Goal: Task Accomplishment & Management: Manage account settings

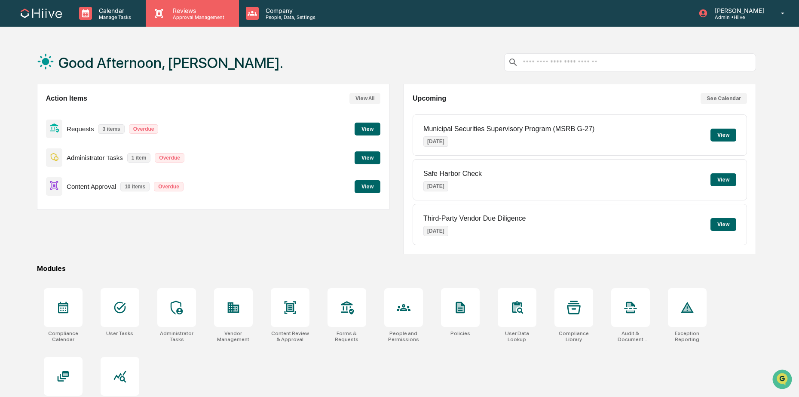
click at [200, 13] on p "Reviews" at bounding box center [197, 10] width 63 height 7
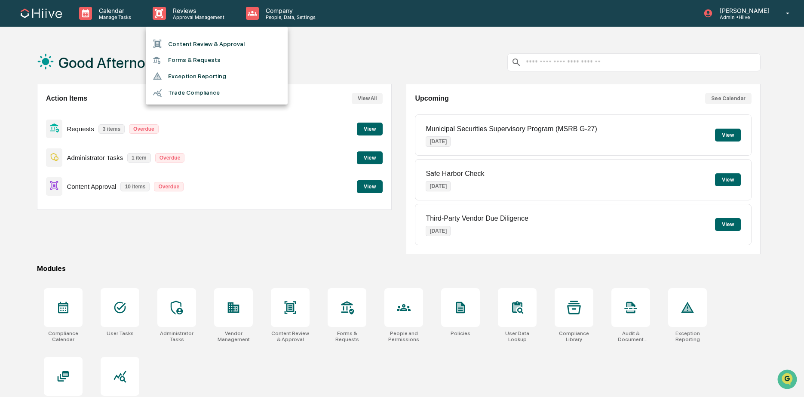
click at [356, 47] on div at bounding box center [402, 198] width 804 height 397
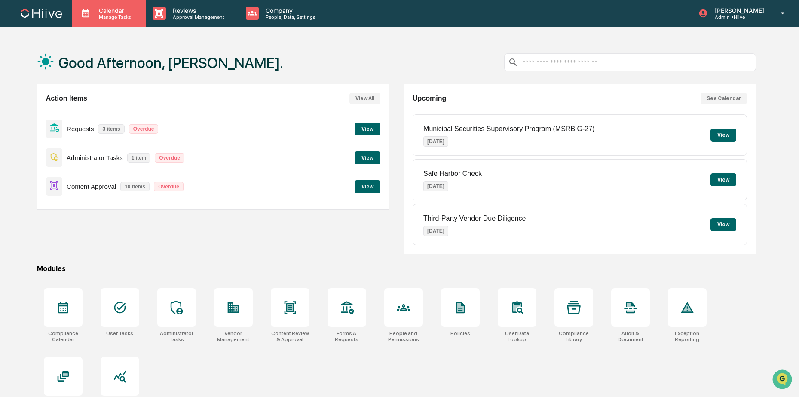
click at [97, 18] on p "Manage Tasks" at bounding box center [113, 17] width 43 height 6
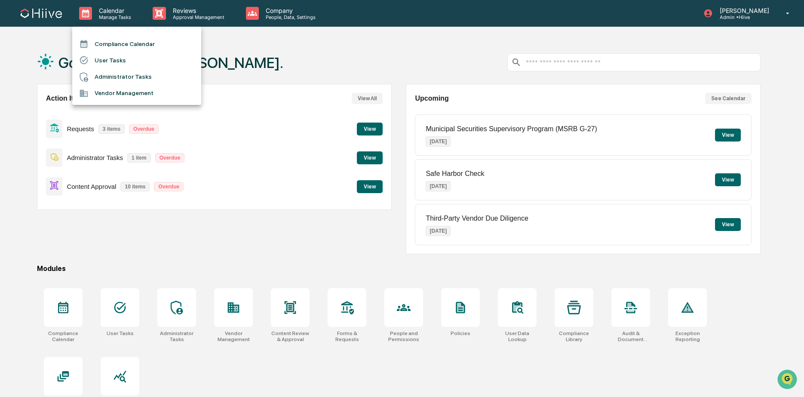
click at [209, 15] on div at bounding box center [402, 198] width 804 height 397
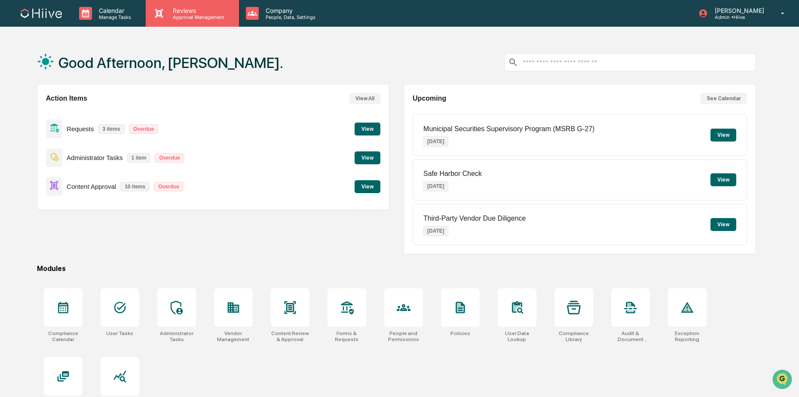
click at [198, 16] on p "Approval Management" at bounding box center [197, 17] width 63 height 6
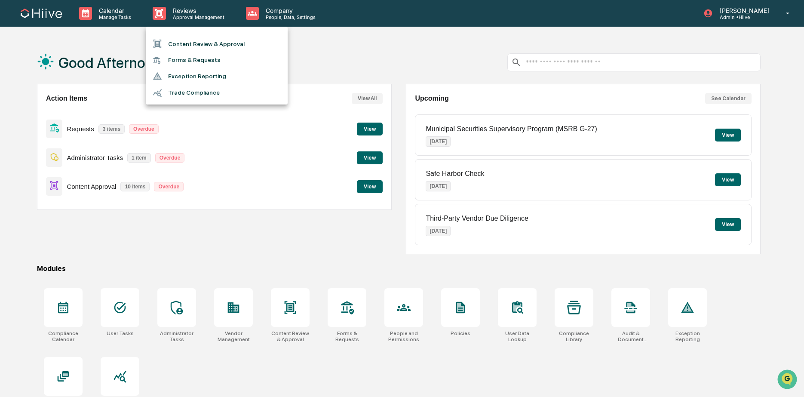
click at [357, 62] on div at bounding box center [402, 198] width 804 height 397
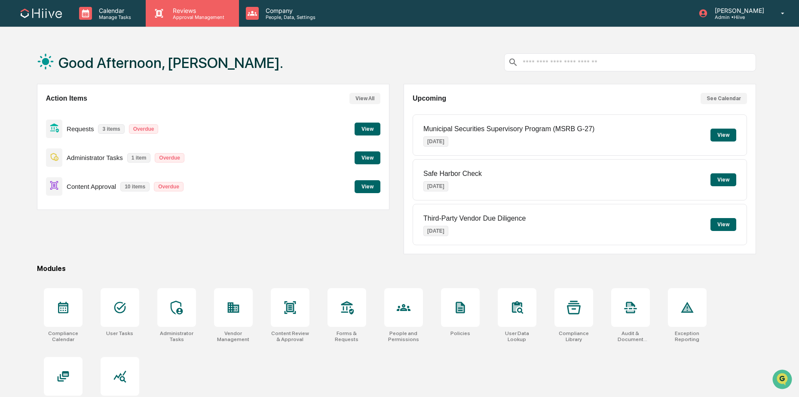
click at [185, 20] on div "Reviews Approval Management" at bounding box center [192, 13] width 93 height 27
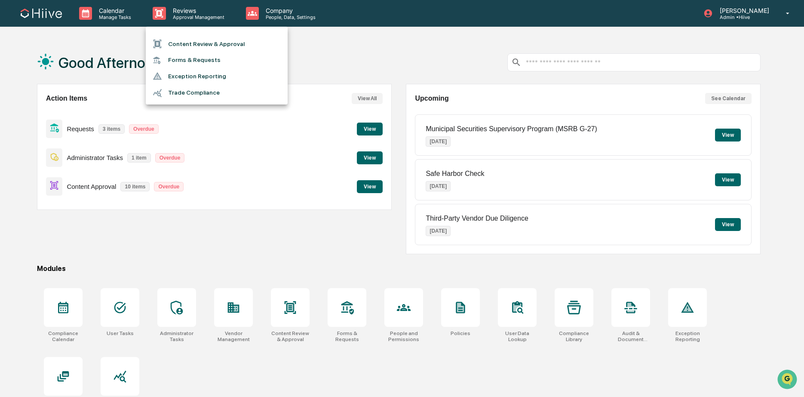
click at [349, 62] on div at bounding box center [402, 198] width 804 height 397
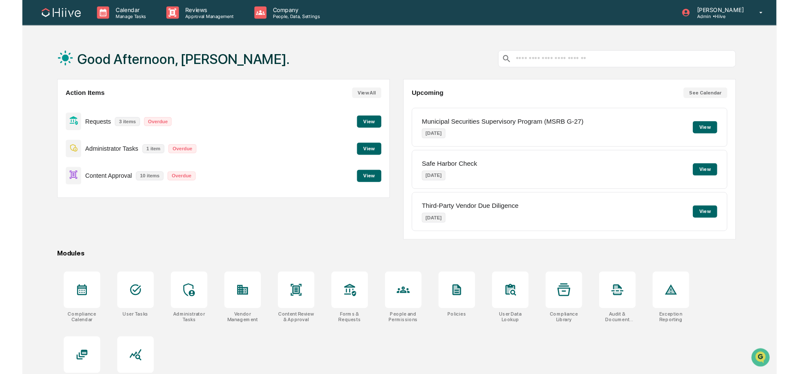
scroll to position [0, 0]
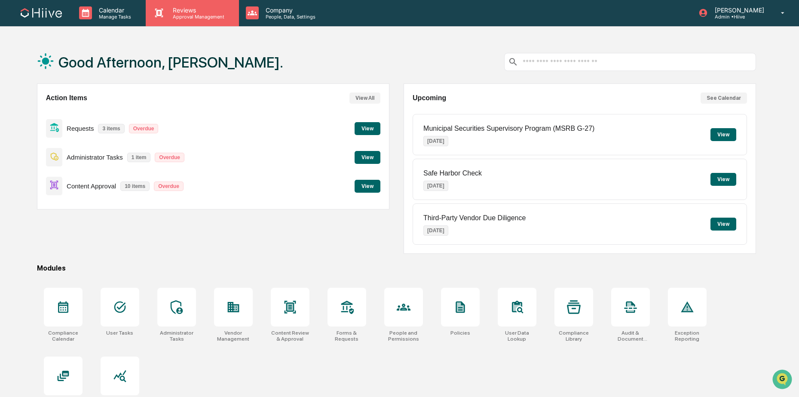
click at [199, 22] on div "Reviews Approval Management" at bounding box center [192, 13] width 93 height 27
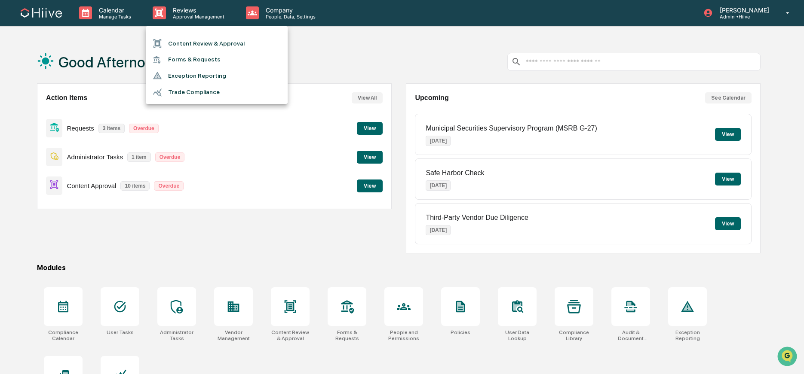
drag, startPoint x: 346, startPoint y: 63, endPoint x: 291, endPoint y: 51, distance: 56.3
click at [346, 63] on div at bounding box center [402, 187] width 804 height 374
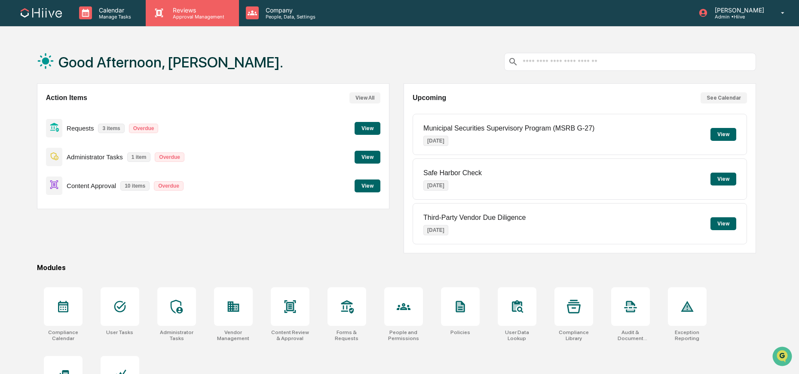
click at [214, 14] on p "Approval Management" at bounding box center [197, 17] width 63 height 6
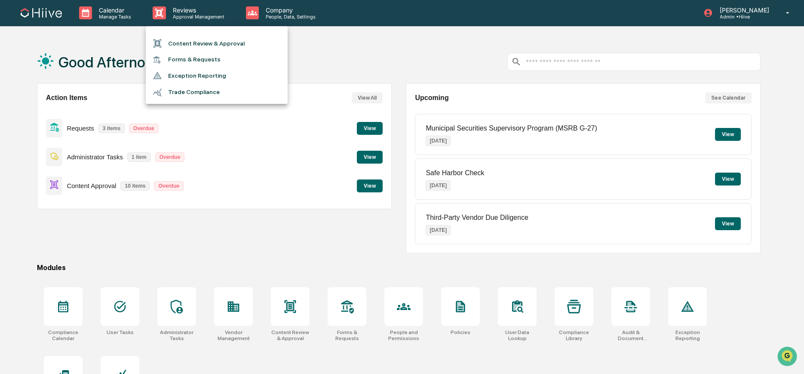
click at [126, 15] on div at bounding box center [402, 187] width 804 height 374
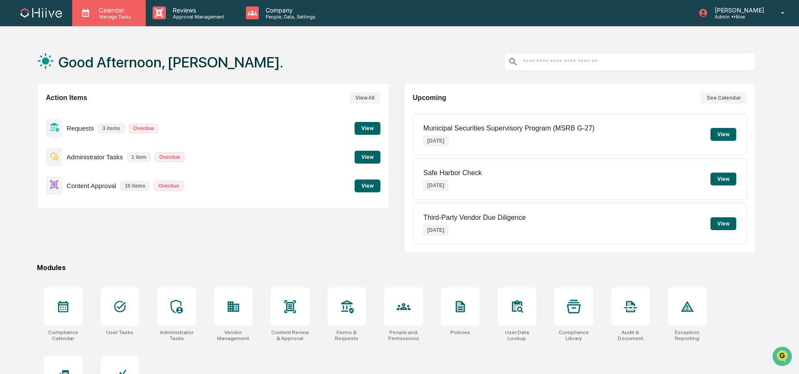
click at [107, 15] on p "Manage Tasks" at bounding box center [113, 17] width 43 height 6
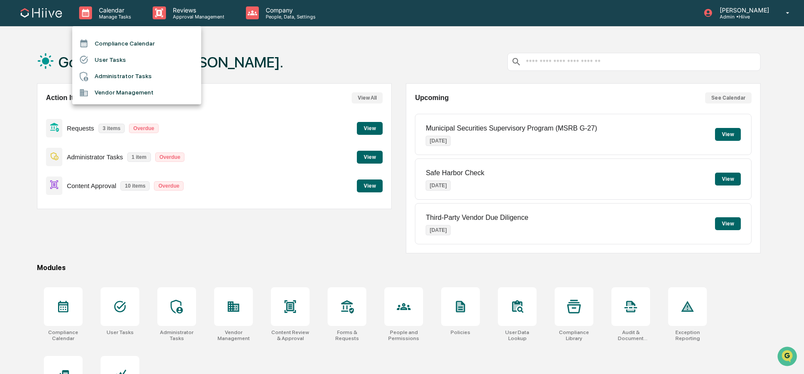
click at [112, 63] on li "User Tasks" at bounding box center [136, 60] width 129 height 16
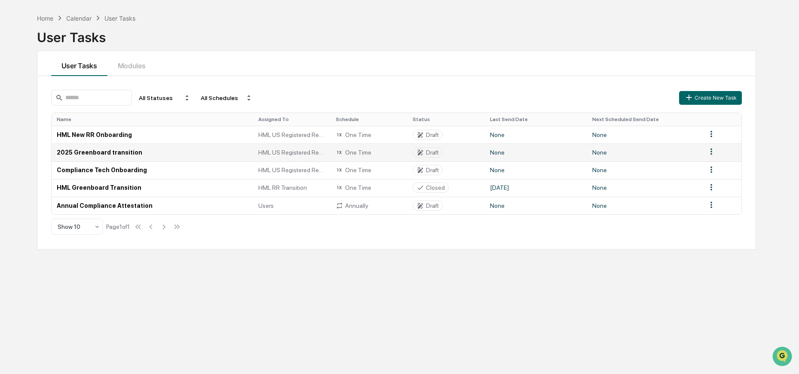
scroll to position [41, 0]
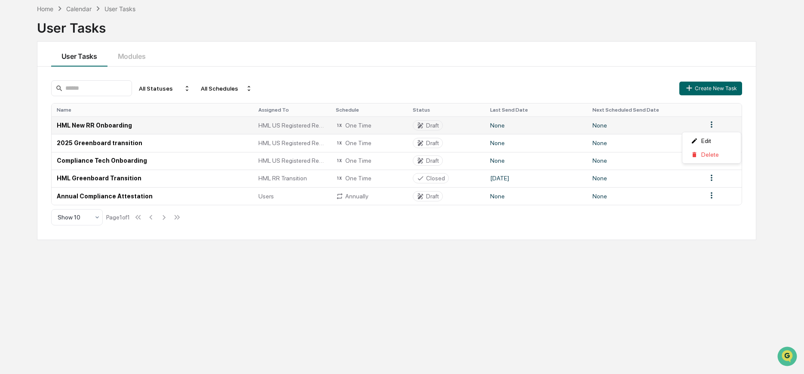
click at [710, 126] on html "Calendar Manage Tasks Reviews Approval Management Company People, Data, Setting…" at bounding box center [402, 146] width 804 height 374
click at [715, 144] on div "Edit" at bounding box center [711, 141] width 55 height 14
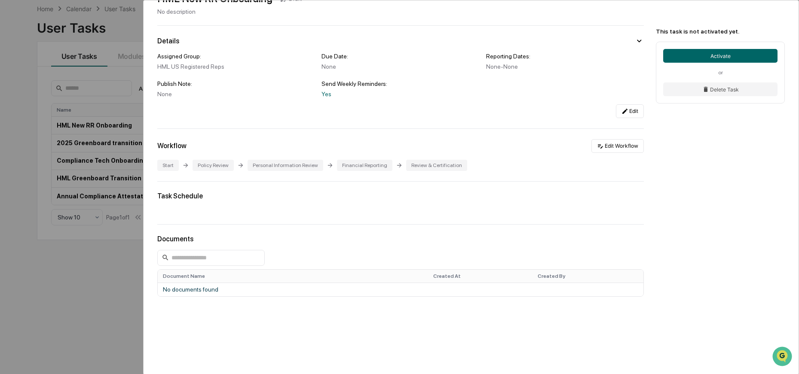
scroll to position [48, 0]
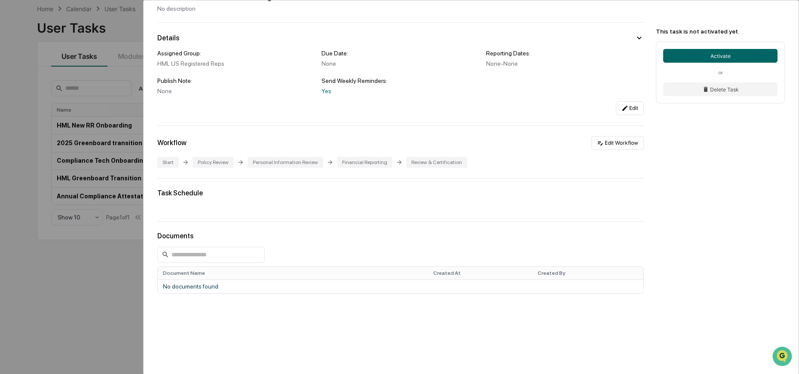
click at [126, 119] on div "User Tasks HML New RR Onboarding HML New RR Onboarding Draft No description Det…" at bounding box center [399, 187] width 799 height 374
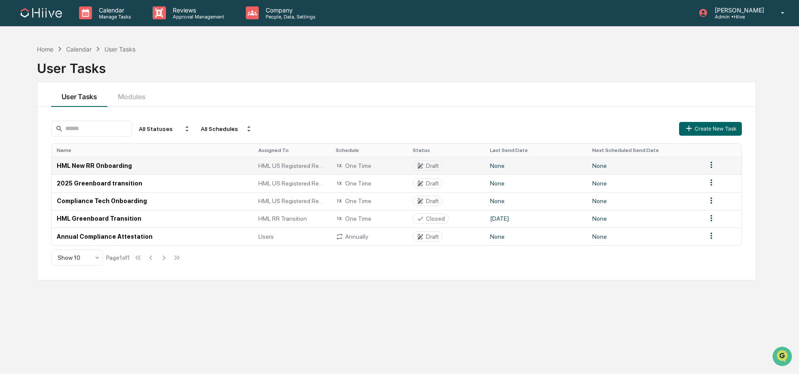
scroll to position [6, 0]
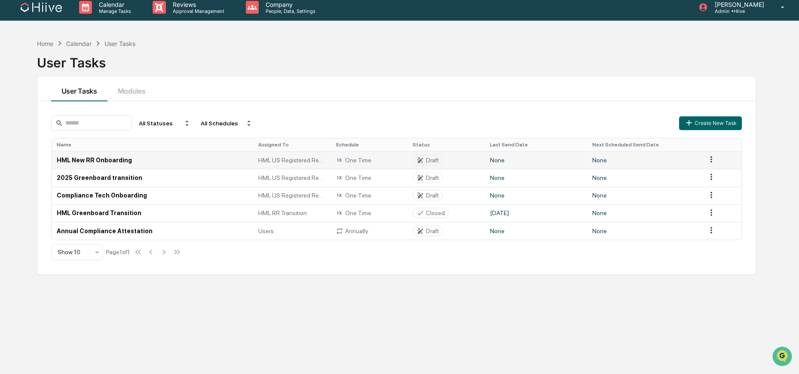
click at [703, 160] on td at bounding box center [722, 160] width 40 height 18
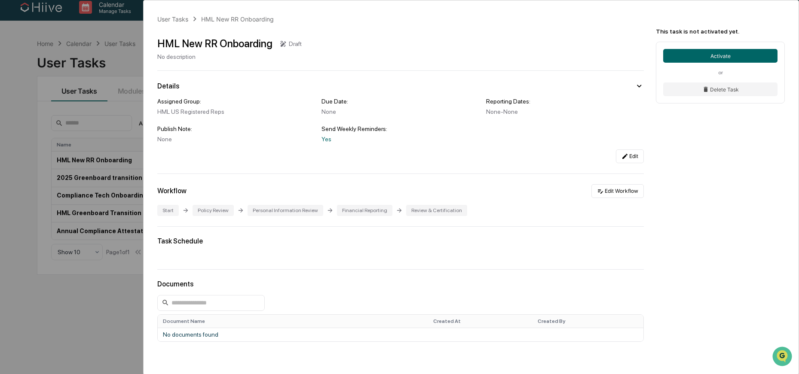
scroll to position [4, 0]
click at [127, 77] on div "User Tasks HML New RR Onboarding HML New RR Onboarding Draft No description Det…" at bounding box center [399, 187] width 799 height 374
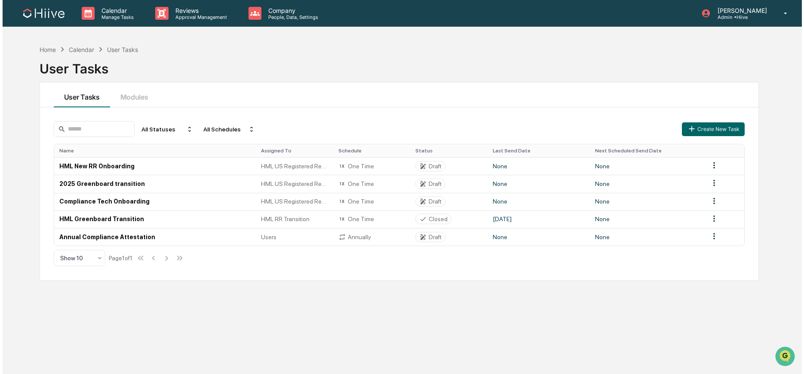
scroll to position [3, 0]
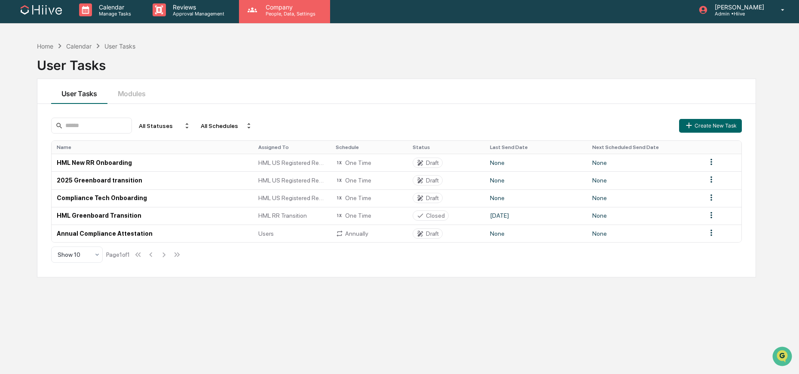
click at [292, 20] on div "Company People, Data, Settings" at bounding box center [284, 10] width 91 height 27
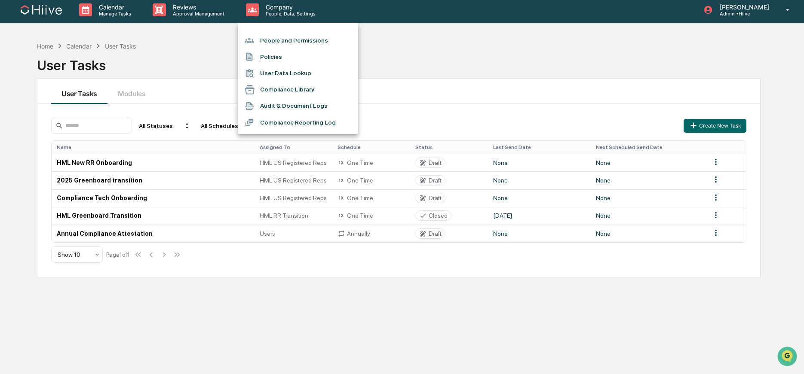
click at [322, 40] on li "People and Permissions" at bounding box center [298, 40] width 120 height 16
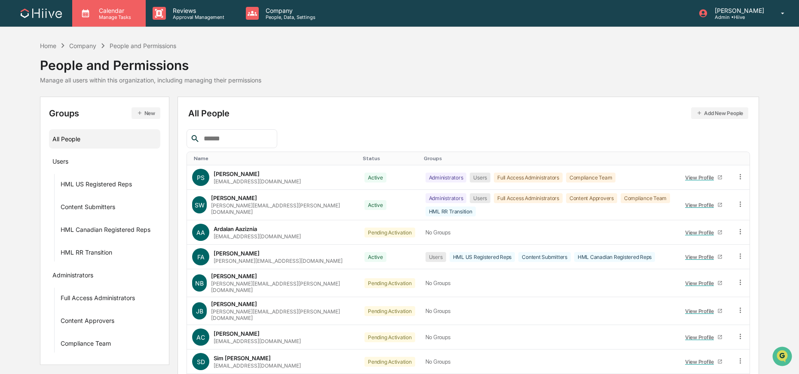
click at [108, 18] on p "Manage Tasks" at bounding box center [113, 17] width 43 height 6
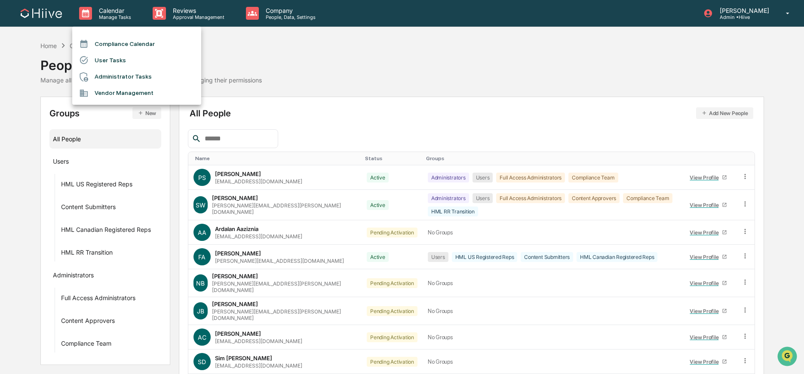
click at [113, 55] on li "User Tasks" at bounding box center [136, 60] width 129 height 16
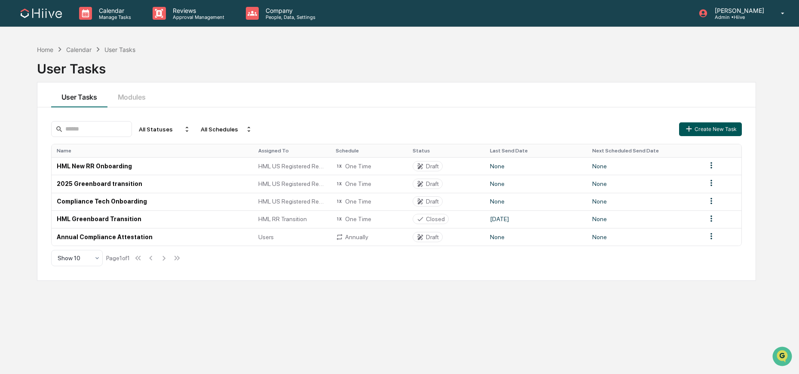
click at [703, 131] on button "Create New Task" at bounding box center [710, 130] width 63 height 14
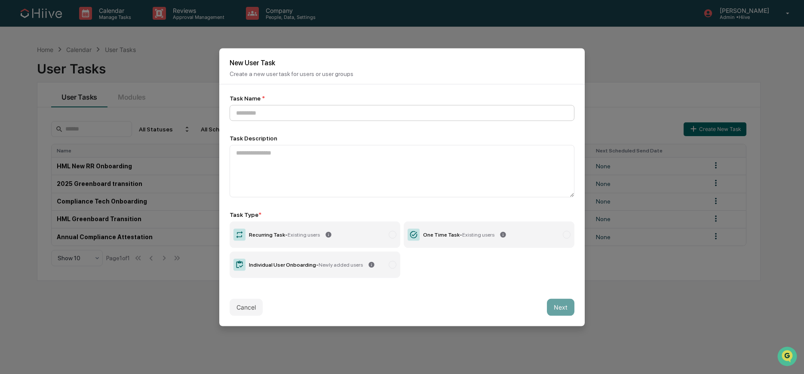
click at [415, 113] on input at bounding box center [402, 113] width 345 height 16
type input "**********"
drag, startPoint x: 301, startPoint y: 117, endPoint x: 199, endPoint y: 117, distance: 102.8
click at [199, 117] on body "**********" at bounding box center [402, 207] width 804 height 415
drag, startPoint x: 250, startPoint y: 313, endPoint x: 298, endPoint y: 295, distance: 52.1
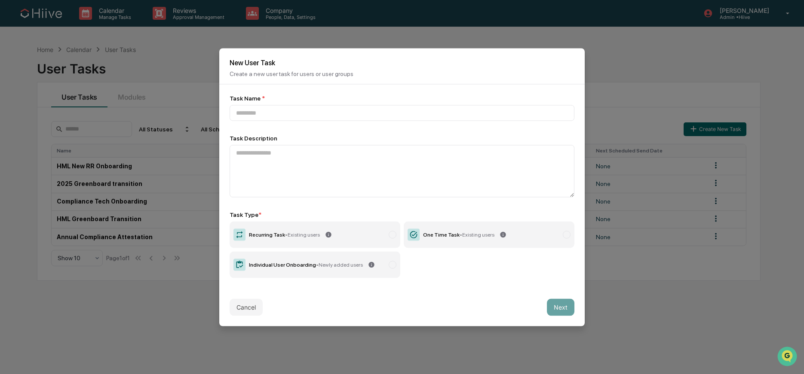
click at [250, 313] on button "Cancel" at bounding box center [246, 307] width 33 height 17
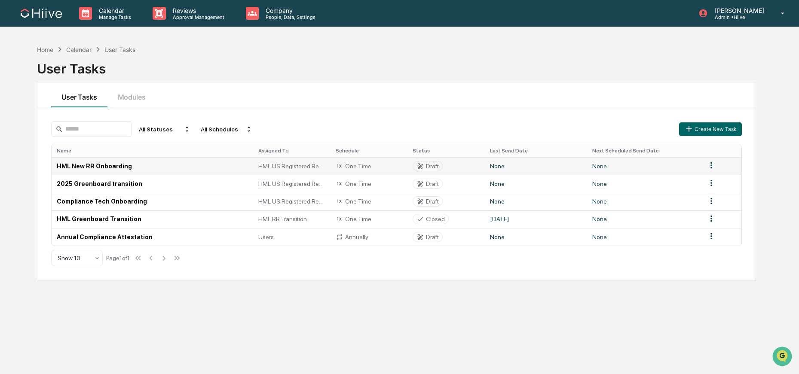
click at [718, 169] on td at bounding box center [722, 166] width 40 height 18
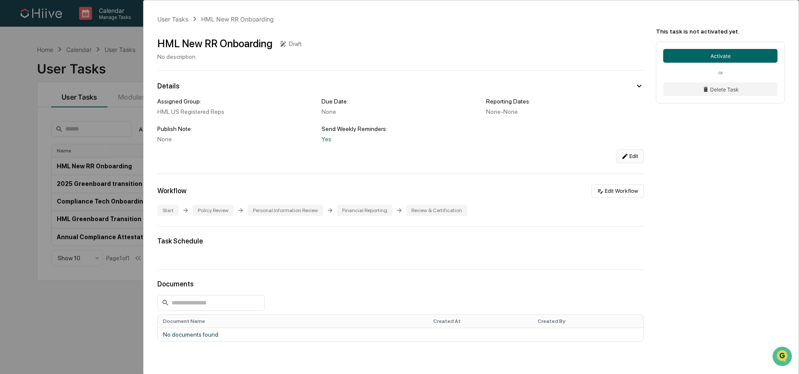
click at [623, 160] on icon at bounding box center [625, 156] width 7 height 7
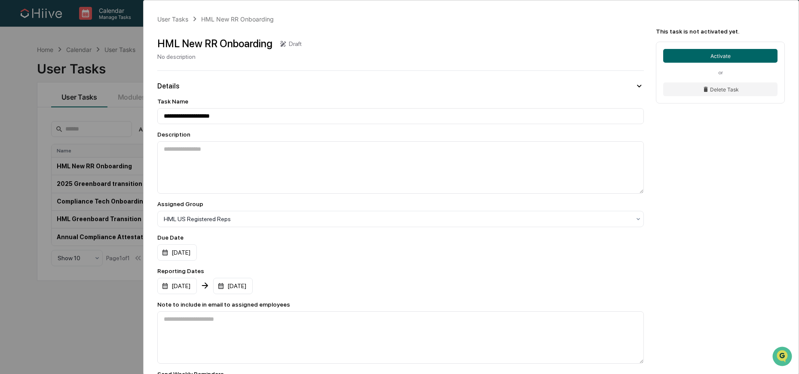
click at [262, 44] on div "HML New RR Onboarding" at bounding box center [214, 43] width 115 height 12
click at [248, 118] on input "**********" at bounding box center [400, 116] width 487 height 16
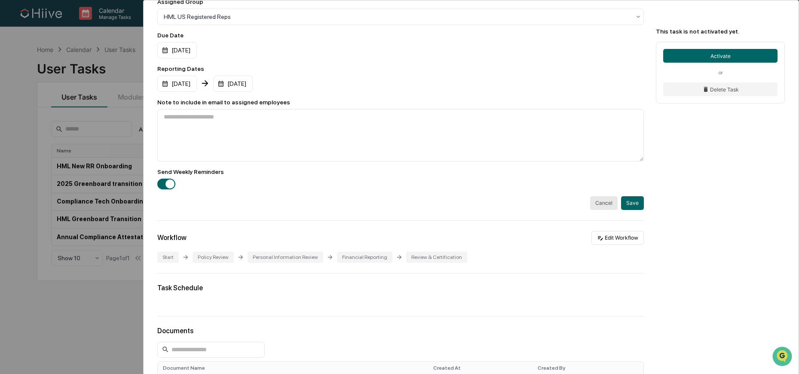
scroll to position [311, 0]
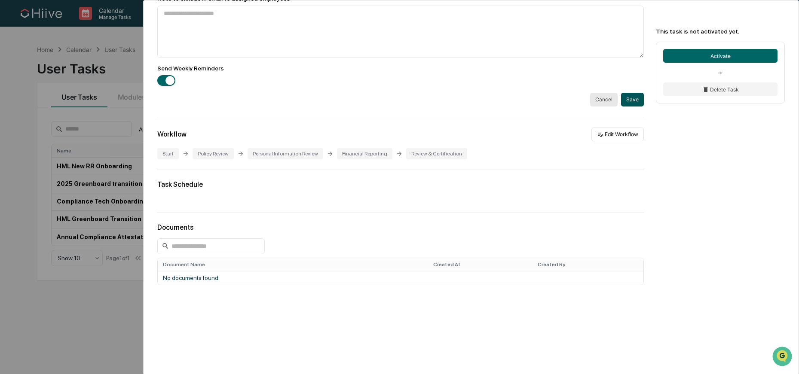
type input "**********"
drag, startPoint x: 632, startPoint y: 95, endPoint x: 640, endPoint y: 95, distance: 8.6
click at [632, 95] on button "Save" at bounding box center [632, 100] width 23 height 14
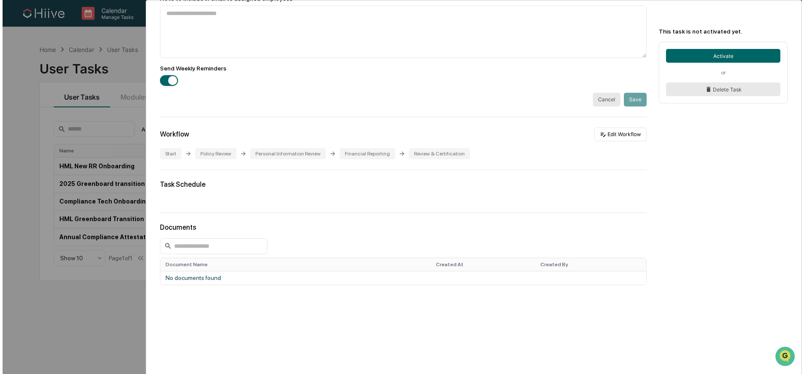
scroll to position [59, 0]
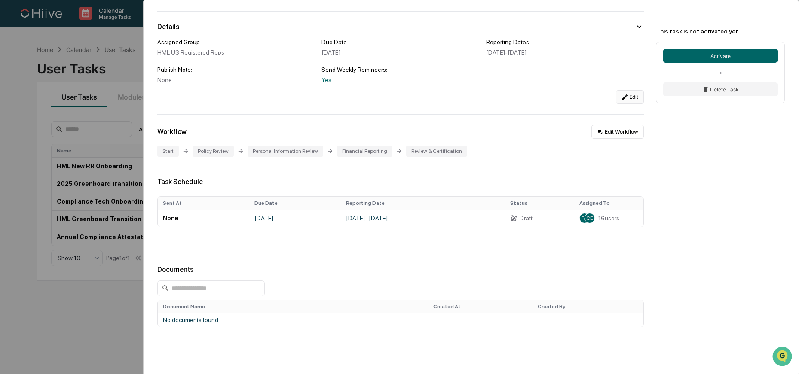
click at [110, 185] on div "User Tasks HML New RR Onboarding - Old HML New RR Onboarding - Old Draft No des…" at bounding box center [399, 187] width 799 height 374
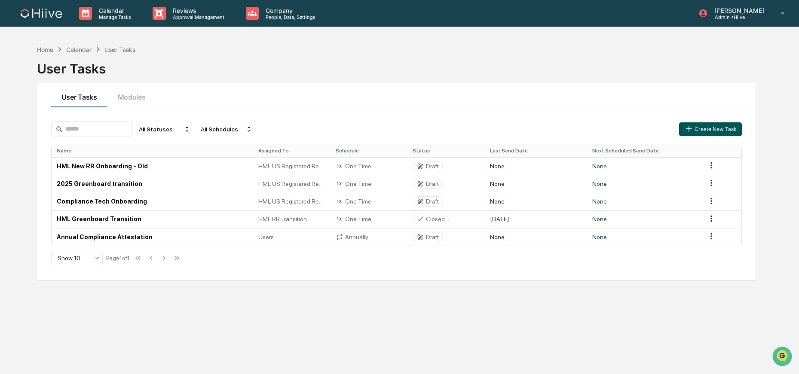
click at [717, 132] on button "Create New Task" at bounding box center [710, 130] width 63 height 14
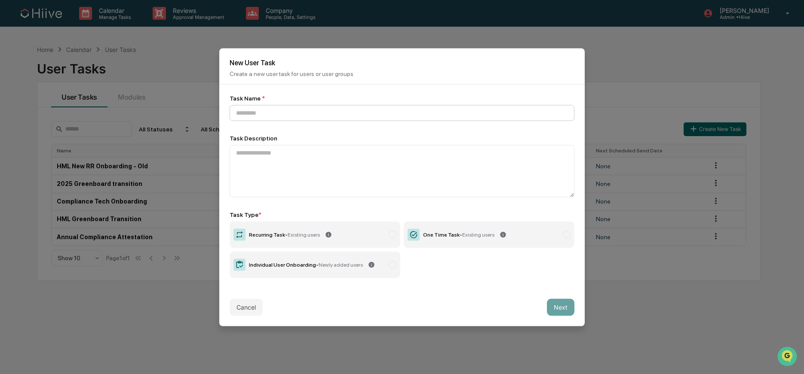
click at [460, 118] on input at bounding box center [402, 113] width 345 height 16
type input "**********"
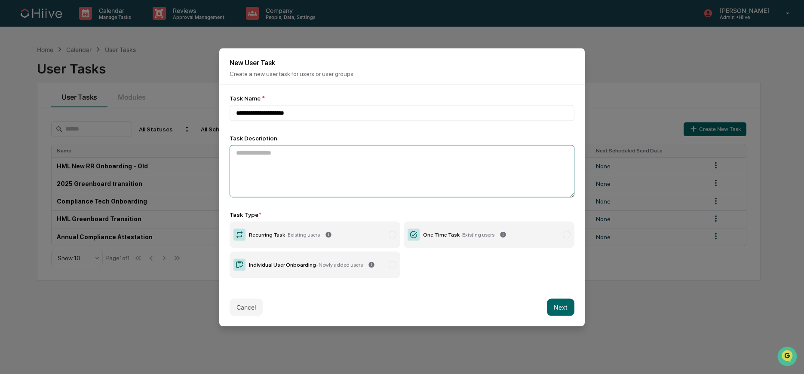
click at [397, 162] on textarea at bounding box center [402, 171] width 345 height 52
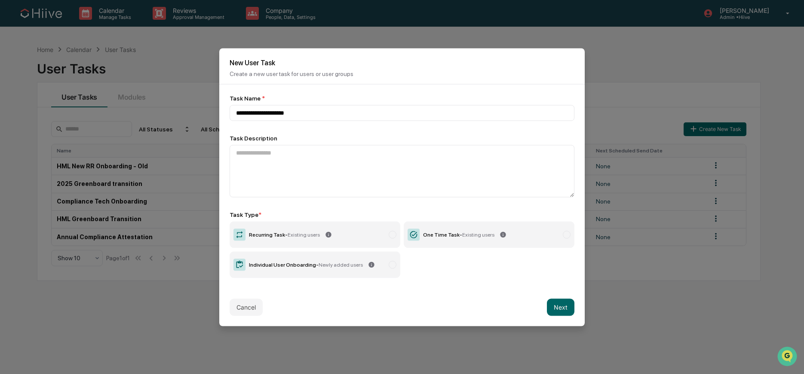
click at [389, 267] on div at bounding box center [393, 265] width 8 height 8
click at [561, 305] on button "Next" at bounding box center [561, 307] width 28 height 17
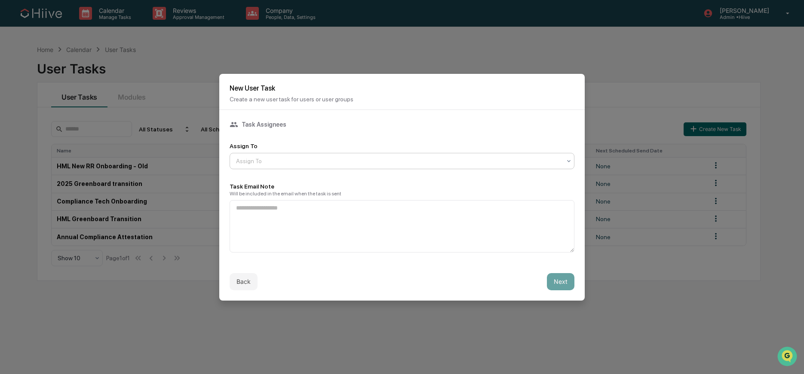
click at [253, 159] on div at bounding box center [398, 161] width 325 height 9
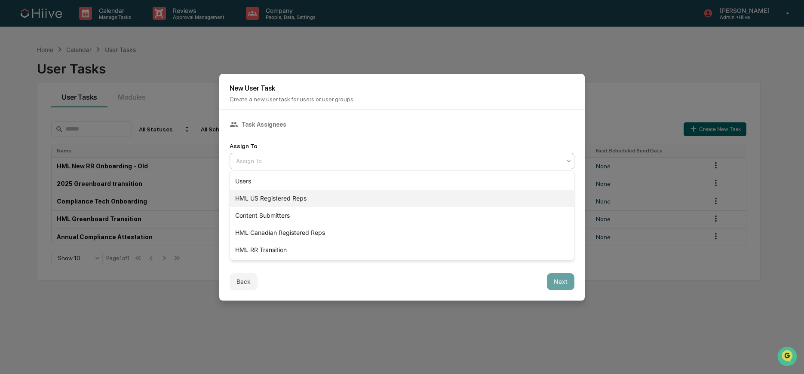
click at [307, 198] on div "HML US Registered Reps" at bounding box center [402, 198] width 344 height 17
click at [319, 159] on div at bounding box center [398, 161] width 325 height 9
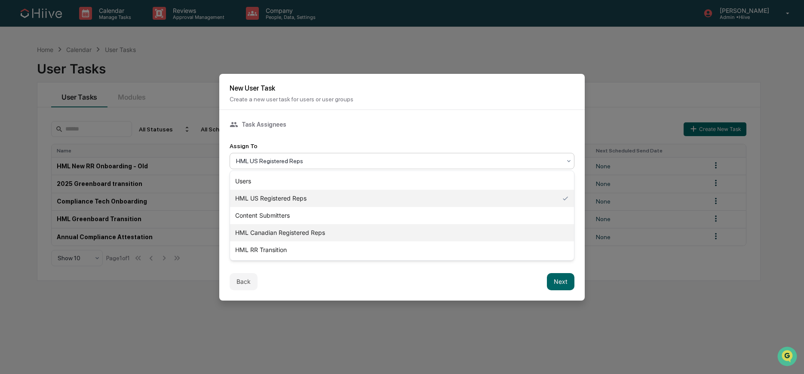
click at [292, 228] on div "HML Canadian Registered Reps" at bounding box center [402, 232] width 344 height 17
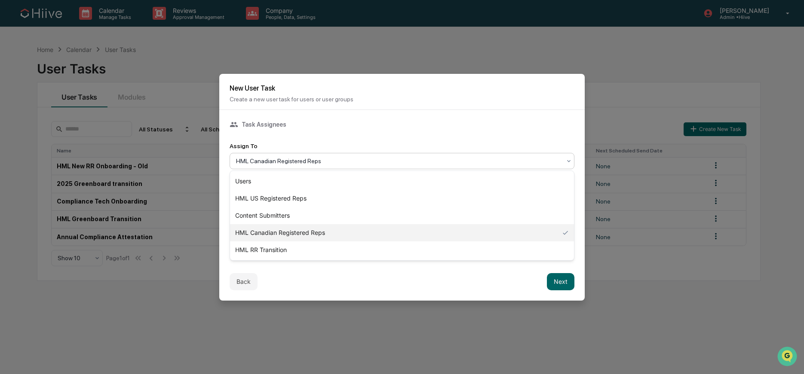
click at [336, 159] on div at bounding box center [398, 161] width 325 height 9
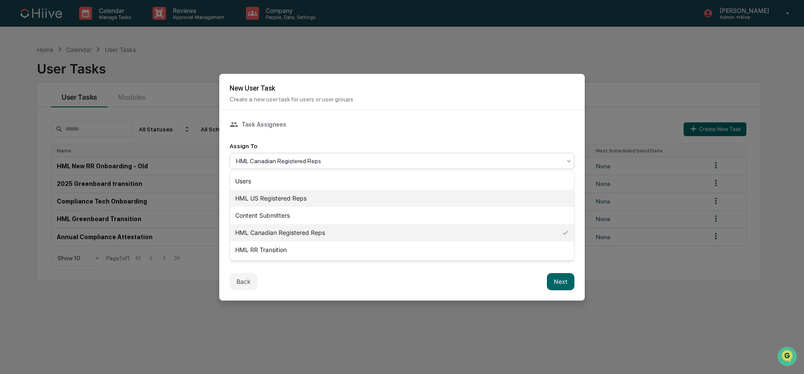
drag, startPoint x: 320, startPoint y: 203, endPoint x: 304, endPoint y: 204, distance: 16.9
click at [320, 203] on div "HML US Registered Reps" at bounding box center [402, 198] width 344 height 17
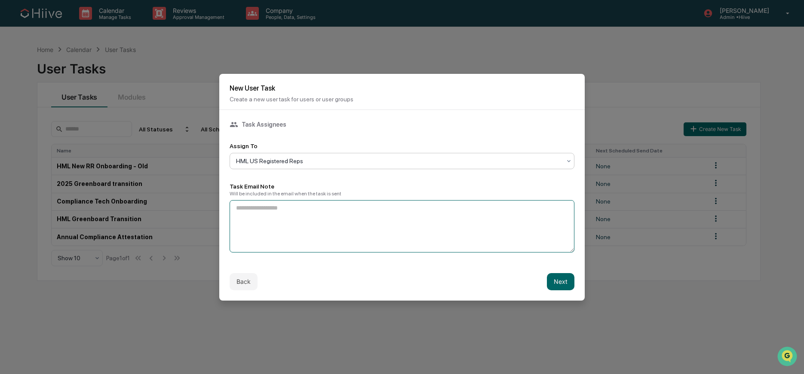
click at [393, 219] on textarea at bounding box center [402, 226] width 345 height 52
click at [555, 280] on button "Next" at bounding box center [561, 281] width 28 height 17
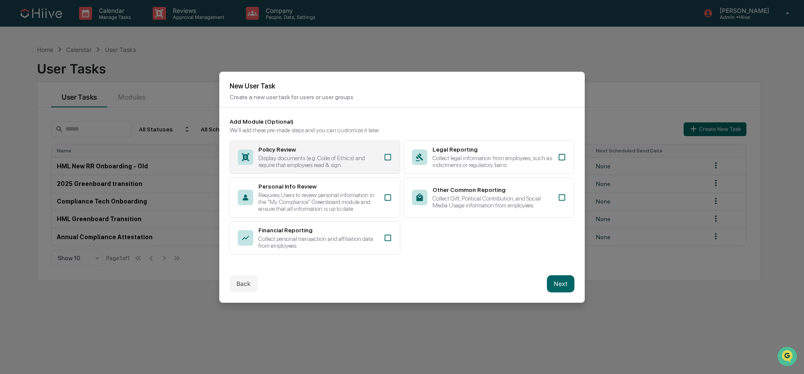
click at [382, 157] on div "Policy Review Display documents (e.g. Code of Ethics) and require that employee…" at bounding box center [315, 158] width 171 height 34
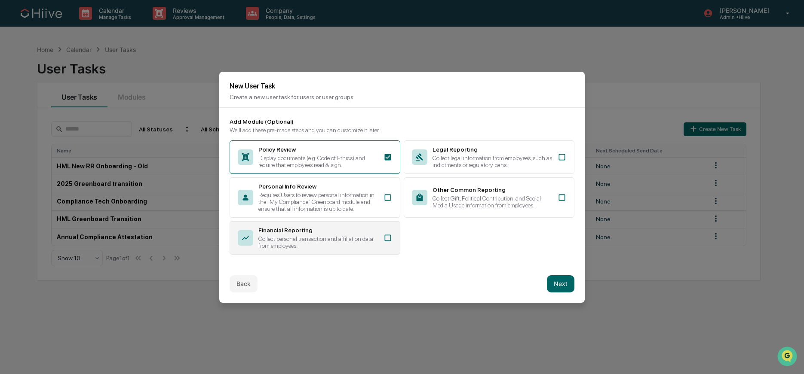
drag, startPoint x: 390, startPoint y: 244, endPoint x: 307, endPoint y: 242, distance: 82.6
click at [390, 242] on icon at bounding box center [388, 238] width 9 height 9
click at [563, 293] on button "Next" at bounding box center [561, 284] width 28 height 17
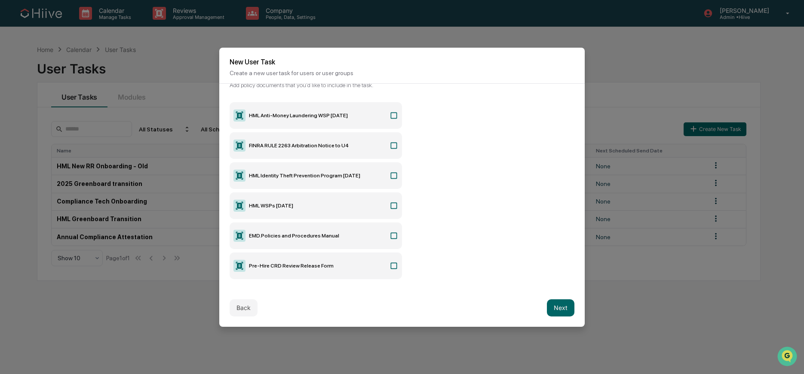
scroll to position [46, 0]
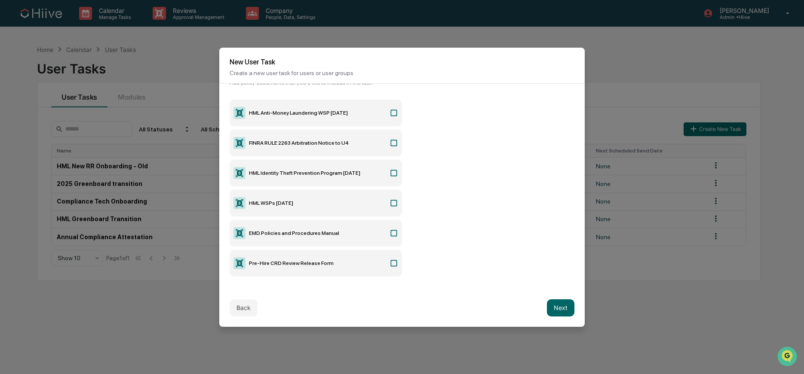
click at [393, 117] on icon at bounding box center [394, 113] width 9 height 9
click at [393, 114] on icon at bounding box center [394, 113] width 6 height 6
click at [395, 205] on icon at bounding box center [394, 203] width 9 height 9
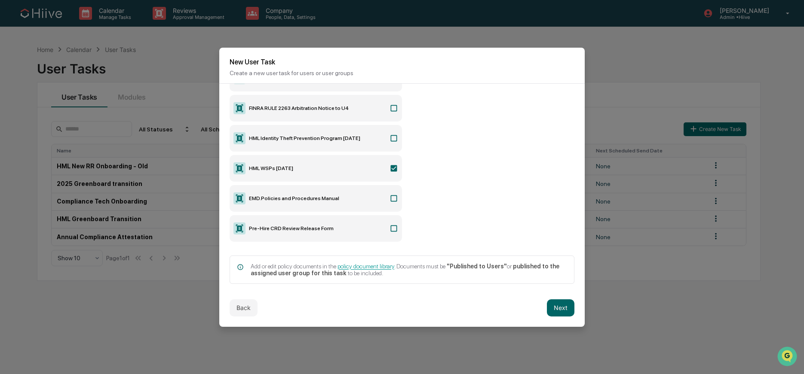
scroll to position [86, 0]
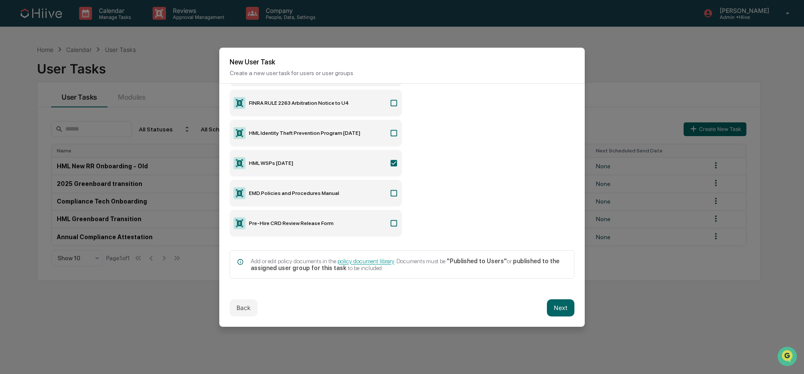
click at [391, 223] on icon at bounding box center [394, 223] width 9 height 9
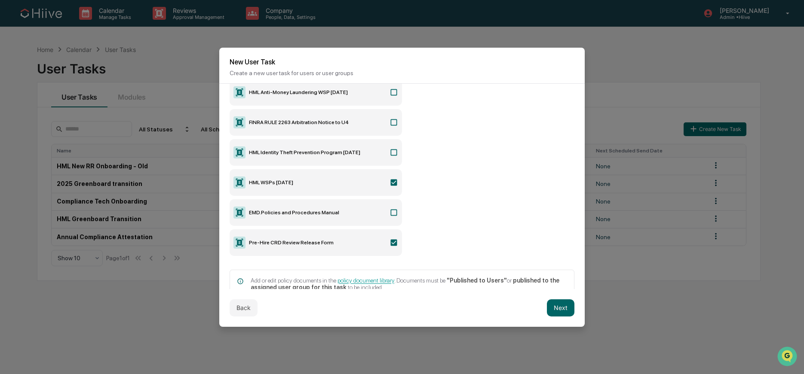
scroll to position [54, 0]
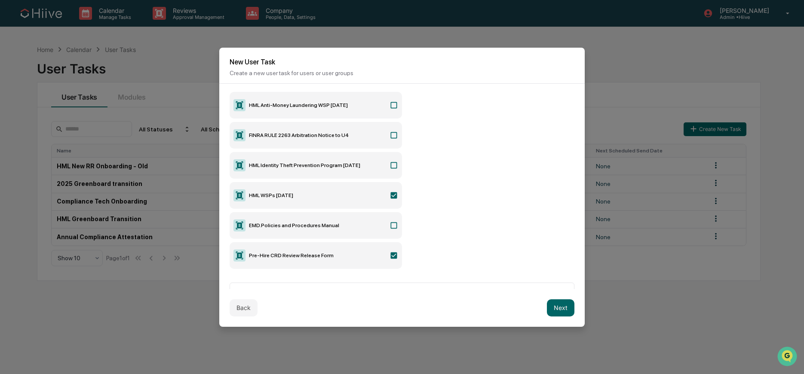
click at [390, 259] on icon at bounding box center [394, 256] width 9 height 9
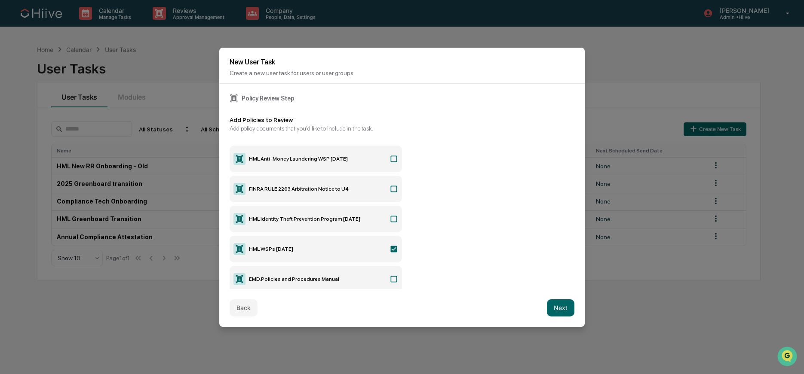
click at [392, 188] on icon at bounding box center [394, 189] width 9 height 9
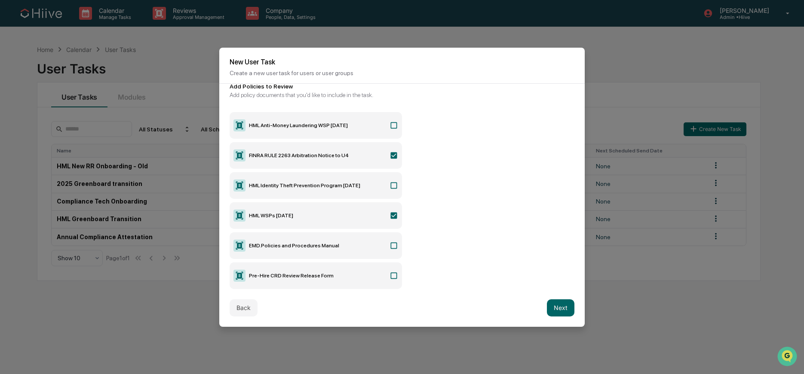
scroll to position [36, 0]
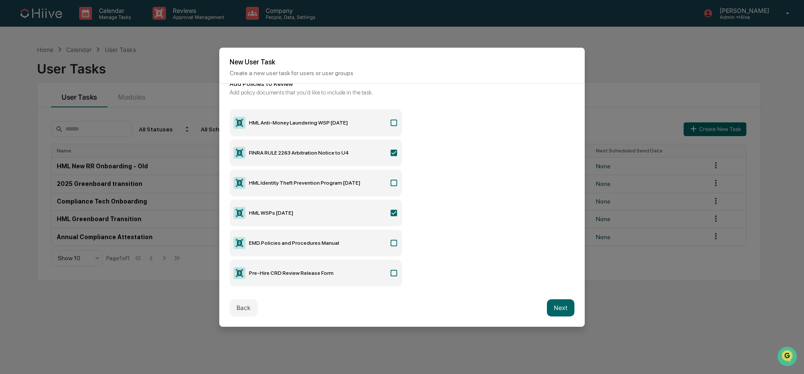
click at [390, 185] on icon at bounding box center [394, 183] width 9 height 9
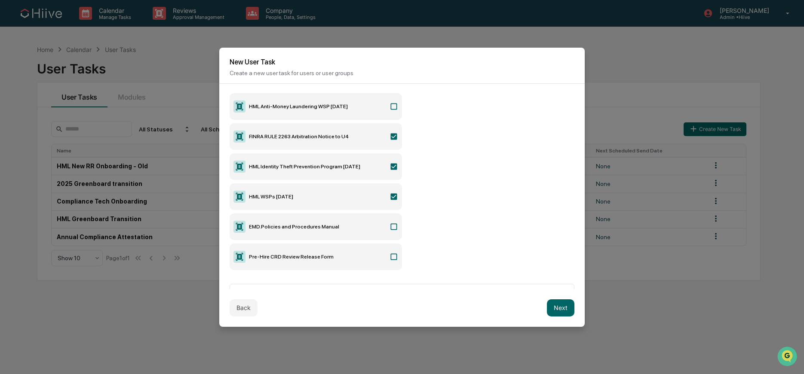
scroll to position [50, 0]
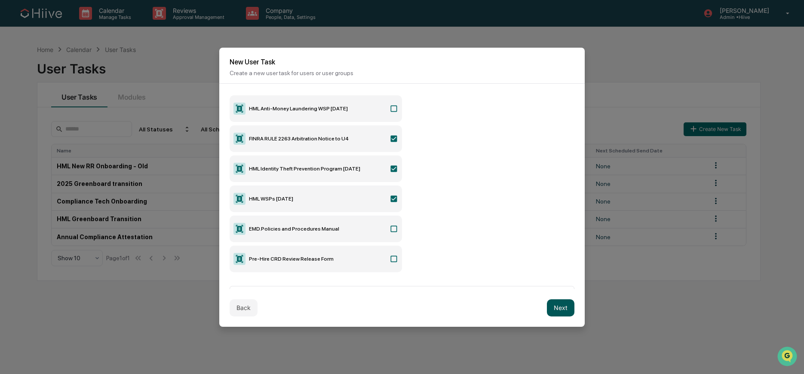
click at [560, 307] on button "Next" at bounding box center [561, 308] width 28 height 17
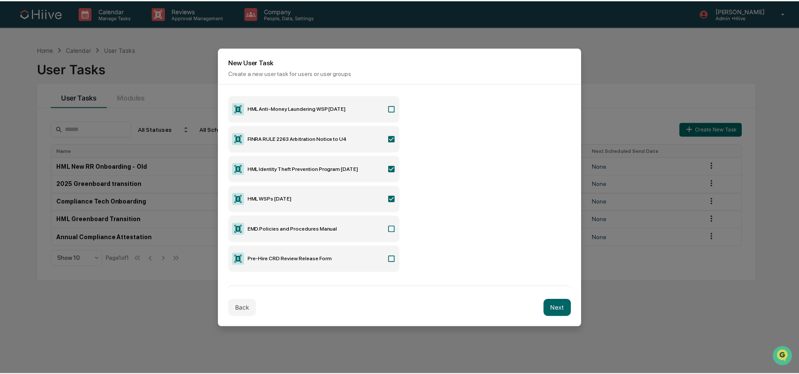
scroll to position [0, 0]
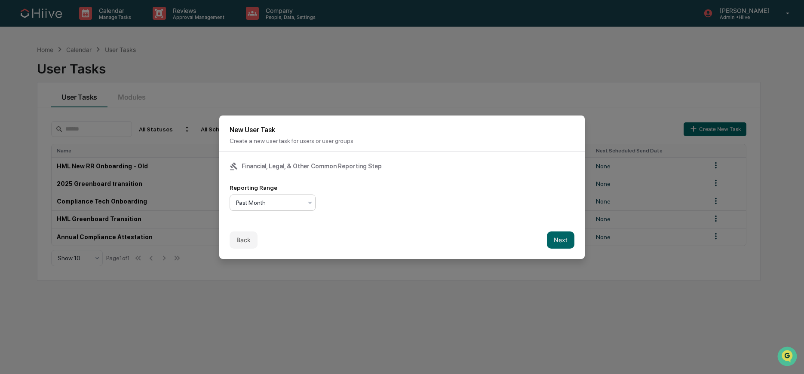
click at [281, 207] on div at bounding box center [269, 203] width 66 height 9
click at [356, 203] on div "Reporting Range Past Month" at bounding box center [402, 197] width 345 height 27
click at [280, 203] on div at bounding box center [269, 203] width 66 height 9
click at [281, 240] on div "Past Quarter" at bounding box center [272, 240] width 85 height 17
click at [564, 241] on button "Next" at bounding box center [561, 240] width 28 height 17
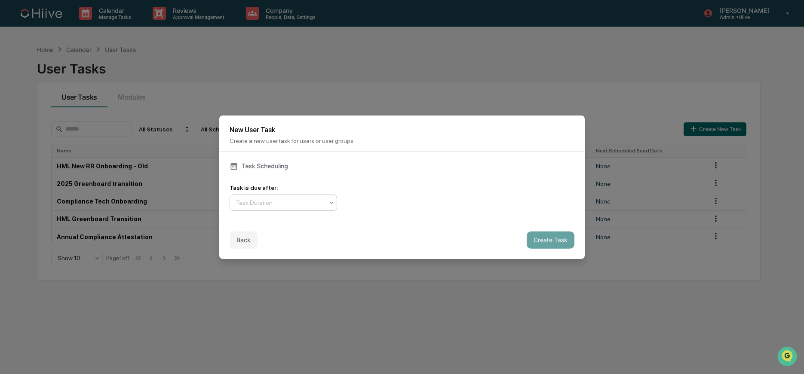
click at [303, 206] on div at bounding box center [280, 203] width 88 height 9
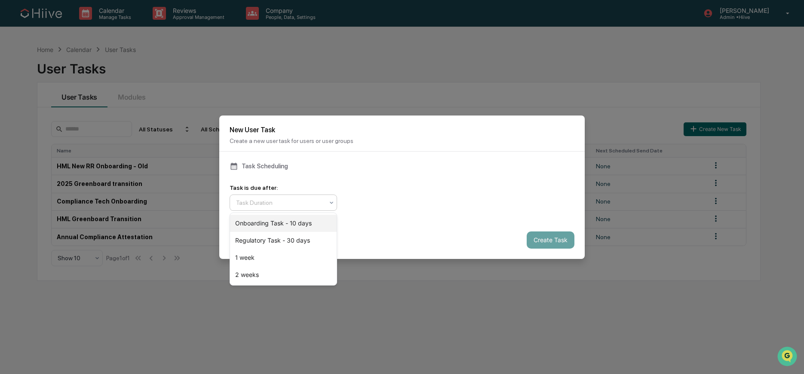
click at [312, 227] on div "Onboarding Task - 10 days" at bounding box center [283, 223] width 107 height 17
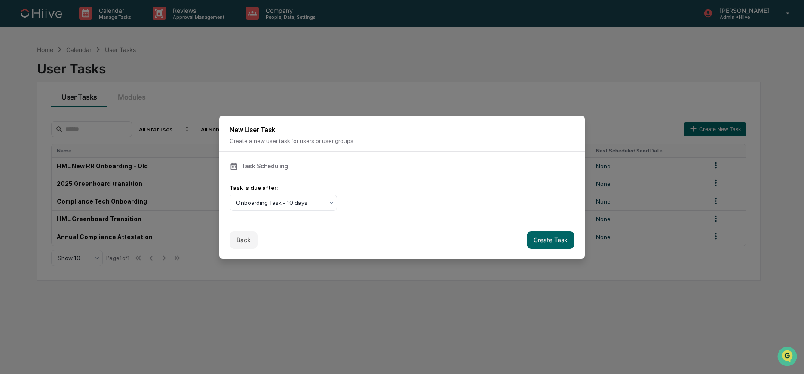
drag, startPoint x: 555, startPoint y: 239, endPoint x: 455, endPoint y: 237, distance: 99.8
click at [550, 239] on button "Create Task" at bounding box center [551, 240] width 48 height 17
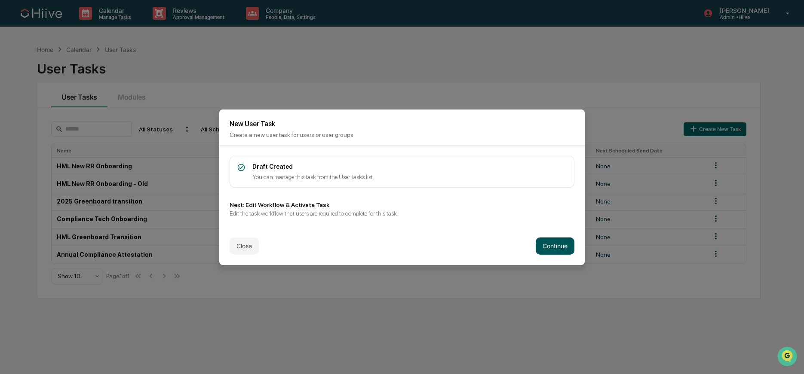
click at [568, 252] on button "Continue" at bounding box center [555, 246] width 39 height 17
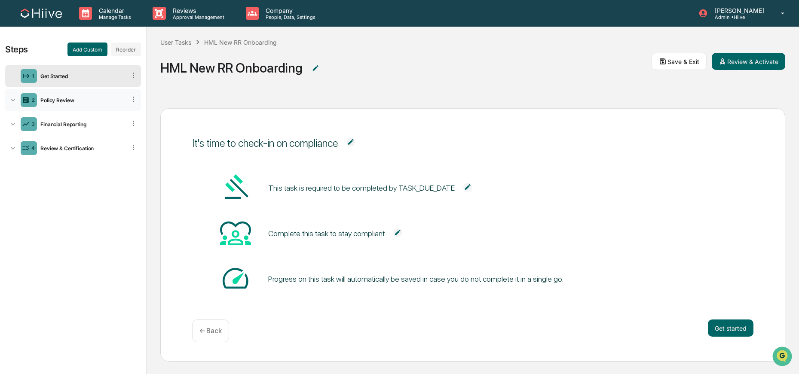
scroll to position [0, 0]
click at [76, 104] on div "2 Policy Review" at bounding box center [73, 100] width 136 height 22
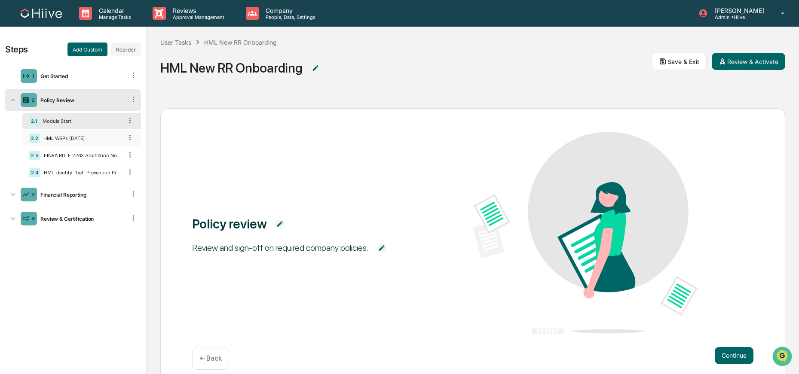
click at [73, 140] on div "HML WSPs 5.28.2025" at bounding box center [81, 138] width 83 height 6
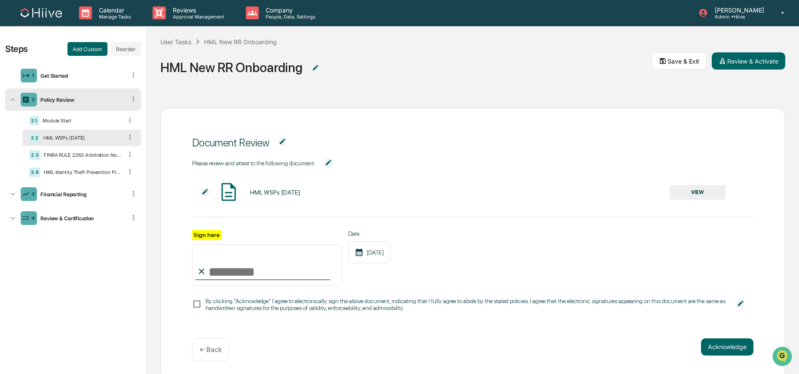
scroll to position [20, 0]
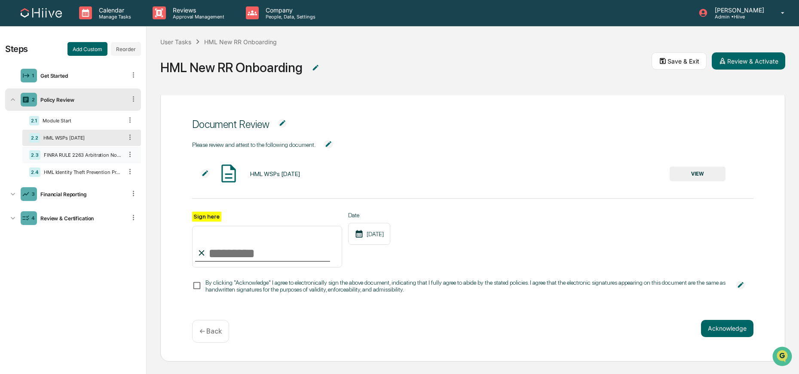
click at [77, 157] on div "FINRA RULE 2263 Arbitration Notice to U4" at bounding box center [81, 155] width 82 height 6
click at [74, 170] on div "2.4 HML Identity Theft Prevention Program 3.31.2025" at bounding box center [81, 172] width 119 height 16
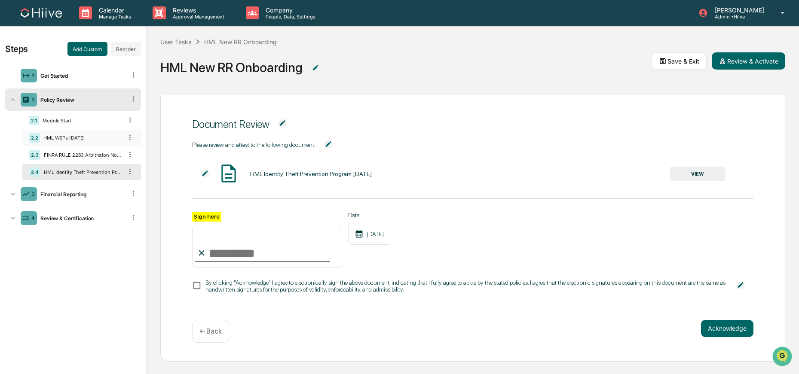
click at [80, 139] on div "HML WSPs 5.28.2025" at bounding box center [81, 138] width 83 height 6
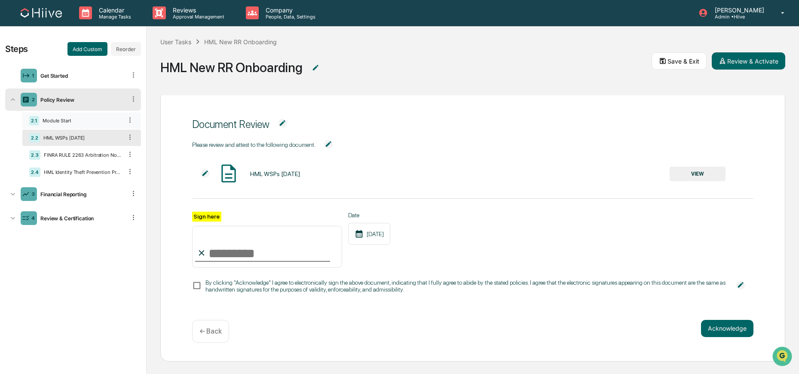
click at [85, 121] on div "Module Start" at bounding box center [80, 121] width 83 height 6
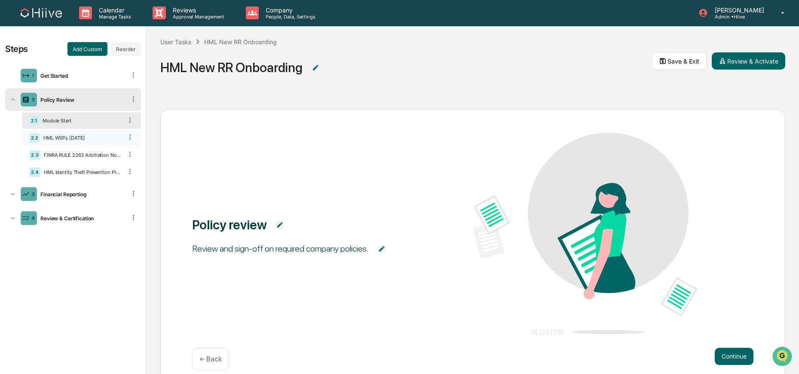
click at [83, 138] on div "HML WSPs 5.28.2025" at bounding box center [81, 138] width 83 height 6
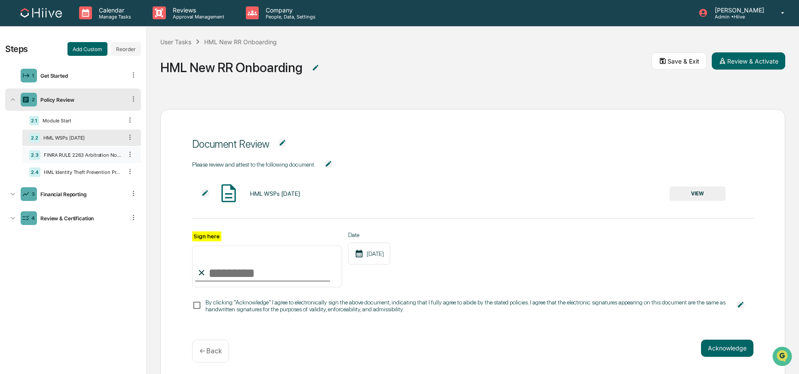
click at [85, 157] on div "FINRA RULE 2263 Arbitration Notice to U4" at bounding box center [81, 155] width 82 height 6
click at [16, 198] on icon at bounding box center [13, 194] width 9 height 9
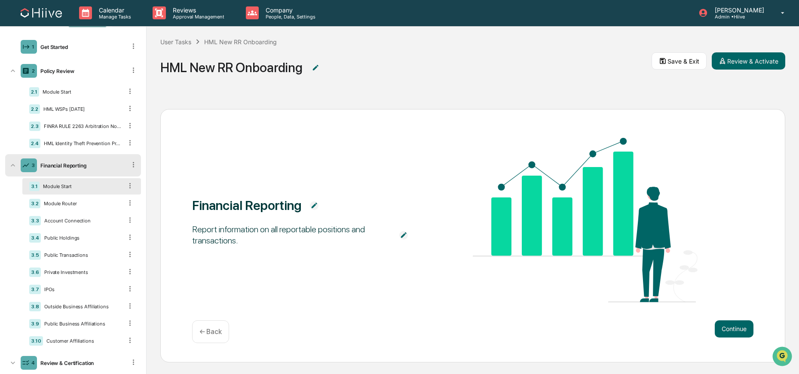
scroll to position [22, 0]
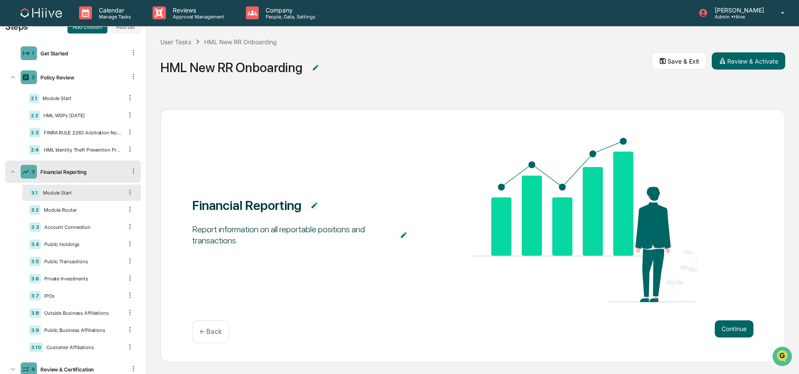
click at [12, 175] on icon at bounding box center [13, 172] width 9 height 9
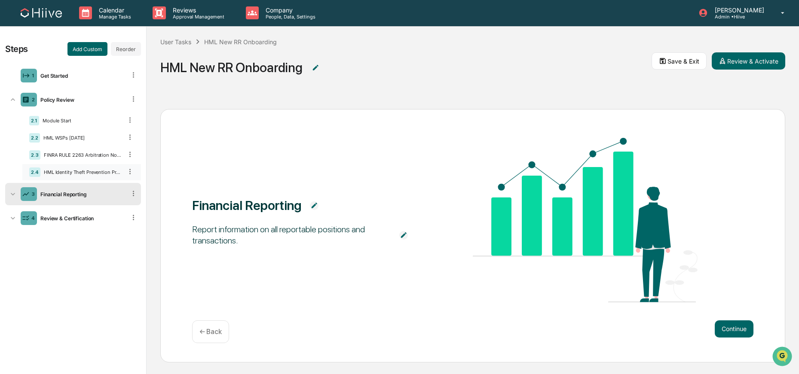
scroll to position [0, 0]
click at [15, 98] on icon at bounding box center [13, 99] width 9 height 9
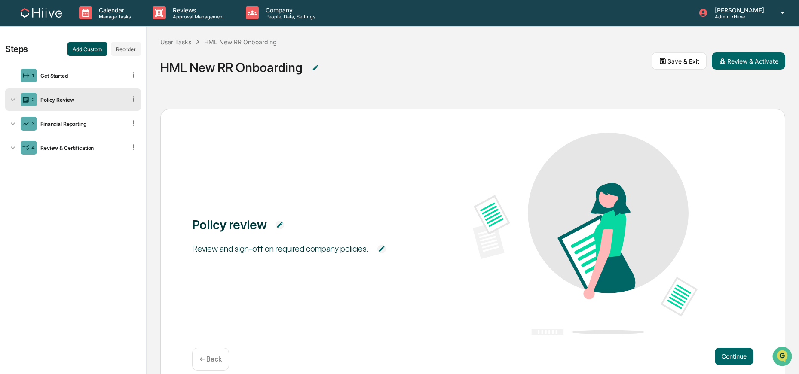
click at [86, 46] on button "Add Custom" at bounding box center [88, 49] width 40 height 14
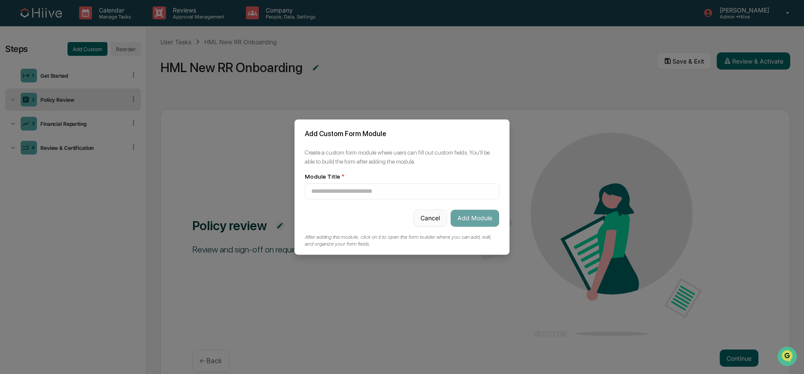
click at [429, 215] on button "Cancel" at bounding box center [430, 218] width 34 height 17
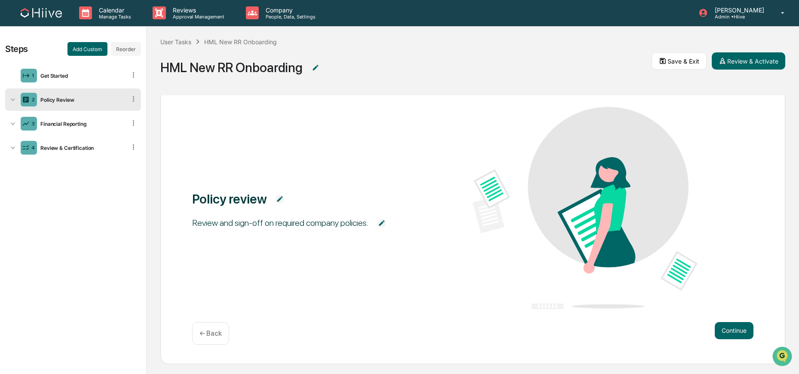
scroll to position [26, 0]
click at [13, 101] on icon at bounding box center [13, 99] width 4 height 3
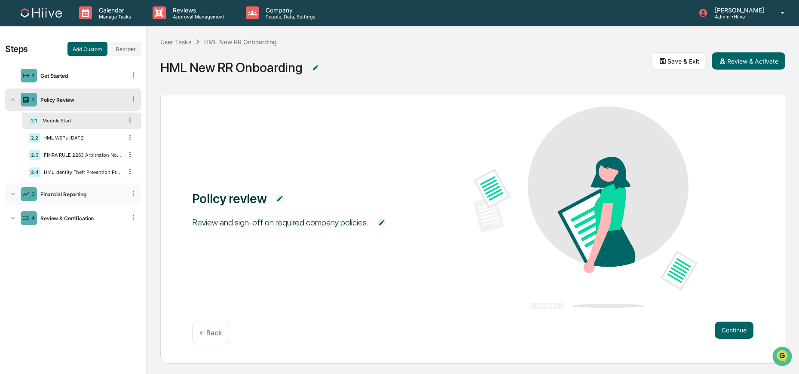
click at [14, 195] on icon at bounding box center [13, 194] width 9 height 9
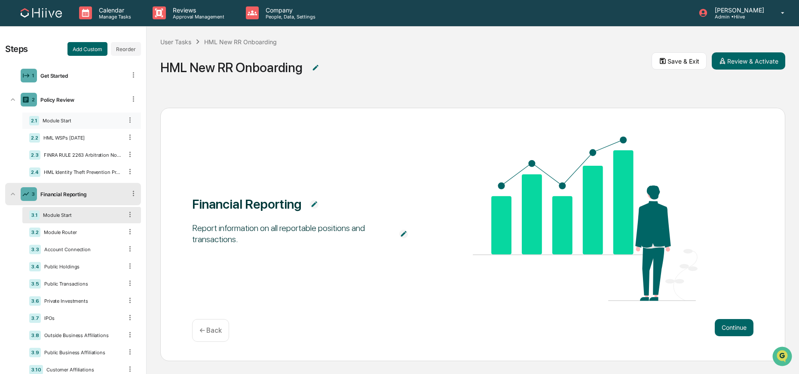
click at [126, 118] on icon at bounding box center [130, 120] width 8 height 8
click at [126, 119] on icon at bounding box center [130, 120] width 8 height 8
drag, startPoint x: 74, startPoint y: 140, endPoint x: 83, endPoint y: 141, distance: 10.0
click at [74, 140] on div "HML WSPs 5.28.2025" at bounding box center [81, 138] width 83 height 6
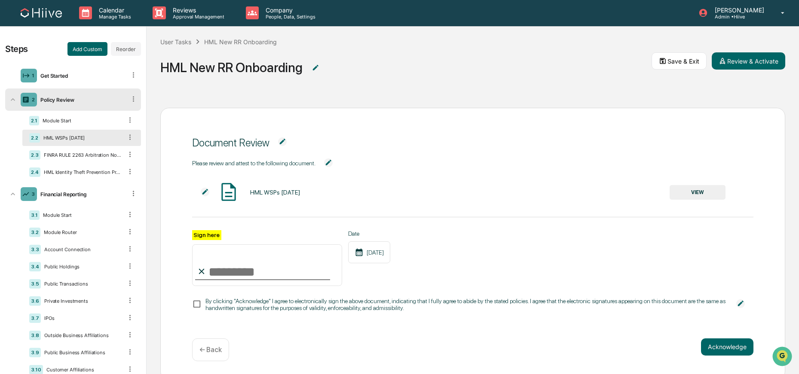
click at [205, 192] on img at bounding box center [205, 192] width 9 height 9
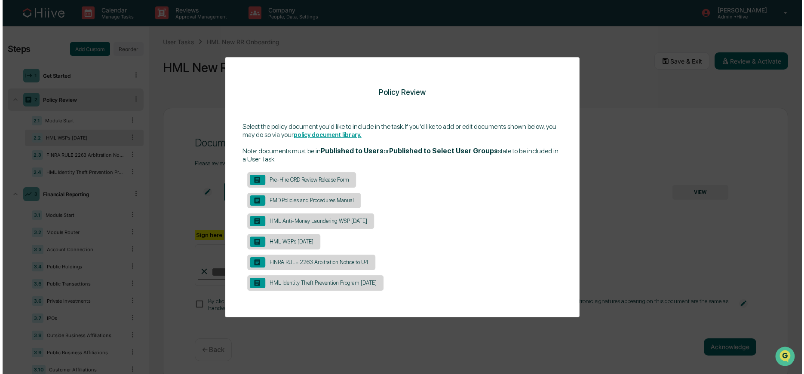
scroll to position [0, 0]
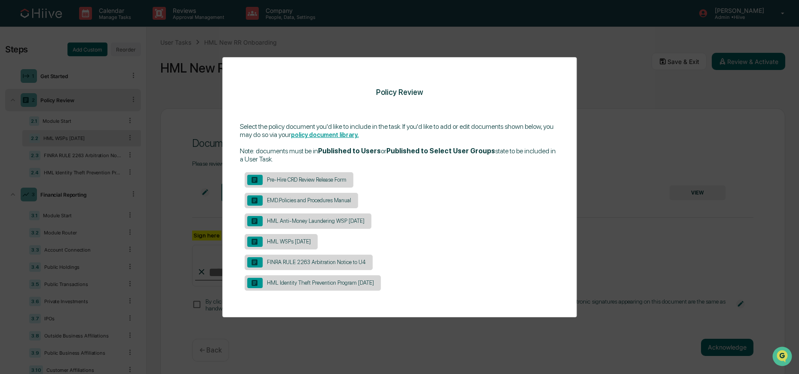
click at [614, 153] on div "Policy Review Select the policy document you'd like to include in the task. If …" at bounding box center [399, 187] width 799 height 374
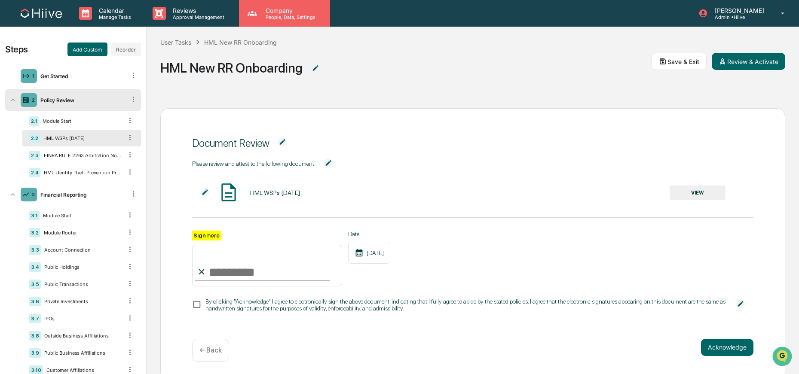
click at [285, 17] on p "People, Data, Settings" at bounding box center [289, 17] width 61 height 6
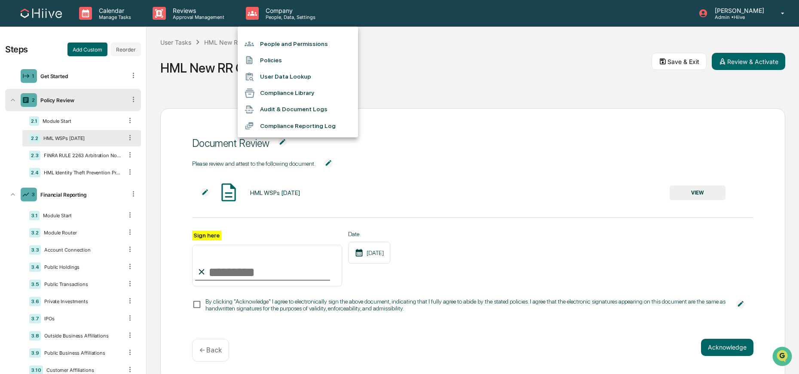
scroll to position [2, 0]
click at [272, 62] on li "Policies" at bounding box center [298, 60] width 120 height 16
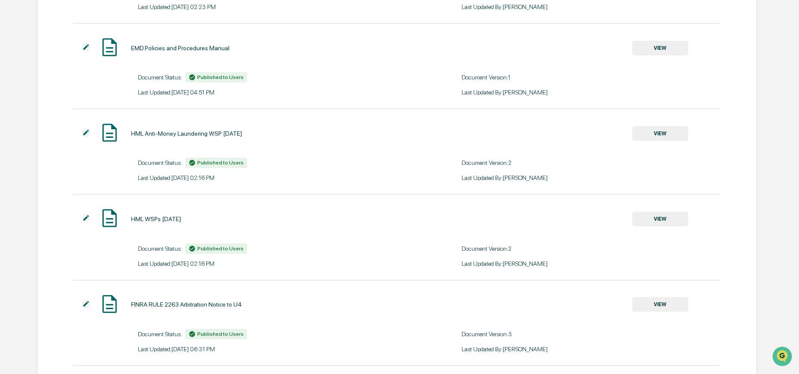
scroll to position [184, 0]
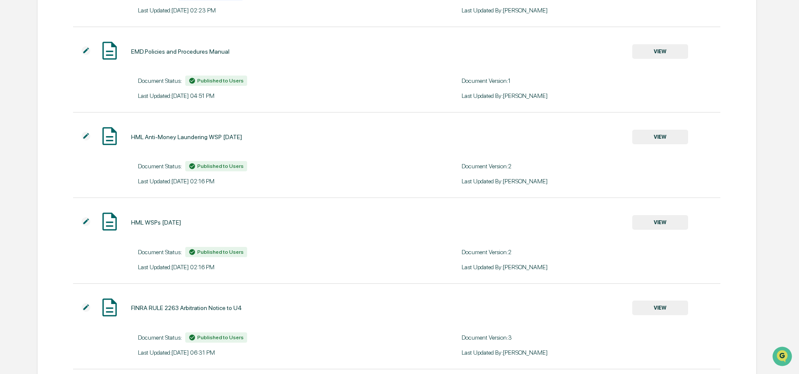
drag, startPoint x: 164, startPoint y: 225, endPoint x: 194, endPoint y: 225, distance: 30.1
click at [198, 226] on div "HML WSPs 5.28.2025 VIEW" at bounding box center [380, 222] width 615 height 23
drag, startPoint x: 517, startPoint y: 257, endPoint x: 529, endPoint y: 257, distance: 12.0
click at [529, 256] on div "Document Version: 2" at bounding box center [591, 252] width 259 height 7
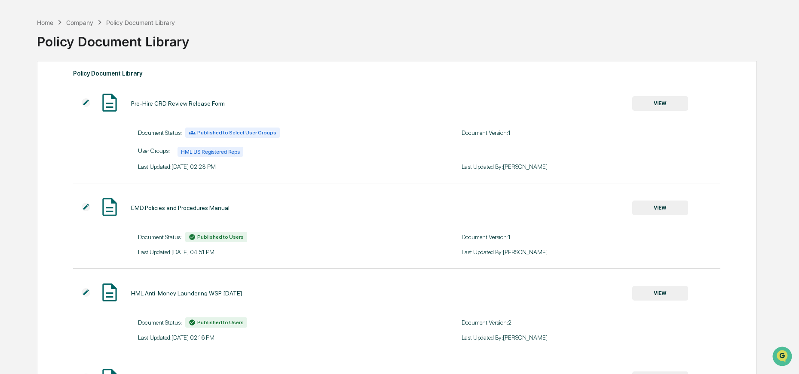
scroll to position [0, 0]
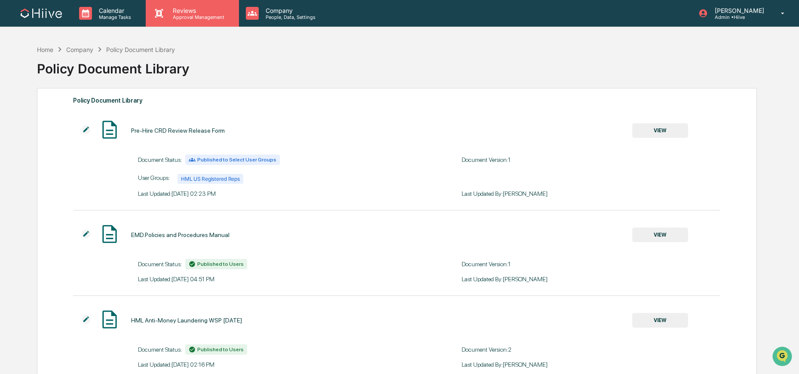
click at [177, 18] on p "Approval Management" at bounding box center [197, 17] width 63 height 6
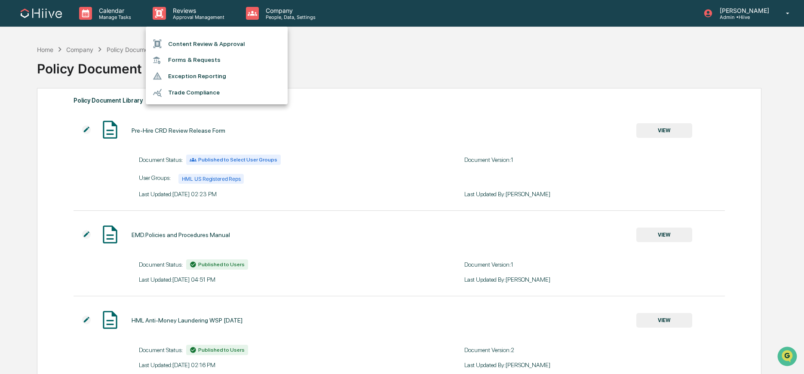
click at [110, 16] on div at bounding box center [402, 187] width 804 height 374
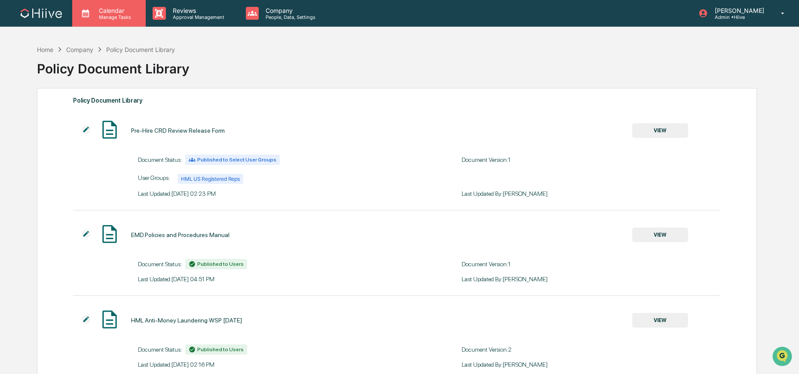
click at [107, 15] on p "Manage Tasks" at bounding box center [113, 17] width 43 height 6
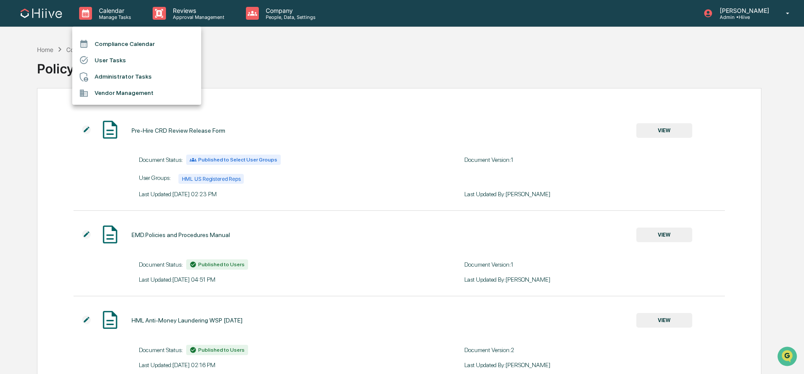
click at [154, 64] on li "User Tasks" at bounding box center [136, 60] width 129 height 16
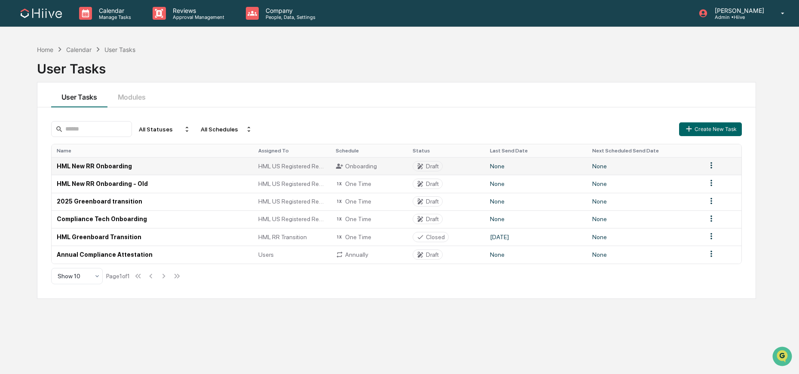
click at [708, 168] on html "Calendar Manage Tasks Reviews Approval Management Company People, Data, Setting…" at bounding box center [399, 187] width 799 height 374
click at [705, 181] on div "Edit" at bounding box center [711, 182] width 55 height 14
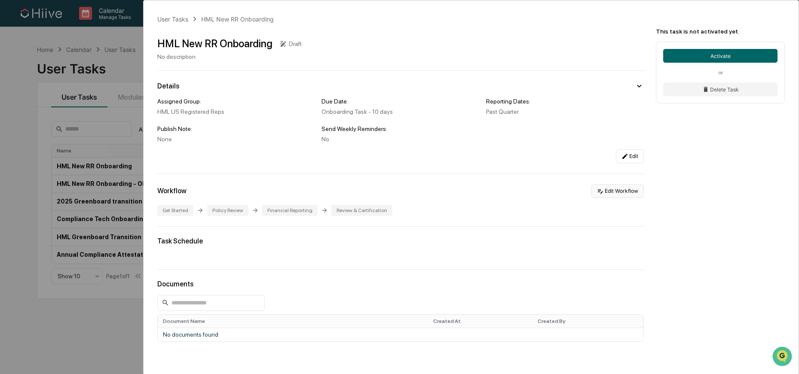
click at [613, 188] on button "Edit Workflow" at bounding box center [618, 191] width 52 height 14
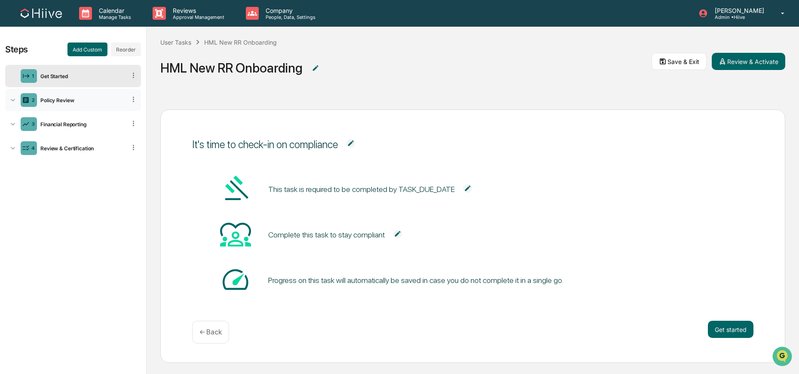
click at [133, 98] on icon at bounding box center [133, 99] width 1 height 5
click at [15, 101] on icon at bounding box center [13, 100] width 9 height 9
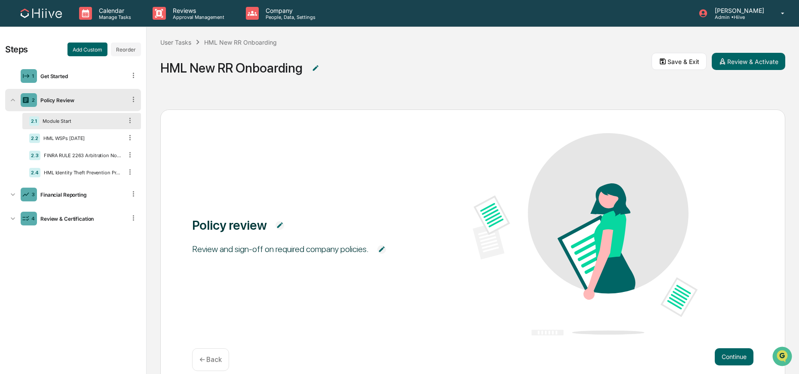
click at [15, 101] on icon at bounding box center [13, 100] width 9 height 9
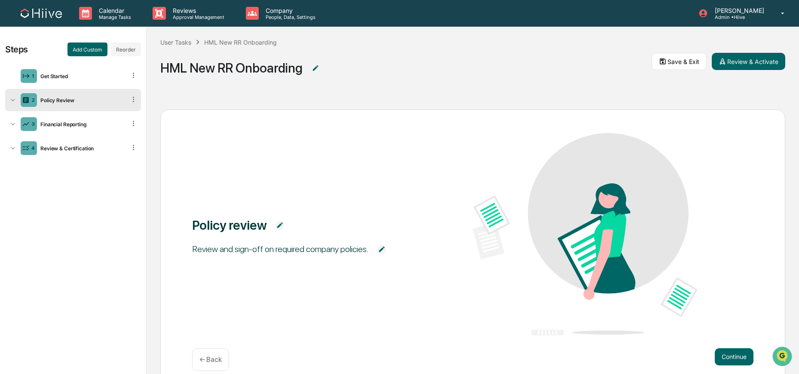
scroll to position [0, 0]
click at [95, 44] on button "Add Custom" at bounding box center [88, 49] width 40 height 14
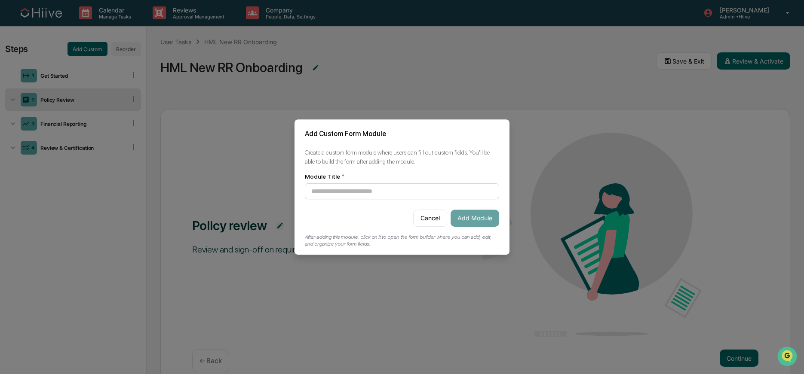
click at [433, 193] on input at bounding box center [402, 192] width 194 height 16
type input "*"
click at [368, 190] on input at bounding box center [402, 192] width 194 height 16
type input "**********"
drag, startPoint x: 470, startPoint y: 222, endPoint x: 417, endPoint y: 222, distance: 52.9
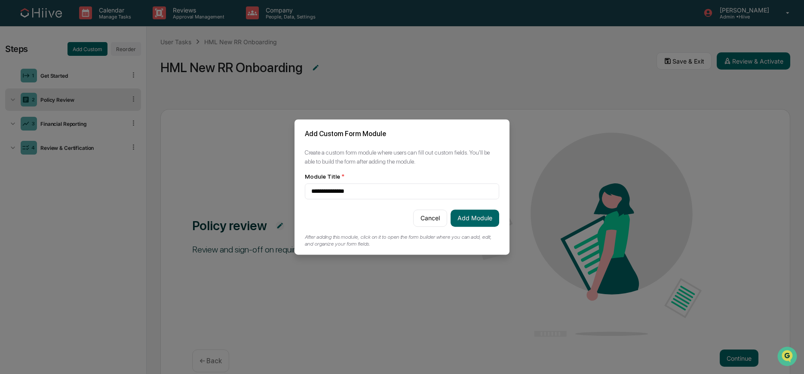
click at [470, 222] on button "Add Module" at bounding box center [475, 218] width 49 height 17
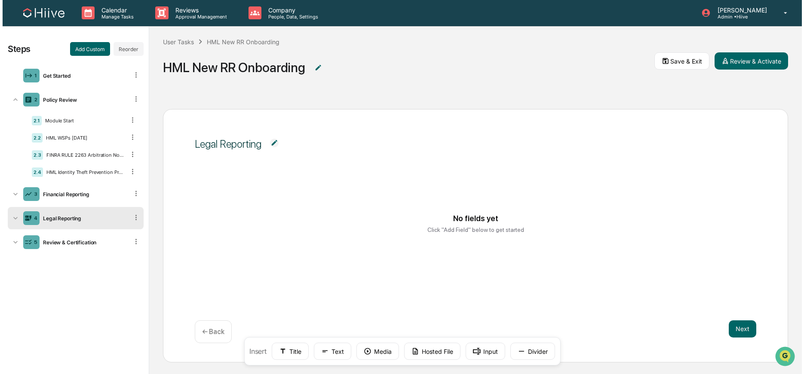
scroll to position [1, 0]
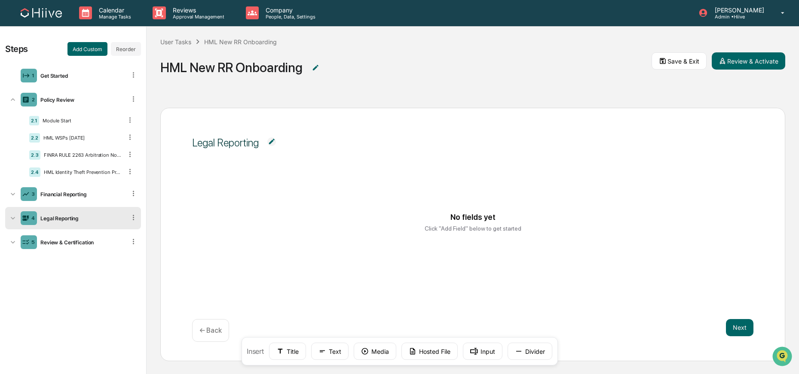
click at [12, 221] on icon at bounding box center [13, 218] width 9 height 9
click at [95, 237] on div "4.1 Legal Reporting" at bounding box center [81, 239] width 119 height 16
click at [479, 353] on button "Input" at bounding box center [483, 351] width 40 height 17
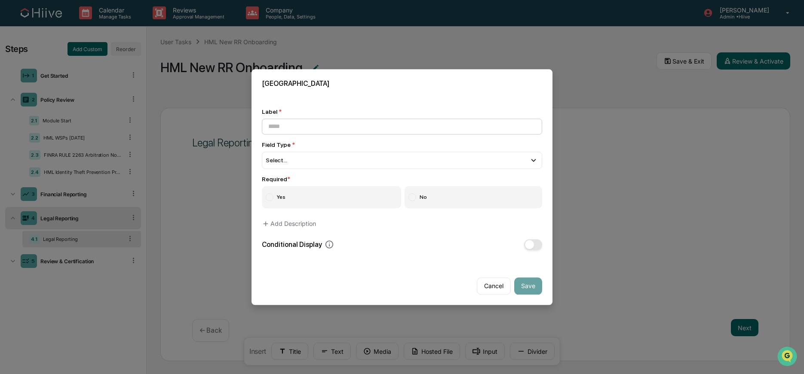
click at [495, 129] on input at bounding box center [402, 127] width 280 height 16
click at [414, 165] on div "Select..." at bounding box center [402, 160] width 280 height 17
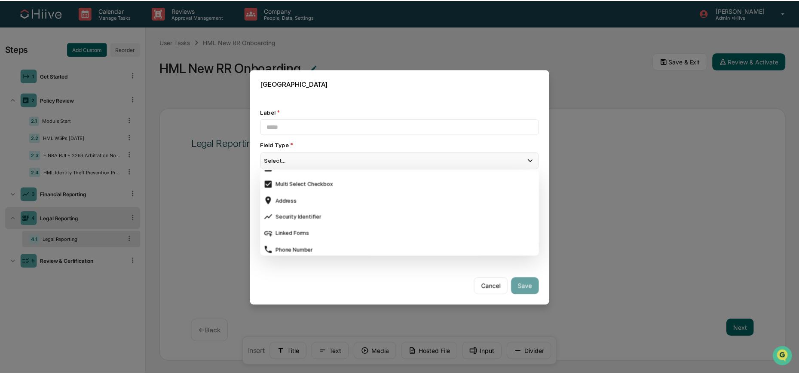
scroll to position [298, 0]
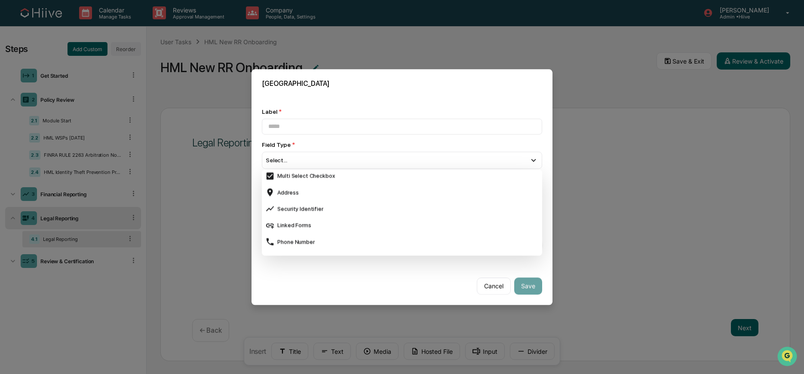
click at [440, 147] on div "Field Type *" at bounding box center [402, 144] width 280 height 7
click at [519, 153] on div "Select..." at bounding box center [402, 160] width 280 height 17
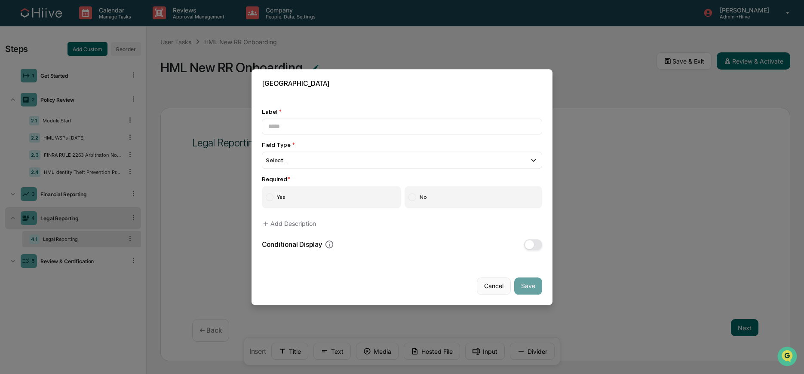
click at [493, 283] on button "Cancel" at bounding box center [494, 286] width 34 height 17
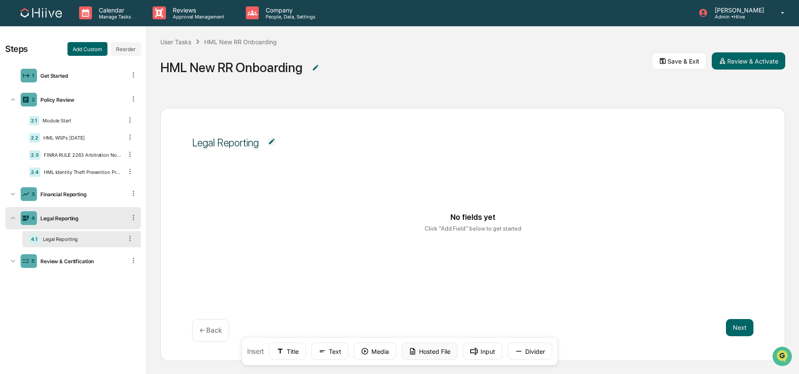
click at [433, 352] on button "Hosted File" at bounding box center [430, 351] width 56 height 17
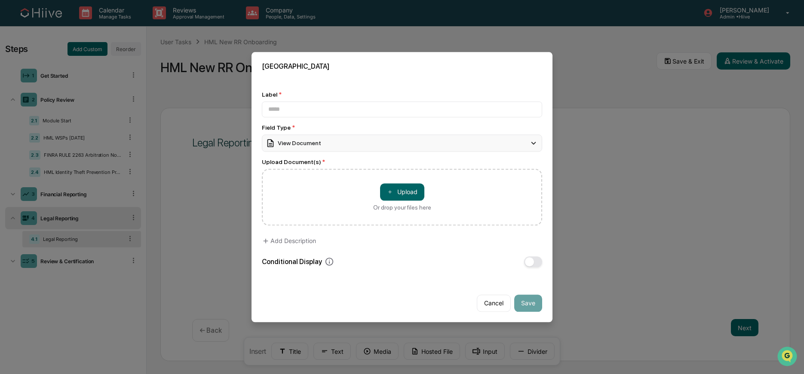
click at [517, 143] on div "View Document" at bounding box center [402, 143] width 280 height 17
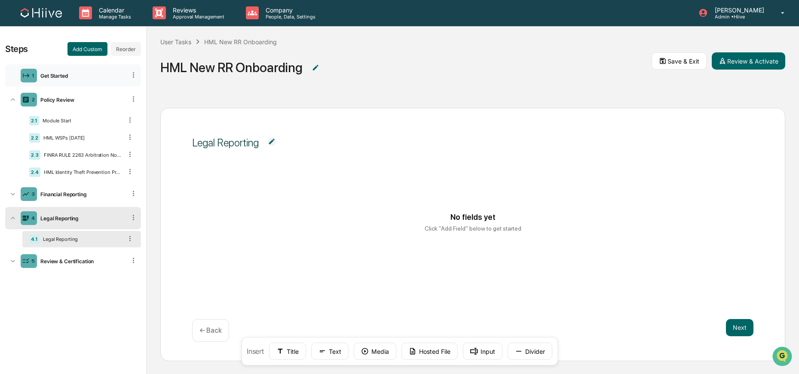
click at [60, 71] on div "1 Get Started" at bounding box center [73, 75] width 136 height 22
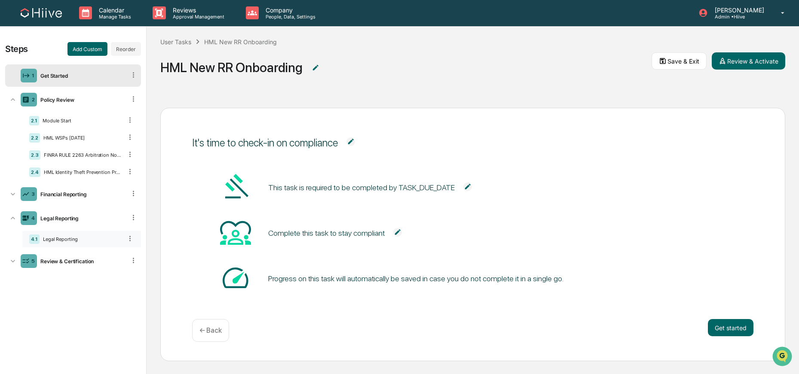
click at [80, 238] on div "Legal Reporting" at bounding box center [81, 239] width 83 height 6
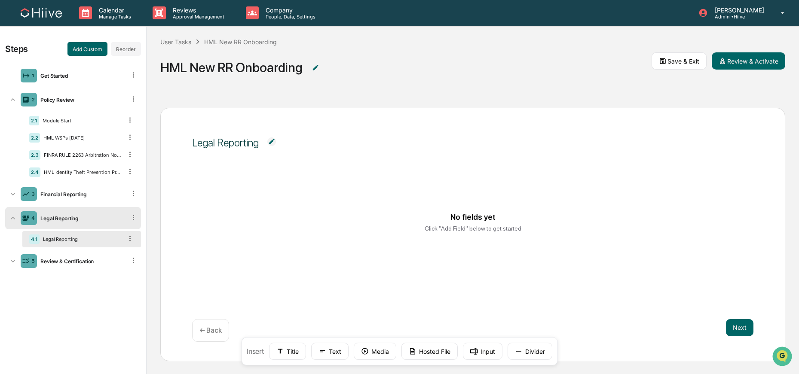
click at [222, 325] on div "← Back" at bounding box center [210, 330] width 37 height 23
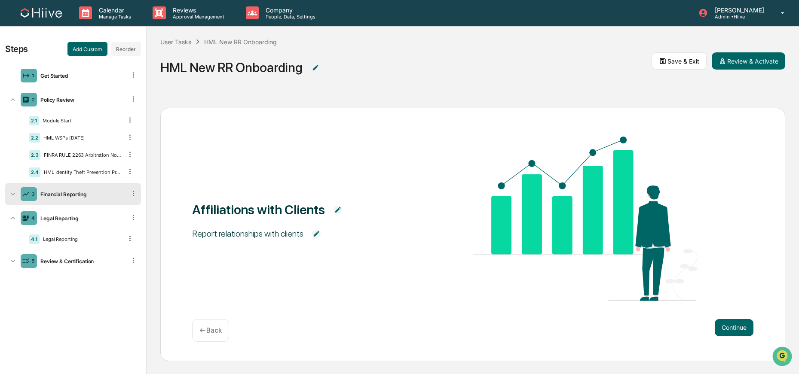
click at [217, 326] on div "← Back" at bounding box center [210, 330] width 37 height 23
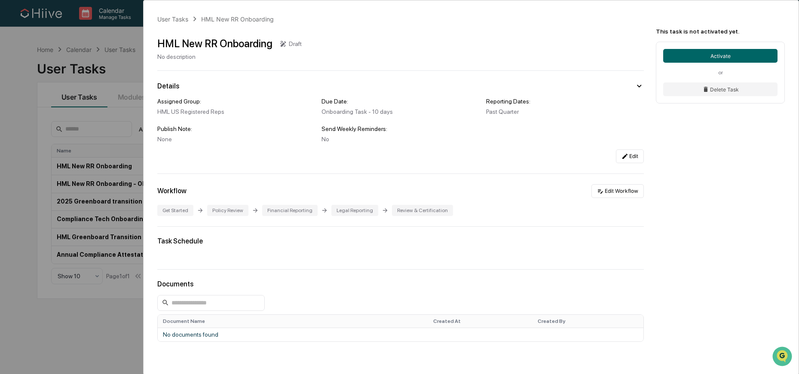
click at [112, 86] on div "User Tasks HML New RR Onboarding HML New RR Onboarding Draft No description Det…" at bounding box center [399, 187] width 799 height 374
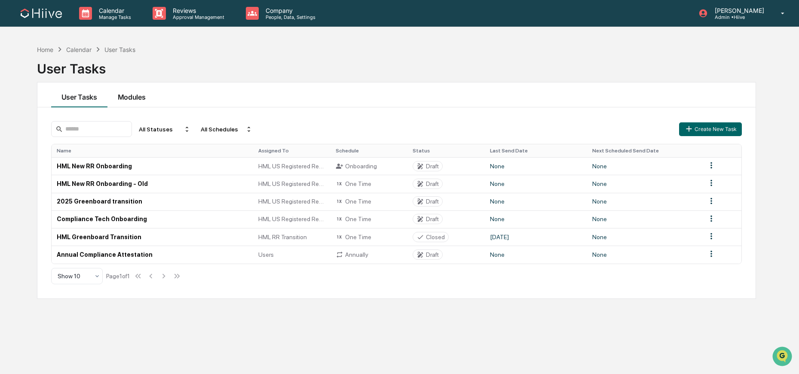
click at [124, 95] on button "Modules" at bounding box center [131, 95] width 49 height 25
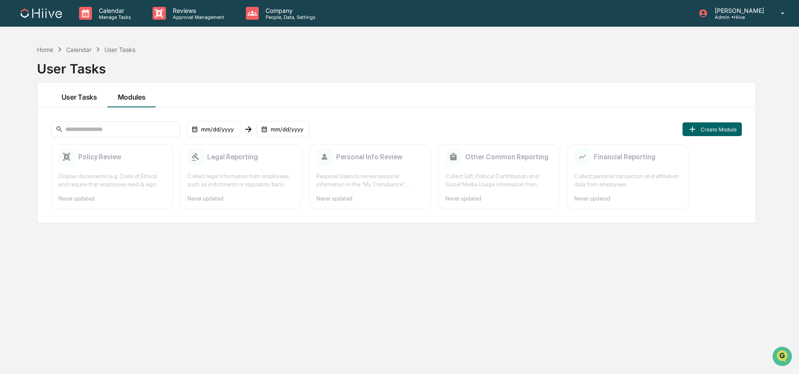
click at [84, 96] on button "User Tasks" at bounding box center [79, 95] width 56 height 25
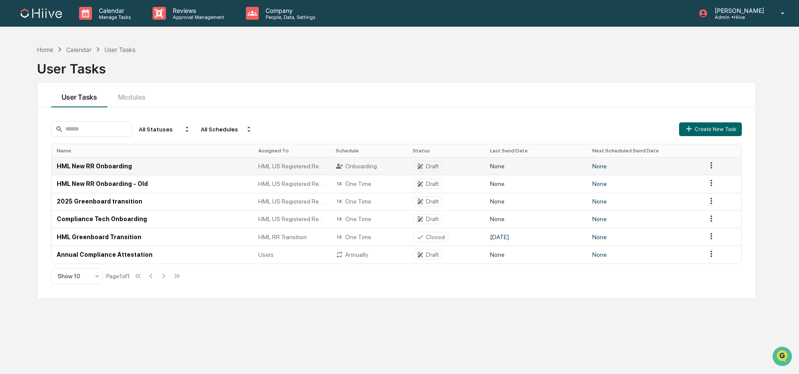
click at [712, 164] on html "Calendar Manage Tasks Reviews Approval Management Company People, Data, Setting…" at bounding box center [399, 187] width 799 height 374
click at [697, 182] on div "Edit" at bounding box center [711, 182] width 55 height 14
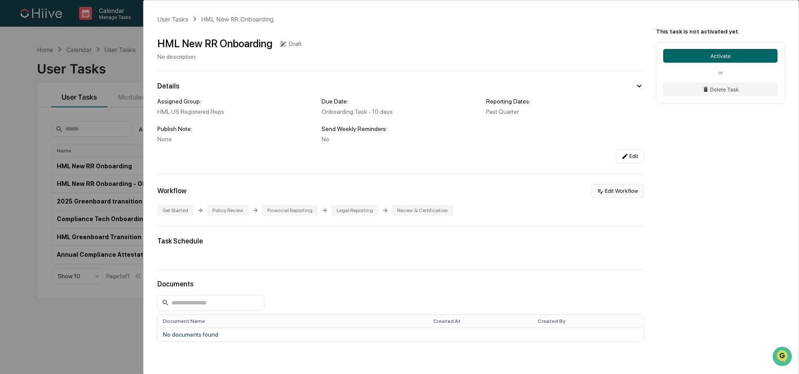
click at [612, 191] on button "Edit Workflow" at bounding box center [618, 191] width 52 height 14
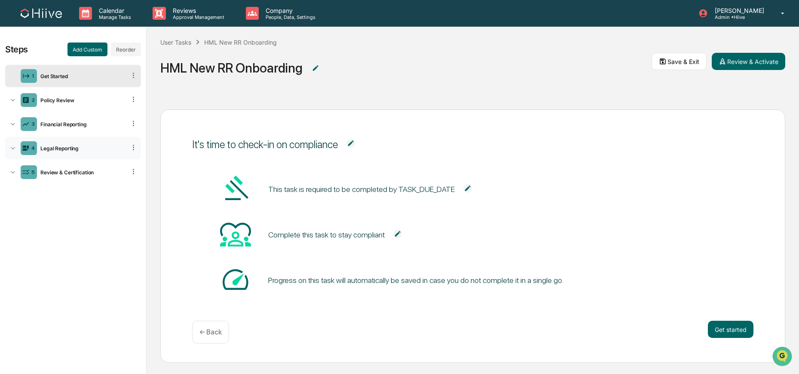
click at [15, 151] on icon at bounding box center [13, 148] width 9 height 9
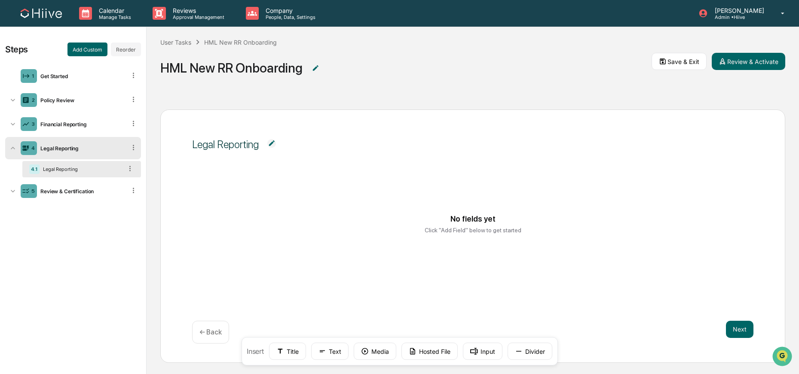
click at [94, 147] on div "Legal Reporting" at bounding box center [81, 148] width 89 height 6
click at [13, 150] on icon at bounding box center [13, 148] width 9 height 9
click at [89, 170] on div "Legal Reporting" at bounding box center [81, 169] width 83 height 6
click at [135, 147] on icon at bounding box center [133, 148] width 8 height 8
click at [126, 158] on div "Delete" at bounding box center [123, 160] width 28 height 14
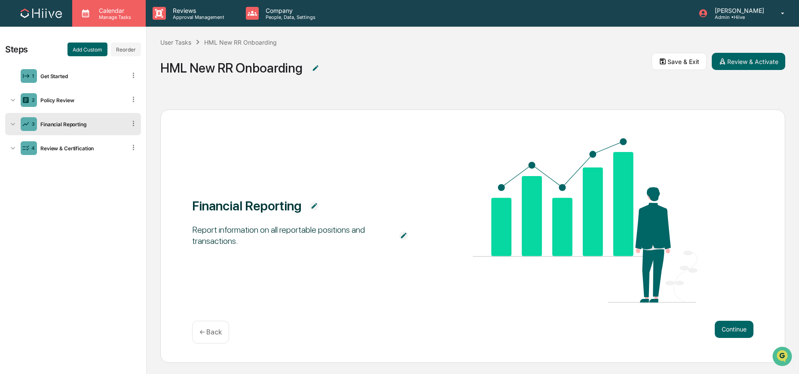
click at [94, 18] on p "Manage Tasks" at bounding box center [113, 17] width 43 height 6
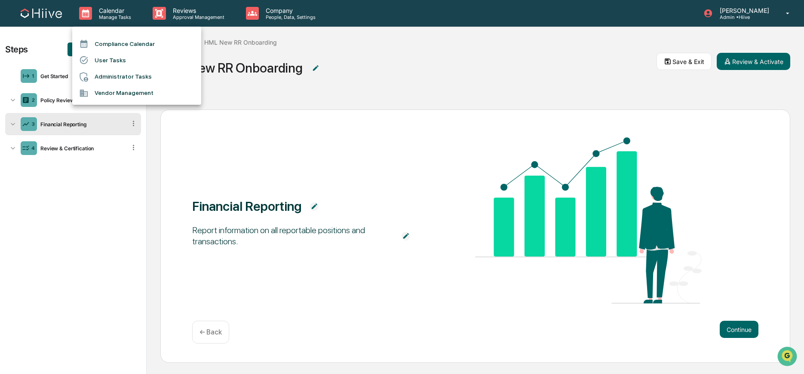
click at [110, 62] on li "User Tasks" at bounding box center [136, 60] width 129 height 16
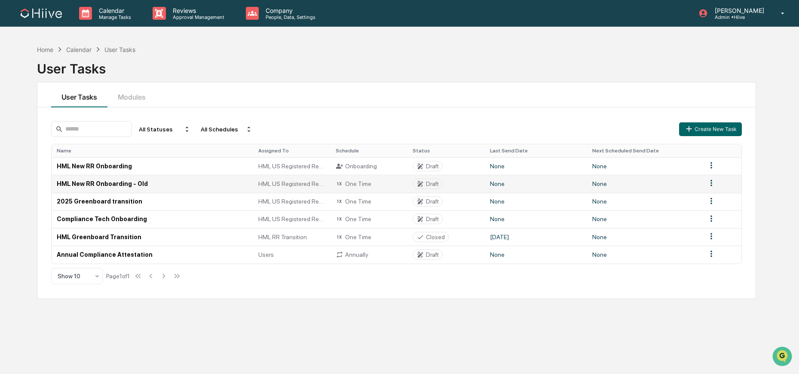
click at [707, 187] on html "Calendar Manage Tasks Reviews Approval Management Company People, Data, Setting…" at bounding box center [399, 187] width 799 height 374
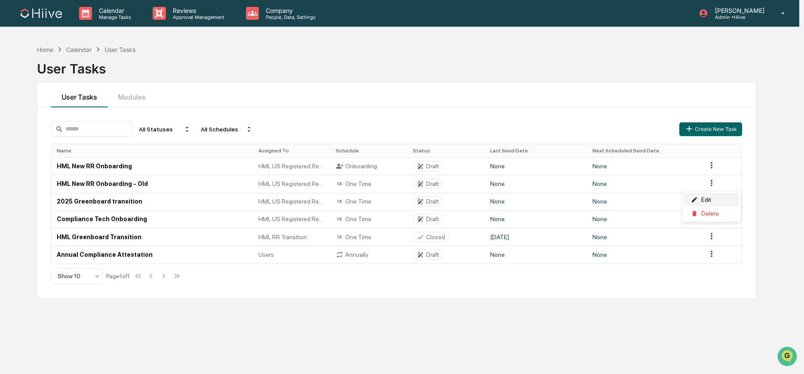
click at [709, 197] on div "Edit" at bounding box center [711, 200] width 55 height 14
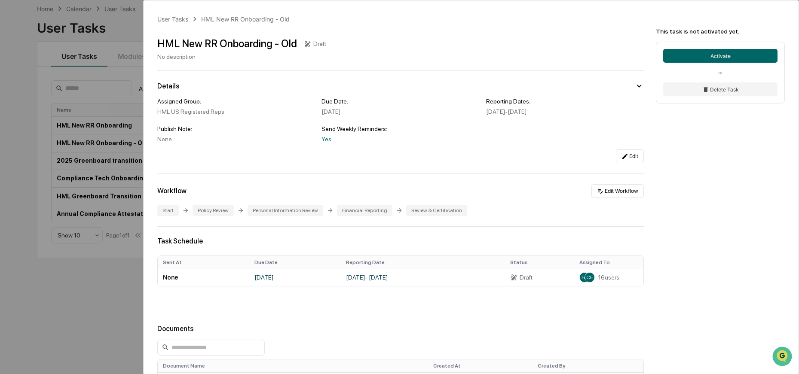
click at [86, 67] on div "User Tasks HML New RR Onboarding - Old HML New RR Onboarding - Old Draft No des…" at bounding box center [399, 187] width 799 height 374
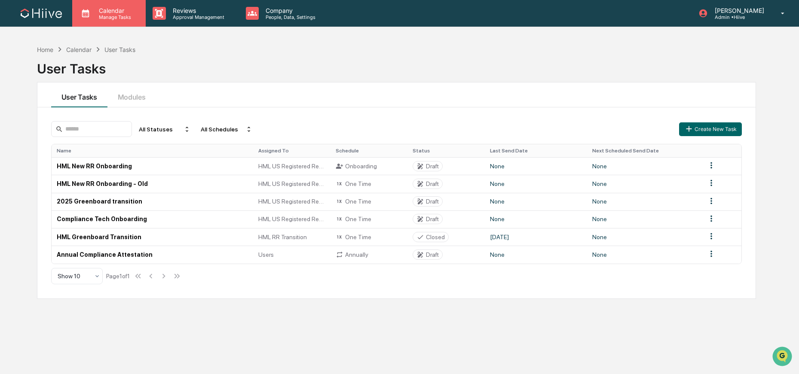
click at [129, 19] on p "Manage Tasks" at bounding box center [113, 17] width 43 height 6
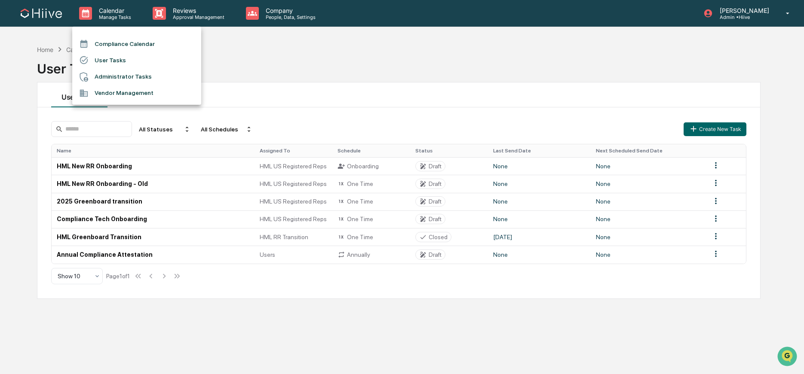
click at [269, 42] on div at bounding box center [402, 187] width 804 height 374
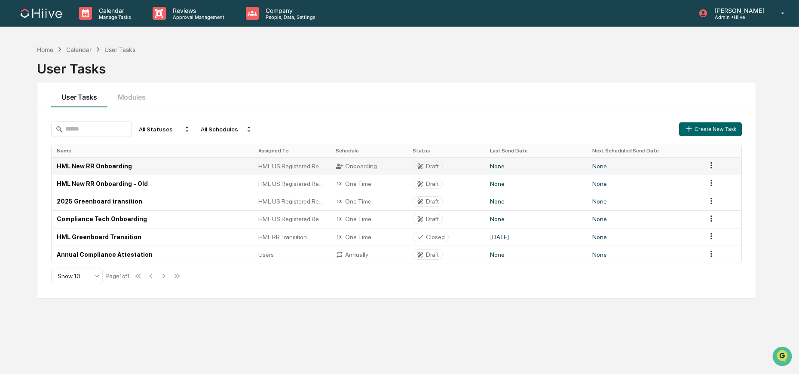
click at [711, 164] on html "Calendar Manage Tasks Reviews Approval Management Company People, Data, Setting…" at bounding box center [399, 187] width 799 height 374
click at [701, 180] on div "Edit" at bounding box center [711, 182] width 55 height 14
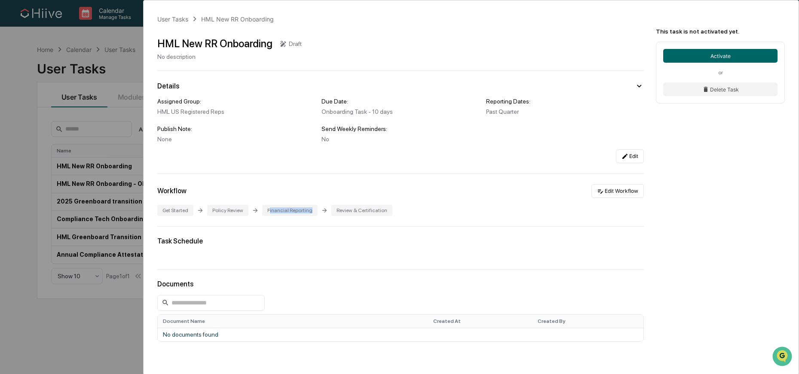
drag, startPoint x: 275, startPoint y: 214, endPoint x: 317, endPoint y: 214, distance: 41.7
click at [317, 214] on div "Financial Reporting" at bounding box center [289, 210] width 55 height 11
click at [138, 166] on div "User Tasks HML New RR Onboarding HML New RR Onboarding Draft No description Det…" at bounding box center [399, 187] width 799 height 374
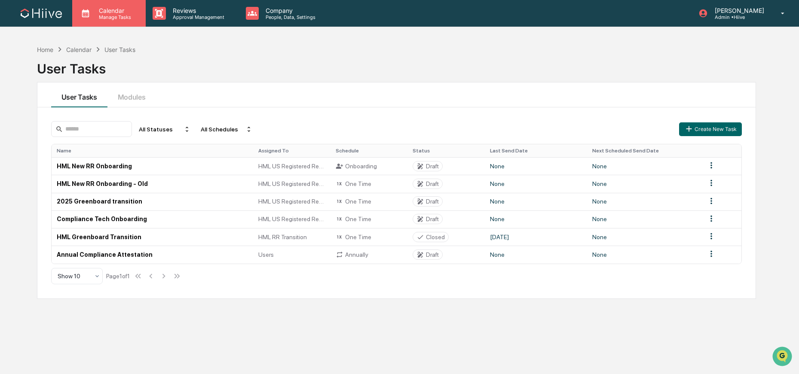
click at [118, 14] on p "Manage Tasks" at bounding box center [113, 17] width 43 height 6
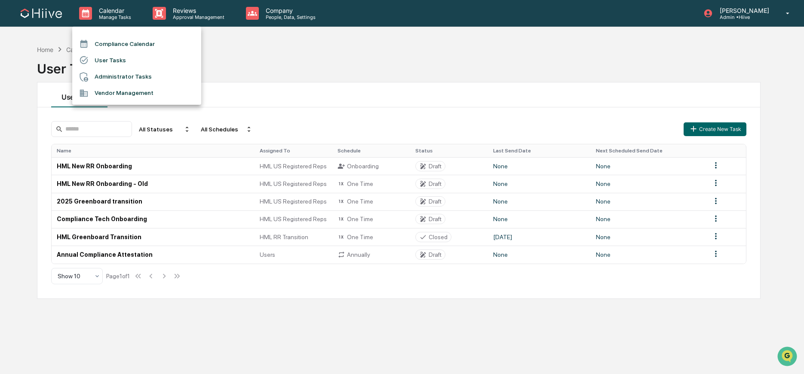
click at [266, 41] on div at bounding box center [402, 187] width 804 height 374
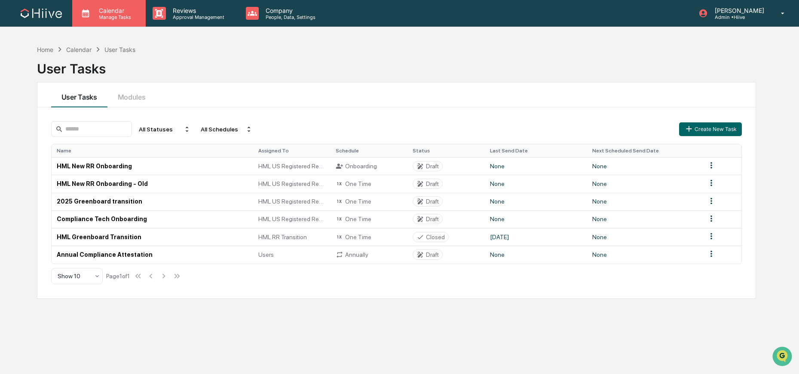
click at [107, 13] on p "Calendar" at bounding box center [113, 10] width 43 height 7
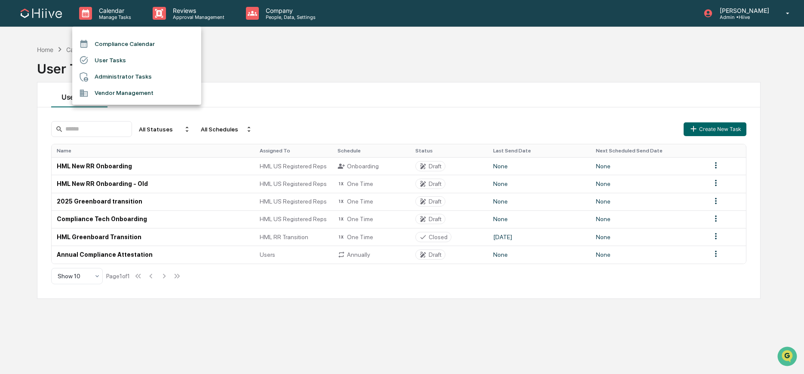
click at [199, 19] on div at bounding box center [402, 187] width 804 height 374
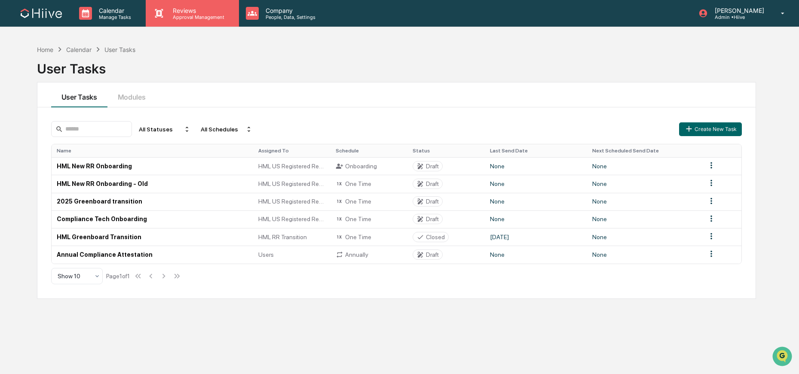
click at [196, 19] on p "Approval Management" at bounding box center [197, 17] width 63 height 6
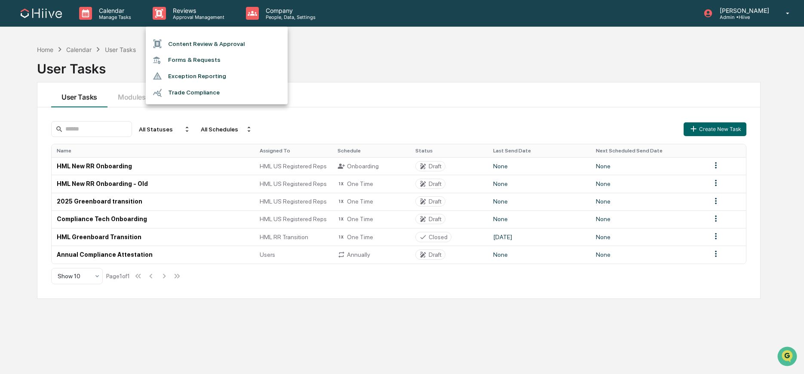
click at [191, 58] on li "Forms & Requests" at bounding box center [217, 60] width 142 height 16
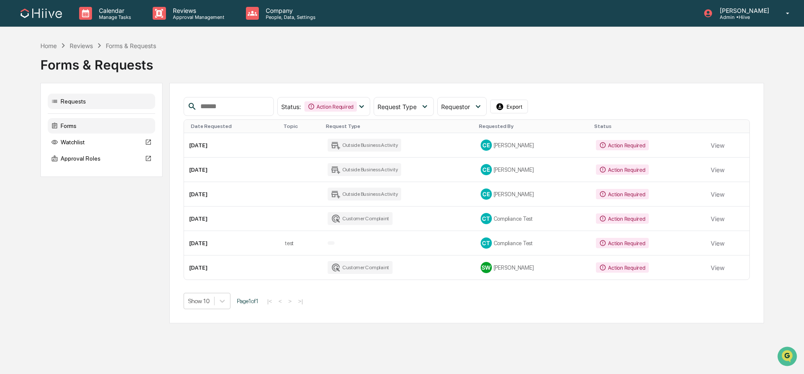
click at [83, 128] on div "Forms" at bounding box center [101, 125] width 107 height 15
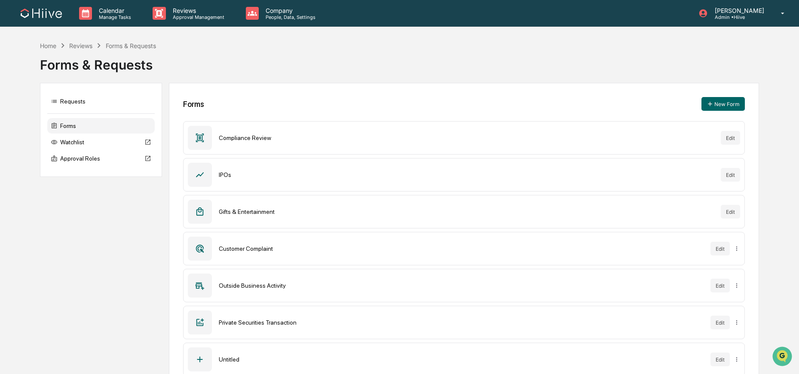
scroll to position [20, 0]
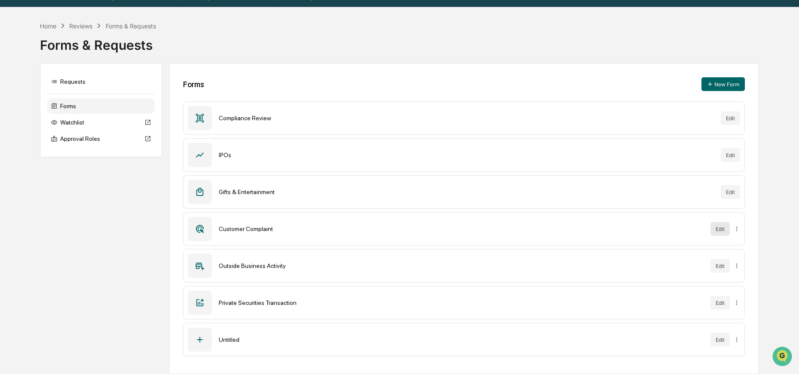
click at [718, 235] on button "Edit" at bounding box center [720, 229] width 19 height 14
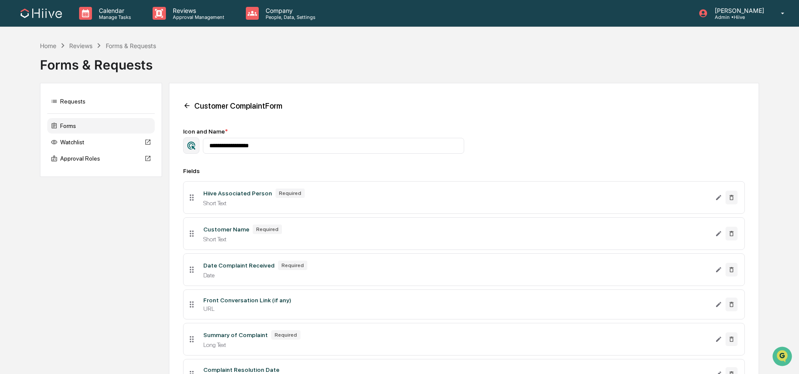
click at [183, 104] on icon at bounding box center [187, 106] width 8 height 8
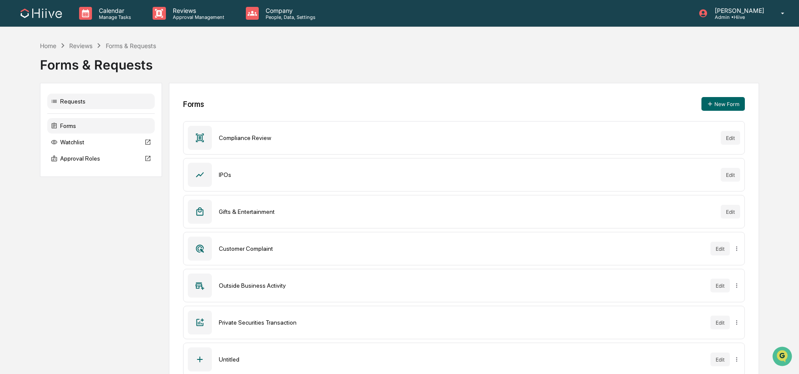
click at [87, 104] on div "Requests" at bounding box center [100, 101] width 107 height 15
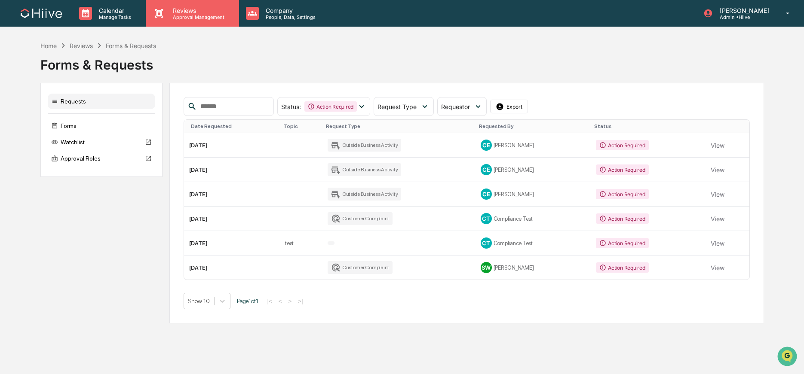
click at [210, 18] on p "Approval Management" at bounding box center [197, 17] width 63 height 6
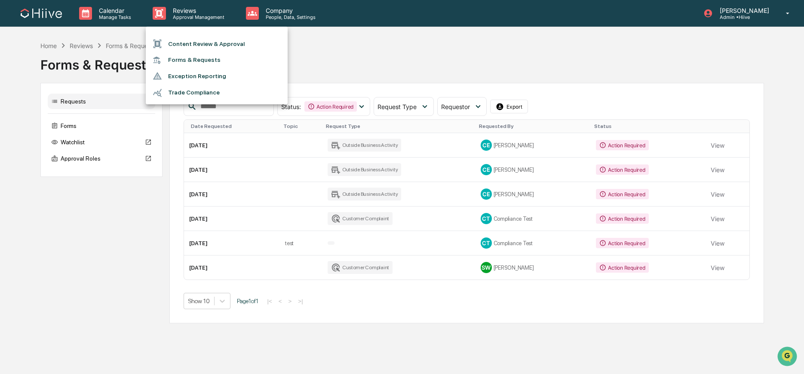
click at [106, 15] on div at bounding box center [402, 187] width 804 height 374
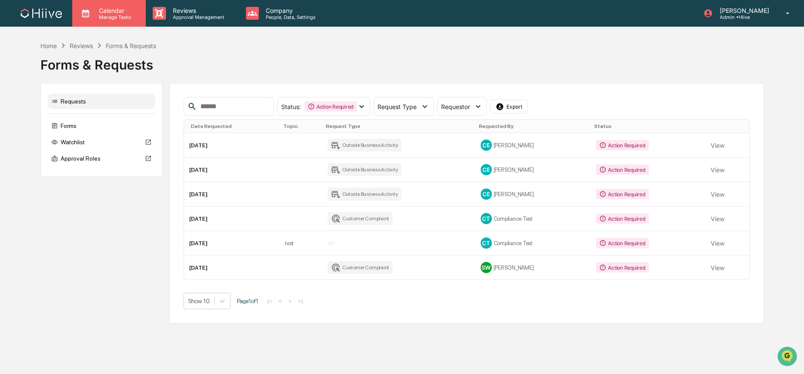
click at [110, 15] on p "Manage Tasks" at bounding box center [113, 17] width 43 height 6
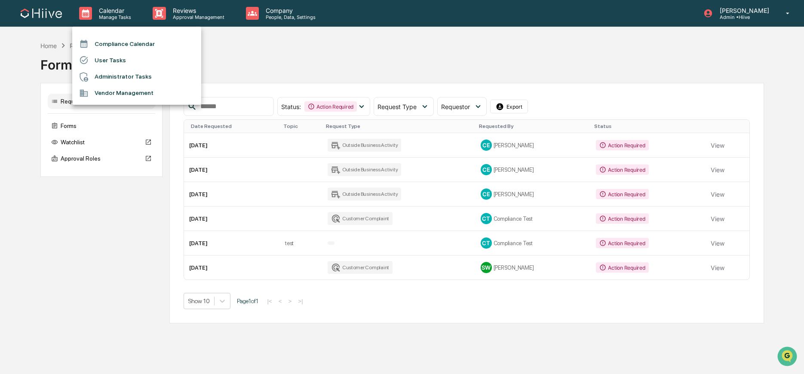
click at [121, 64] on li "User Tasks" at bounding box center [136, 60] width 129 height 16
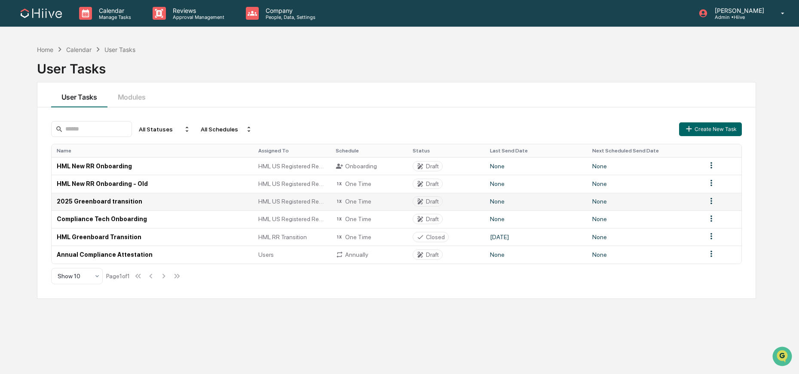
click at [393, 205] on div "One Time" at bounding box center [369, 202] width 67 height 8
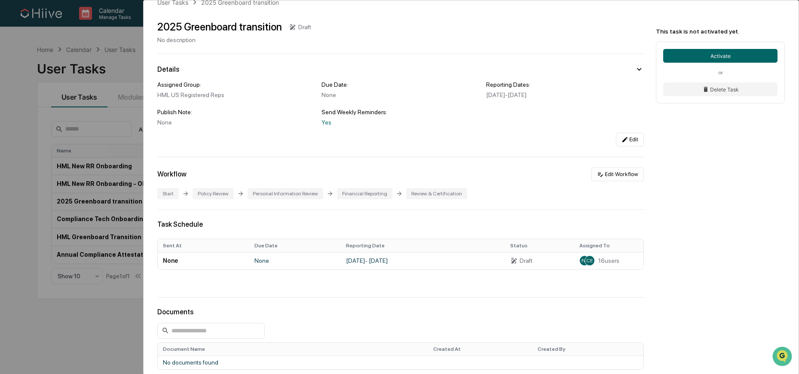
scroll to position [15, 0]
click at [80, 172] on div "User Tasks 2025 Greenboard transition 2025 Greenboard transition Draft No descr…" at bounding box center [399, 187] width 799 height 374
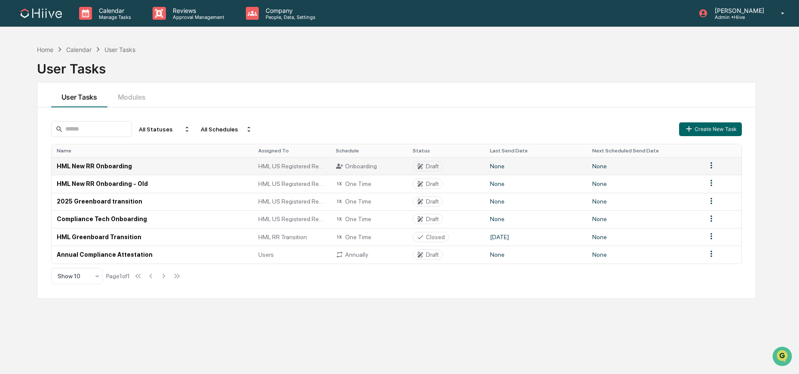
click at [83, 169] on td "HML New RR Onboarding" at bounding box center [153, 166] width 202 height 18
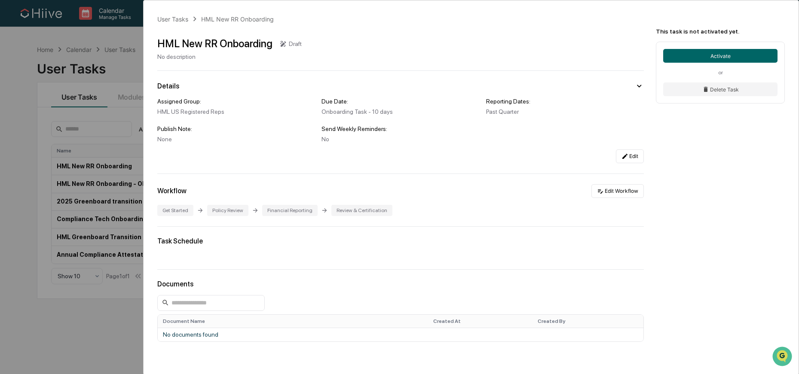
click at [106, 206] on div "User Tasks HML New RR Onboarding HML New RR Onboarding Draft No description Det…" at bounding box center [399, 187] width 799 height 374
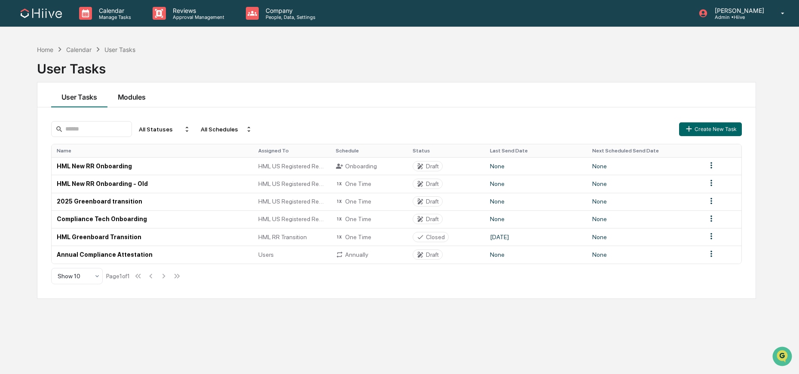
click at [125, 101] on button "Modules" at bounding box center [131, 95] width 49 height 25
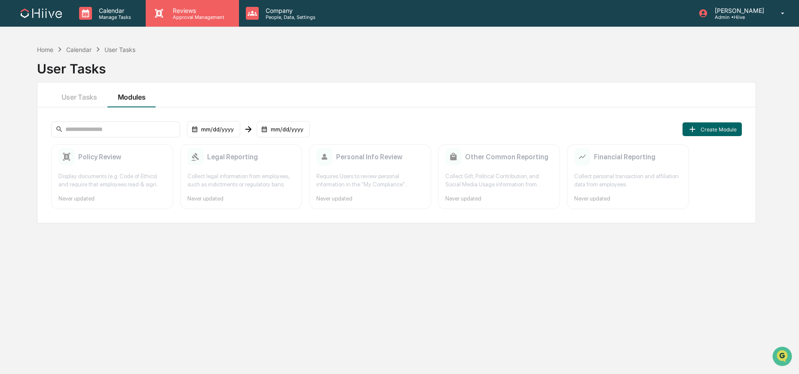
scroll to position [1, 0]
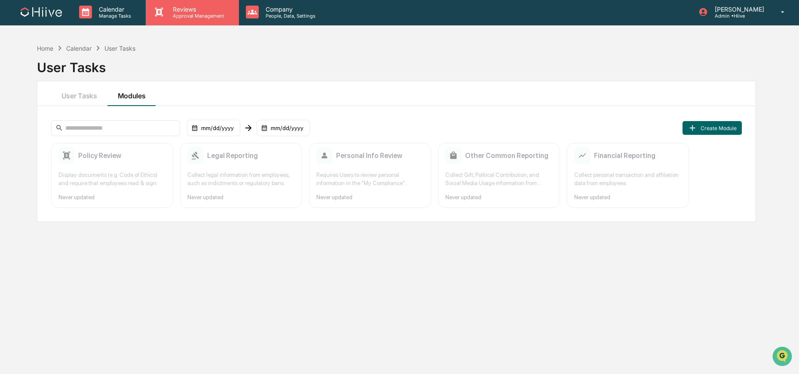
click at [204, 21] on div "Reviews Approval Management" at bounding box center [192, 12] width 93 height 27
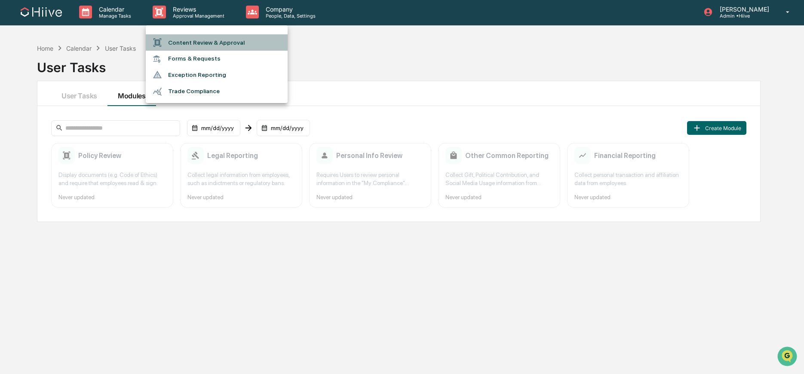
click at [194, 41] on li "Content Review & Approval" at bounding box center [217, 42] width 142 height 16
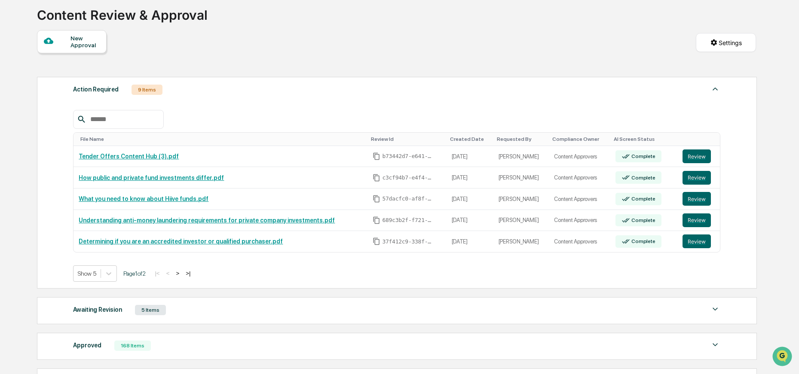
scroll to position [62, 0]
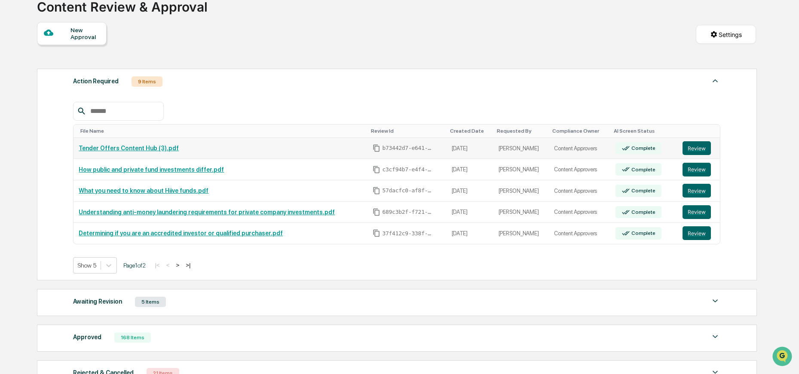
click at [151, 150] on link "Tender Offers Content Hub (3).pdf" at bounding box center [129, 148] width 100 height 7
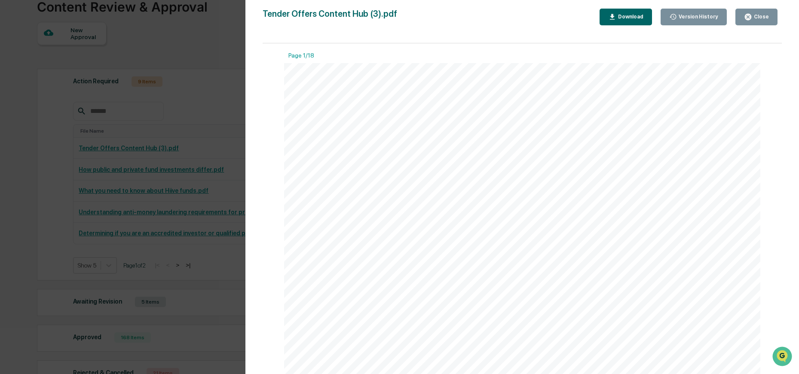
click at [761, 16] on div "Close" at bounding box center [760, 17] width 17 height 6
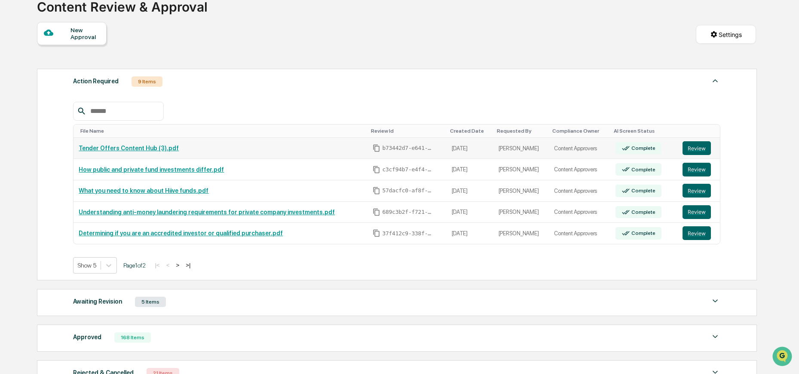
drag, startPoint x: 692, startPoint y: 151, endPoint x: 674, endPoint y: 150, distance: 18.1
click at [691, 150] on button "Review" at bounding box center [697, 148] width 28 height 14
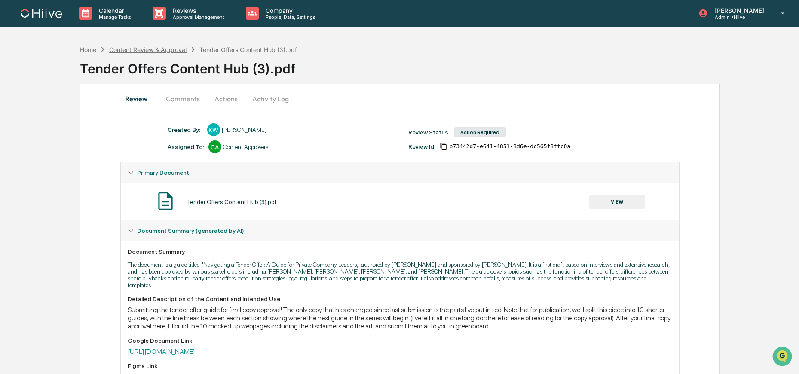
click at [160, 49] on div "Content Review & Approval" at bounding box center [147, 49] width 77 height 7
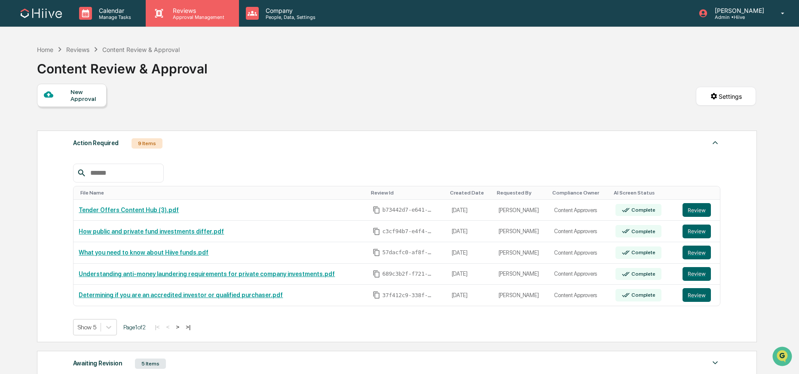
click at [196, 23] on div "Reviews Approval Management" at bounding box center [192, 13] width 93 height 27
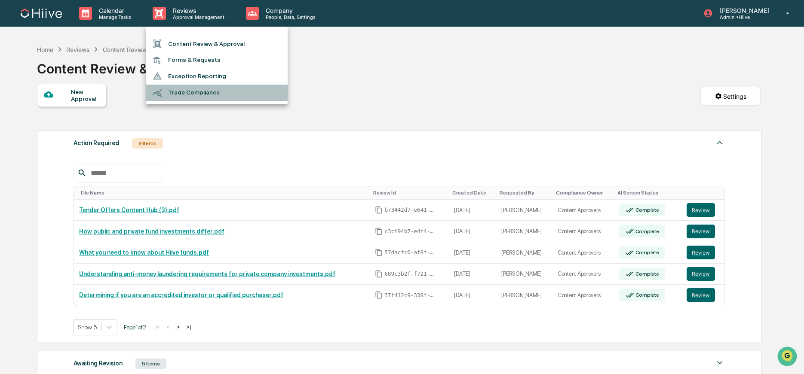
click at [240, 89] on li "Trade Compliance" at bounding box center [217, 93] width 142 height 16
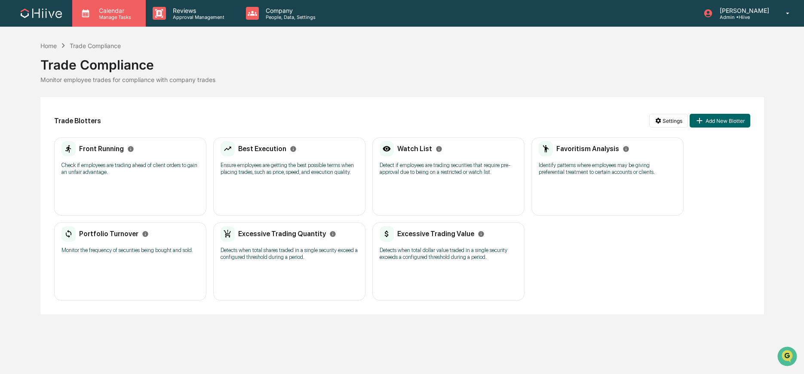
click at [120, 21] on div "Calendar Manage Tasks" at bounding box center [109, 13] width 74 height 27
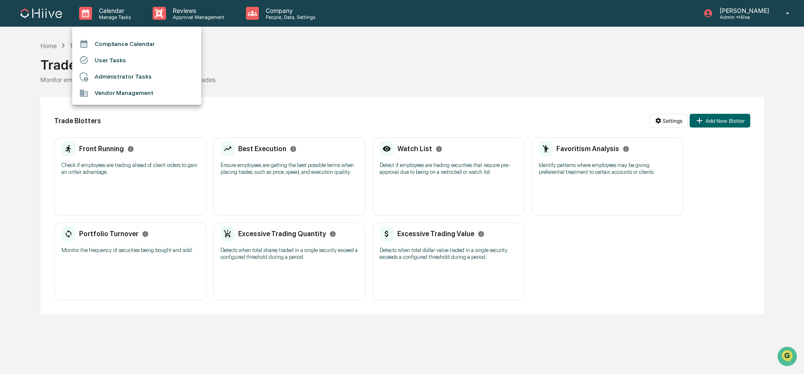
click at [100, 46] on li "Compliance Calendar" at bounding box center [136, 44] width 129 height 16
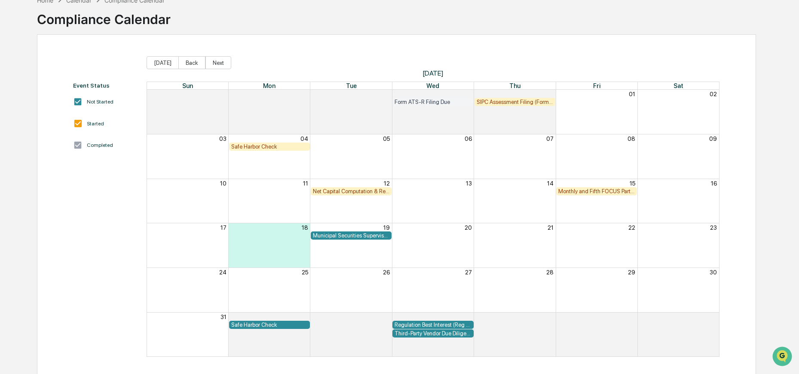
scroll to position [54, 0]
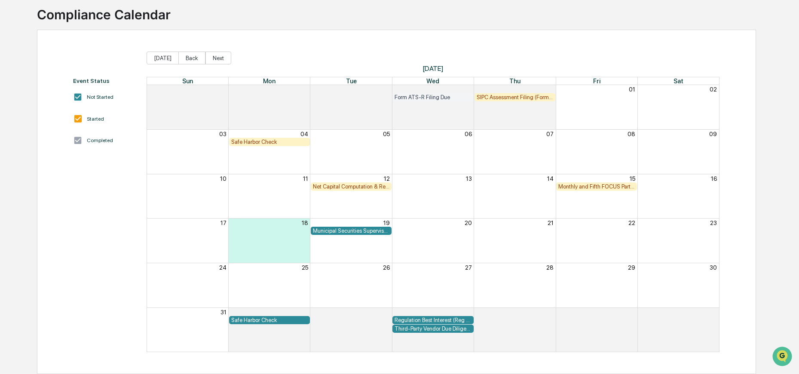
click at [251, 142] on div "Safe Harbor Check" at bounding box center [269, 142] width 77 height 6
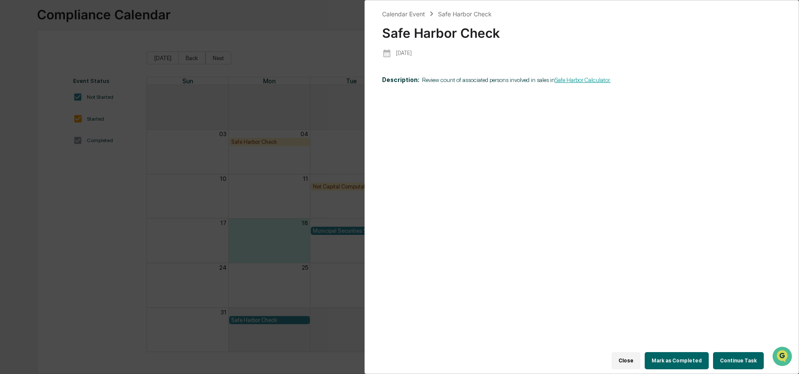
click at [242, 169] on div "Calendar Event Safe Harbor Check Safe Harbor Check 2025-08-04 Description: Revi…" at bounding box center [399, 187] width 799 height 374
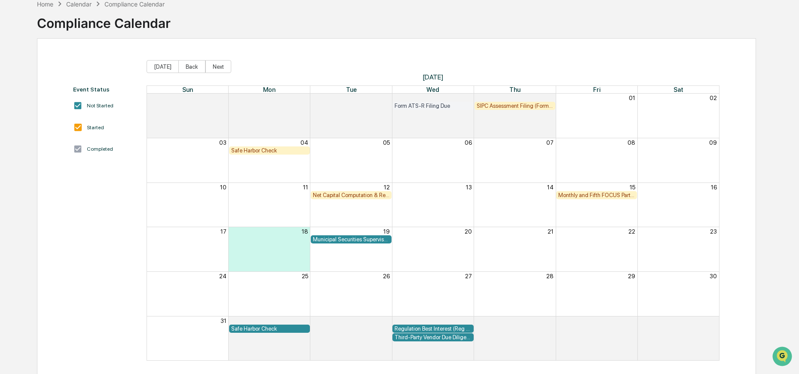
scroll to position [43, 0]
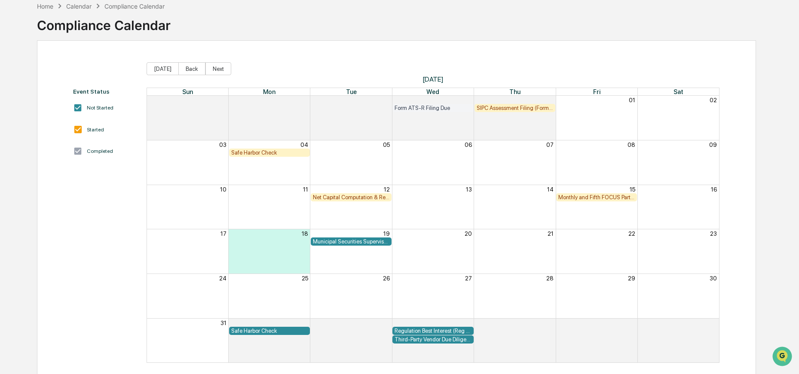
click at [361, 198] on div "Net Capital Computation & Review" at bounding box center [351, 197] width 77 height 6
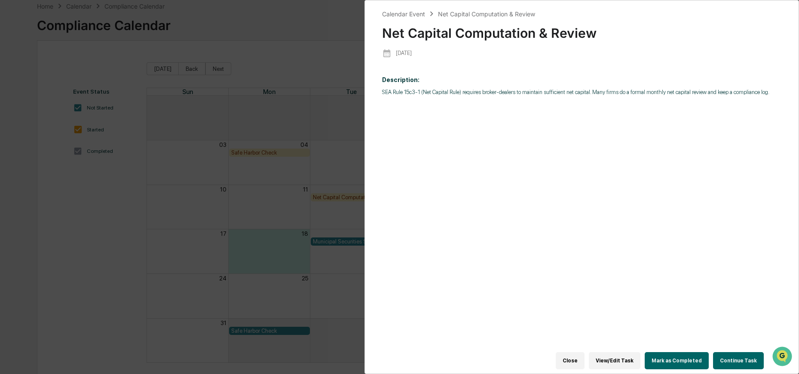
click at [346, 176] on div "Calendar Event Net Capital Computation & Review Net Capital Computation & Revie…" at bounding box center [399, 187] width 799 height 374
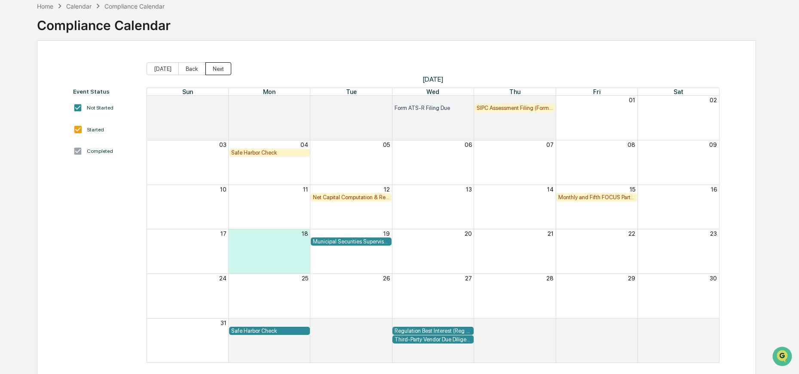
click at [211, 72] on button "Next" at bounding box center [219, 68] width 26 height 13
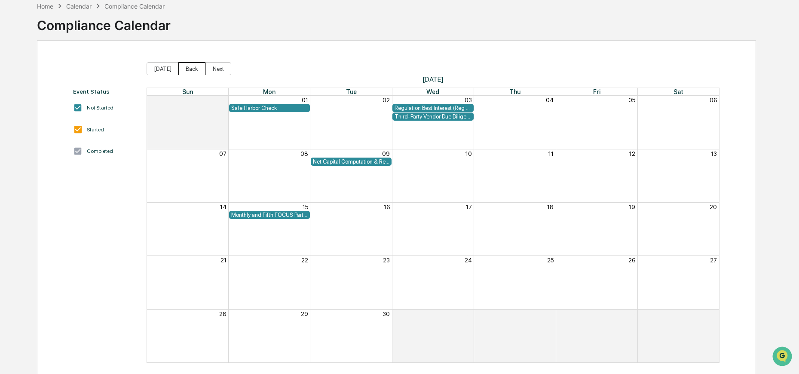
click at [188, 71] on button "Back" at bounding box center [191, 68] width 27 height 13
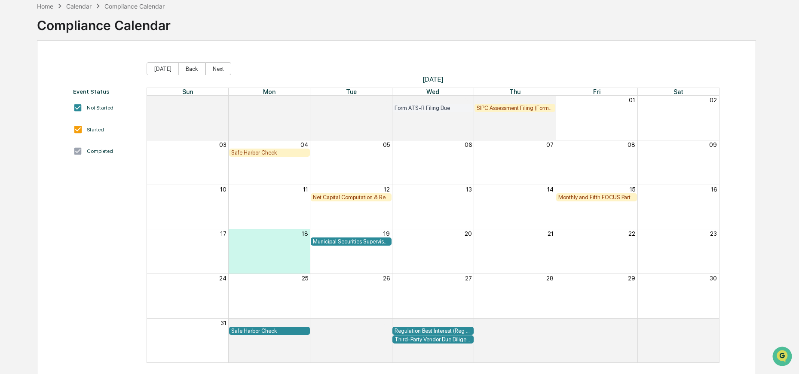
click at [454, 331] on div "Regulation Best Interest (Reg BI) Review" at bounding box center [433, 331] width 77 height 6
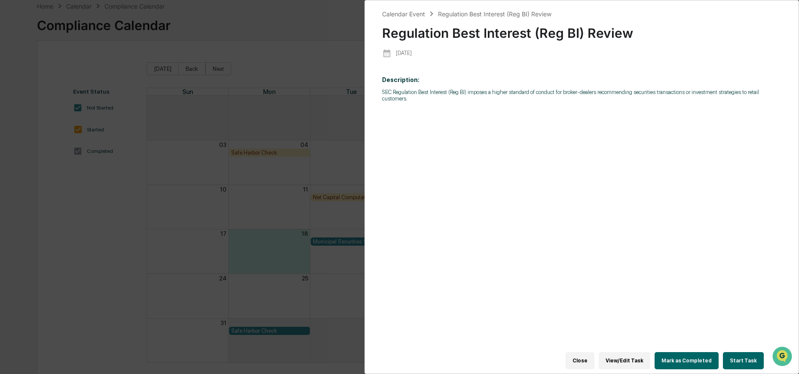
click at [634, 358] on button "View/Edit Task" at bounding box center [625, 361] width 52 height 17
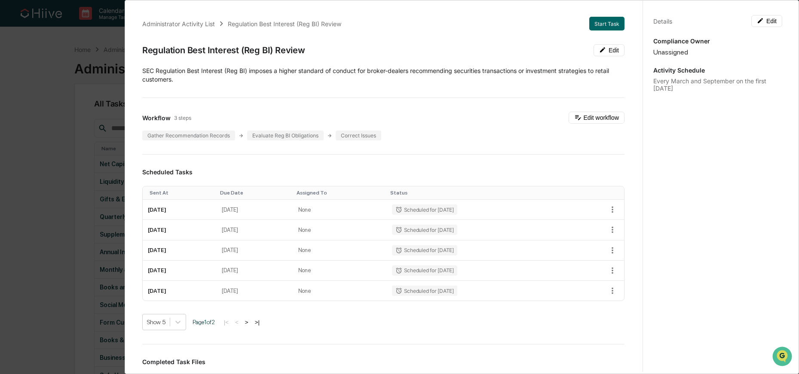
click at [53, 138] on div "Administrator Activity List Regulation Best Interest (Reg BI) Review Start Task…" at bounding box center [399, 187] width 799 height 374
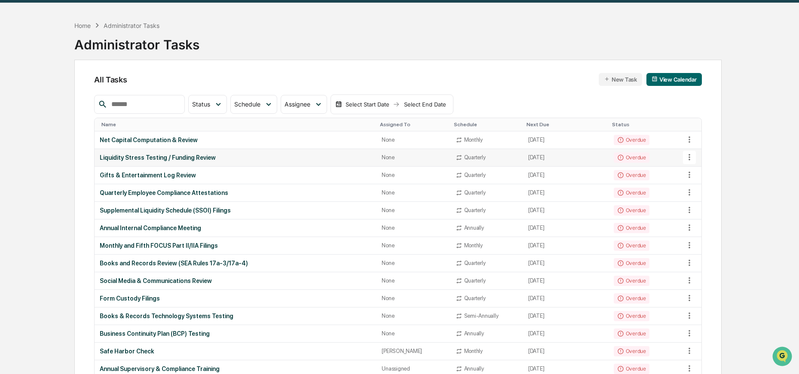
scroll to position [25, 0]
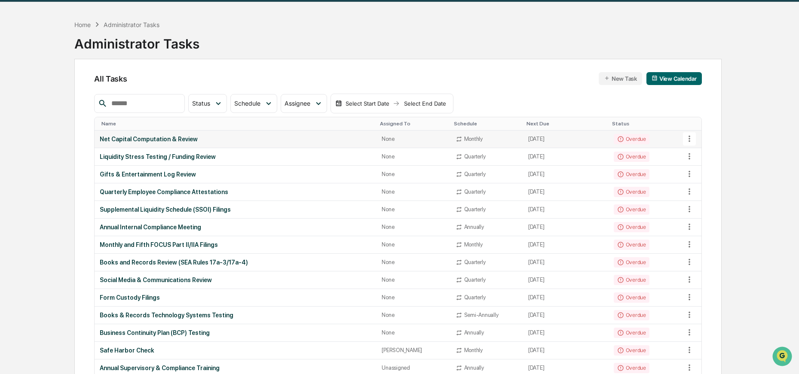
click at [689, 139] on icon at bounding box center [690, 139] width 2 height 6
click at [760, 135] on div at bounding box center [402, 187] width 804 height 374
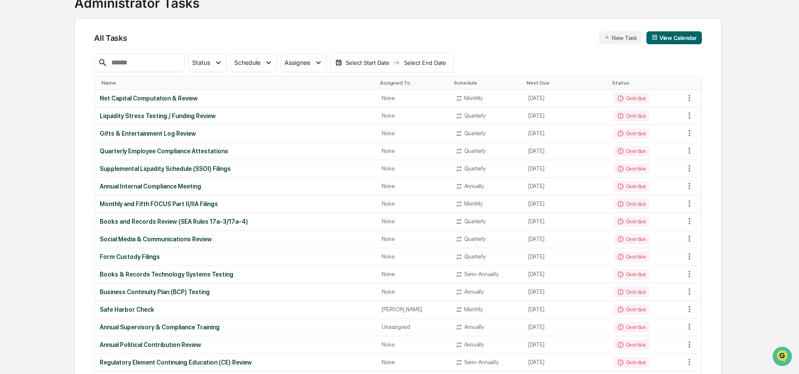
scroll to position [0, 0]
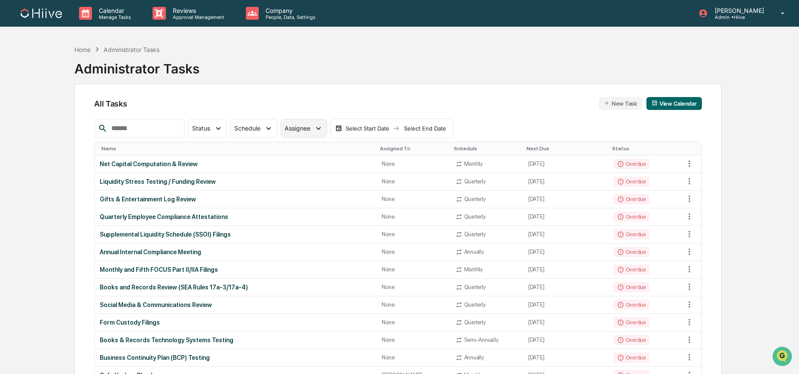
click at [320, 135] on div "Assignee" at bounding box center [304, 128] width 46 height 19
click at [244, 128] on span "Schedule" at bounding box center [247, 128] width 26 height 7
click at [223, 125] on icon at bounding box center [218, 128] width 9 height 9
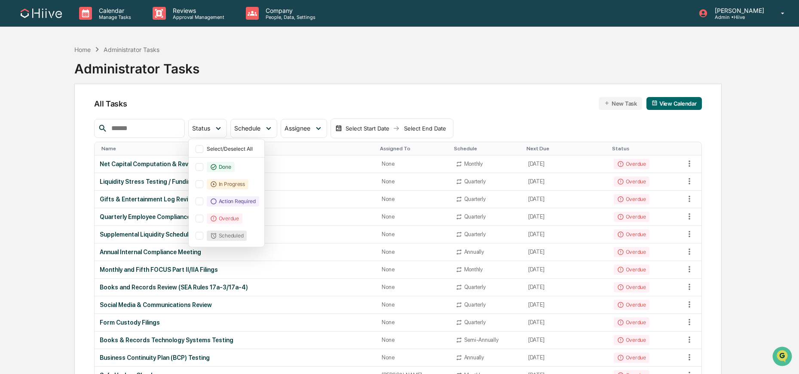
click at [384, 98] on div "All Tasks New Task View Calendar" at bounding box center [398, 103] width 608 height 13
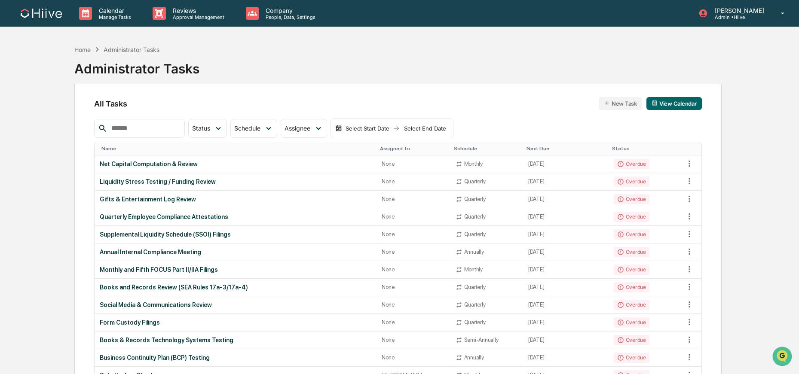
click at [678, 105] on button "View Calendar" at bounding box center [674, 103] width 55 height 13
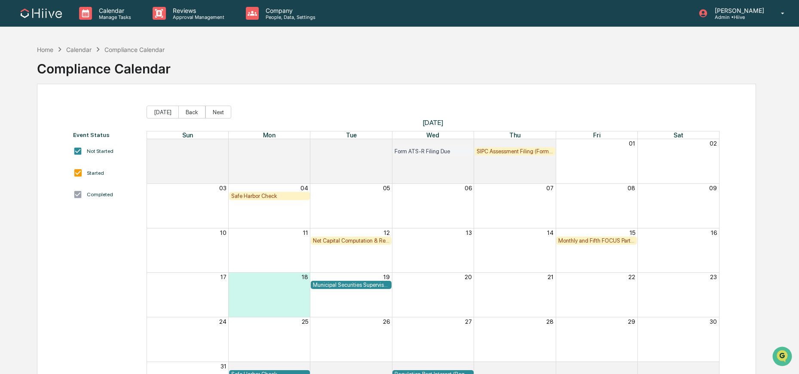
click at [434, 153] on div "Form ATS-R Filing Due" at bounding box center [433, 151] width 77 height 6
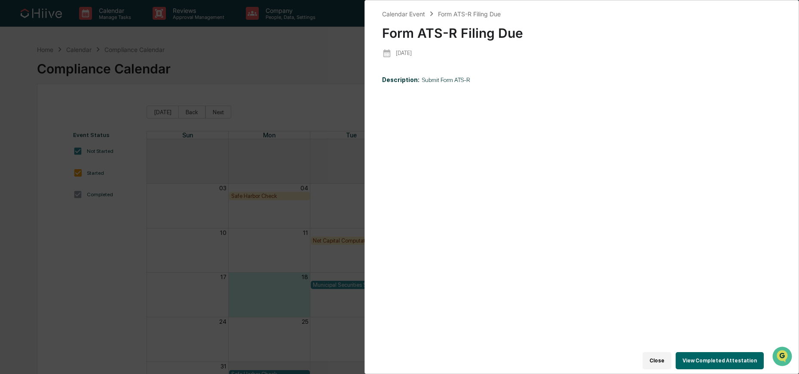
click at [280, 88] on div "Calendar Event Form ATS-R Filing Due Form ATS-R Filing Due 2025-07-30 Descripti…" at bounding box center [399, 187] width 799 height 374
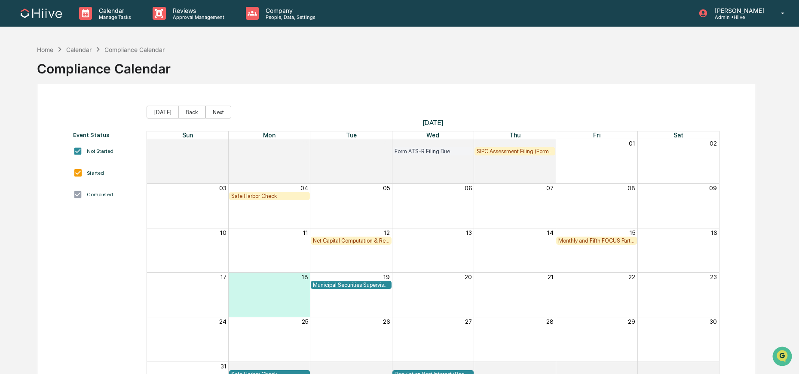
scroll to position [54, 0]
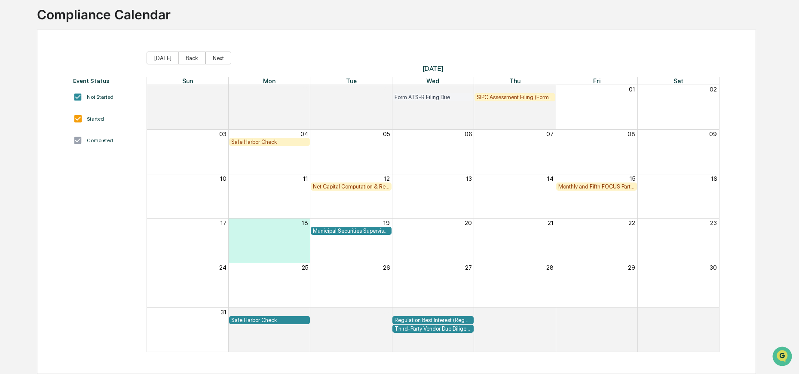
click at [379, 186] on div "Net Capital Computation & Review" at bounding box center [351, 187] width 77 height 6
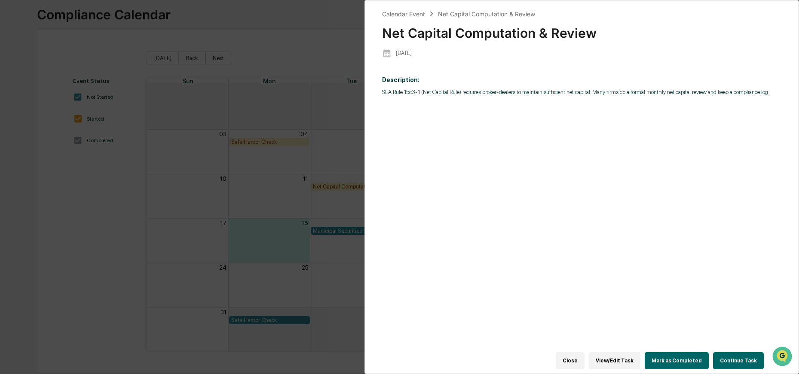
click at [347, 166] on div "Calendar Event Net Capital Computation & Review Net Capital Computation & Revie…" at bounding box center [399, 187] width 799 height 374
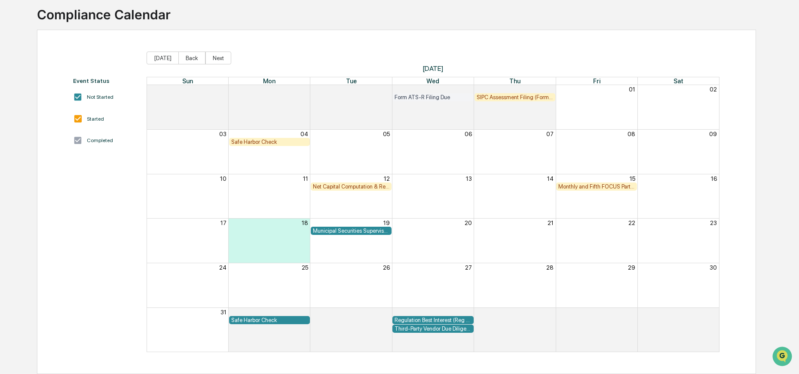
scroll to position [0, 0]
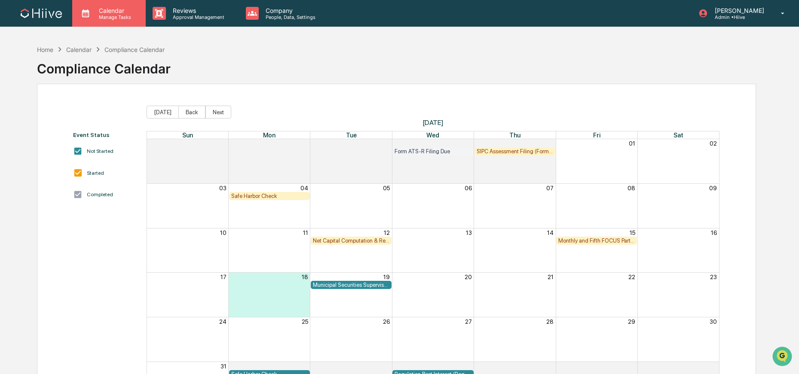
click at [106, 15] on p "Manage Tasks" at bounding box center [113, 17] width 43 height 6
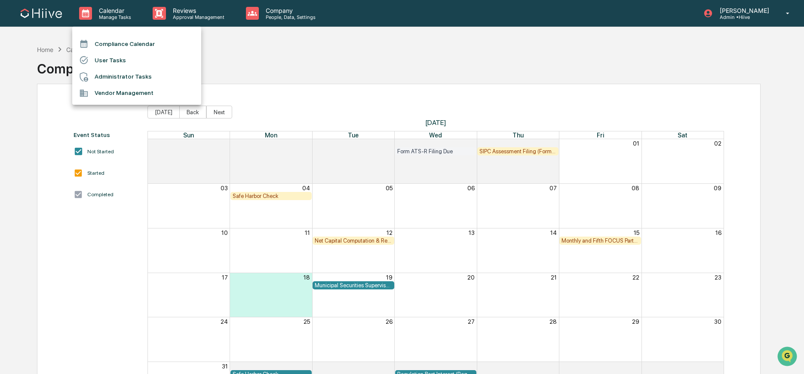
drag, startPoint x: 327, startPoint y: 56, endPoint x: 130, endPoint y: 56, distance: 196.9
click at [319, 57] on div at bounding box center [402, 187] width 804 height 374
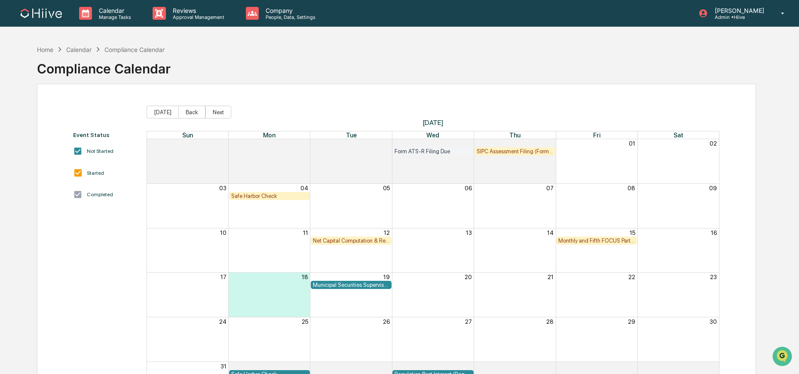
click at [78, 49] on div "Calendar" at bounding box center [78, 49] width 25 height 7
click at [79, 51] on div "Calendar" at bounding box center [78, 49] width 25 height 7
click at [105, 17] on p "Manage Tasks" at bounding box center [113, 17] width 43 height 6
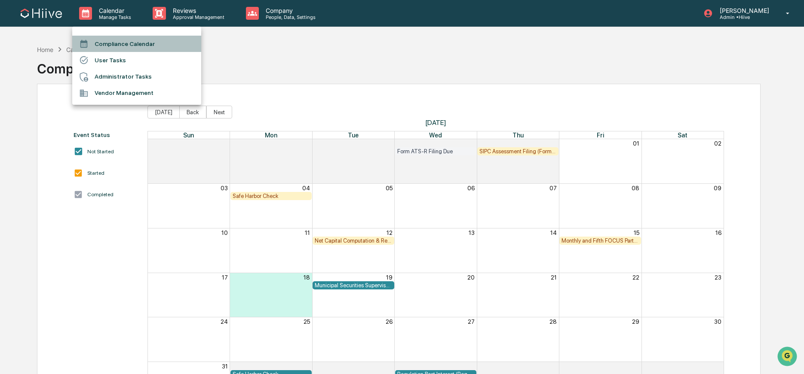
click at [111, 37] on li "Compliance Calendar" at bounding box center [136, 44] width 129 height 16
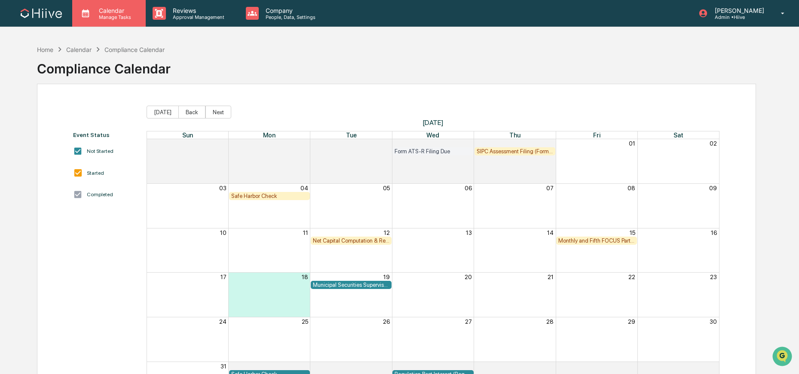
click at [123, 15] on p "Manage Tasks" at bounding box center [113, 17] width 43 height 6
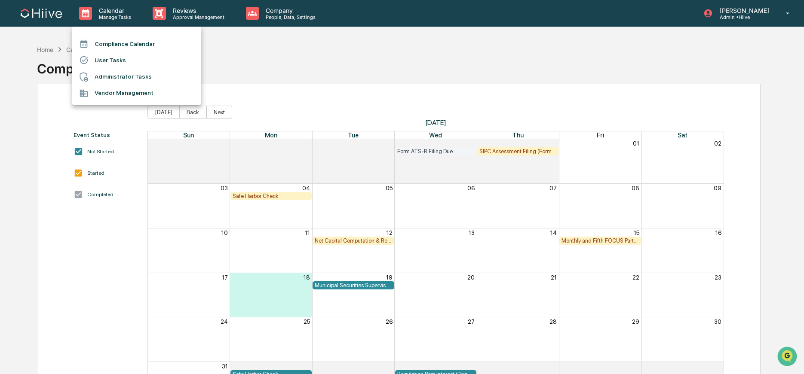
click at [121, 74] on li "Administrator Tasks" at bounding box center [136, 77] width 129 height 16
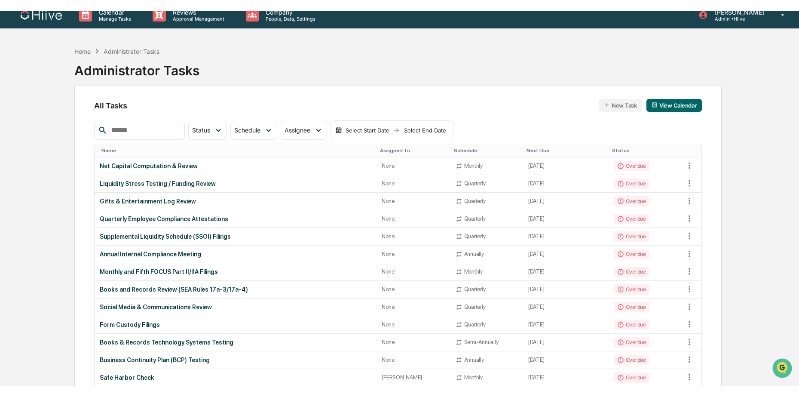
scroll to position [11, 0]
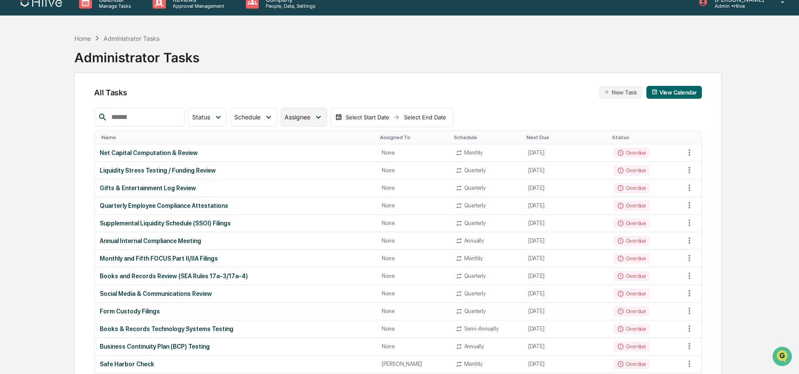
click at [321, 119] on icon at bounding box center [318, 117] width 9 height 9
click at [334, 87] on div "All Tasks New Task View Calendar" at bounding box center [398, 92] width 608 height 13
click at [686, 149] on icon at bounding box center [689, 152] width 9 height 9
click at [742, 147] on div at bounding box center [402, 187] width 804 height 374
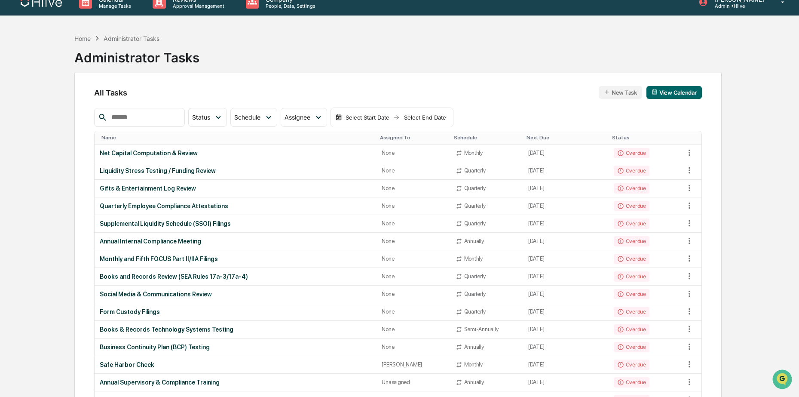
scroll to position [0, 0]
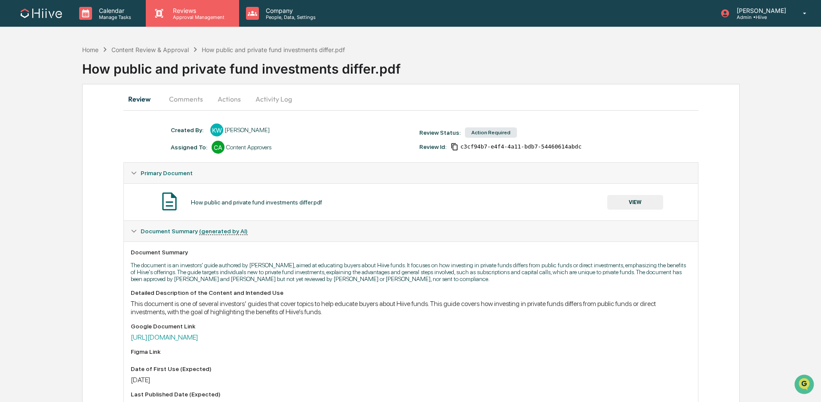
click at [179, 17] on p "Approval Management" at bounding box center [197, 17] width 63 height 6
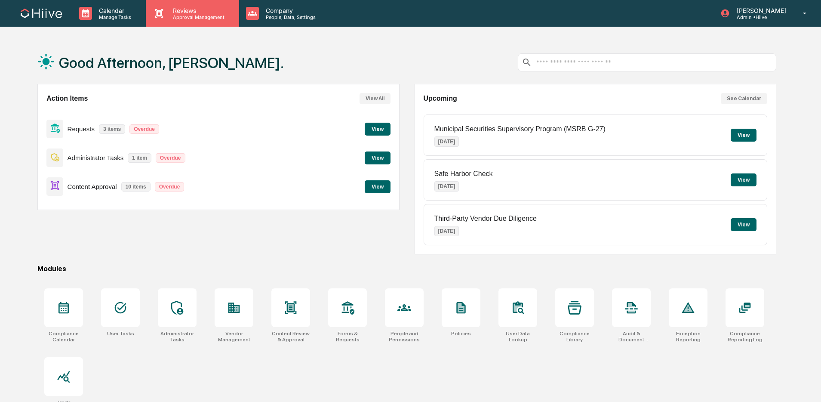
click at [188, 18] on p "Approval Management" at bounding box center [197, 17] width 63 height 6
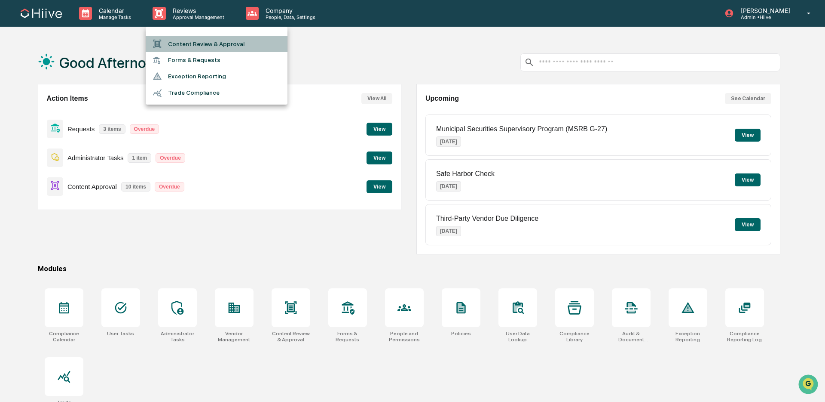
click at [186, 43] on li "Content Review & Approval" at bounding box center [217, 44] width 142 height 16
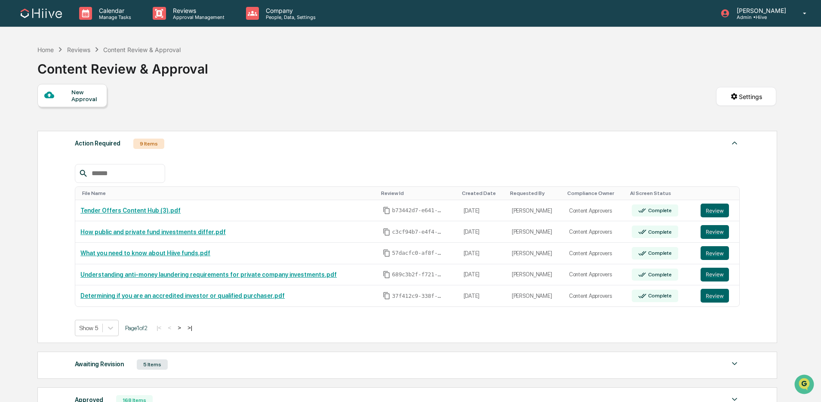
scroll to position [129, 0]
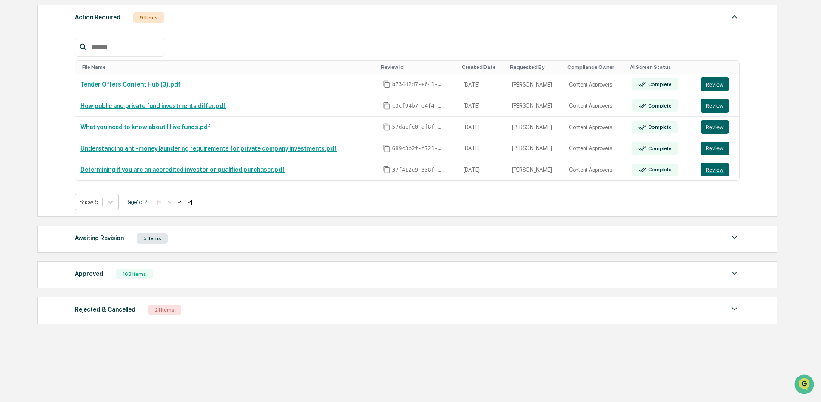
click at [126, 269] on div "168 Items" at bounding box center [134, 274] width 37 height 10
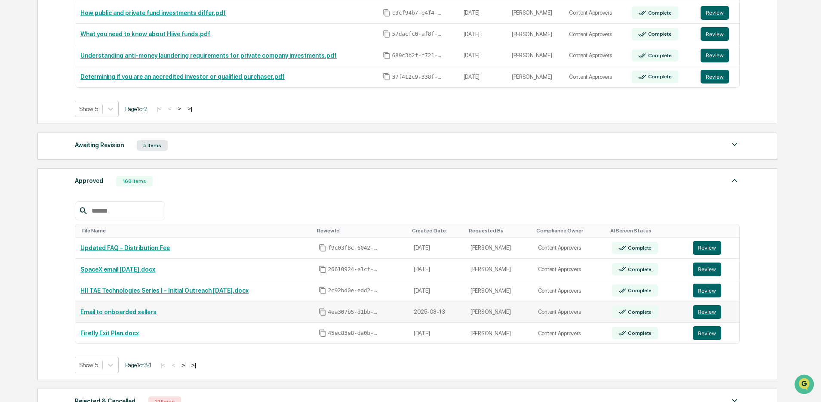
scroll to position [243, 0]
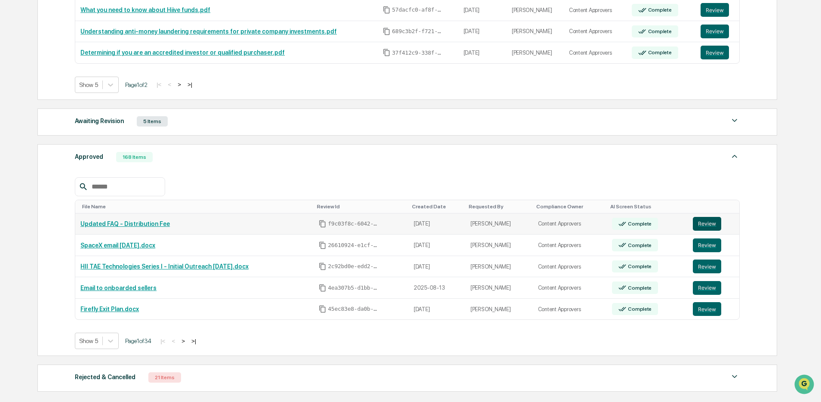
click at [705, 222] on button "Review" at bounding box center [707, 224] width 28 height 14
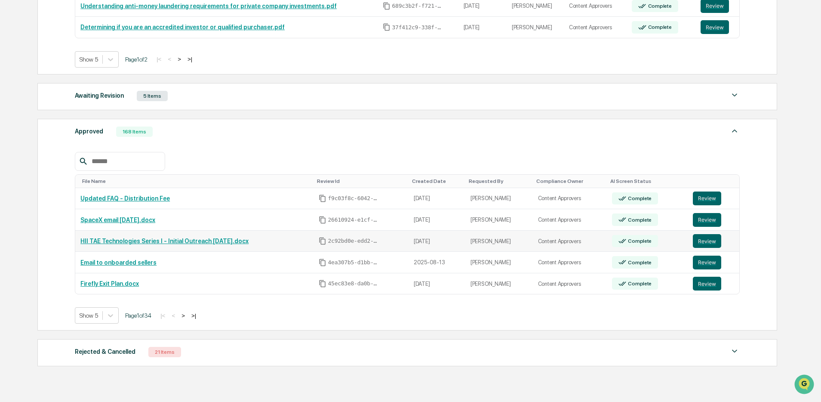
scroll to position [270, 0]
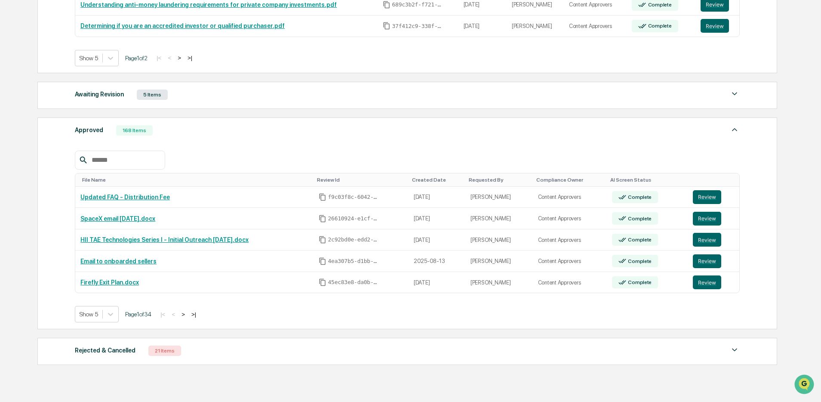
click at [187, 317] on button ">" at bounding box center [183, 313] width 9 height 7
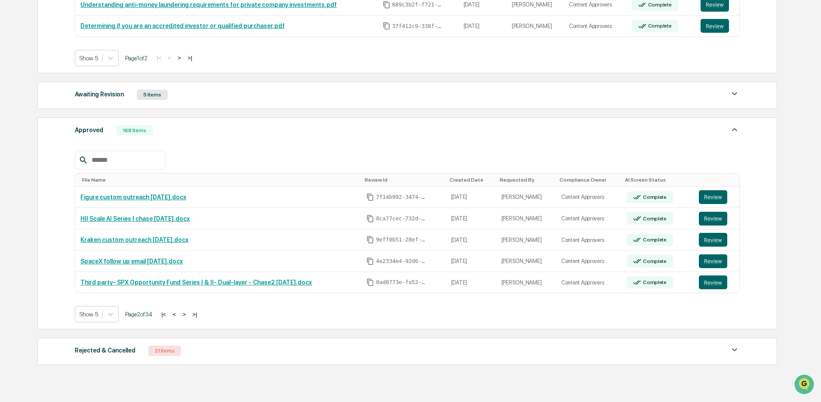
click at [188, 317] on button ">" at bounding box center [184, 313] width 9 height 7
click at [179, 316] on button "<" at bounding box center [174, 313] width 9 height 7
click at [178, 316] on button "<" at bounding box center [174, 313] width 9 height 7
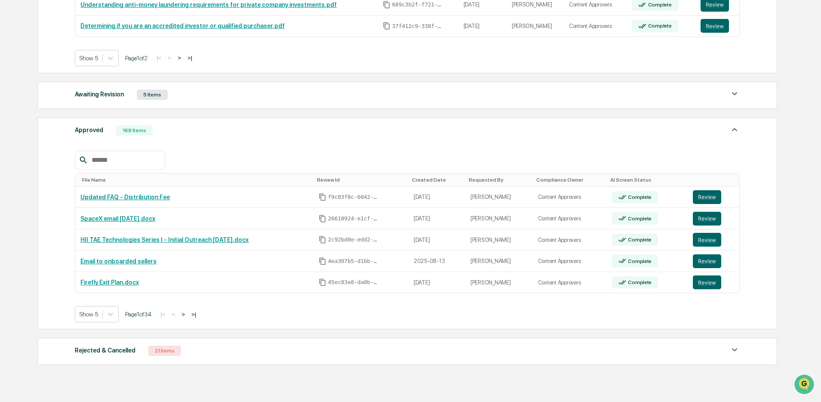
click at [130, 160] on input "text" at bounding box center [124, 159] width 73 height 11
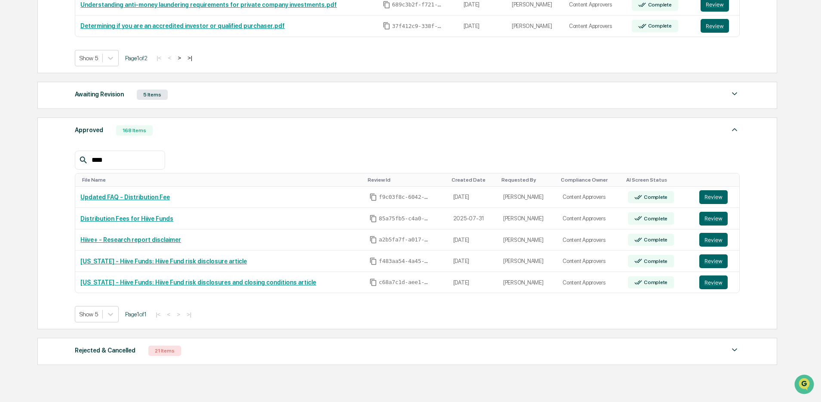
scroll to position [251, 0]
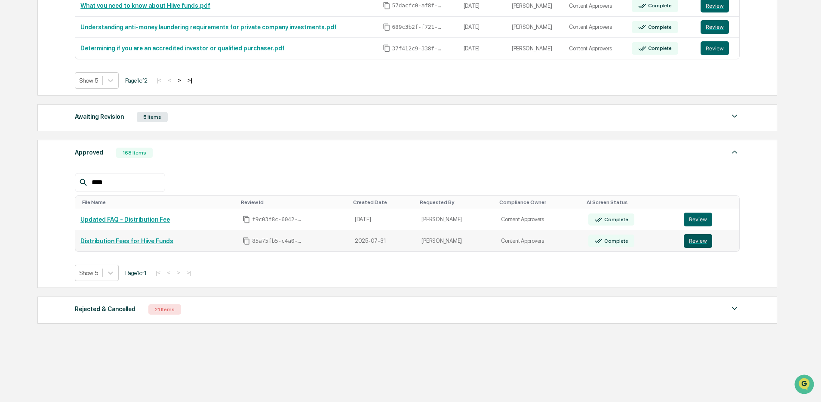
type input "****"
click at [701, 241] on button "Review" at bounding box center [698, 241] width 28 height 14
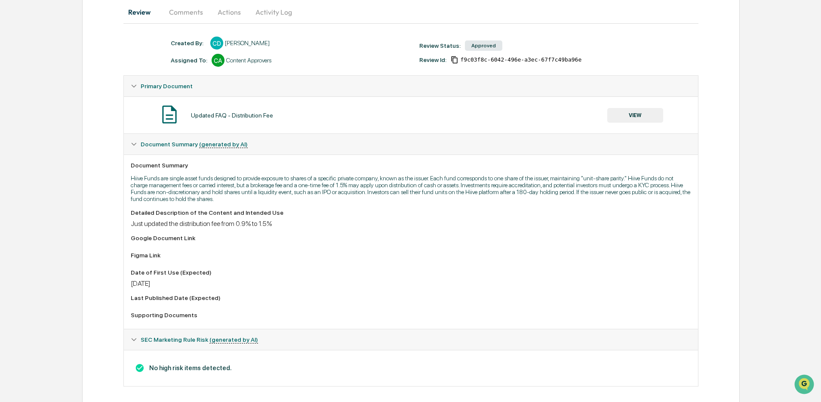
scroll to position [97, 0]
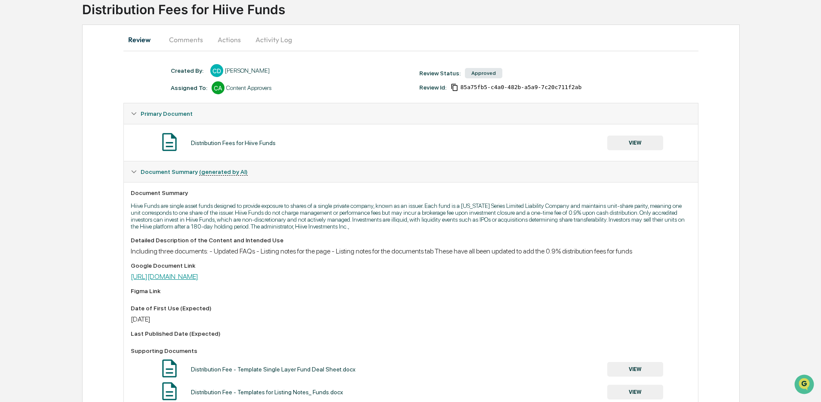
click at [198, 276] on link "[URL][DOMAIN_NAME]" at bounding box center [165, 276] width 68 height 8
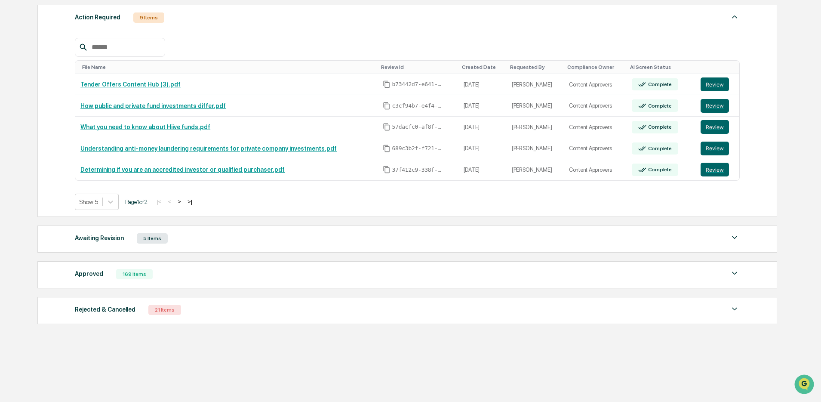
click at [177, 270] on div "Approved 169 Items" at bounding box center [407, 274] width 665 height 12
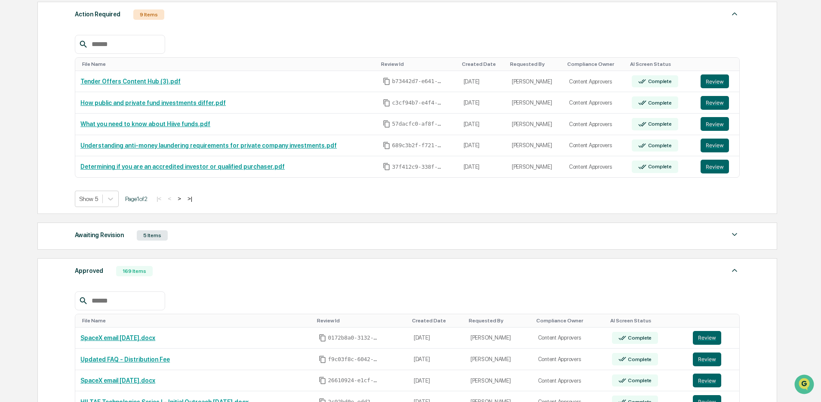
click at [125, 306] on input "text" at bounding box center [124, 300] width 73 height 11
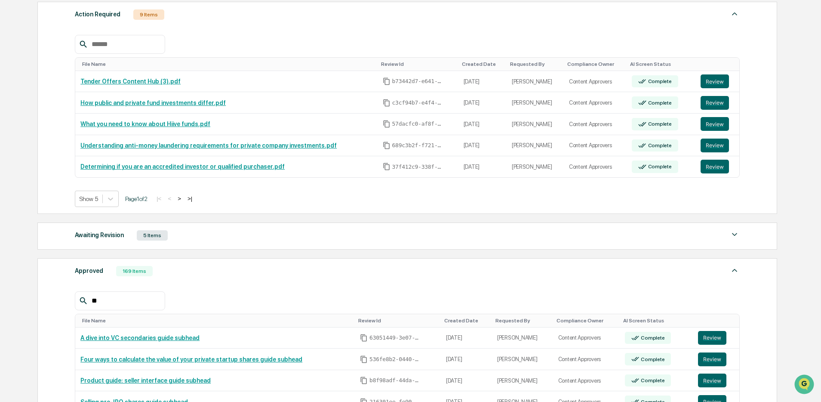
type input "*"
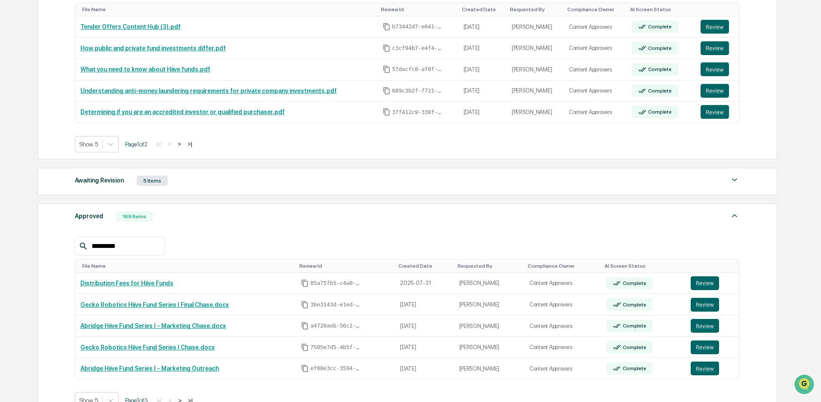
scroll to position [127, 0]
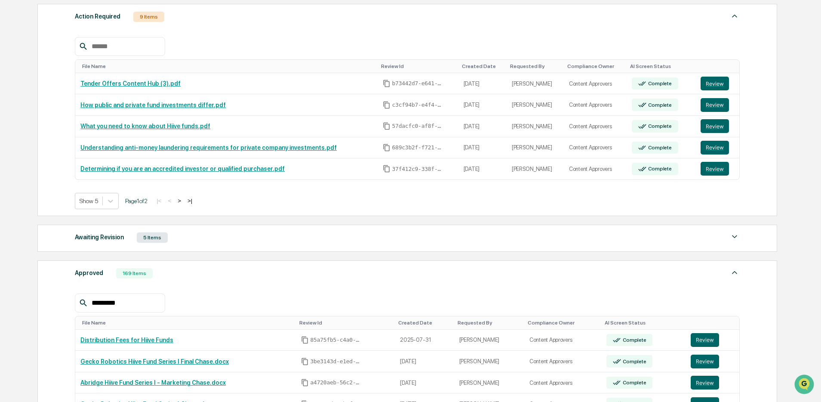
type input "*********"
click at [184, 200] on button ">" at bounding box center [179, 200] width 9 height 7
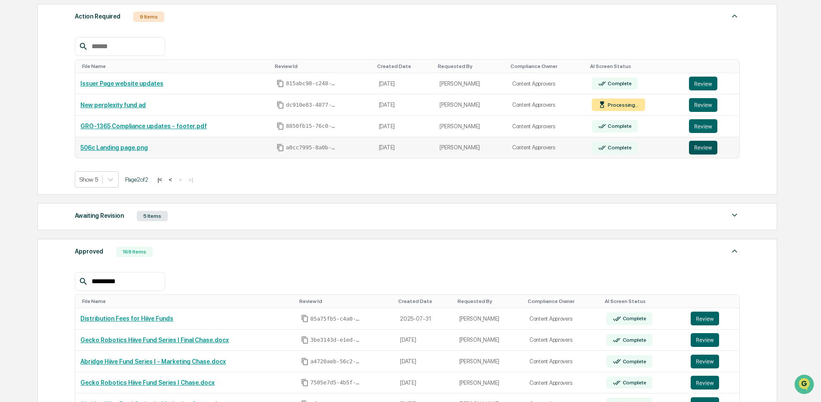
click at [703, 146] on button "Review" at bounding box center [703, 148] width 28 height 14
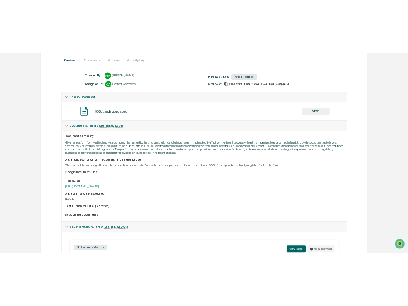
scroll to position [121, 0]
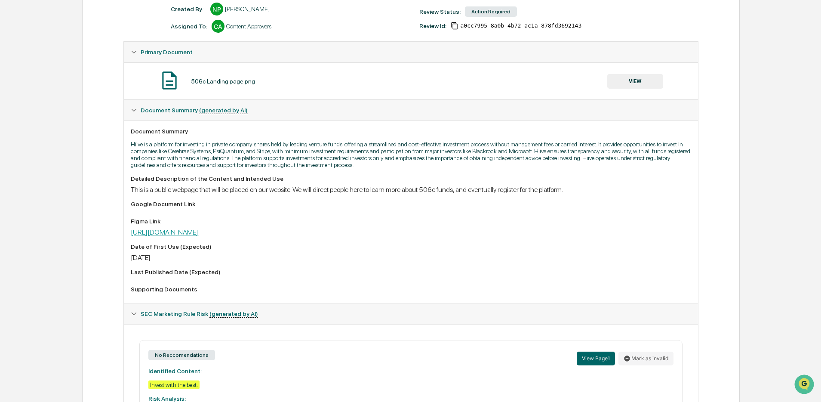
click at [198, 235] on link "[URL][DOMAIN_NAME]" at bounding box center [165, 232] width 68 height 8
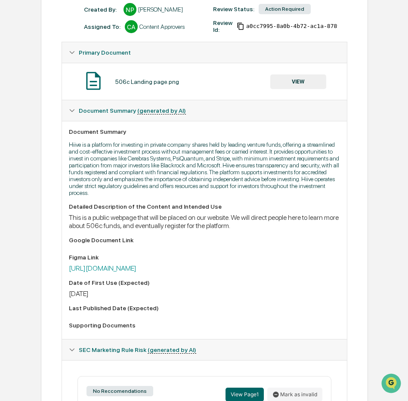
scroll to position [121, 0]
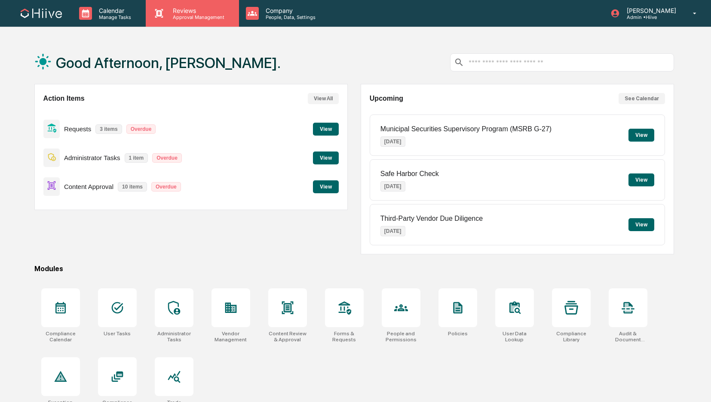
click at [183, 24] on div "Reviews Approval Management" at bounding box center [192, 13] width 93 height 27
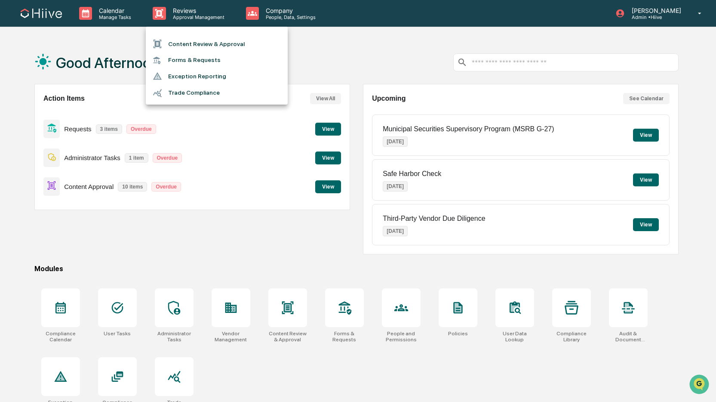
click at [191, 46] on li "Content Review & Approval" at bounding box center [217, 44] width 142 height 16
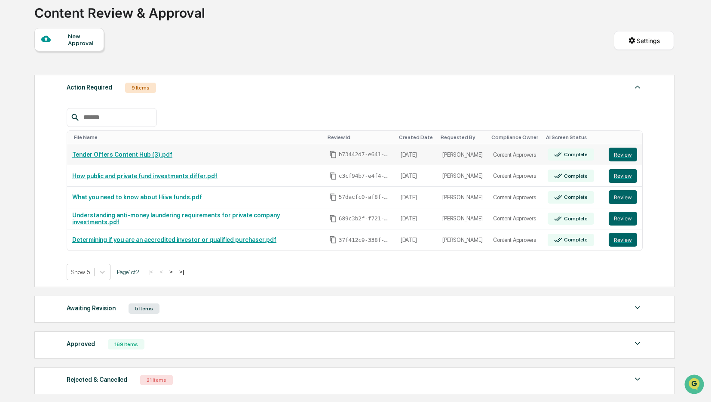
scroll to position [74, 0]
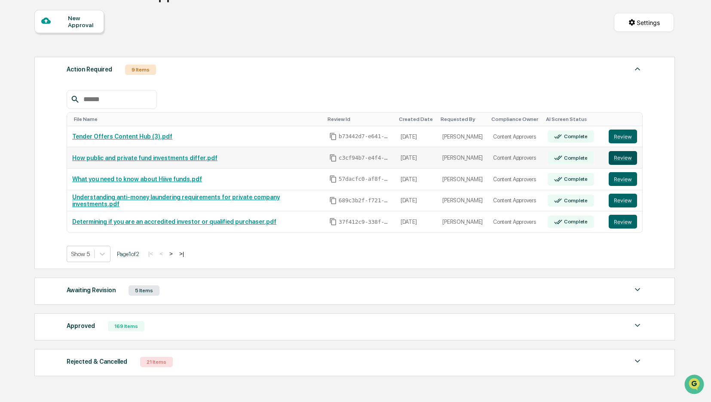
click at [622, 163] on button "Review" at bounding box center [623, 158] width 28 height 14
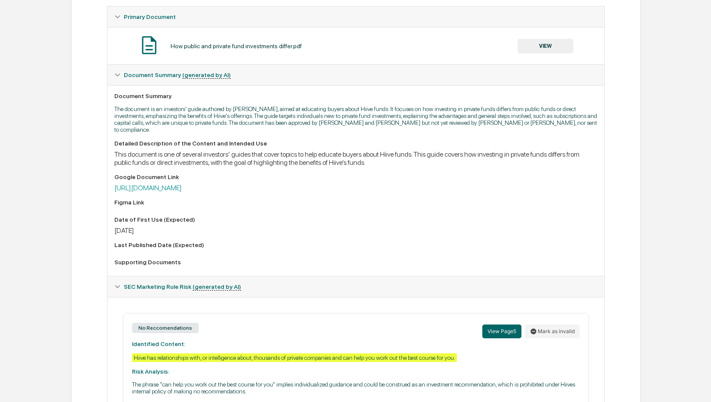
scroll to position [203, 0]
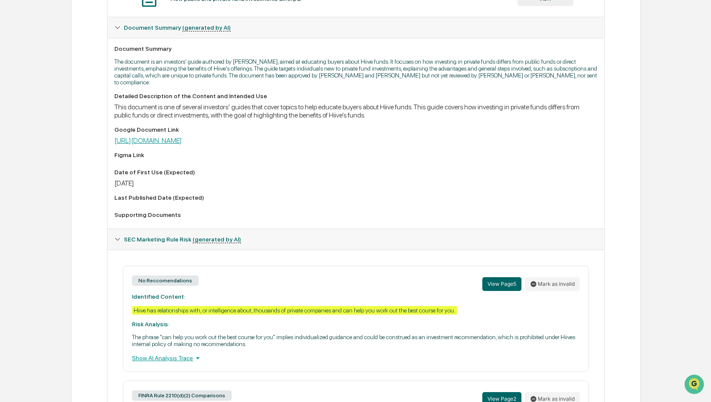
click at [182, 139] on link "[URL][DOMAIN_NAME]" at bounding box center [148, 140] width 68 height 8
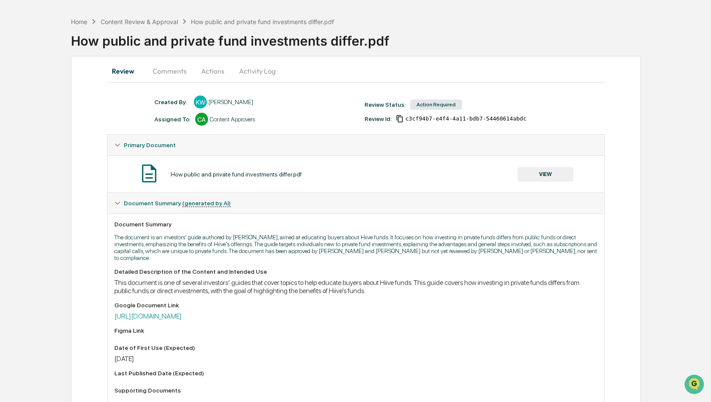
scroll to position [0, 0]
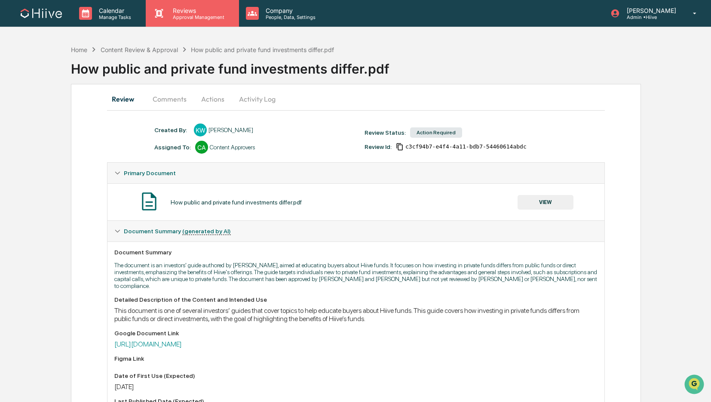
click at [177, 18] on p "Approval Management" at bounding box center [197, 17] width 63 height 6
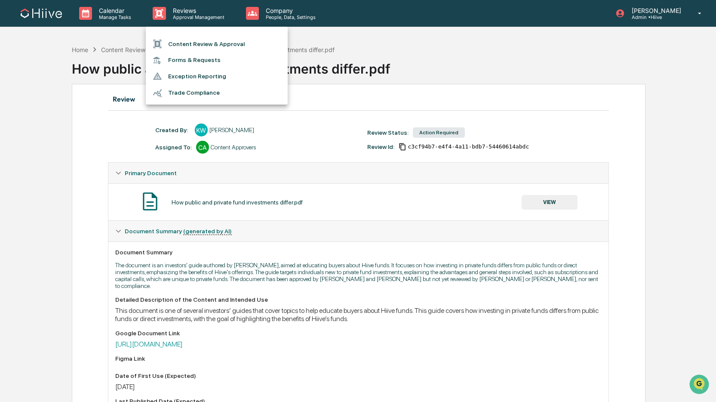
click at [186, 39] on li "Content Review & Approval" at bounding box center [217, 44] width 142 height 16
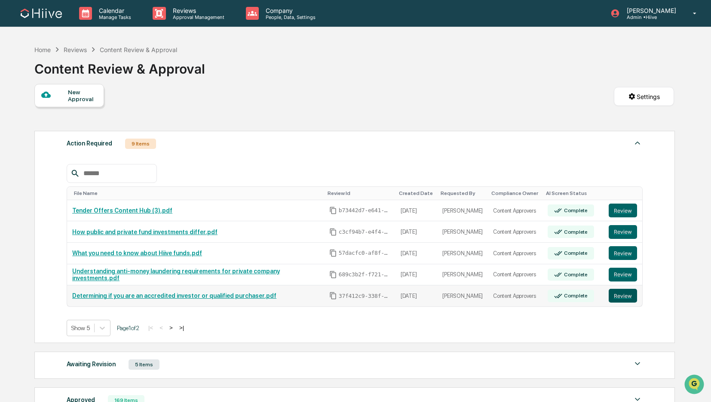
click at [621, 299] on button "Review" at bounding box center [623, 295] width 28 height 14
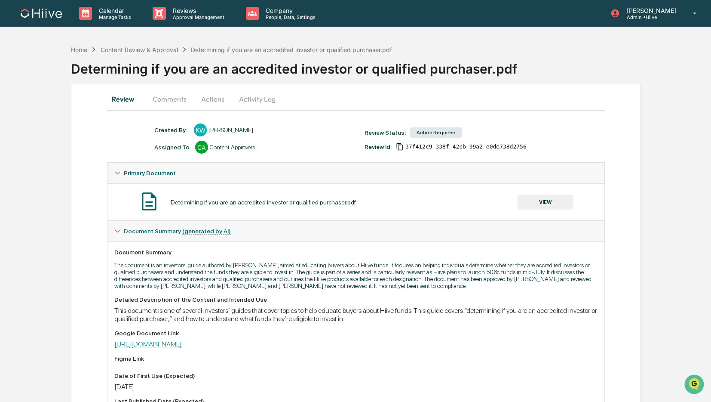
click at [182, 348] on link "[URL][DOMAIN_NAME]" at bounding box center [148, 344] width 68 height 8
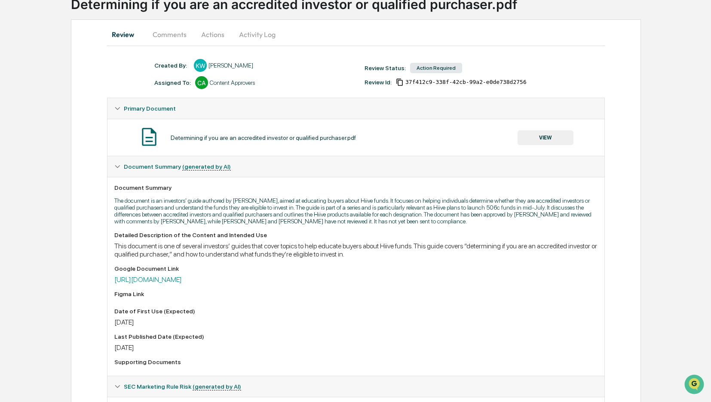
scroll to position [153, 0]
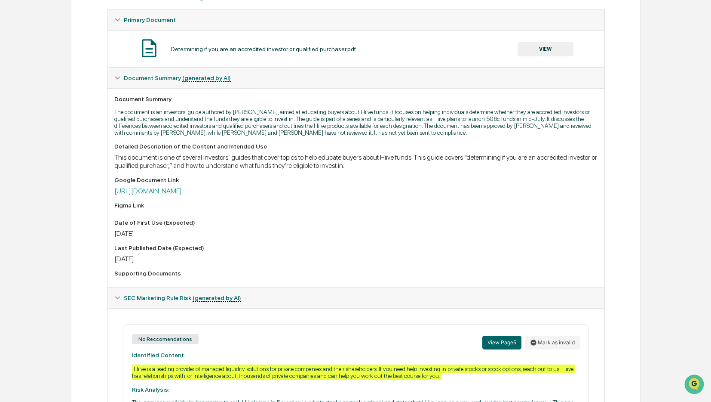
click at [182, 195] on link "[URL][DOMAIN_NAME]" at bounding box center [148, 191] width 68 height 8
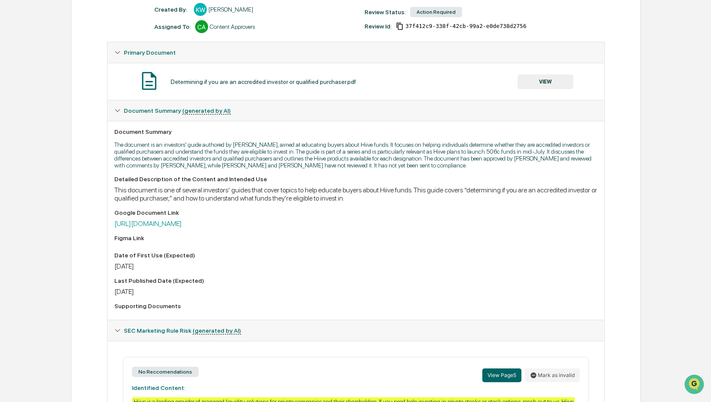
scroll to position [0, 0]
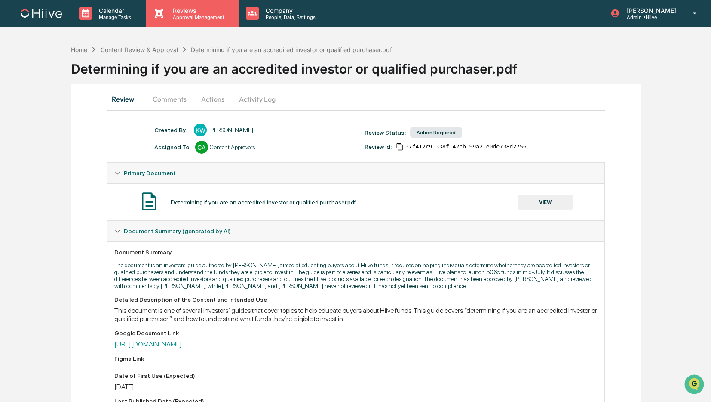
click at [211, 18] on p "Approval Management" at bounding box center [197, 17] width 63 height 6
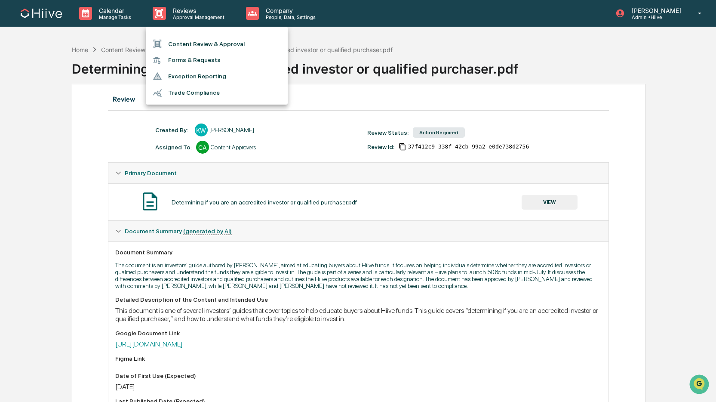
click at [206, 37] on li "Content Review & Approval" at bounding box center [217, 44] width 142 height 16
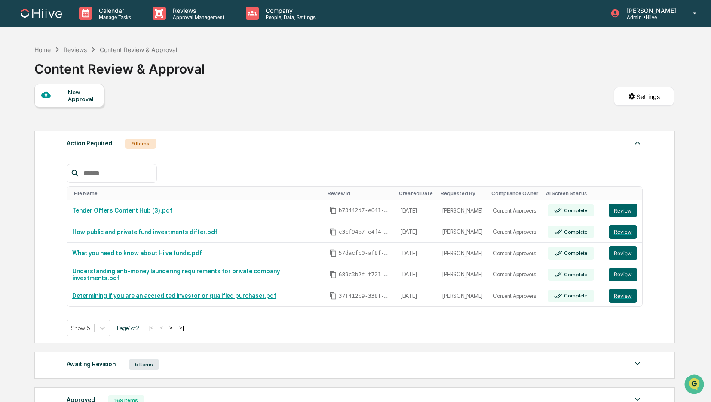
click at [175, 328] on button ">" at bounding box center [171, 327] width 9 height 7
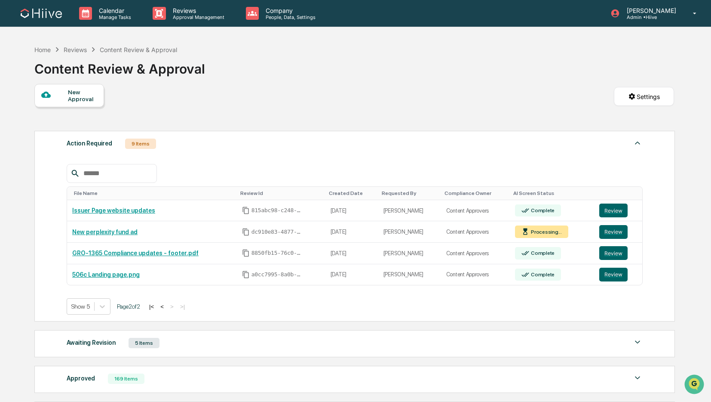
click at [166, 308] on button "<" at bounding box center [162, 306] width 9 height 7
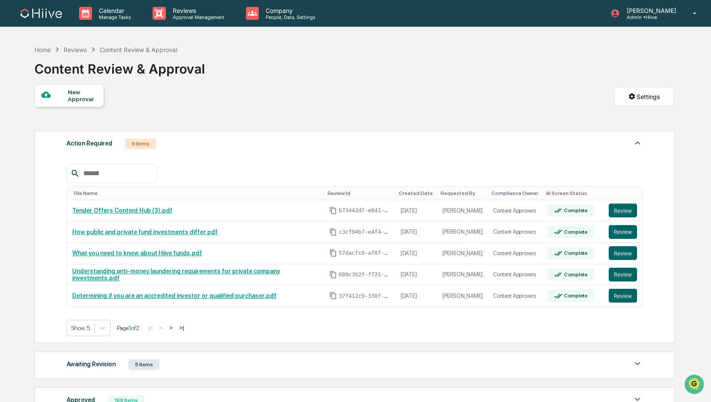
click at [175, 329] on button ">" at bounding box center [171, 327] width 9 height 7
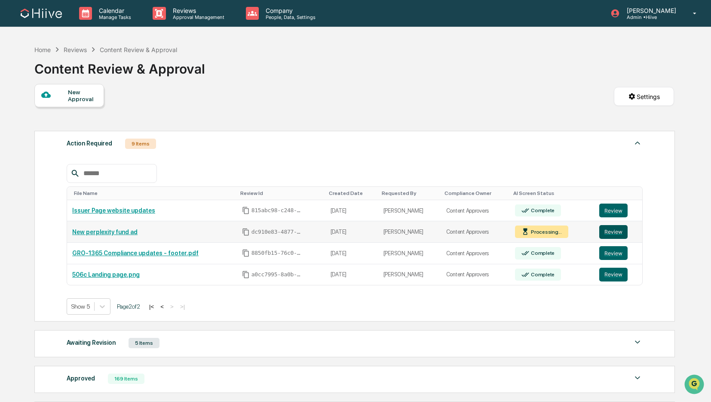
click at [616, 234] on button "Review" at bounding box center [613, 232] width 28 height 14
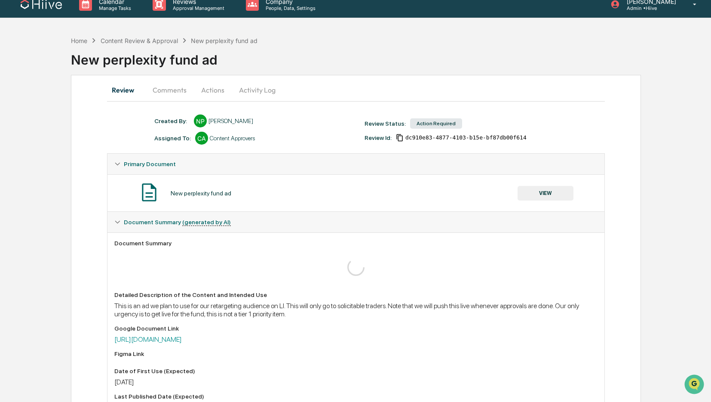
scroll to position [8, 0]
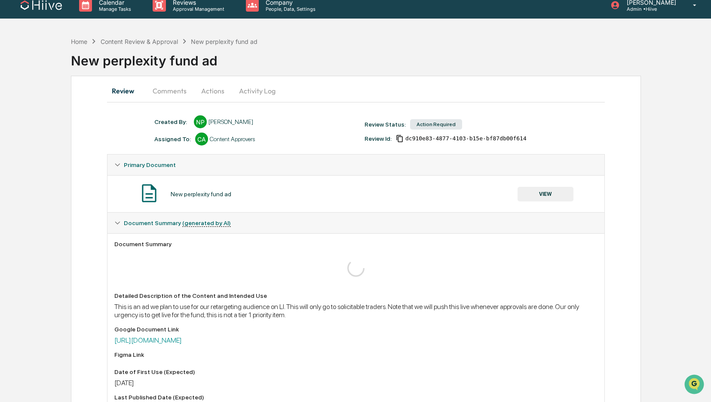
click at [178, 91] on button "Comments" at bounding box center [170, 90] width 48 height 21
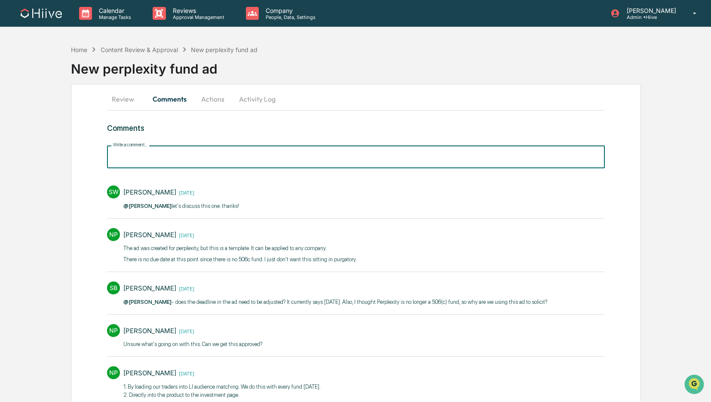
click at [163, 157] on input "Write a comment..." at bounding box center [356, 156] width 498 height 23
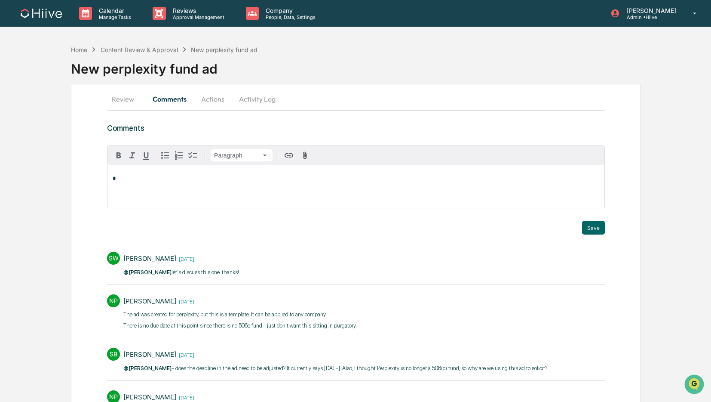
click at [123, 99] on button "Review" at bounding box center [126, 99] width 39 height 21
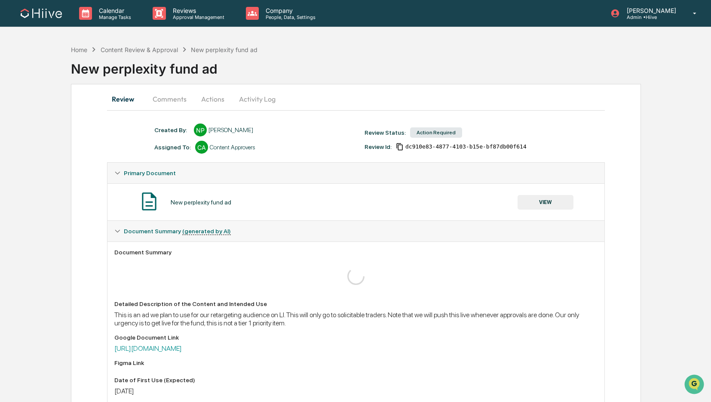
click at [257, 97] on button "Activity Log" at bounding box center [257, 99] width 50 height 21
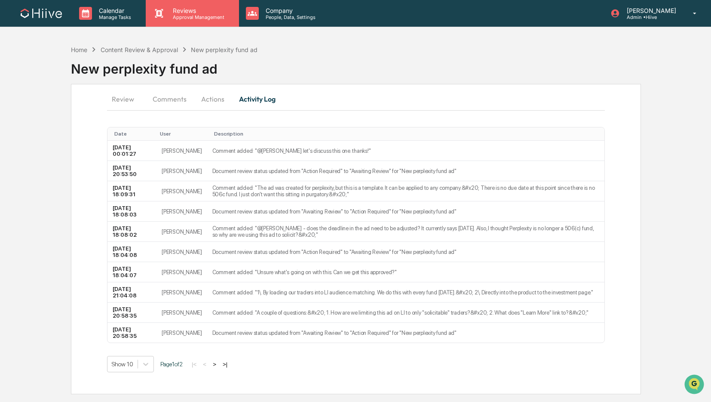
click at [175, 19] on p "Approval Management" at bounding box center [197, 17] width 63 height 6
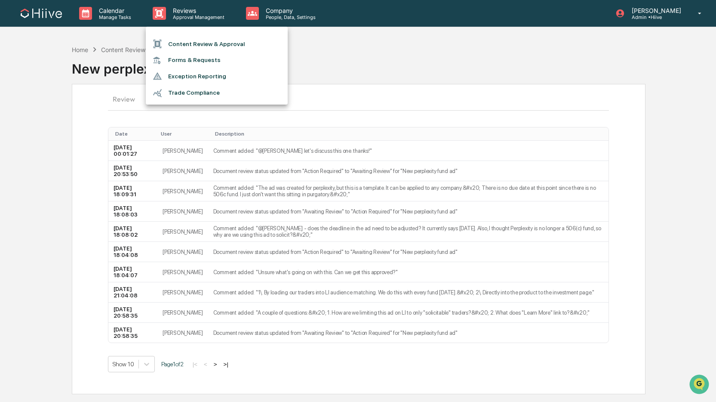
click at [180, 37] on li "Content Review & Approval" at bounding box center [217, 44] width 142 height 16
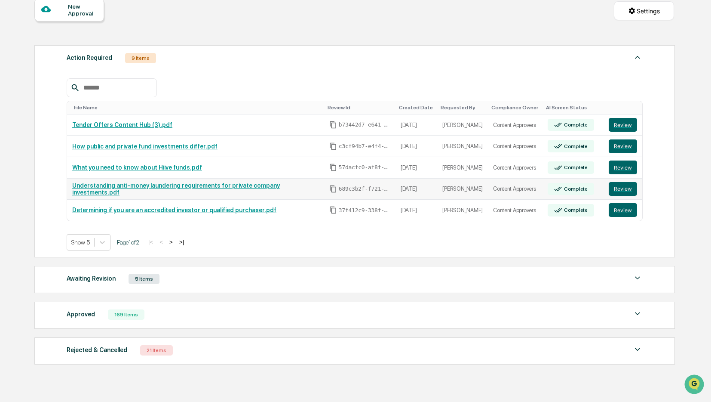
scroll to position [120, 0]
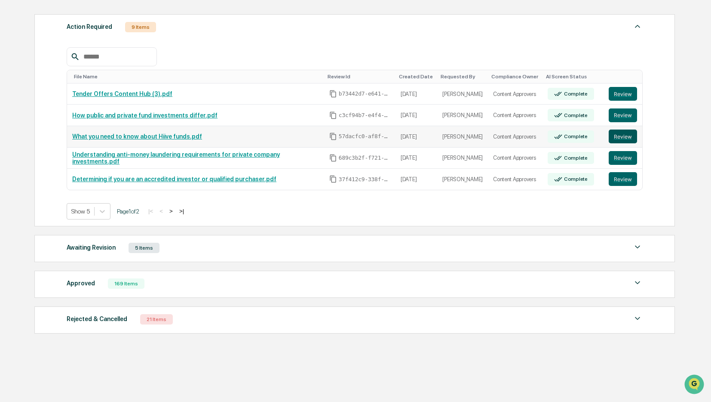
click at [628, 133] on button "Review" at bounding box center [623, 136] width 28 height 14
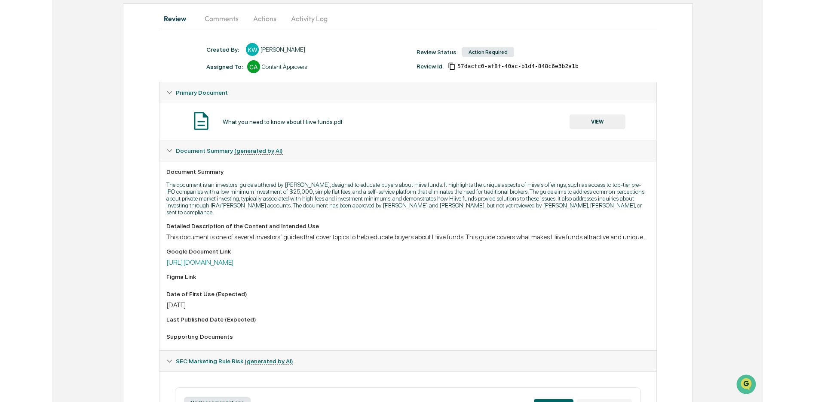
scroll to position [125, 0]
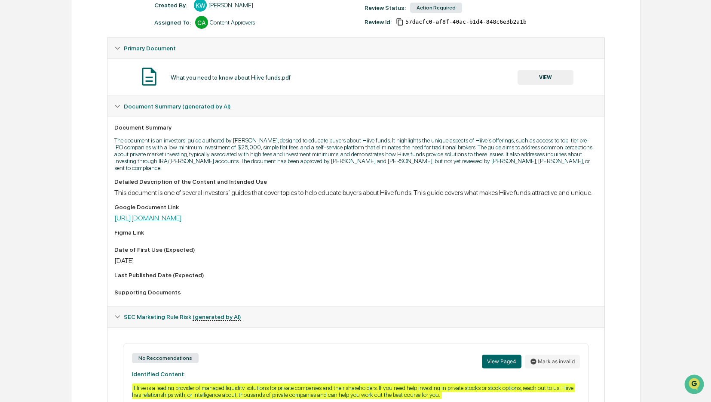
click at [182, 222] on link "[URL][DOMAIN_NAME]" at bounding box center [148, 218] width 68 height 8
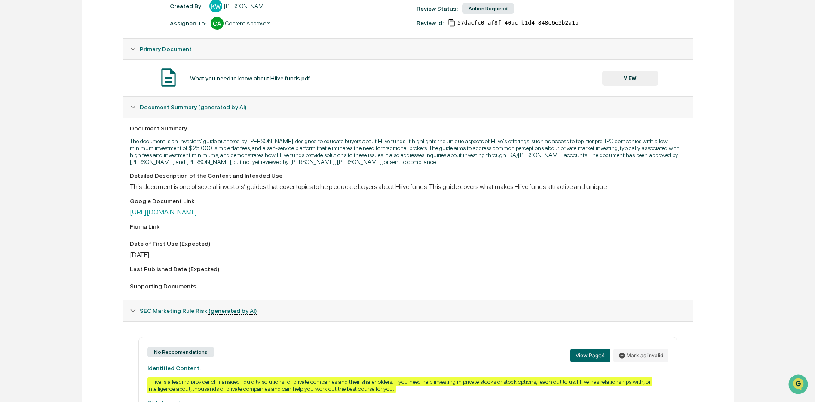
scroll to position [0, 0]
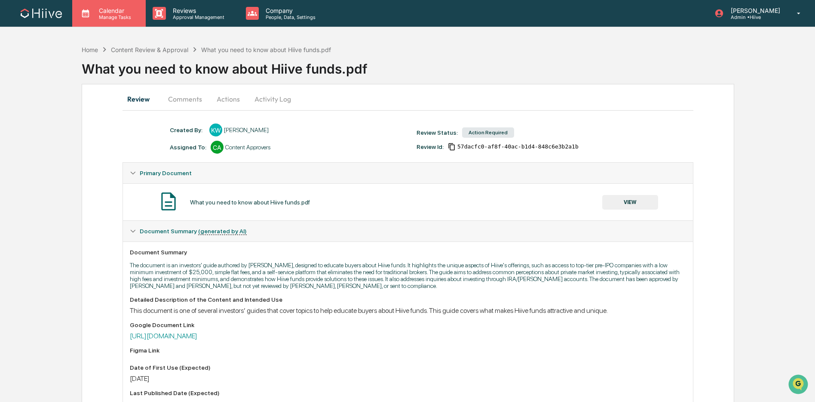
click at [111, 21] on div "Calendar Manage Tasks" at bounding box center [109, 13] width 74 height 27
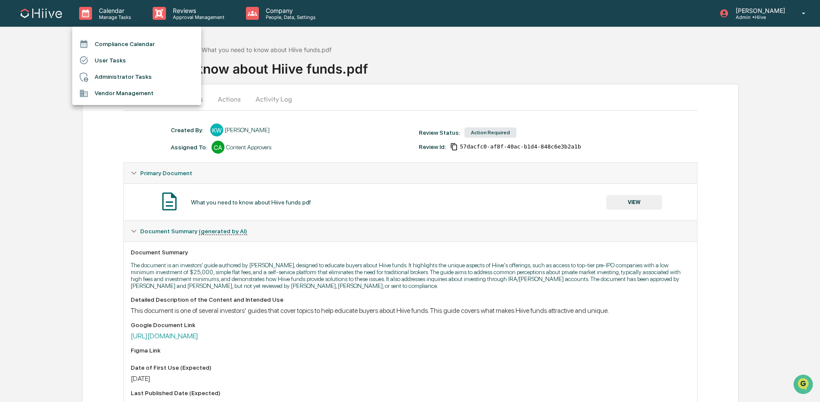
click at [138, 59] on li "User Tasks" at bounding box center [136, 60] width 129 height 16
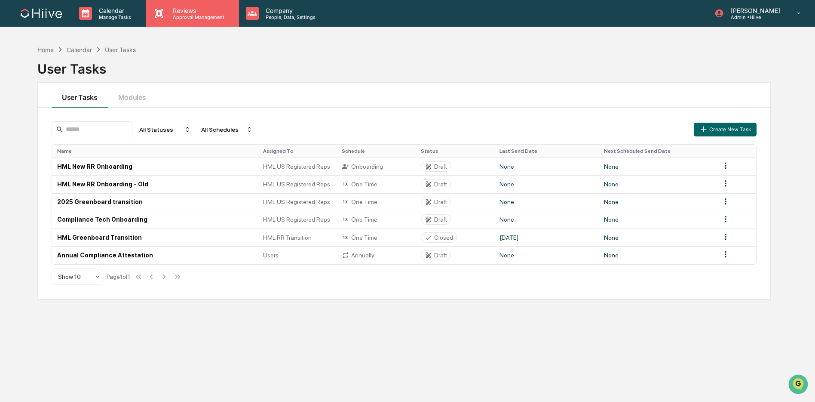
click at [182, 18] on p "Approval Management" at bounding box center [197, 17] width 63 height 6
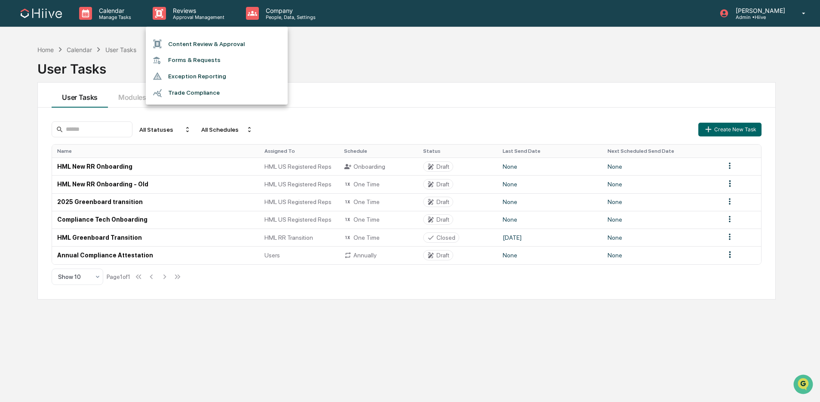
click at [101, 18] on div at bounding box center [410, 201] width 820 height 402
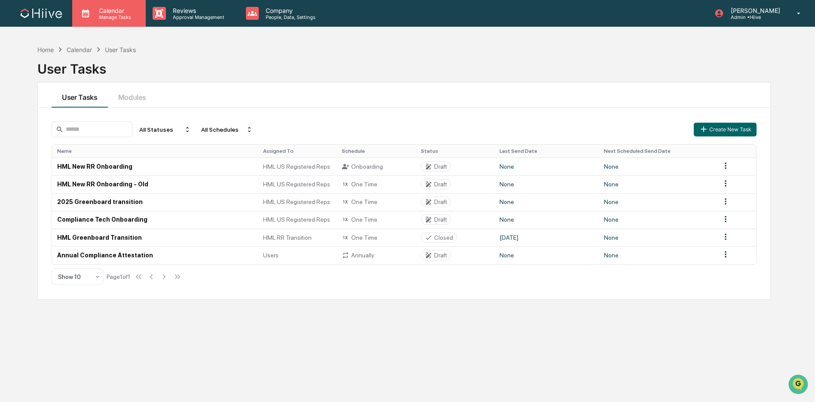
click at [113, 18] on p "Manage Tasks" at bounding box center [113, 17] width 43 height 6
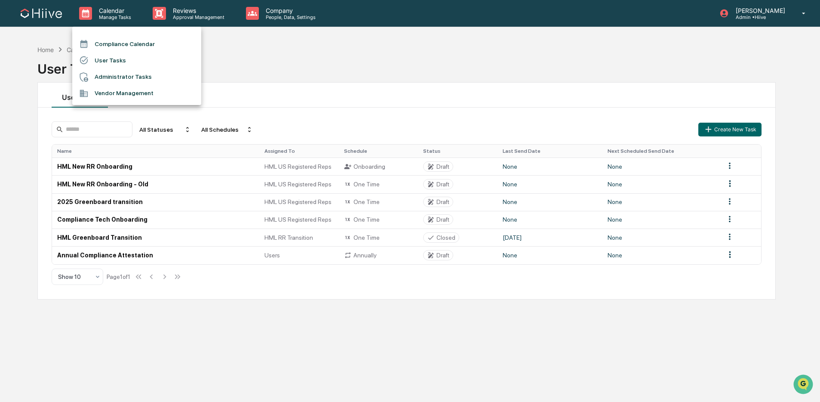
click at [135, 83] on li "Administrator Tasks" at bounding box center [136, 77] width 129 height 16
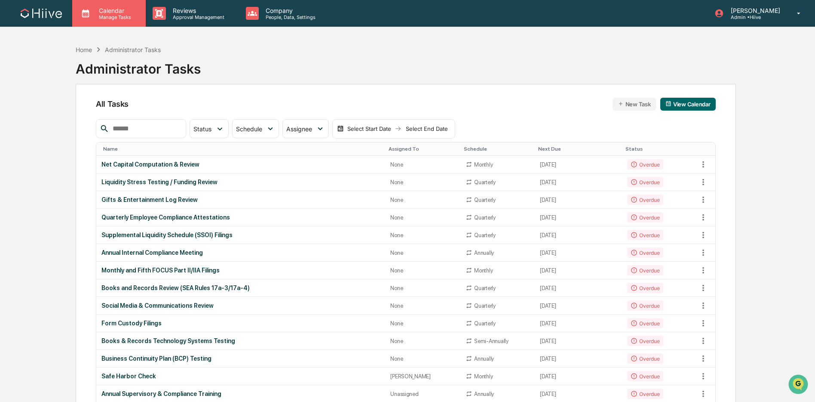
click at [126, 15] on p "Manage Tasks" at bounding box center [113, 17] width 43 height 6
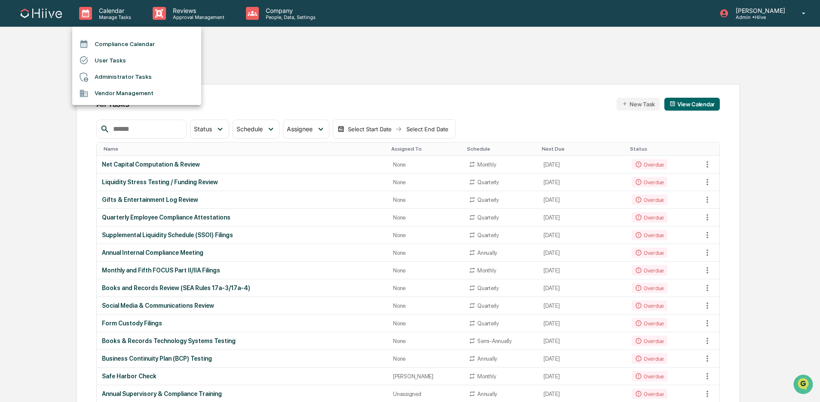
click at [245, 69] on div at bounding box center [410, 201] width 820 height 402
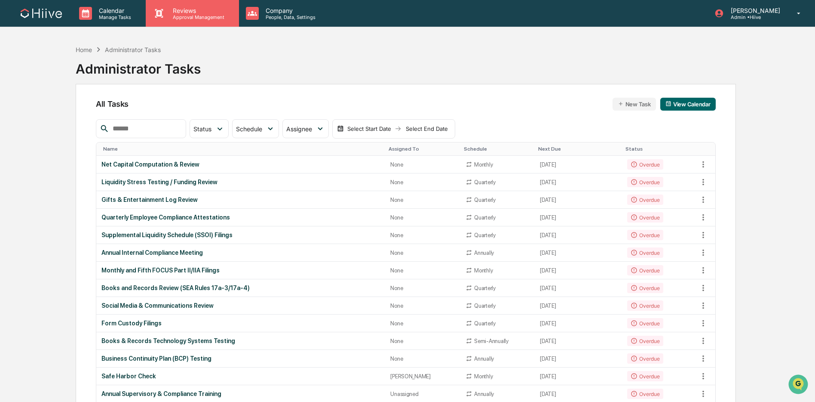
click at [198, 21] on div "Reviews Approval Management" at bounding box center [192, 13] width 93 height 27
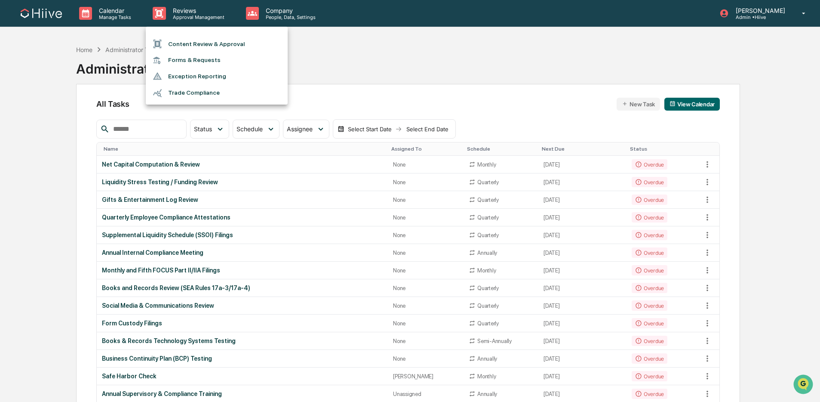
click at [253, 62] on li "Forms & Requests" at bounding box center [217, 60] width 142 height 16
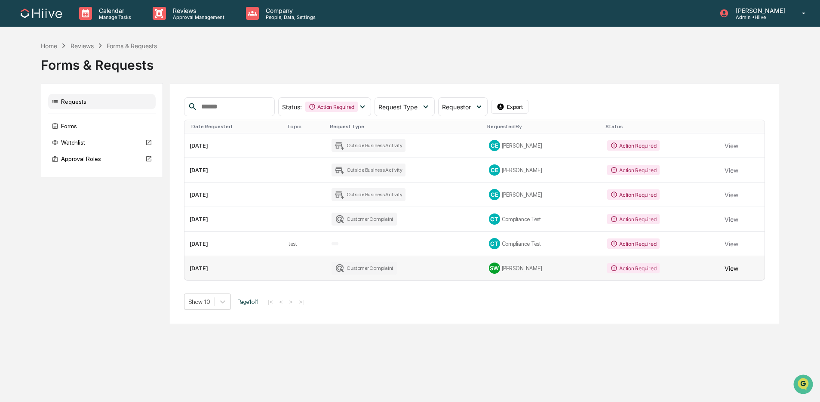
click at [715, 268] on button "View" at bounding box center [731, 267] width 14 height 17
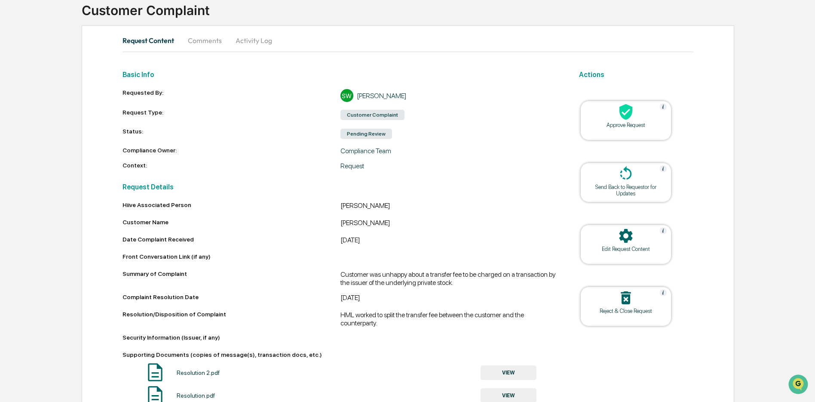
scroll to position [58, 0]
drag, startPoint x: 193, startPoint y: 257, endPoint x: 120, endPoint y: 255, distance: 72.7
click at [120, 255] on div "Request Content Comments Activity Log Basic Info Requested By: SW [PERSON_NAME]…" at bounding box center [408, 289] width 653 height 526
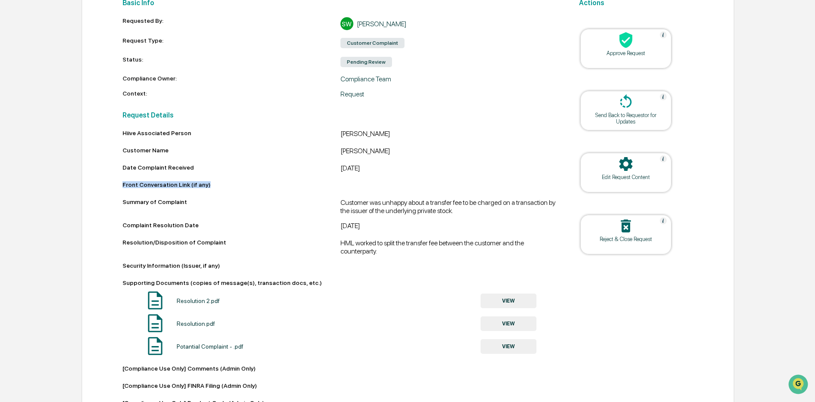
scroll to position [127, 0]
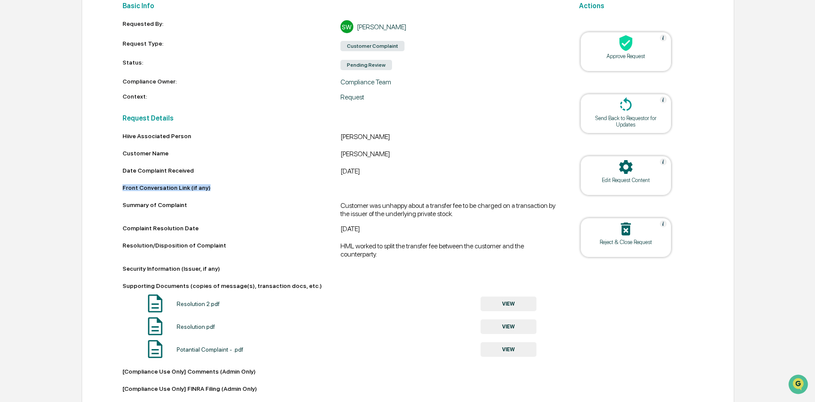
click at [632, 169] on icon at bounding box center [625, 166] width 17 height 17
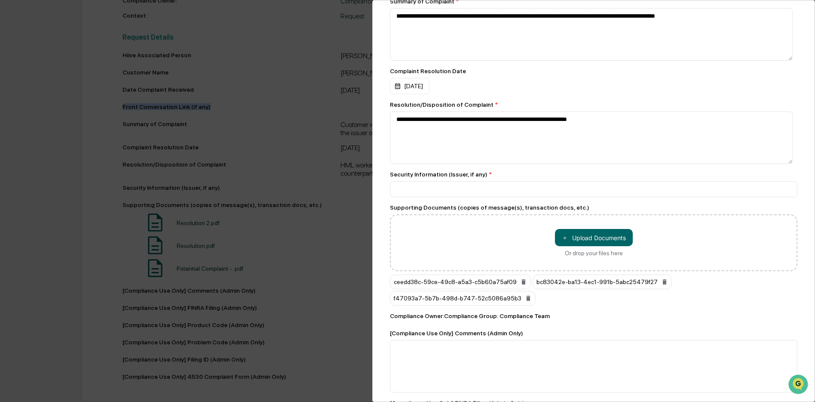
scroll to position [445, 0]
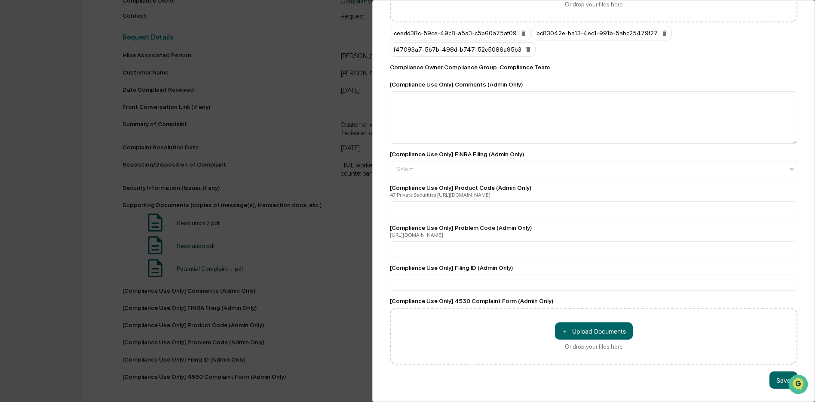
click at [306, 175] on div "**********" at bounding box center [407, 201] width 815 height 402
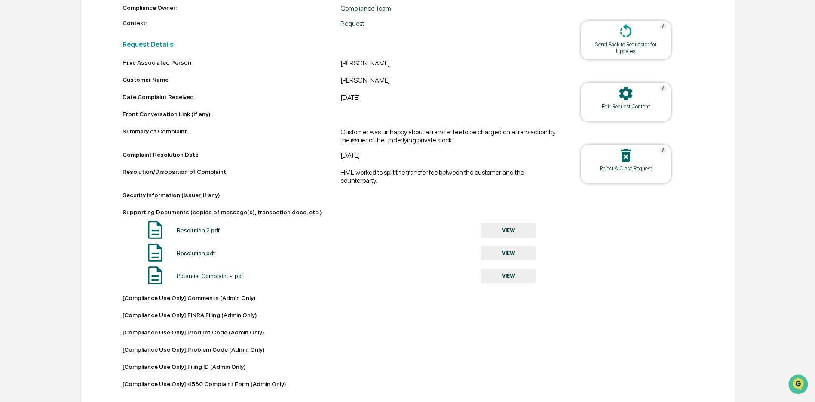
scroll to position [211, 0]
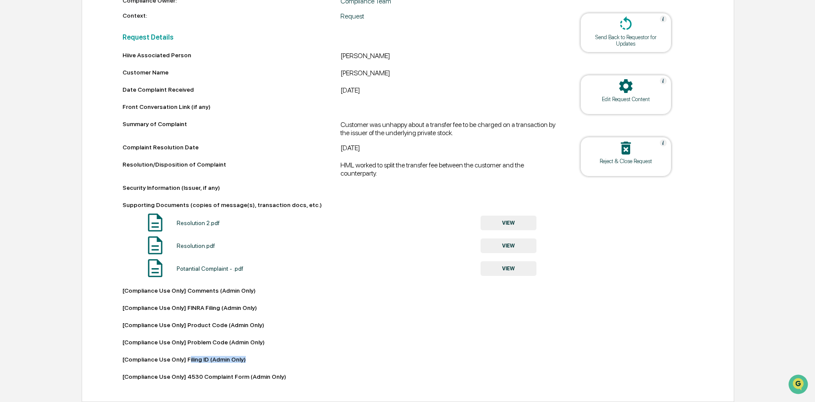
drag, startPoint x: 192, startPoint y: 359, endPoint x: 263, endPoint y: 359, distance: 70.5
click at [263, 359] on div "[Compliance Use Only] Filing ID (Admin Only)" at bounding box center [232, 359] width 218 height 7
click at [222, 360] on div "[Compliance Use Only] Filing ID (Admin Only)" at bounding box center [232, 359] width 218 height 7
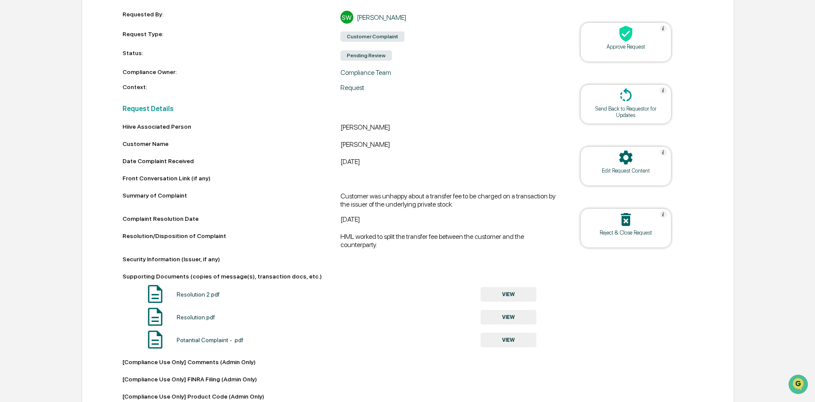
scroll to position [143, 0]
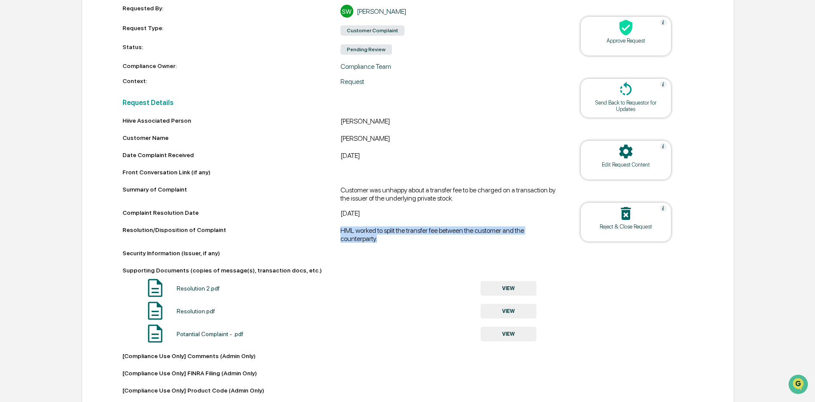
drag, startPoint x: 336, startPoint y: 229, endPoint x: 394, endPoint y: 239, distance: 58.9
click at [394, 239] on div "Resolution/Disposition of Complaint HML worked to split the transfer fee betwee…" at bounding box center [341, 234] width 436 height 16
click at [358, 238] on div "HML worked to split the transfer fee between the customer and the counterparty." at bounding box center [450, 234] width 218 height 16
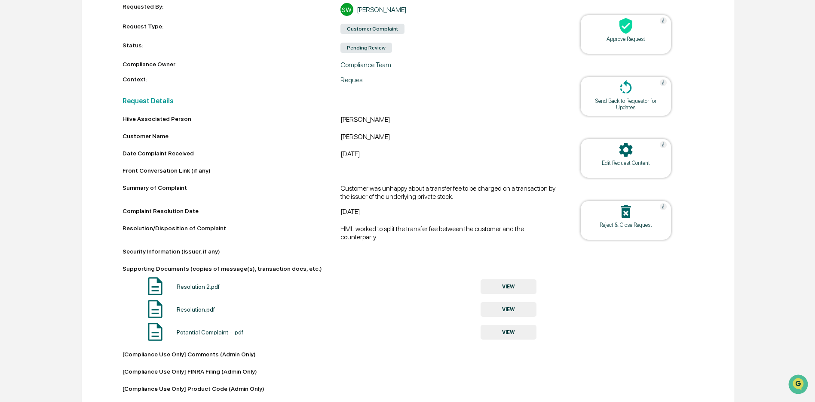
scroll to position [143, 0]
click at [629, 161] on div "Edit Request Content" at bounding box center [625, 164] width 77 height 6
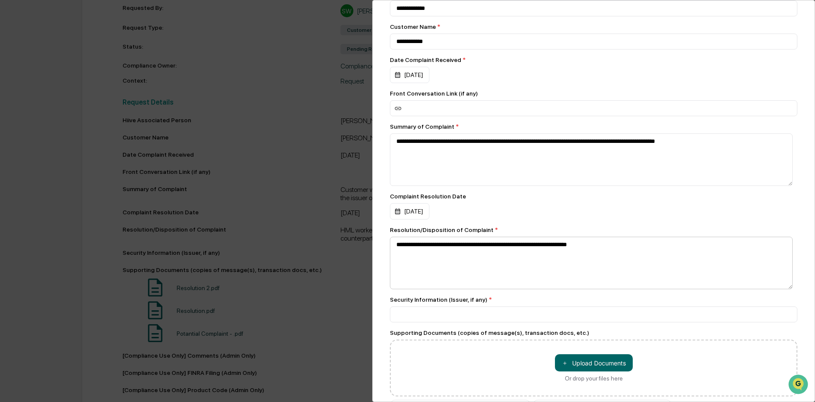
scroll to position [103, 0]
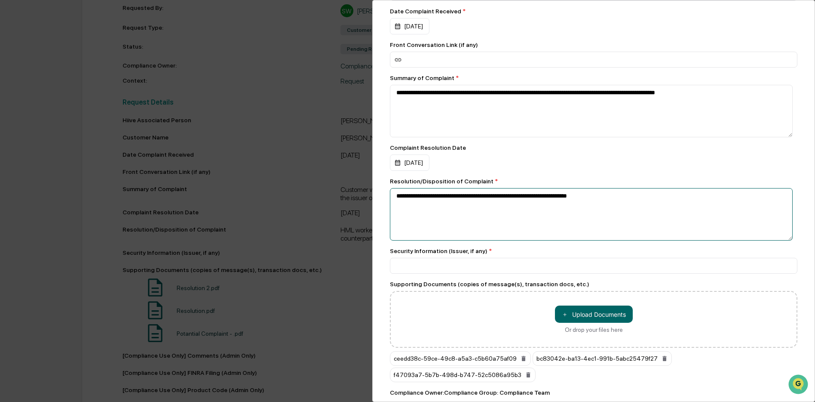
drag, startPoint x: 396, startPoint y: 204, endPoint x: 411, endPoint y: 214, distance: 17.9
click at [396, 137] on textarea "**********" at bounding box center [591, 111] width 403 height 52
click at [405, 137] on textarea "**********" at bounding box center [591, 111] width 403 height 52
drag, startPoint x: 623, startPoint y: 218, endPoint x: 402, endPoint y: 186, distance: 222.4
click at [402, 186] on div "**********" at bounding box center [594, 209] width 408 height 63
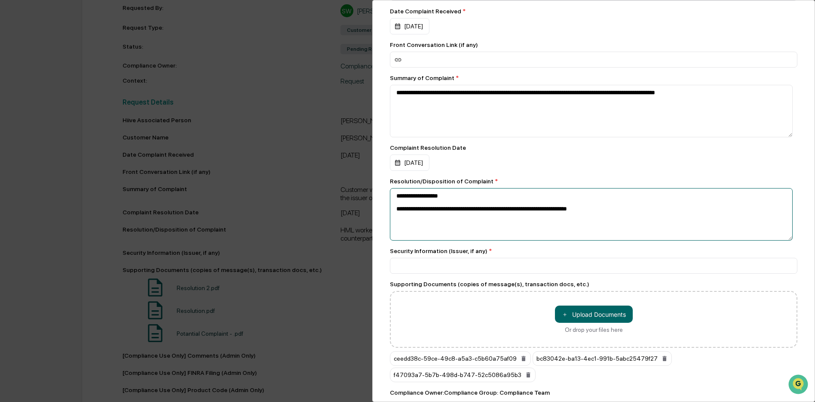
click at [420, 137] on textarea "**********" at bounding box center [591, 111] width 403 height 52
drag, startPoint x: 409, startPoint y: 202, endPoint x: 383, endPoint y: 199, distance: 26.4
click at [383, 199] on div "**********" at bounding box center [593, 201] width 443 height 402
click at [393, 137] on textarea "**********" at bounding box center [591, 111] width 403 height 52
type textarea "**********"
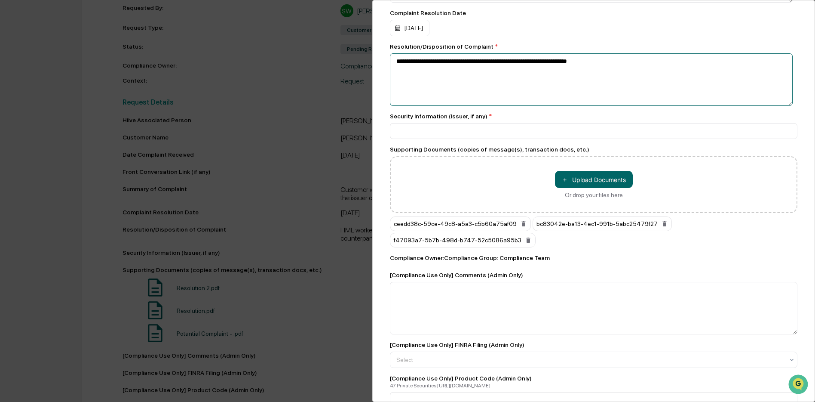
scroll to position [445, 0]
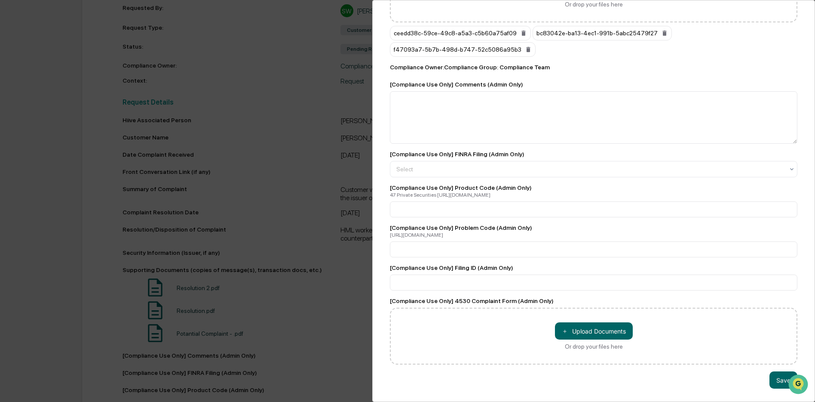
click at [295, 193] on div "**********" at bounding box center [407, 201] width 815 height 402
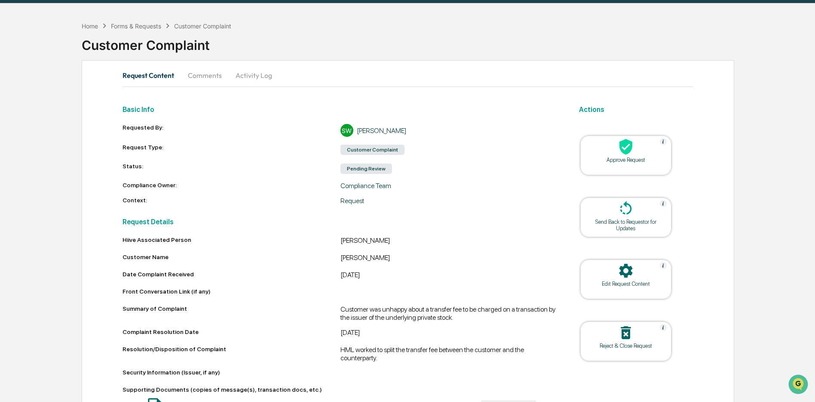
scroll to position [0, 0]
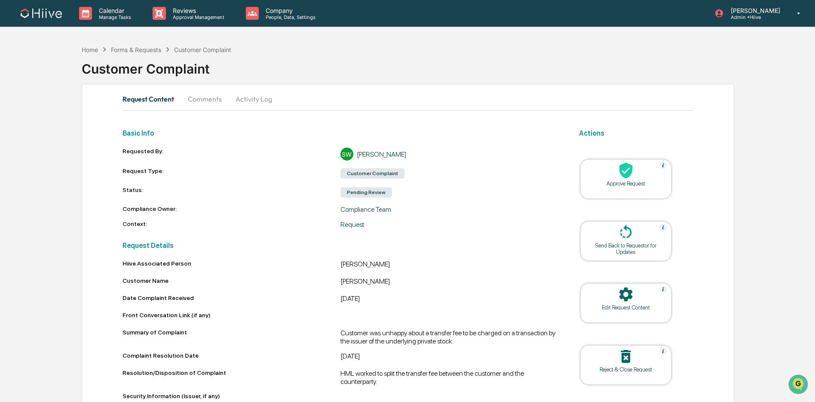
click at [199, 102] on button "Comments" at bounding box center [205, 99] width 48 height 21
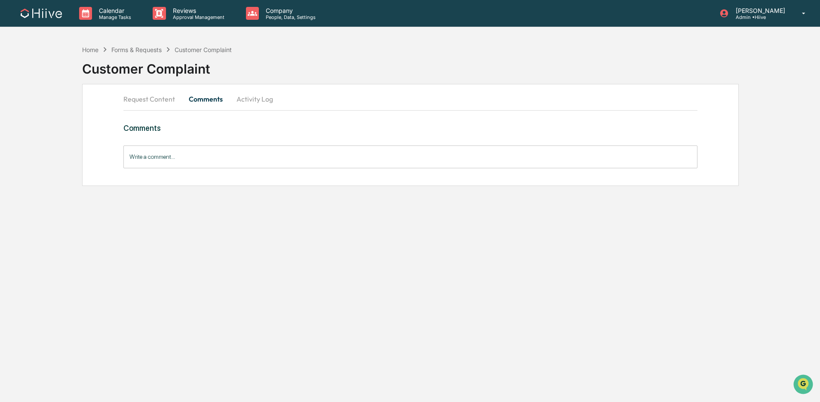
click at [151, 97] on button "Request Content" at bounding box center [152, 99] width 58 height 21
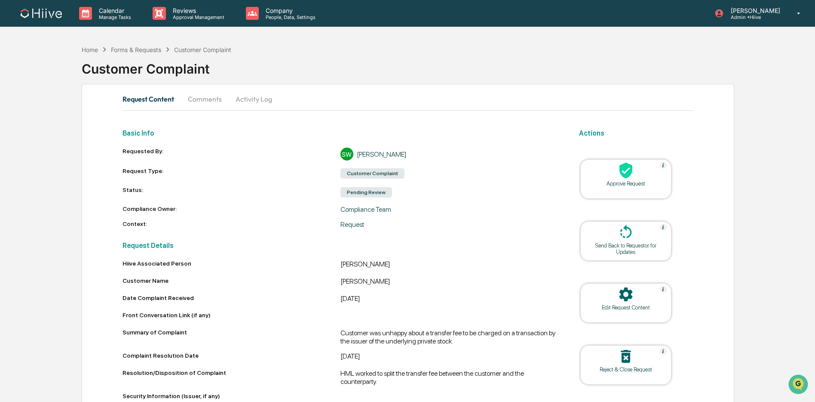
click at [196, 101] on button "Comments" at bounding box center [205, 99] width 48 height 21
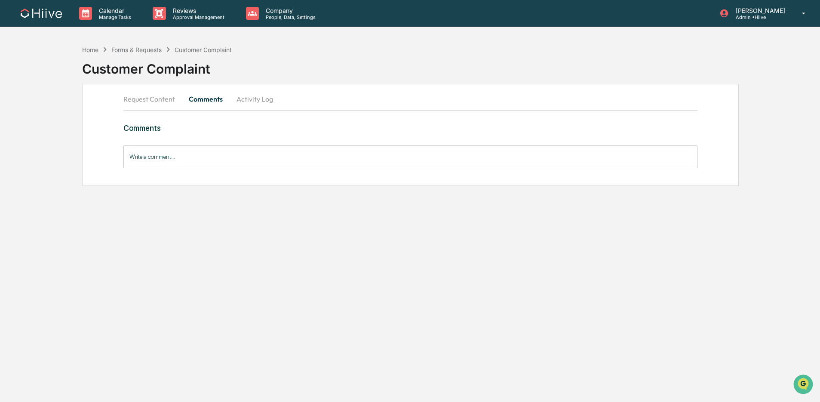
click at [164, 101] on button "Request Content" at bounding box center [152, 99] width 58 height 21
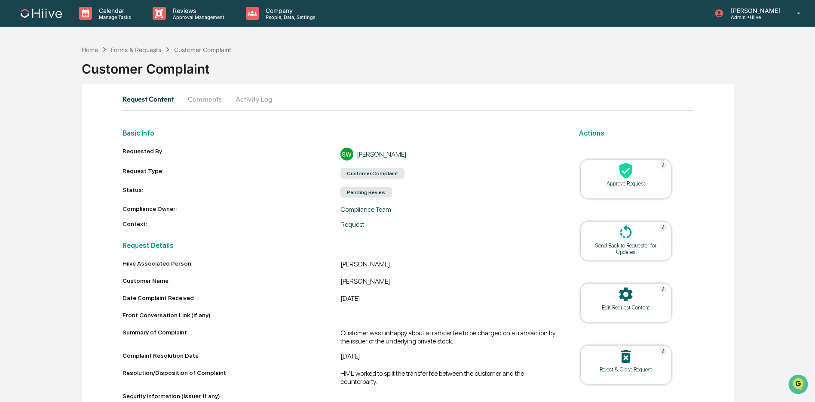
click at [203, 100] on button "Comments" at bounding box center [205, 99] width 48 height 21
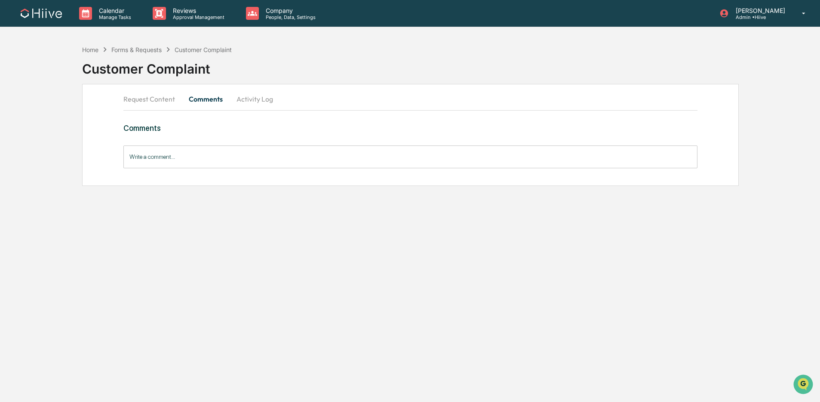
click at [147, 101] on button "Request Content" at bounding box center [152, 99] width 58 height 21
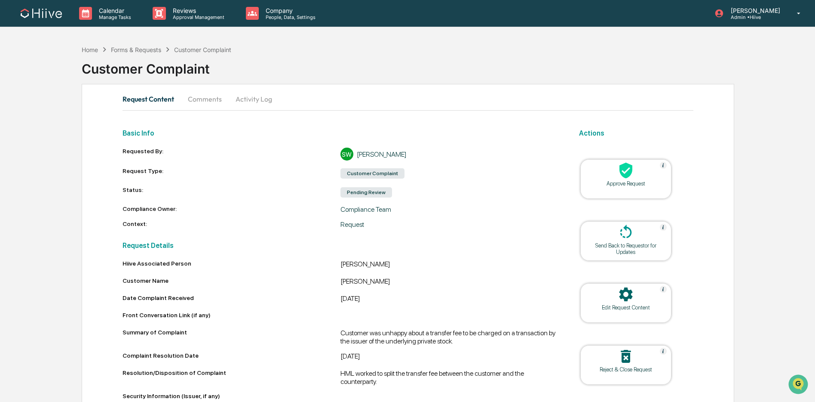
click at [209, 98] on button "Comments" at bounding box center [205, 99] width 48 height 21
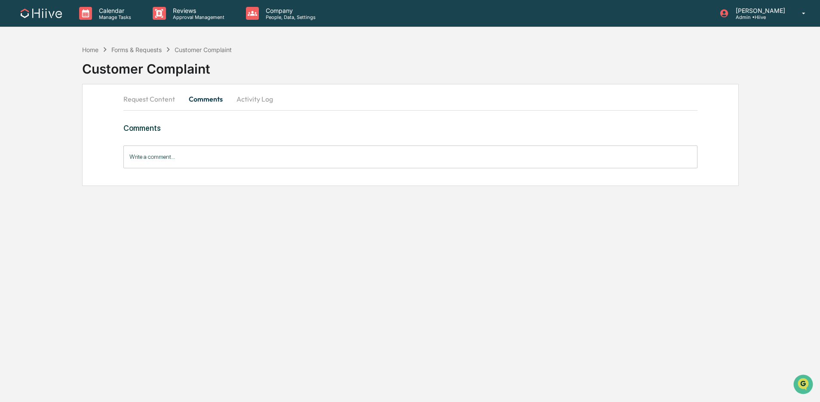
click at [181, 156] on input "Write a comment..." at bounding box center [410, 156] width 574 height 23
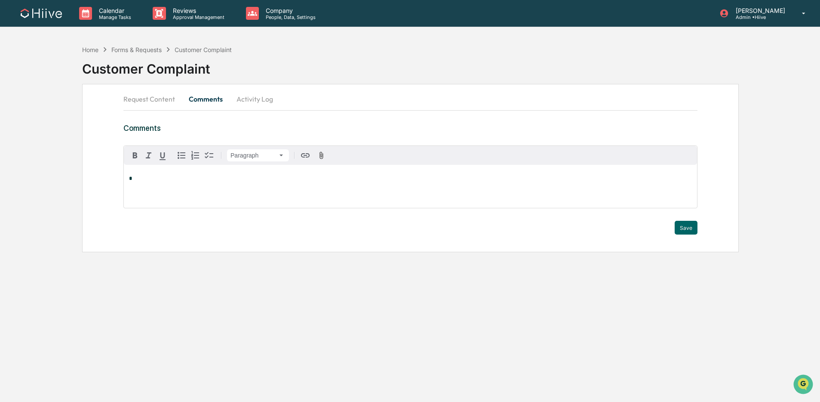
click at [156, 99] on button "Request Content" at bounding box center [152, 99] width 58 height 21
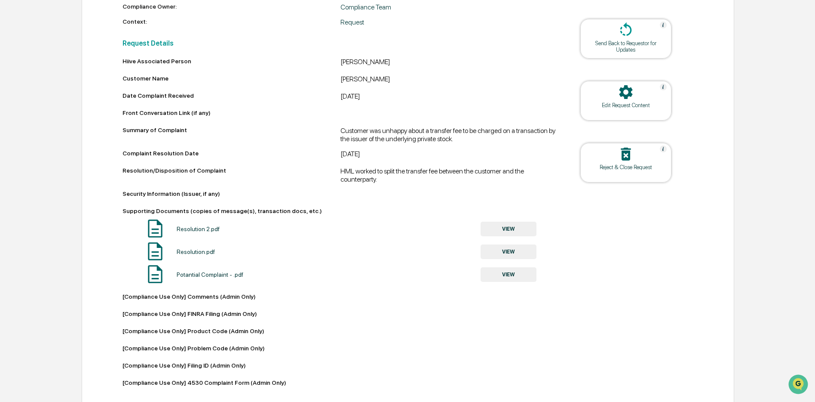
scroll to position [211, 0]
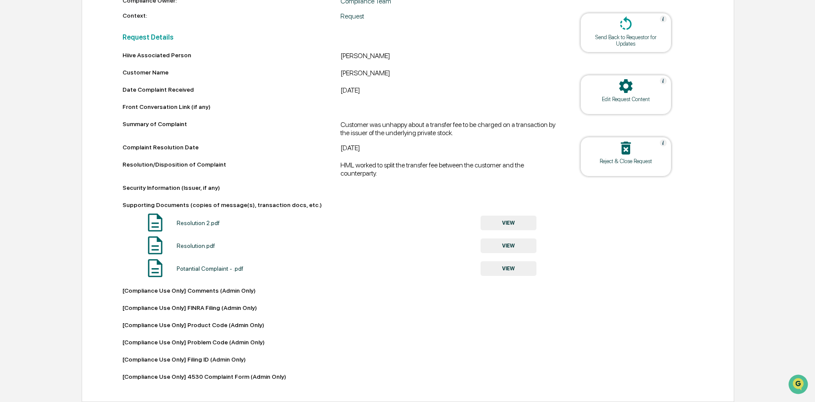
click at [485, 221] on button "VIEW" at bounding box center [509, 222] width 56 height 15
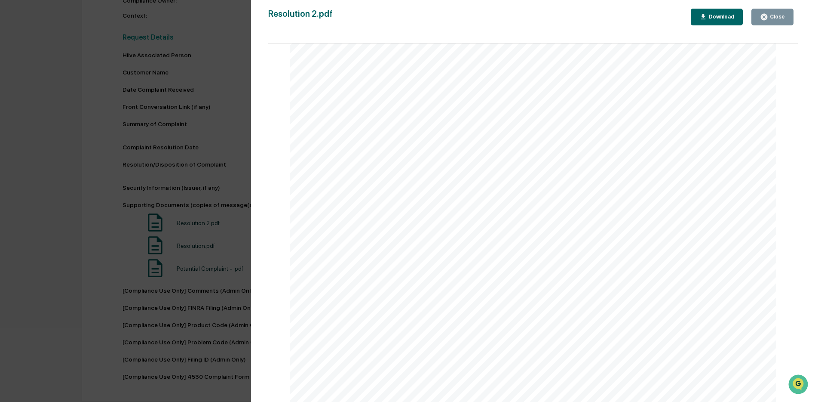
scroll to position [244, 0]
click at [210, 243] on div "Version History [DATE] 05:57 PM [PERSON_NAME] Resolution 2.pdf Close Download P…" at bounding box center [407, 201] width 815 height 402
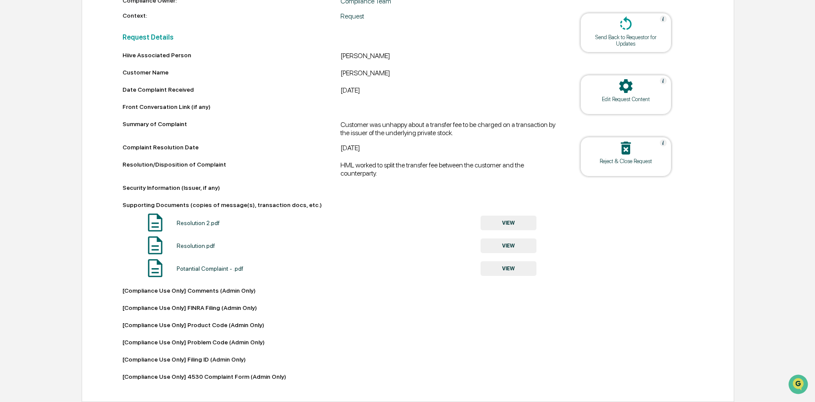
click at [514, 244] on button "VIEW" at bounding box center [509, 245] width 56 height 15
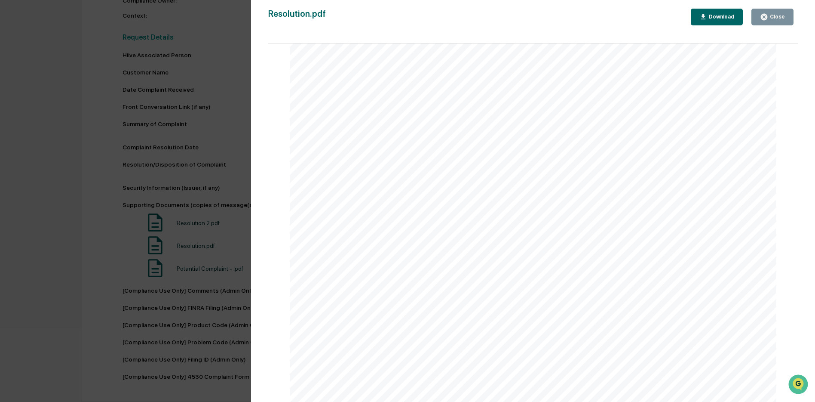
scroll to position [261, 0]
click at [163, 193] on div "Version History [DATE] 05:57 PM [PERSON_NAME] Resolution.pdf Close Download Pag…" at bounding box center [407, 201] width 815 height 402
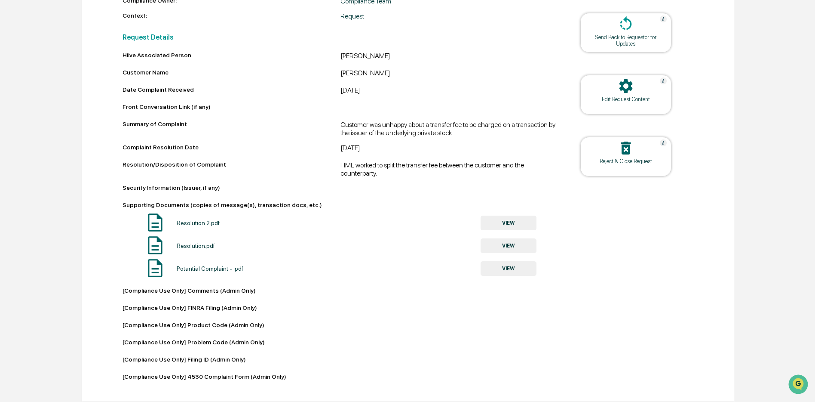
scroll to position [0, 0]
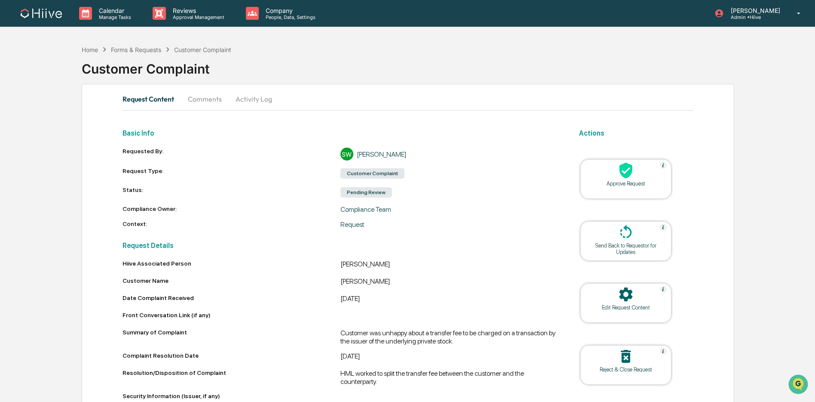
click at [242, 100] on button "Activity Log" at bounding box center [254, 99] width 50 height 21
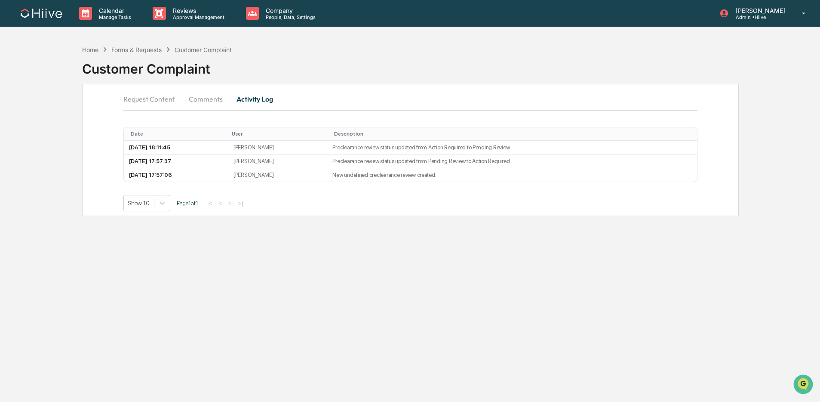
click at [187, 100] on button "Comments" at bounding box center [206, 99] width 48 height 21
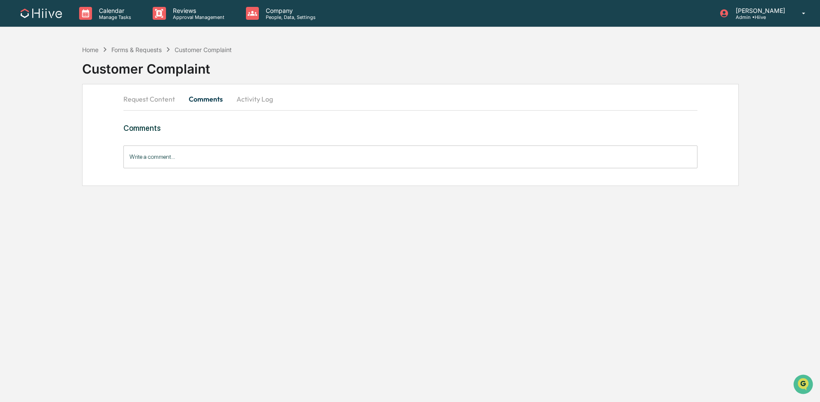
click at [144, 99] on button "Request Content" at bounding box center [152, 99] width 58 height 21
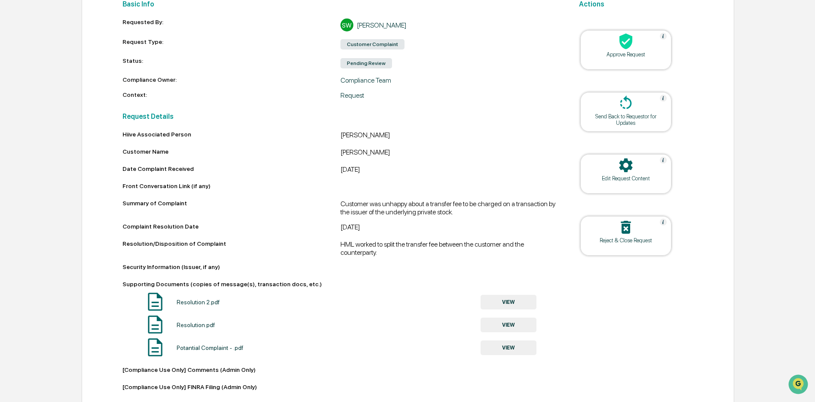
scroll to position [128, 0]
drag, startPoint x: 125, startPoint y: 247, endPoint x: 212, endPoint y: 247, distance: 87.3
click at [212, 247] on div "Resolution/Disposition of Complaint" at bounding box center [232, 247] width 218 height 13
click at [261, 247] on div "Resolution/Disposition of Complaint" at bounding box center [232, 247] width 218 height 13
drag, startPoint x: 165, startPoint y: 206, endPoint x: 194, endPoint y: 206, distance: 29.7
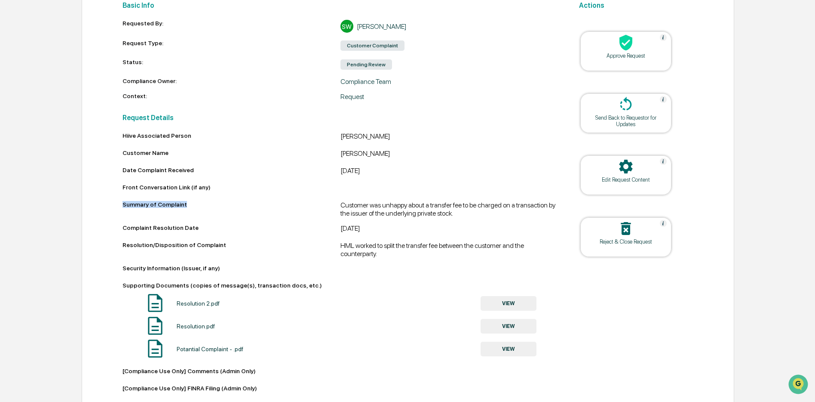
click at [194, 206] on div "Summary of Complaint" at bounding box center [232, 207] width 218 height 13
click at [331, 209] on div "Summary of Complaint" at bounding box center [232, 207] width 218 height 13
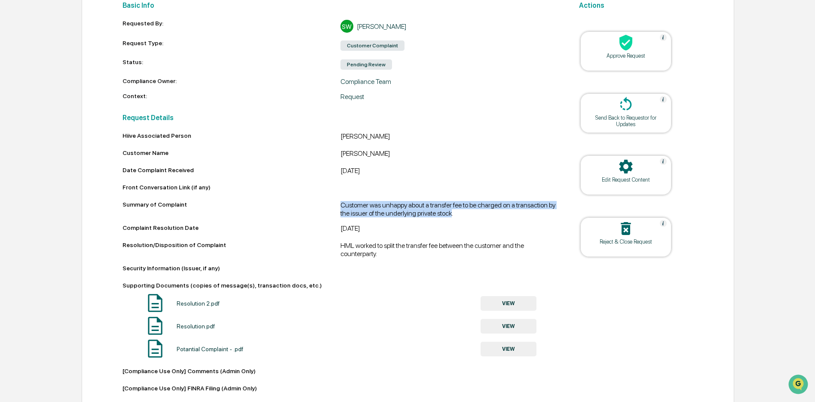
drag, startPoint x: 334, startPoint y: 202, endPoint x: 511, endPoint y: 212, distance: 177.4
click at [511, 212] on div "Summary of Complaint Customer was unhappy about a transfer fee to be charged on…" at bounding box center [341, 209] width 436 height 16
click at [388, 215] on div "Customer was unhappy about a transfer fee to be charged on a transaction by the…" at bounding box center [450, 209] width 218 height 16
click at [655, 168] on div at bounding box center [626, 167] width 86 height 18
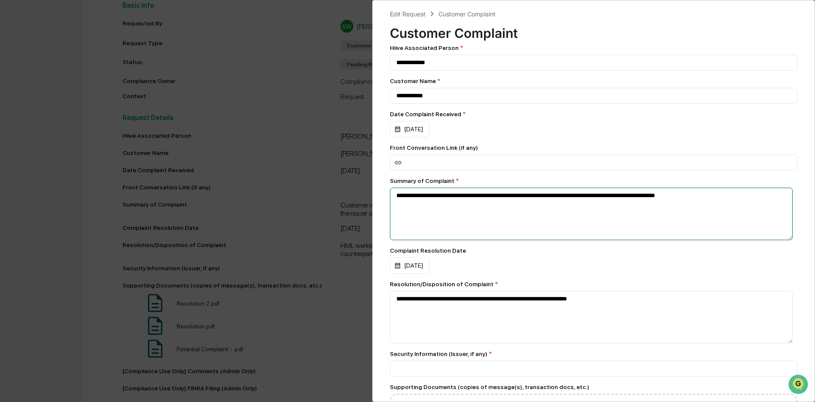
drag, startPoint x: 456, startPoint y: 224, endPoint x: 485, endPoint y: 224, distance: 29.2
click at [456, 224] on textarea "**********" at bounding box center [591, 213] width 403 height 52
drag, startPoint x: 620, startPoint y: 200, endPoint x: 384, endPoint y: 199, distance: 236.0
click at [384, 199] on div "**********" at bounding box center [593, 201] width 443 height 402
type textarea "**********"
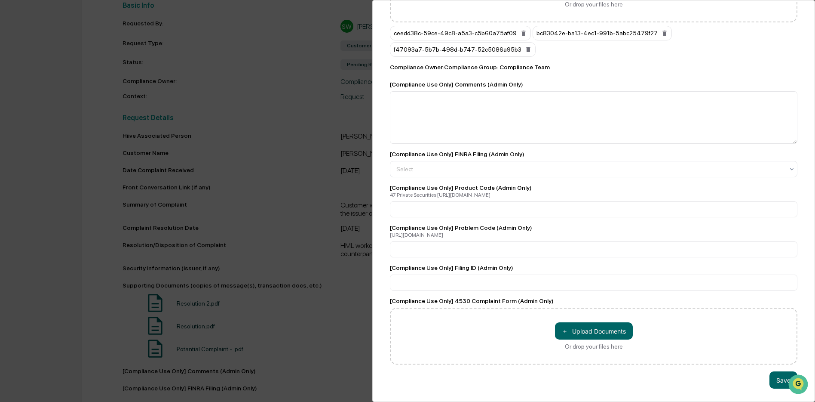
scroll to position [445, 0]
click at [715, 372] on button "Save" at bounding box center [784, 379] width 28 height 17
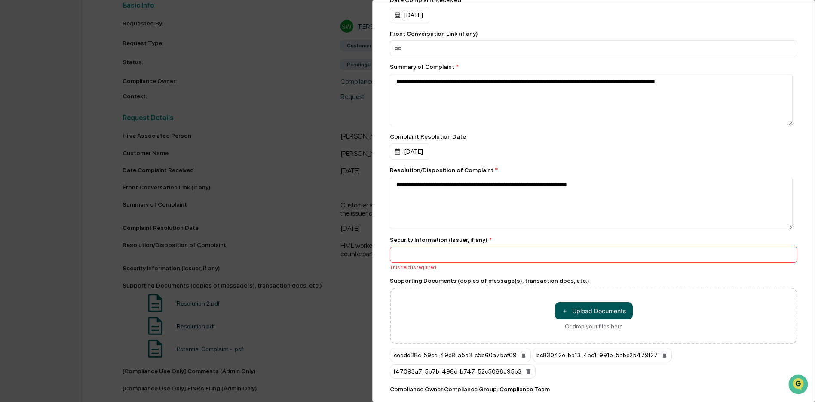
scroll to position [127, 0]
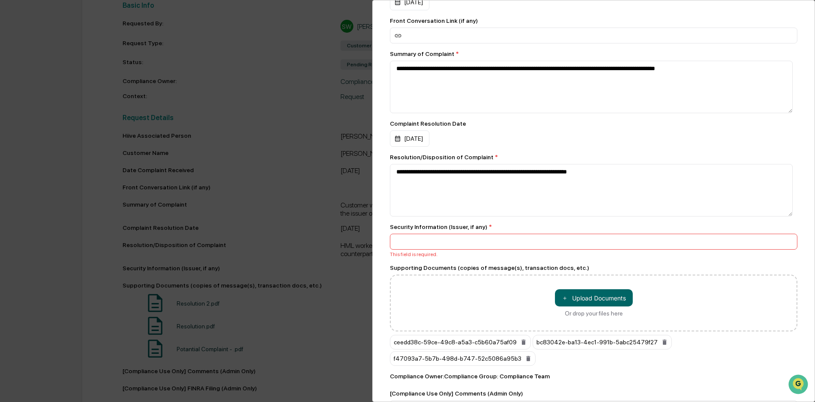
click at [322, 226] on div "**********" at bounding box center [407, 201] width 815 height 402
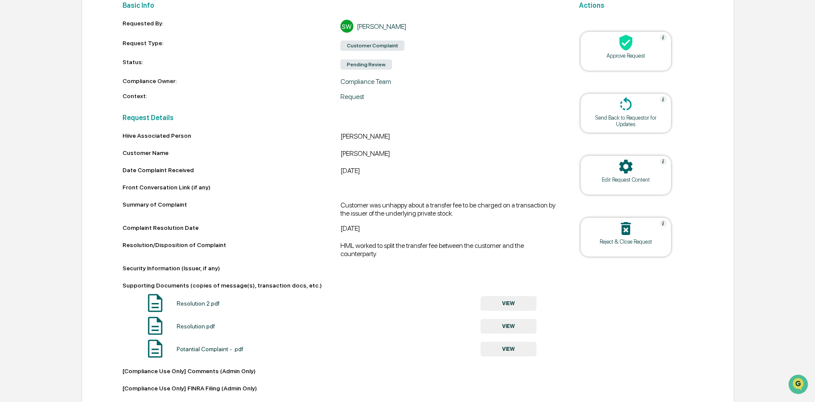
click at [613, 178] on div "Edit Request Content" at bounding box center [625, 179] width 77 height 6
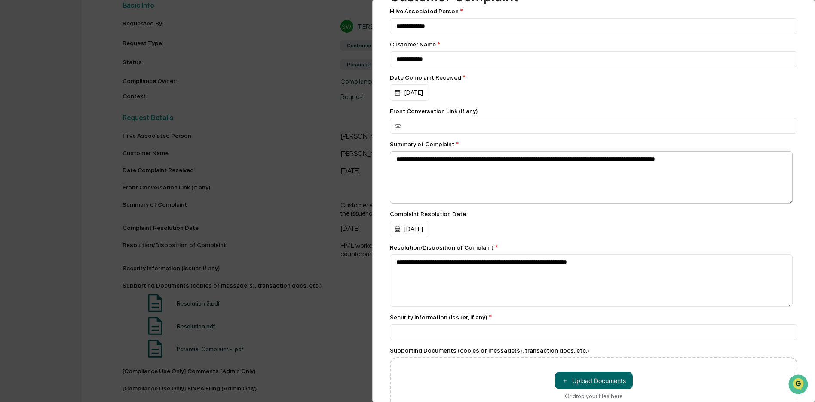
scroll to position [0, 0]
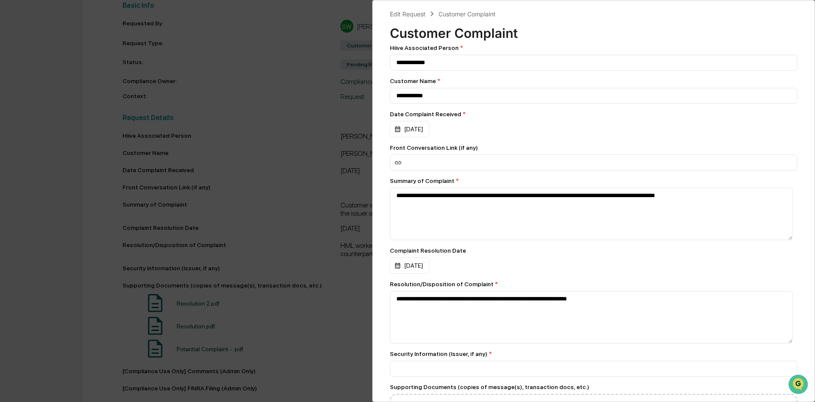
click at [288, 234] on div "**********" at bounding box center [407, 201] width 815 height 402
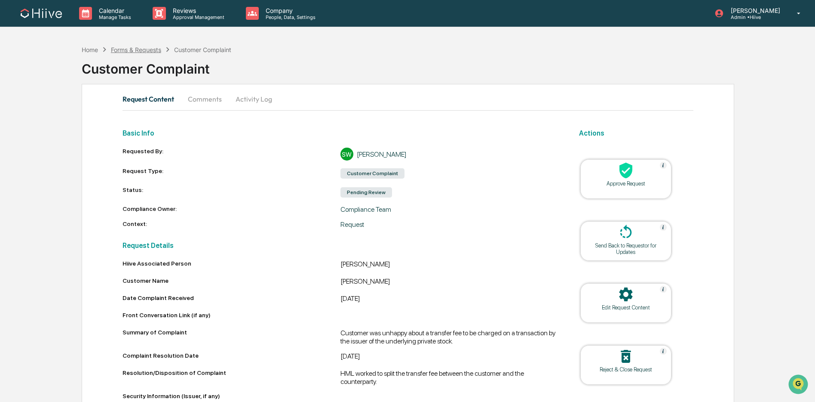
click at [125, 49] on div "Forms & Requests" at bounding box center [136, 49] width 50 height 7
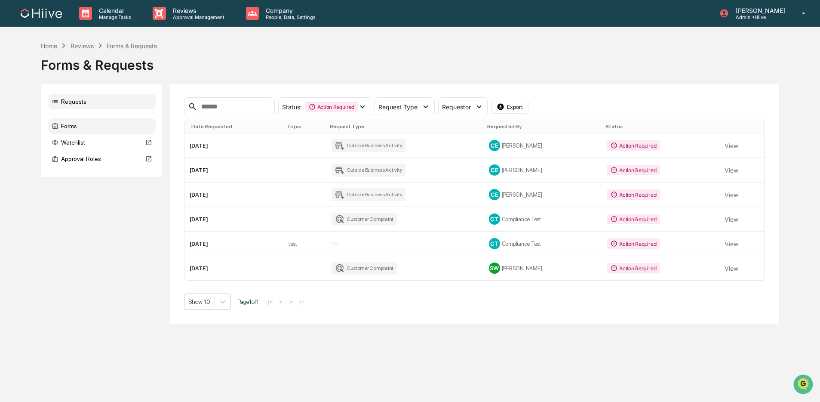
click at [86, 122] on div "Forms" at bounding box center [101, 125] width 107 height 15
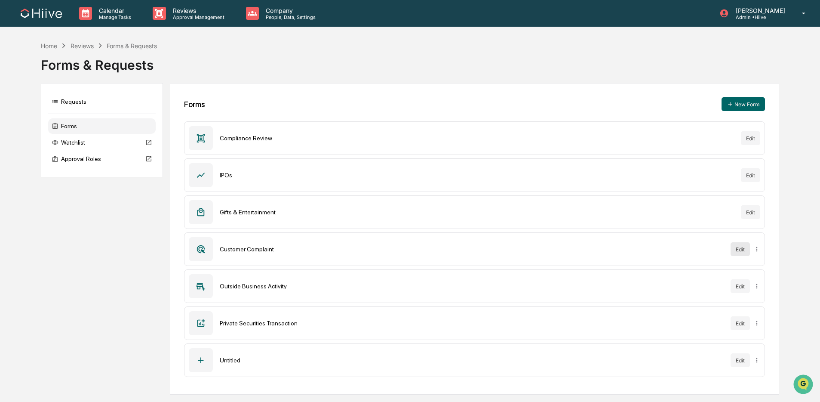
click at [715, 251] on button "Edit" at bounding box center [739, 249] width 19 height 14
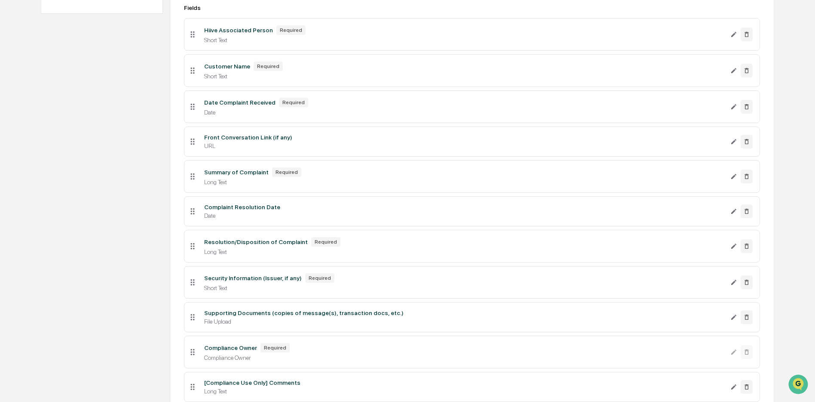
scroll to position [225, 0]
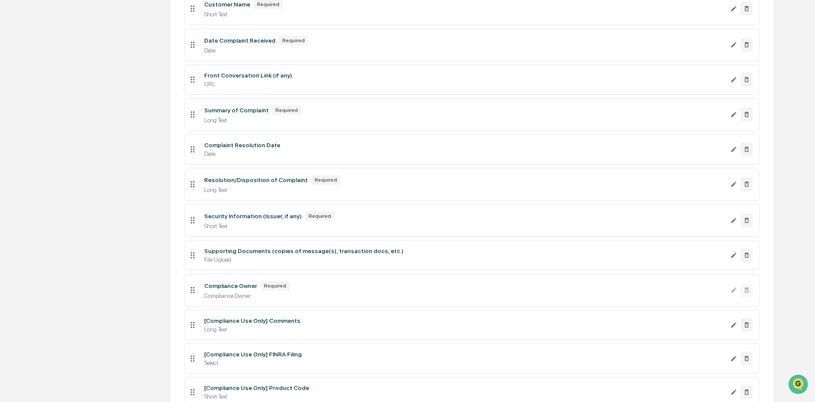
drag, startPoint x: 730, startPoint y: 189, endPoint x: 648, endPoint y: 188, distance: 81.3
click at [715, 189] on div "Resolution/Disposition of Complaint Required Long Text" at bounding box center [463, 184] width 533 height 18
click at [715, 187] on icon "Edit Resolution/Disposition of Complaint field" at bounding box center [733, 184] width 7 height 7
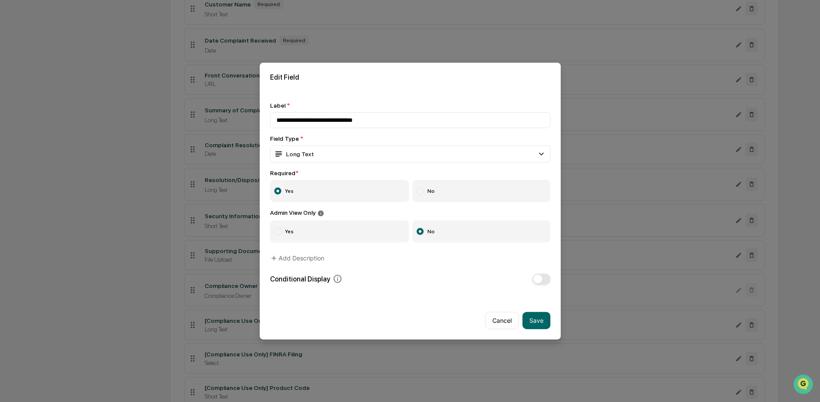
click at [438, 190] on label "No" at bounding box center [481, 191] width 138 height 22
click at [531, 317] on button "Save" at bounding box center [536, 319] width 28 height 17
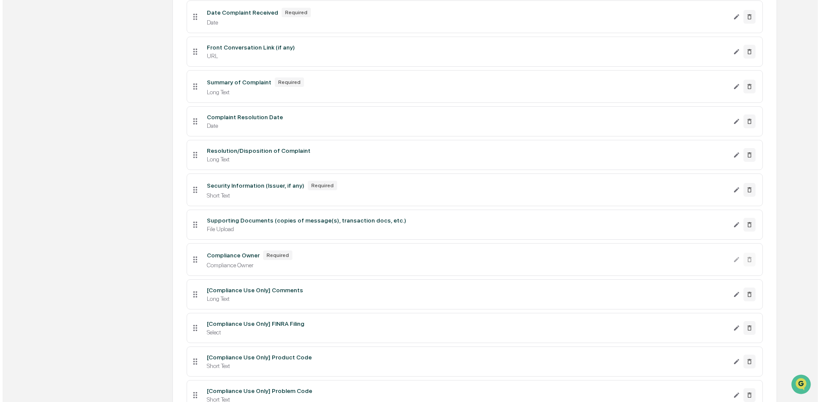
scroll to position [409, 0]
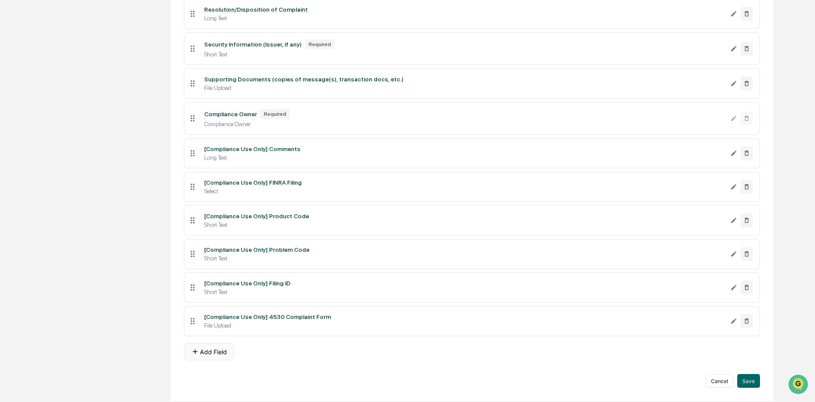
click at [212, 356] on button "Add Field" at bounding box center [209, 351] width 50 height 17
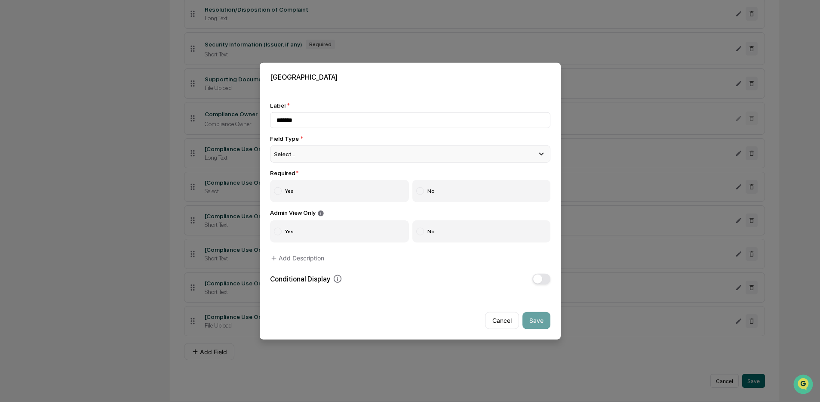
type input "*******"
click at [340, 154] on div "Select..." at bounding box center [410, 153] width 280 height 17
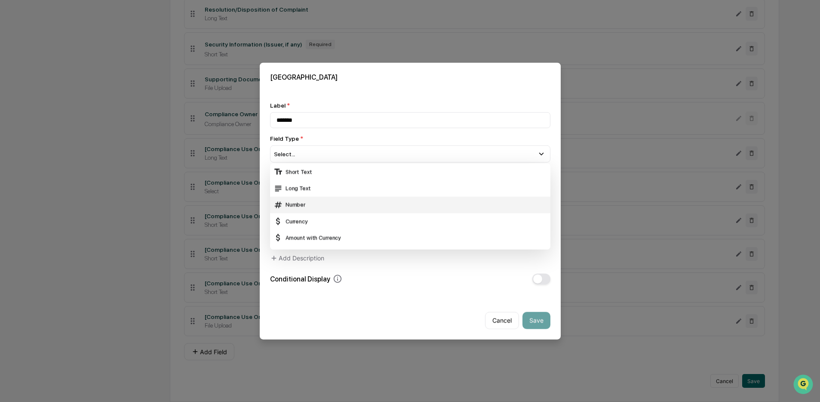
click at [314, 201] on div "Number" at bounding box center [409, 204] width 273 height 9
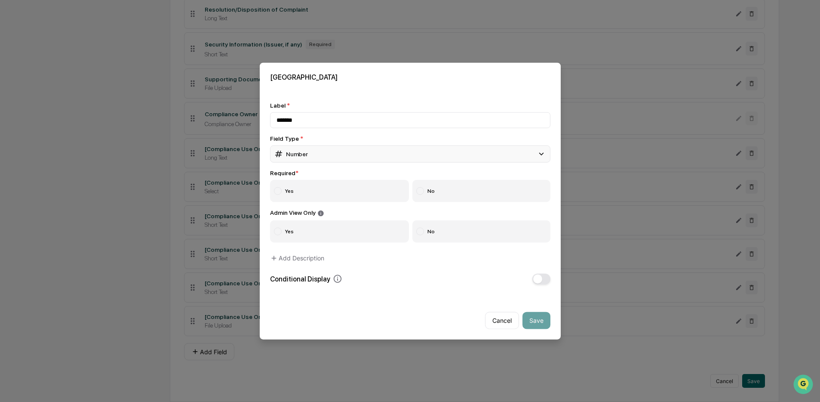
click at [344, 154] on div "Number" at bounding box center [410, 153] width 280 height 17
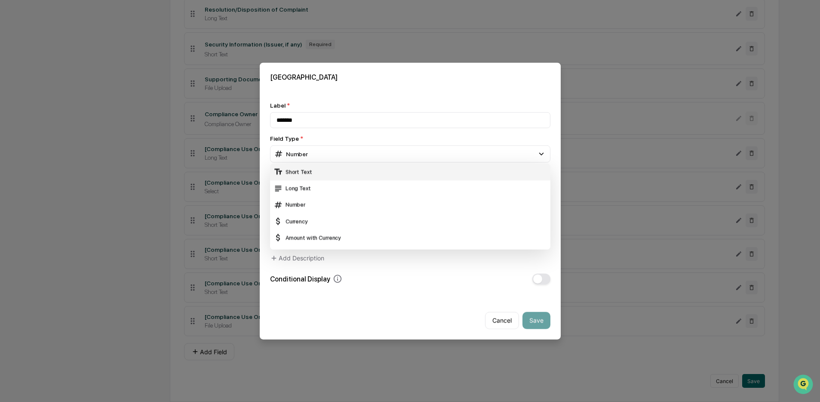
drag, startPoint x: 328, startPoint y: 169, endPoint x: 338, endPoint y: 170, distance: 10.0
click at [328, 169] on div "Short Text" at bounding box center [409, 171] width 273 height 9
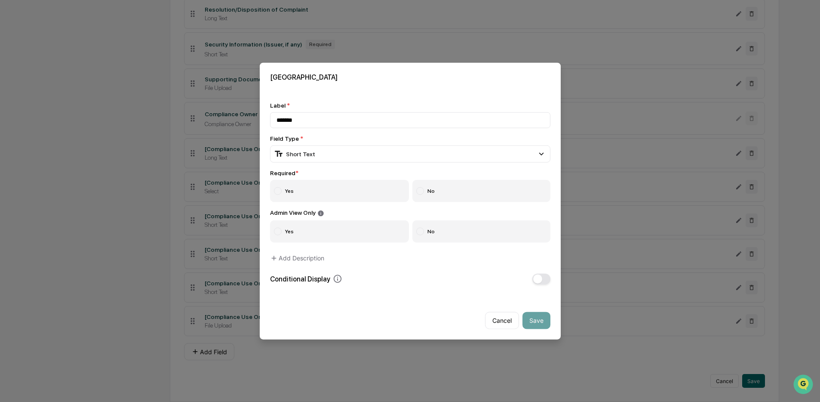
click at [475, 193] on label "No" at bounding box center [481, 191] width 138 height 22
click at [458, 234] on label "No" at bounding box center [481, 231] width 138 height 22
click at [309, 261] on button "Add Description" at bounding box center [297, 257] width 54 height 17
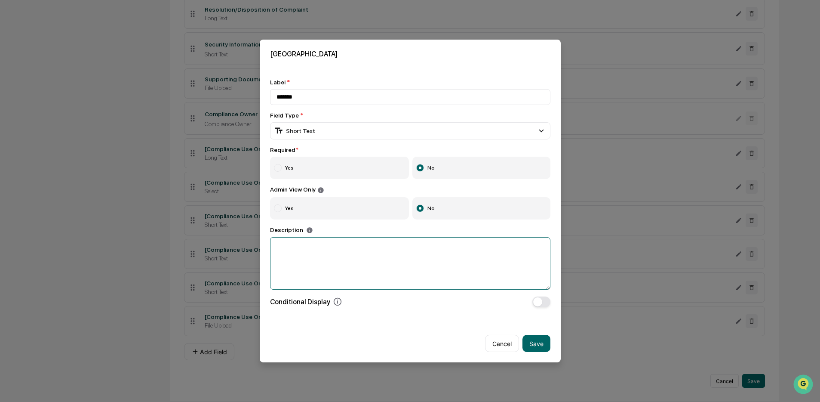
click at [326, 258] on textarea at bounding box center [410, 263] width 280 height 52
type textarea "**********"
click at [328, 173] on label "Yes" at bounding box center [339, 167] width 139 height 22
drag, startPoint x: 289, startPoint y: 249, endPoint x: 268, endPoint y: 248, distance: 21.5
click at [268, 248] on div "**********" at bounding box center [410, 192] width 301 height 249
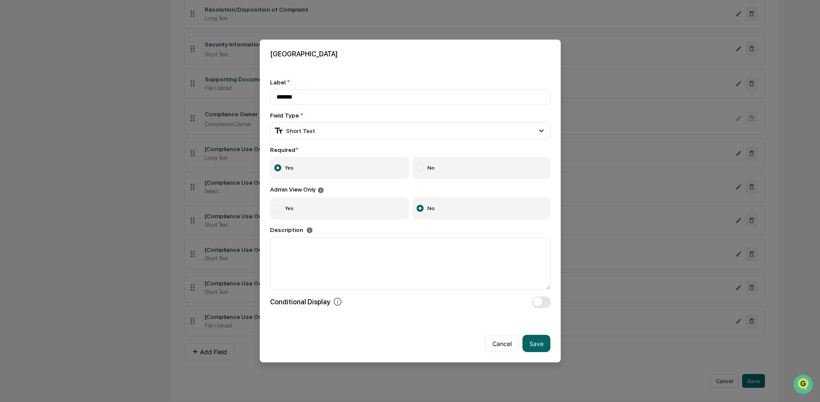
click at [387, 84] on div "Label * *******" at bounding box center [410, 92] width 280 height 26
click at [543, 304] on button "button" at bounding box center [541, 301] width 18 height 11
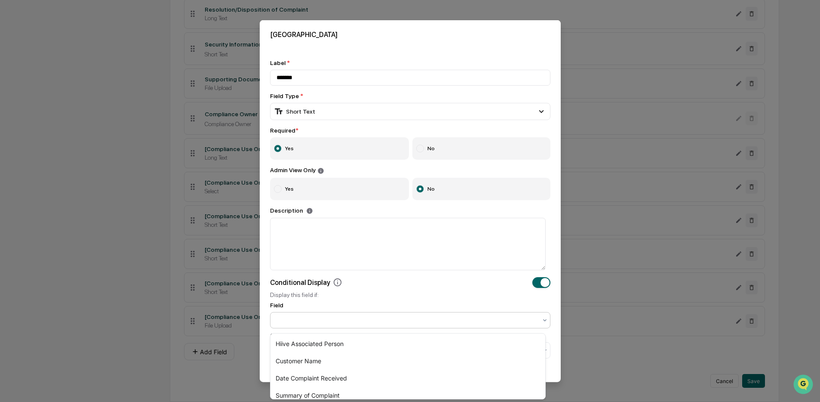
click at [303, 320] on div at bounding box center [406, 320] width 261 height 9
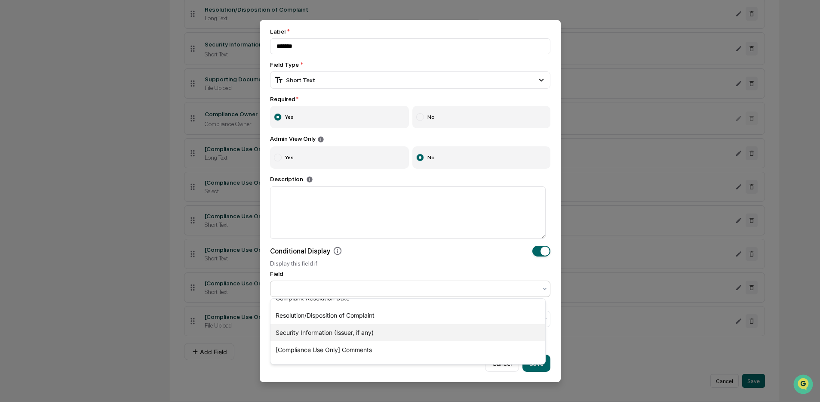
scroll to position [0, 0]
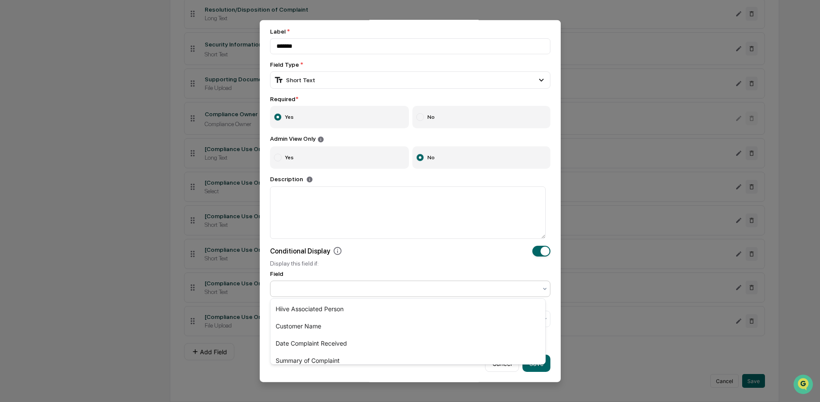
click at [364, 249] on div "Conditional Display" at bounding box center [410, 250] width 280 height 11
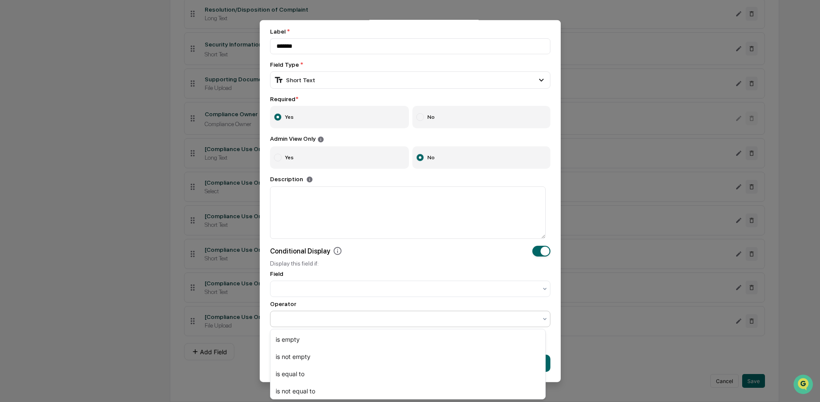
click at [447, 318] on div at bounding box center [406, 318] width 261 height 9
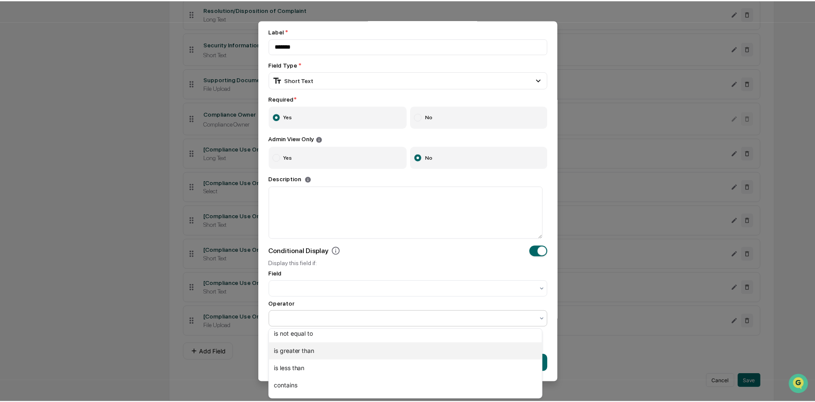
scroll to position [71, 0]
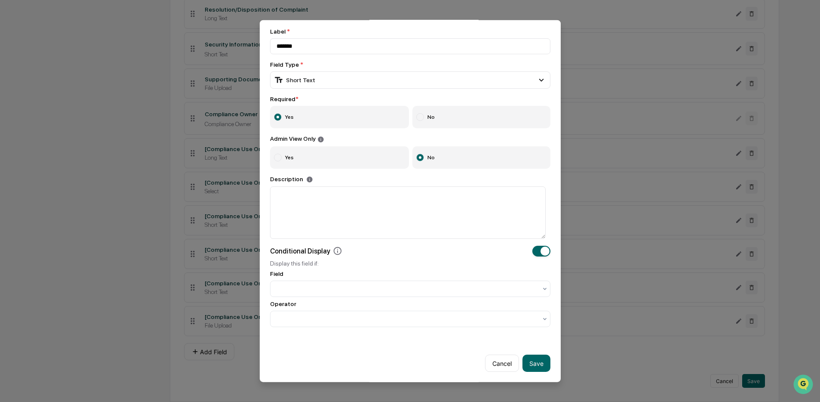
click at [396, 260] on div "Display this field if:" at bounding box center [410, 263] width 280 height 7
click at [528, 359] on button "Save" at bounding box center [536, 362] width 28 height 17
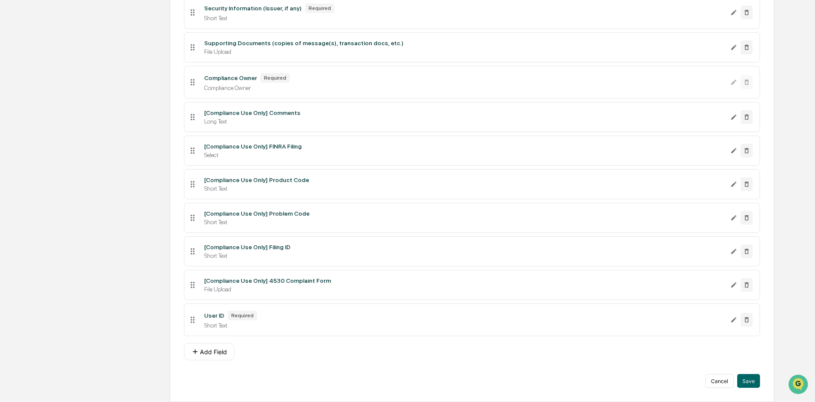
scroll to position [433, 0]
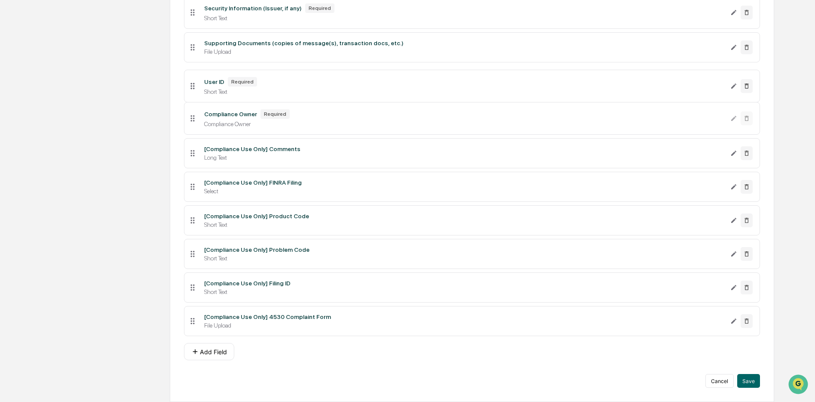
drag, startPoint x: 194, startPoint y: 335, endPoint x: 189, endPoint y: 95, distance: 239.5
click at [189, 91] on icon at bounding box center [192, 85] width 9 height 9
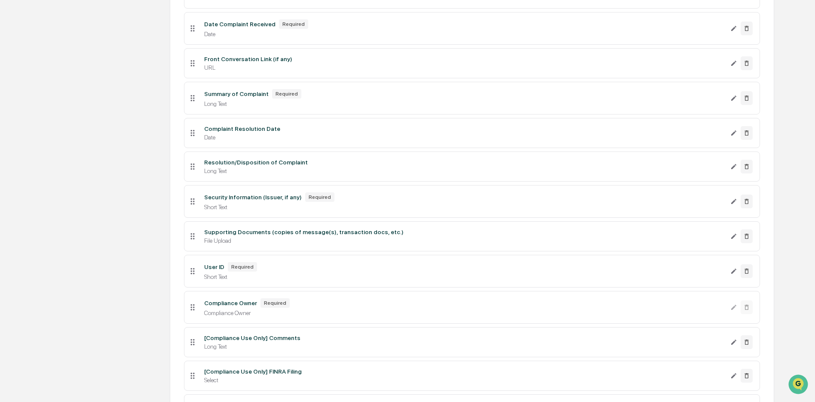
scroll to position [242, 0]
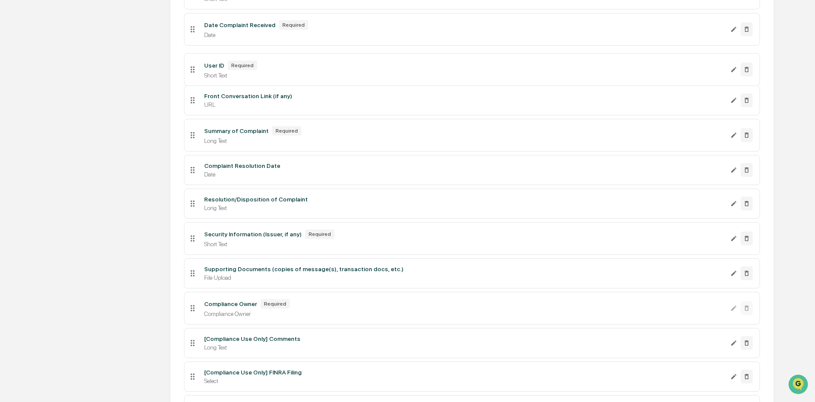
drag, startPoint x: 192, startPoint y: 279, endPoint x: 199, endPoint y: 78, distance: 200.9
click at [200, 72] on li "User ID Required Short Text" at bounding box center [472, 69] width 576 height 33
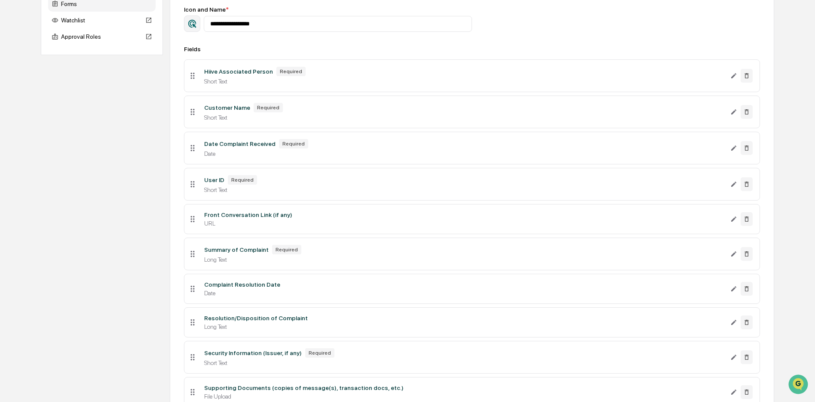
scroll to position [117, 0]
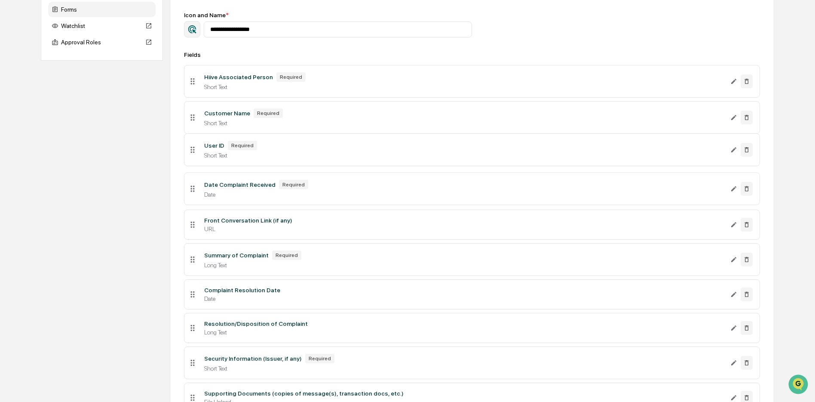
drag, startPoint x: 194, startPoint y: 194, endPoint x: 193, endPoint y: 153, distance: 41.3
click at [193, 153] on icon at bounding box center [192, 150] width 4 height 6
click at [715, 154] on icon "Edit User ID field" at bounding box center [733, 153] width 7 height 7
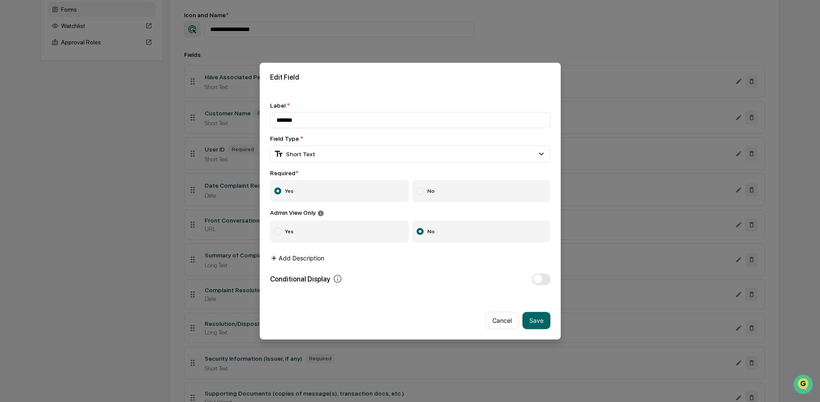
click at [306, 258] on button "Add Description" at bounding box center [297, 257] width 54 height 17
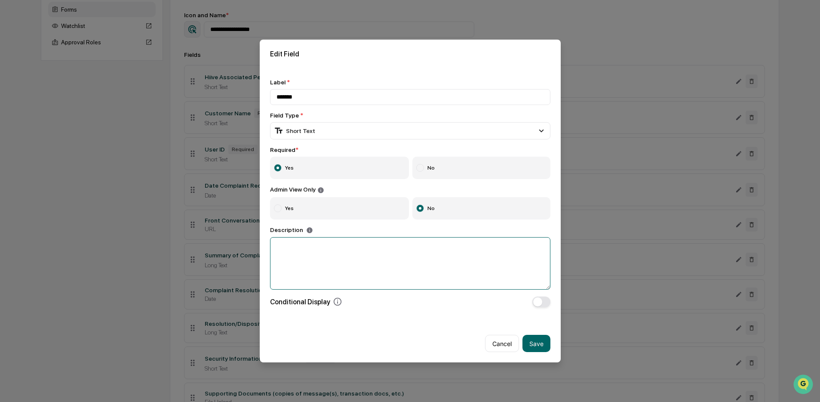
click at [322, 267] on textarea at bounding box center [410, 263] width 280 height 52
click at [386, 246] on textarea "**********" at bounding box center [410, 263] width 280 height 52
click at [411, 245] on textarea "**********" at bounding box center [410, 263] width 280 height 52
type textarea "**********"
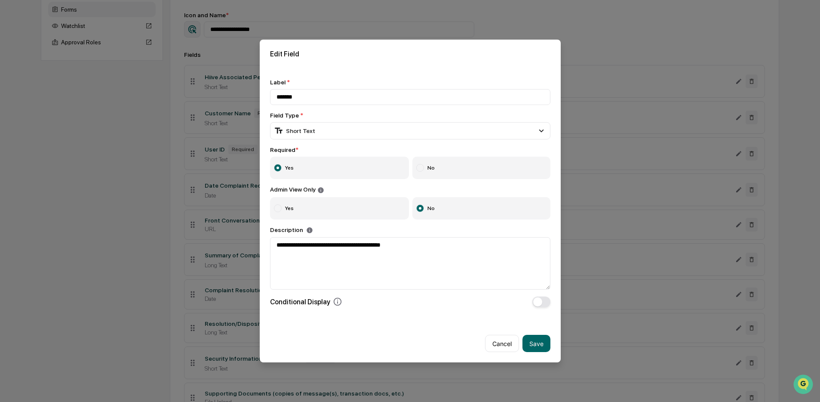
drag, startPoint x: 537, startPoint y: 339, endPoint x: 461, endPoint y: 330, distance: 76.7
click at [536, 339] on button "Save" at bounding box center [536, 342] width 28 height 17
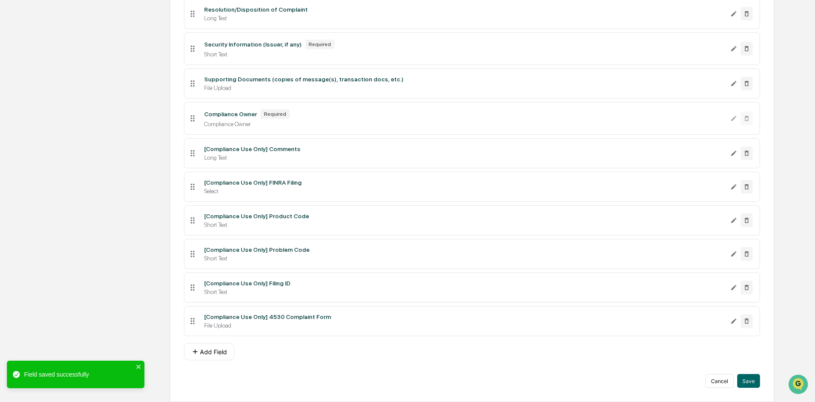
scroll to position [446, 0]
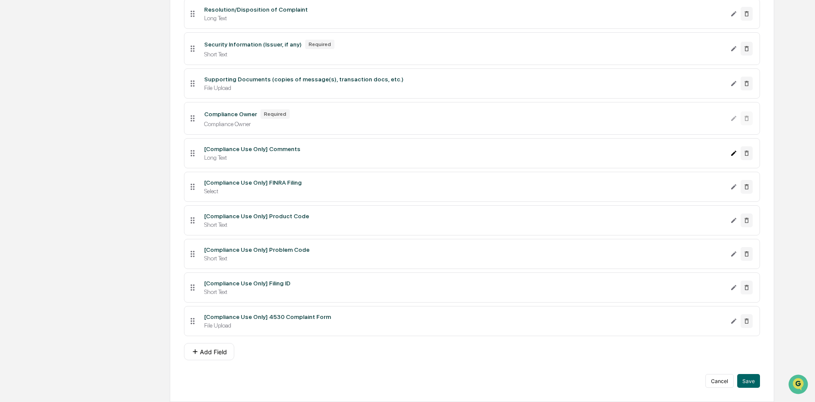
click at [715, 150] on icon "Edit [Compliance Use Only] Comments field" at bounding box center [733, 153] width 7 height 7
click at [715, 183] on icon "Edit [Compliance Use Only] FINRA Filing field" at bounding box center [733, 186] width 7 height 7
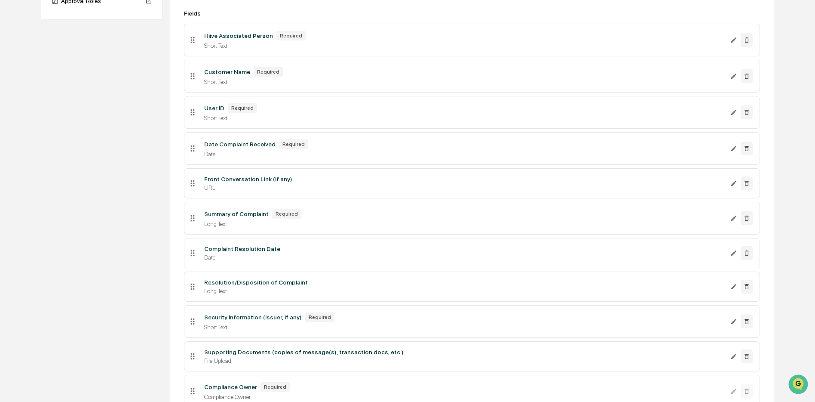
scroll to position [157, 0]
click at [715, 115] on icon "Edit User ID field" at bounding box center [733, 113] width 7 height 7
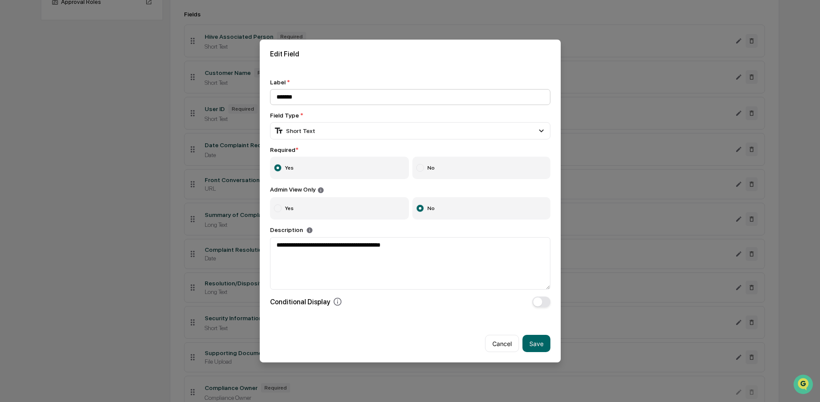
click at [293, 98] on input "*******" at bounding box center [410, 97] width 280 height 16
click at [289, 96] on input "*******" at bounding box center [410, 97] width 280 height 16
type input "**********"
click at [495, 344] on button "Cancel" at bounding box center [502, 342] width 34 height 17
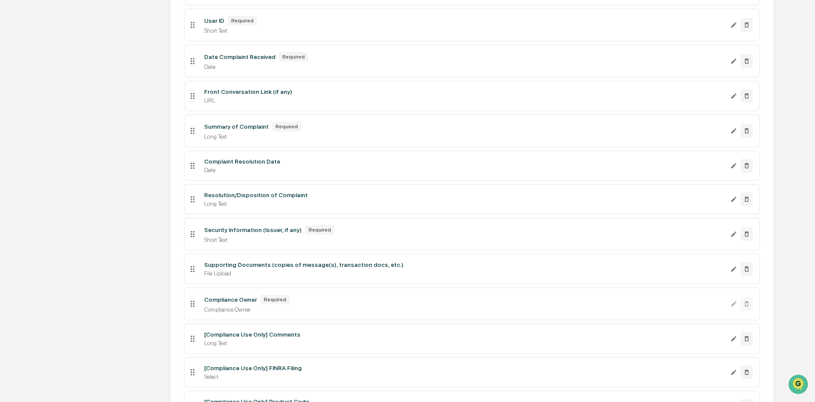
scroll to position [249, 0]
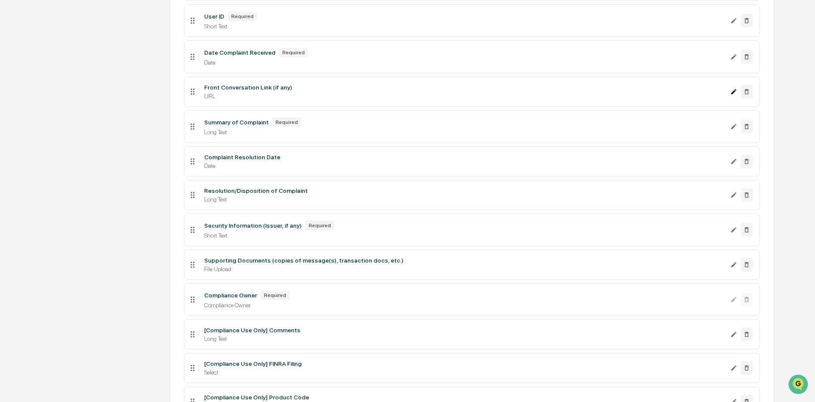
click at [715, 94] on icon "Edit Front Conversation Link (if any) field" at bounding box center [733, 91] width 5 height 5
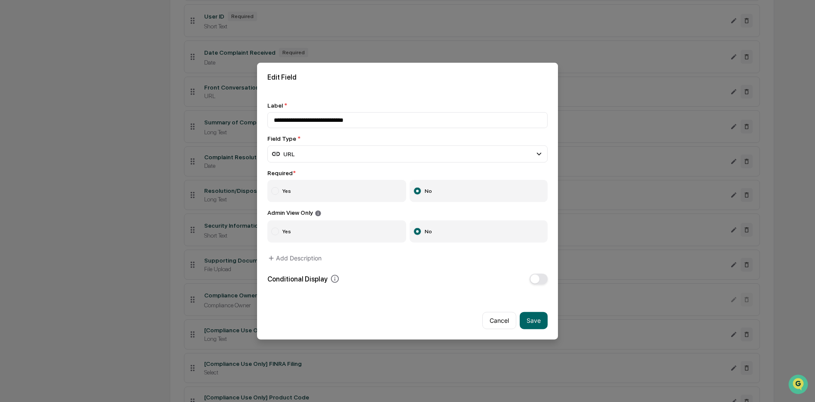
drag, startPoint x: 600, startPoint y: 117, endPoint x: 538, endPoint y: 127, distance: 63.2
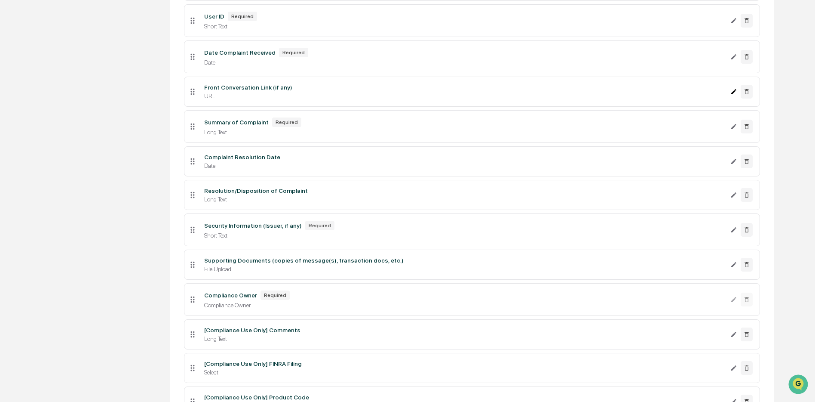
click at [715, 95] on icon "Edit Front Conversation Link (if any) field" at bounding box center [733, 91] width 7 height 7
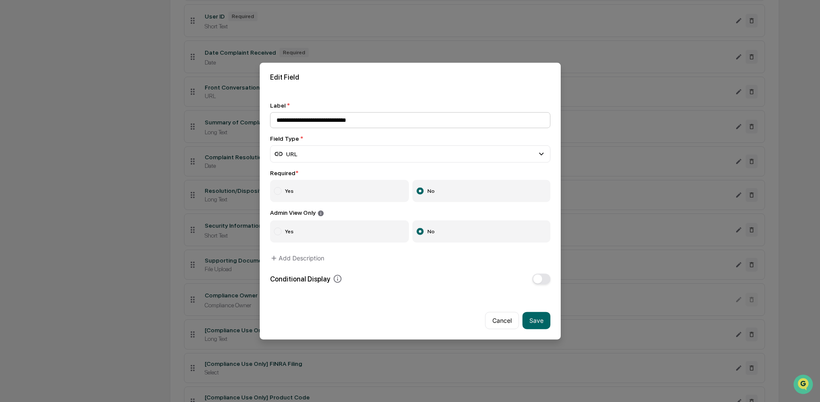
click at [350, 122] on input "**********" at bounding box center [410, 120] width 280 height 16
drag, startPoint x: 369, startPoint y: 123, endPoint x: 352, endPoint y: 135, distance: 20.6
click at [342, 120] on input "**********" at bounding box center [410, 120] width 280 height 16
type input "**********"
click at [310, 259] on button "Add Description" at bounding box center [297, 257] width 54 height 17
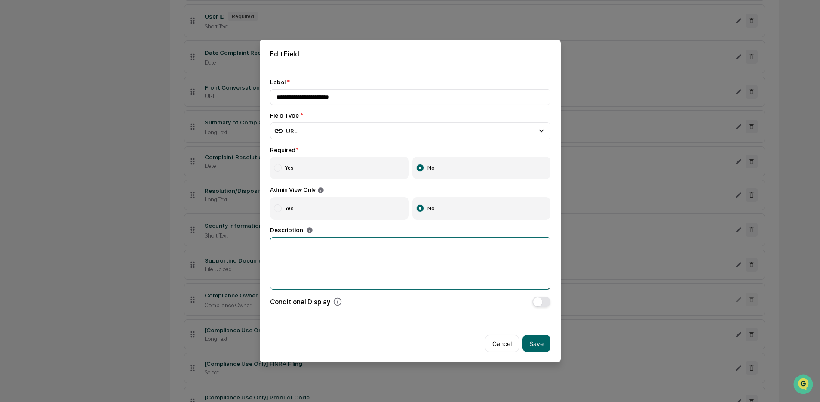
click at [320, 258] on textarea at bounding box center [410, 263] width 280 height 52
type textarea "**********"
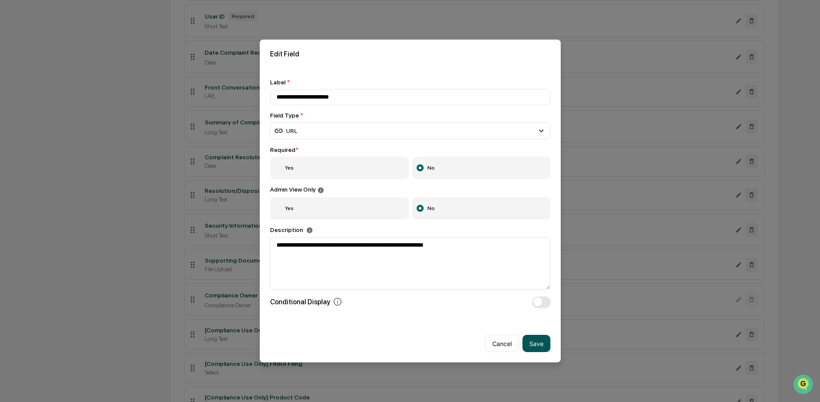
click at [537, 343] on button "Save" at bounding box center [536, 342] width 28 height 17
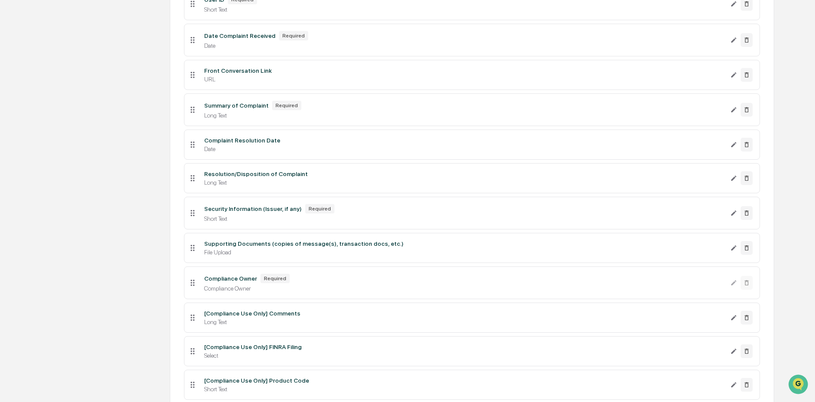
scroll to position [267, 0]
drag, startPoint x: 190, startPoint y: 157, endPoint x: 193, endPoint y: 188, distance: 31.5
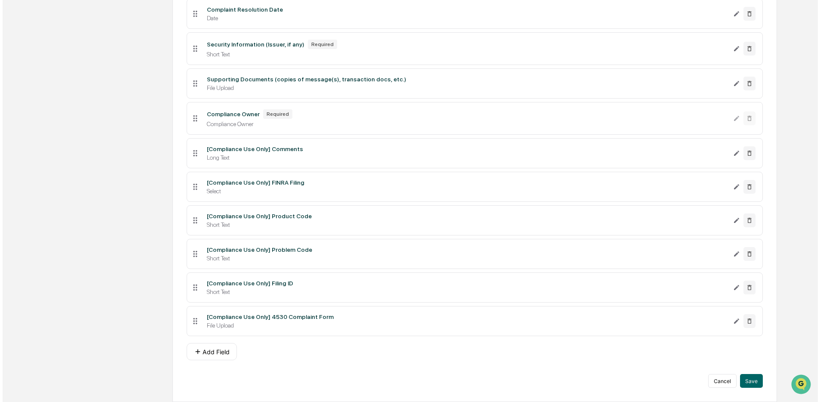
scroll to position [446, 0]
click at [715, 220] on icon "Edit [Compliance Use Only] Product Code field" at bounding box center [733, 220] width 7 height 7
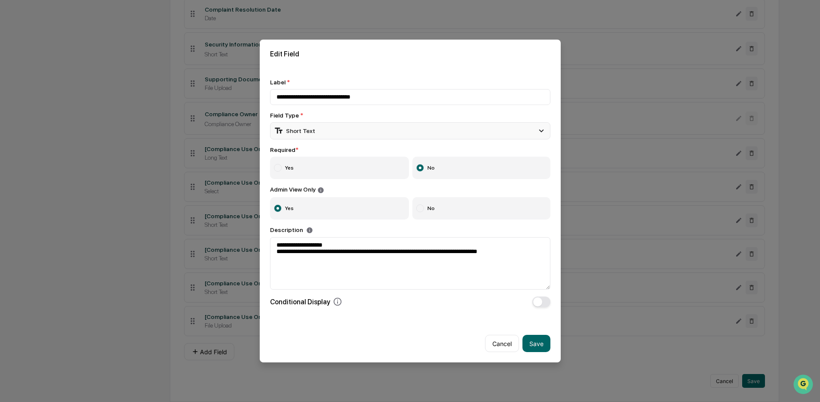
click at [385, 130] on div "Short Text" at bounding box center [410, 130] width 280 height 17
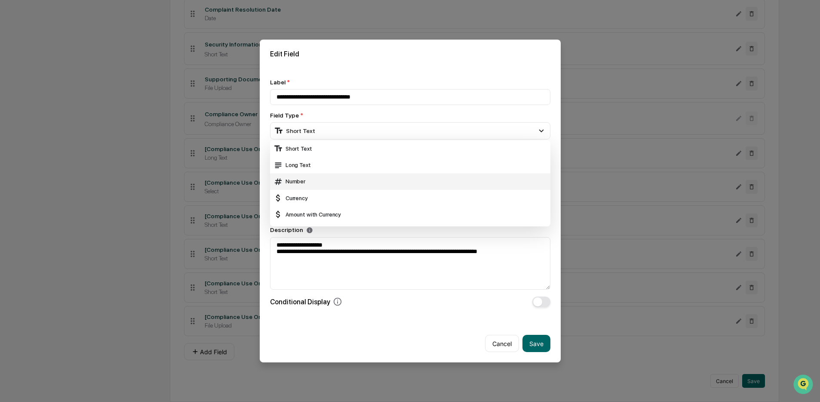
click at [313, 184] on div "Number" at bounding box center [409, 181] width 273 height 9
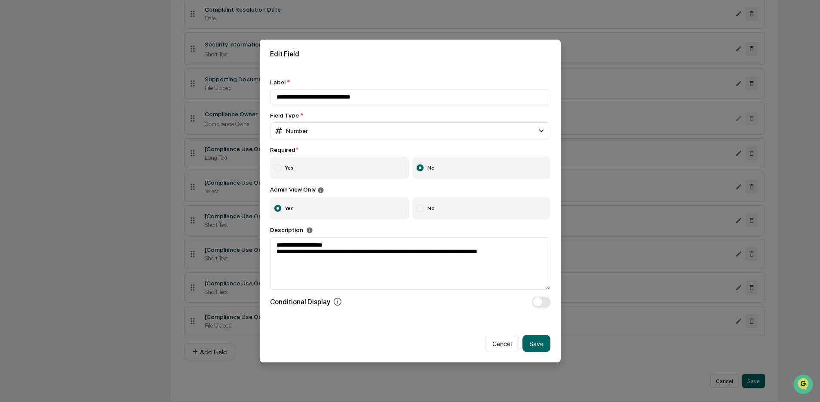
drag, startPoint x: 542, startPoint y: 342, endPoint x: 521, endPoint y: 340, distance: 21.6
click at [542, 342] on button "Save" at bounding box center [536, 342] width 28 height 17
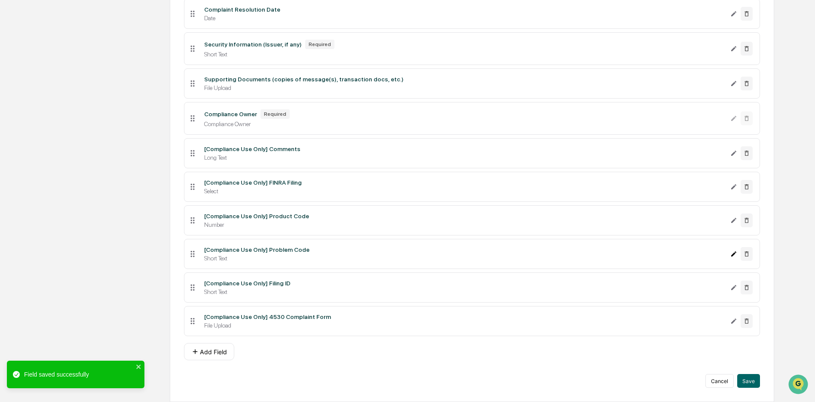
click at [715, 251] on icon "Edit [Compliance Use Only] Problem Code field" at bounding box center [733, 253] width 7 height 7
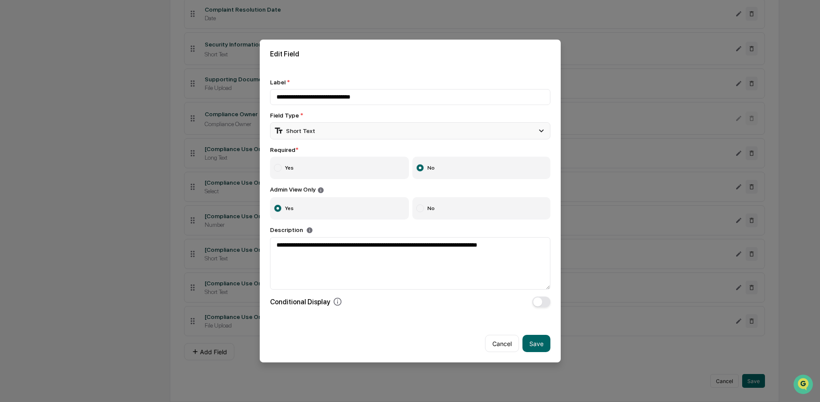
click at [336, 132] on div "Short Text" at bounding box center [410, 130] width 280 height 17
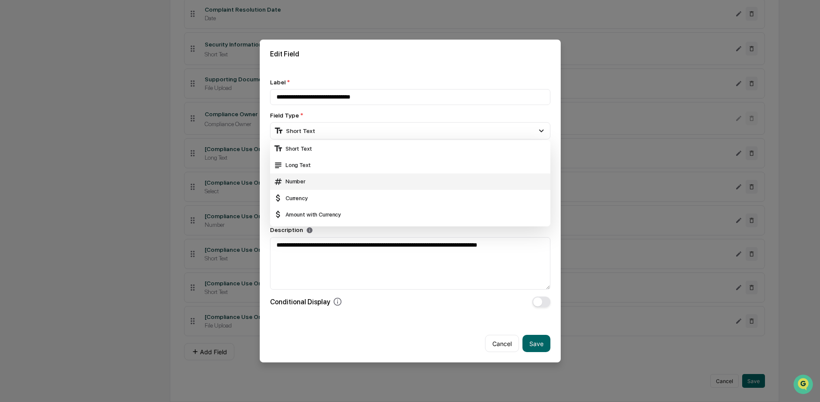
click at [309, 181] on div "Number" at bounding box center [409, 181] width 273 height 9
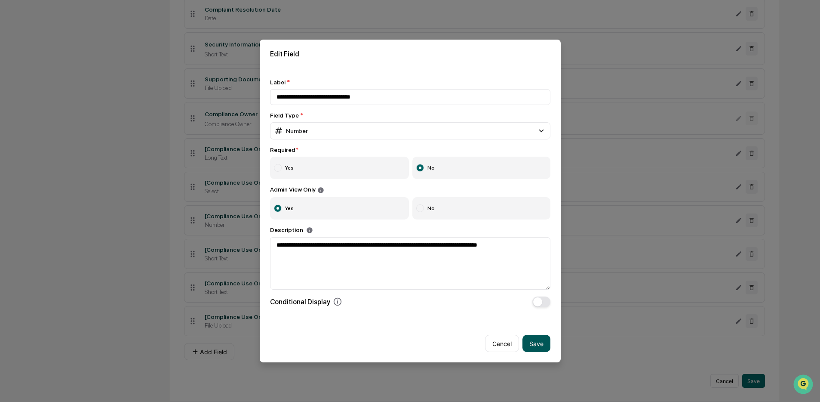
click at [529, 347] on button "Save" at bounding box center [536, 342] width 28 height 17
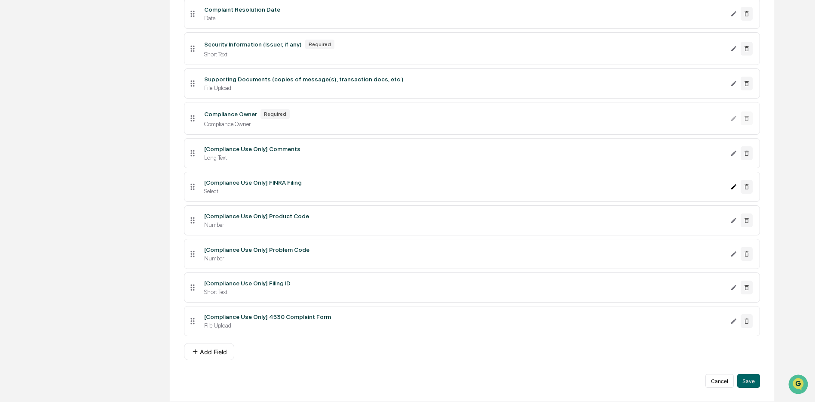
click at [715, 183] on icon "Edit [Compliance Use Only] FINRA Filing field" at bounding box center [733, 186] width 7 height 7
click at [715, 380] on button "Save" at bounding box center [748, 381] width 23 height 14
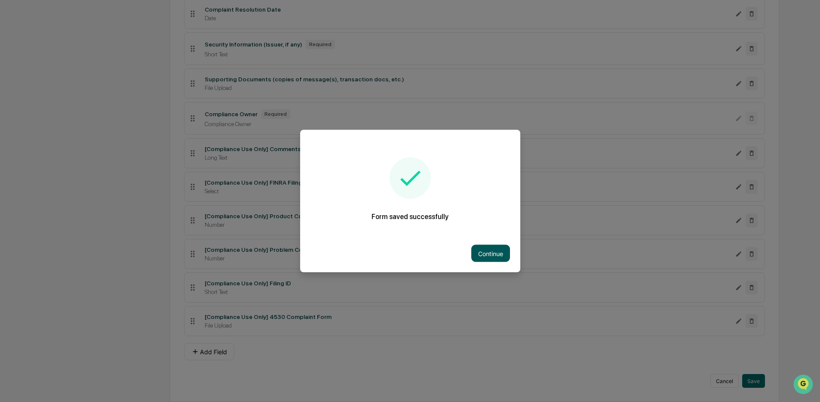
click at [492, 257] on button "Continue" at bounding box center [490, 253] width 39 height 17
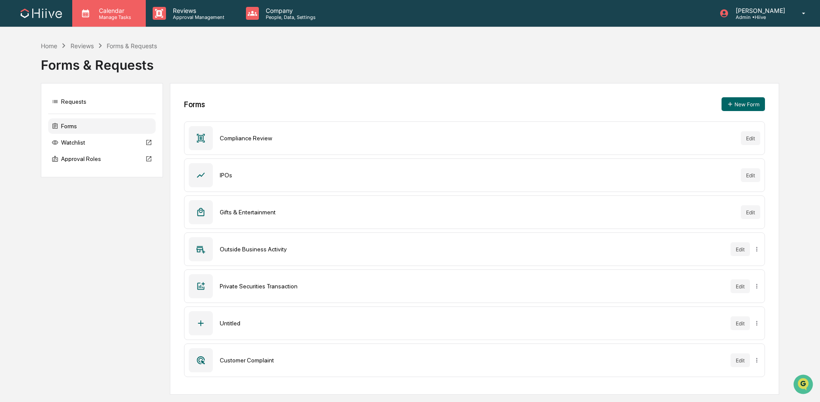
click at [130, 17] on p "Manage Tasks" at bounding box center [113, 17] width 43 height 6
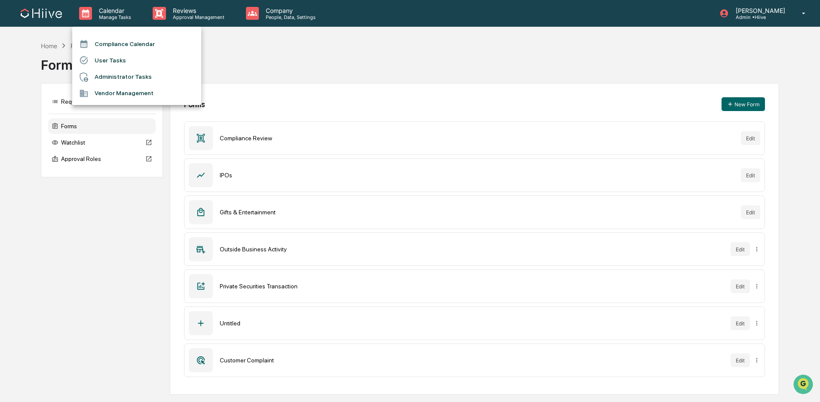
drag, startPoint x: 129, startPoint y: 77, endPoint x: 83, endPoint y: 86, distance: 46.7
click at [129, 77] on li "Administrator Tasks" at bounding box center [136, 77] width 129 height 16
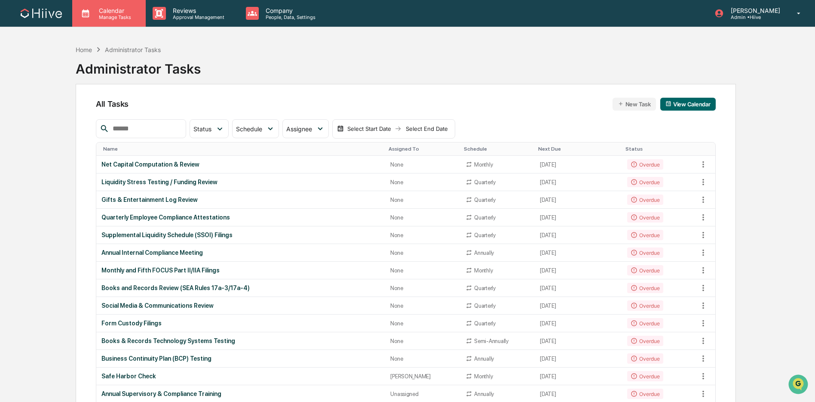
click at [110, 6] on div "Calendar Manage Tasks" at bounding box center [109, 13] width 74 height 27
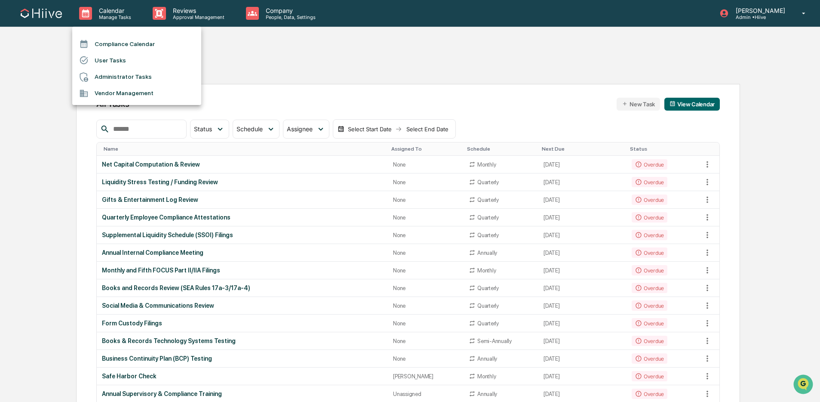
click at [189, 18] on div at bounding box center [410, 201] width 820 height 402
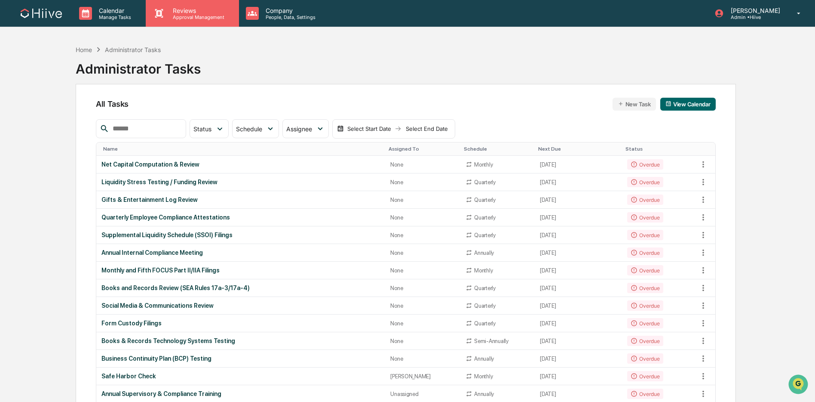
click at [190, 14] on p "Approval Management" at bounding box center [197, 17] width 63 height 6
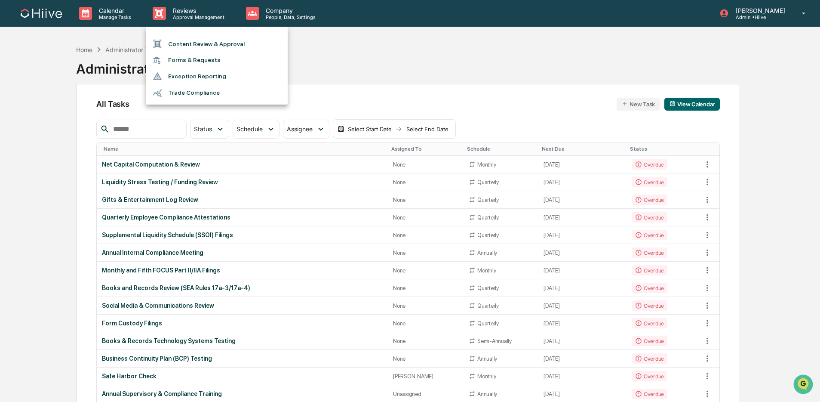
click at [189, 61] on li "Forms & Requests" at bounding box center [217, 60] width 142 height 16
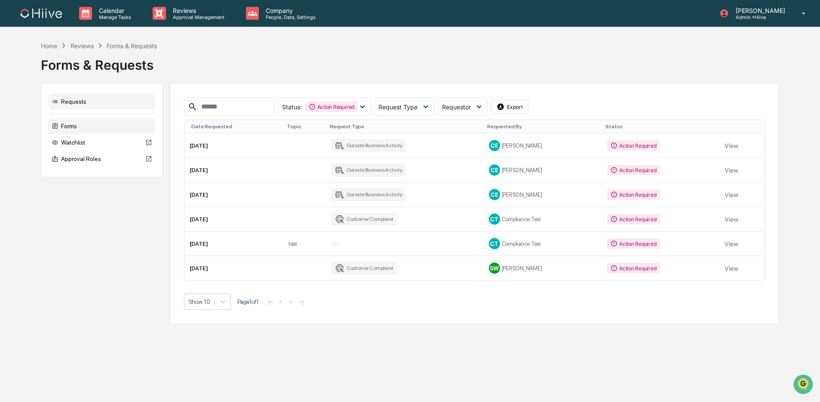
click at [103, 126] on div "Forms" at bounding box center [101, 125] width 107 height 15
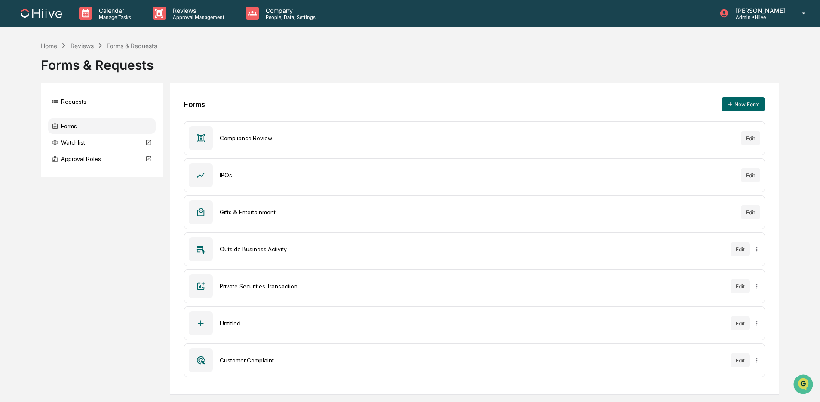
drag, startPoint x: 224, startPoint y: 143, endPoint x: 209, endPoint y: 142, distance: 14.6
click at [224, 143] on div "Compliance Review Edit" at bounding box center [474, 138] width 580 height 34
click at [206, 142] on div at bounding box center [201, 138] width 24 height 24
click at [715, 12] on p "[PERSON_NAME]" at bounding box center [759, 10] width 61 height 7
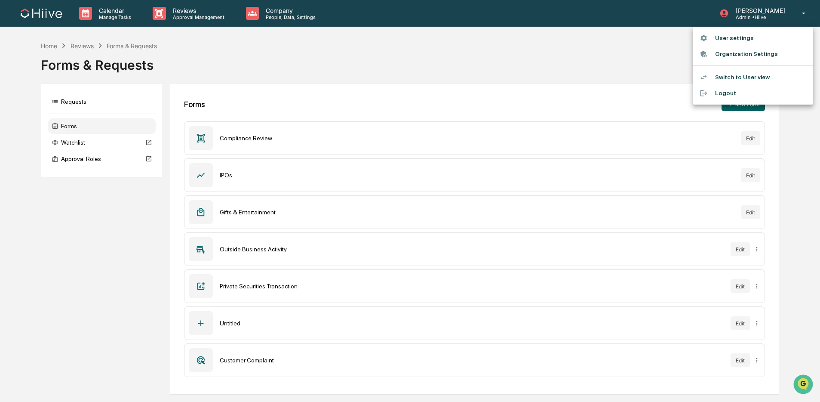
drag, startPoint x: 751, startPoint y: 39, endPoint x: 741, endPoint y: 39, distance: 9.9
click at [715, 39] on li "User settings" at bounding box center [753, 38] width 120 height 16
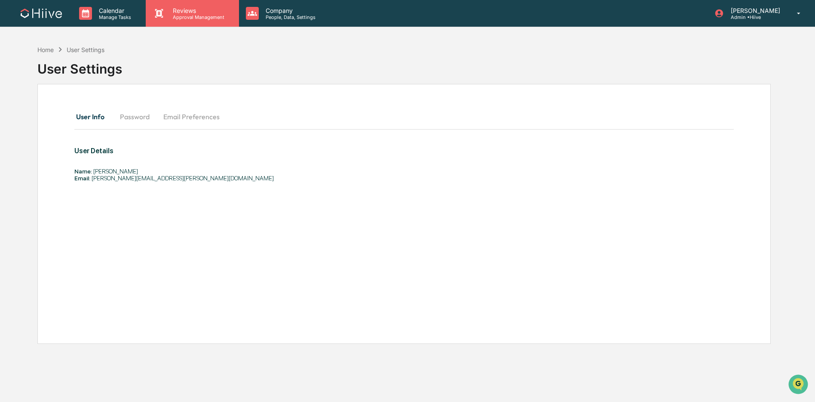
click at [187, 12] on p "Reviews" at bounding box center [197, 10] width 63 height 7
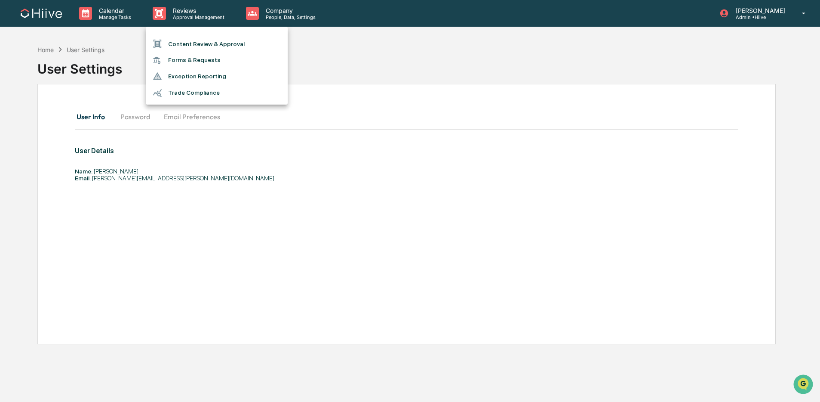
click at [186, 59] on li "Forms & Requests" at bounding box center [217, 60] width 142 height 16
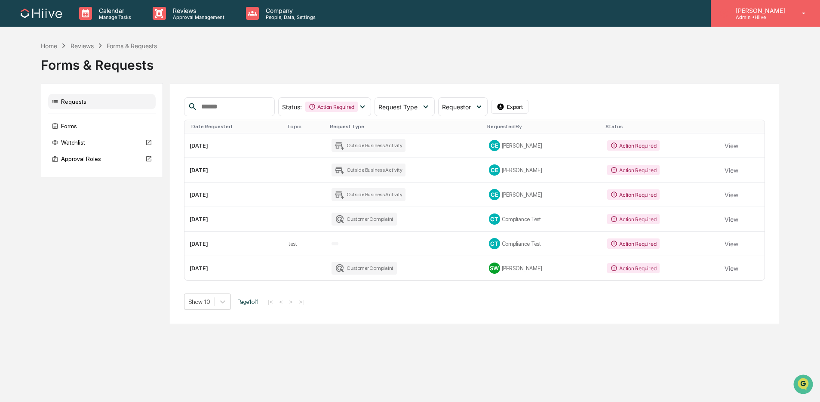
click at [715, 15] on p "Admin • Hiive" at bounding box center [759, 17] width 61 height 6
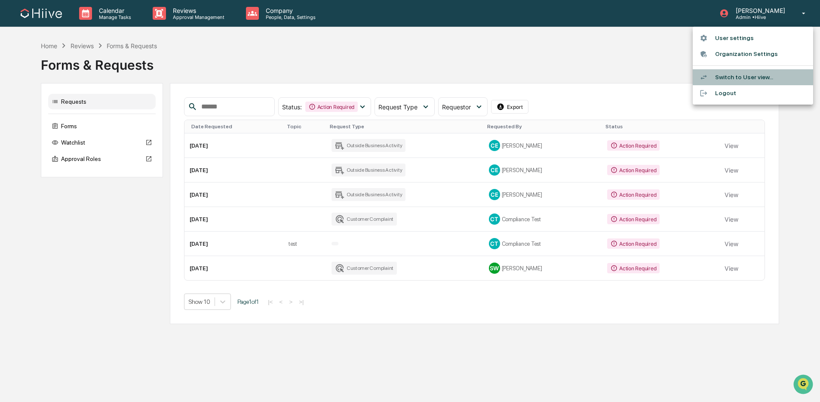
click at [715, 79] on li "Switch to User view..." at bounding box center [753, 77] width 120 height 16
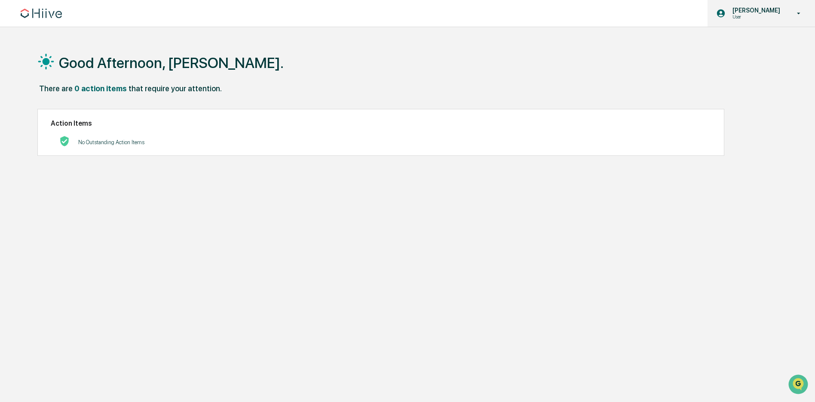
click at [715, 15] on p "User" at bounding box center [755, 17] width 59 height 6
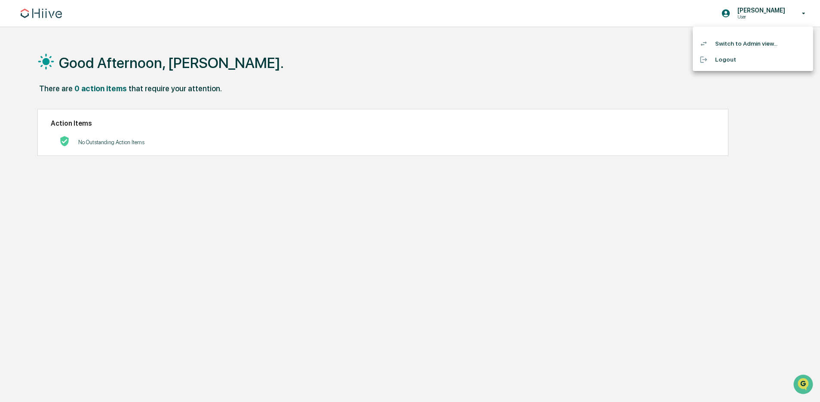
click at [715, 44] on li "Switch to Admin view..." at bounding box center [753, 44] width 120 height 16
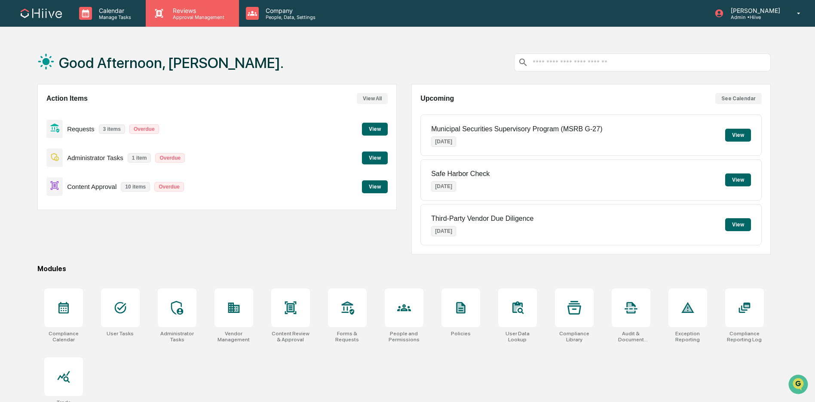
click at [163, 12] on icon at bounding box center [159, 13] width 13 height 13
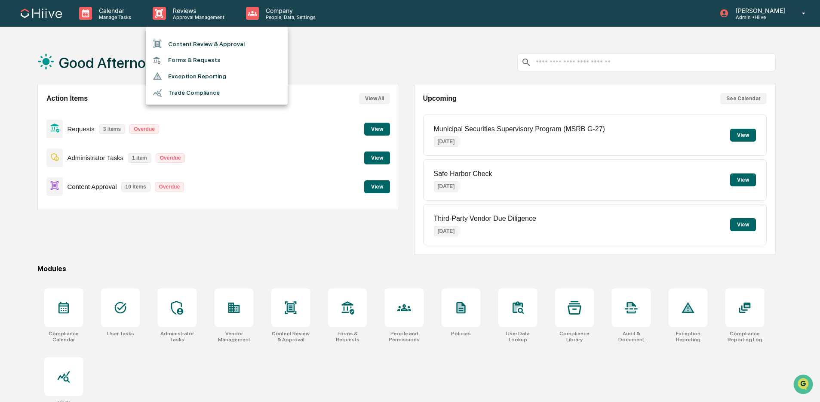
click at [193, 61] on li "Forms & Requests" at bounding box center [217, 60] width 142 height 16
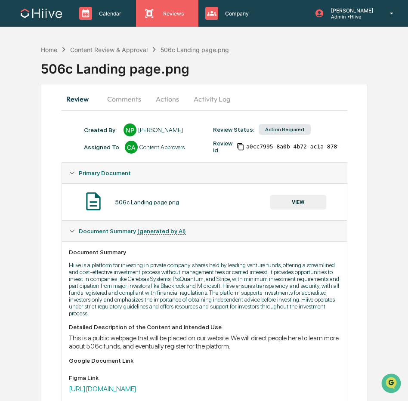
click at [140, 11] on div "Reviews Approval Management" at bounding box center [165, 13] width 53 height 13
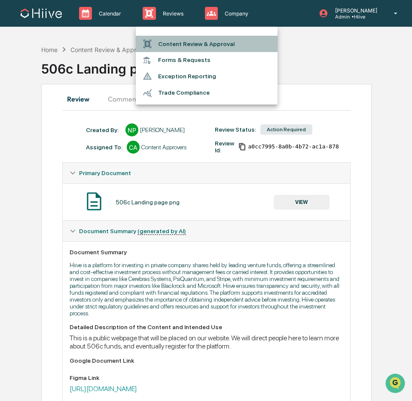
click at [160, 37] on li "Content Review & Approval" at bounding box center [207, 44] width 142 height 16
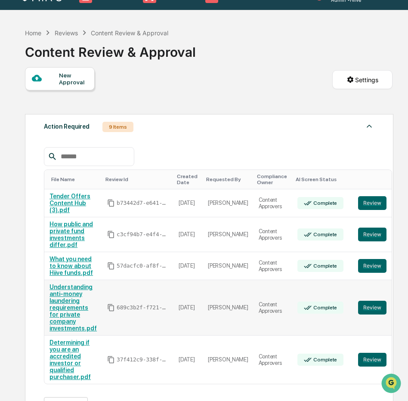
scroll to position [86, 0]
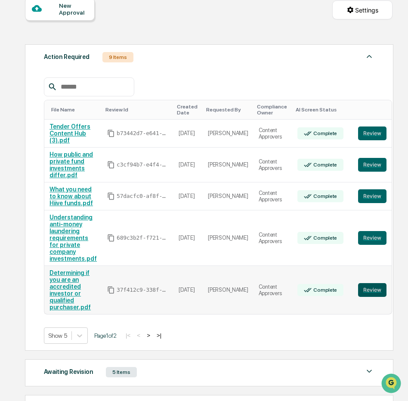
click at [368, 297] on button "Review" at bounding box center [372, 290] width 28 height 14
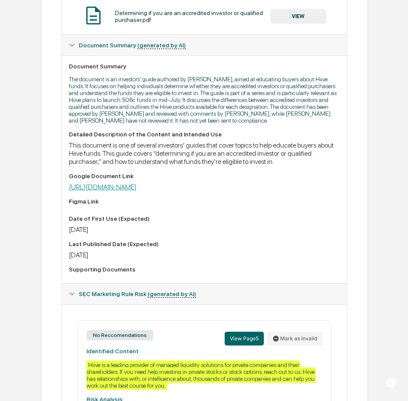
click at [136, 191] on link "https://docs.google.com/document/d/1hIssZJKxWg5Uy4pemFjUkIm6v6SuWlBUK7HAiEDddH8…" at bounding box center [103, 187] width 68 height 8
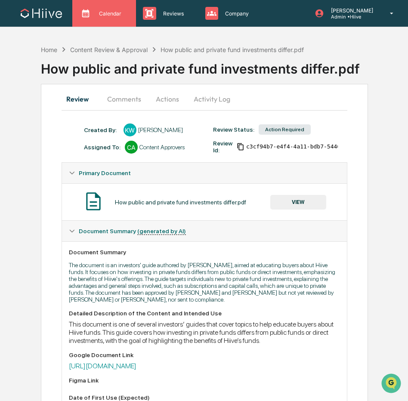
click at [91, 5] on div "Calendar Manage Tasks" at bounding box center [104, 13] width 64 height 27
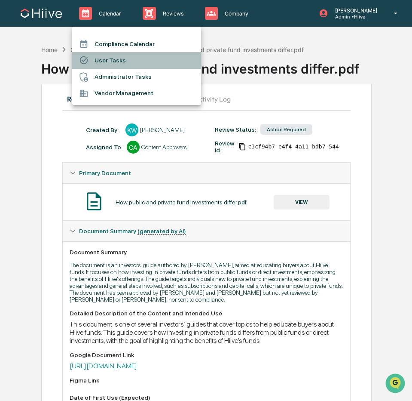
click at [110, 60] on li "User Tasks" at bounding box center [136, 60] width 129 height 16
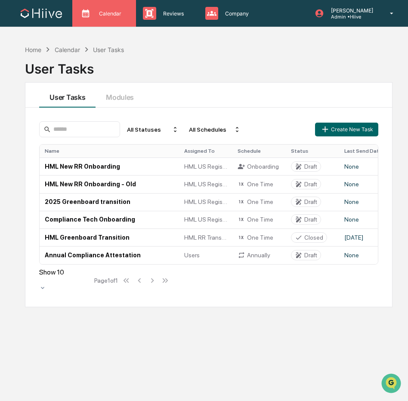
click at [95, 12] on p "Calendar" at bounding box center [109, 13] width 34 height 6
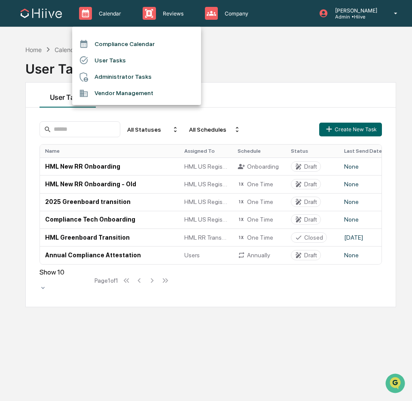
click at [160, 9] on div at bounding box center [206, 200] width 412 height 401
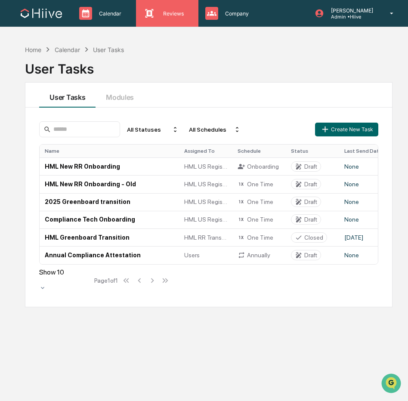
click at [162, 16] on p "Reviews" at bounding box center [172, 13] width 32 height 6
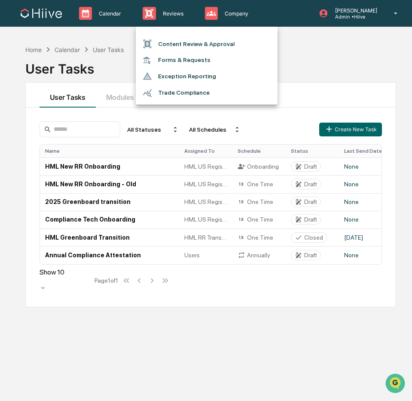
click at [76, 14] on div at bounding box center [206, 200] width 412 height 401
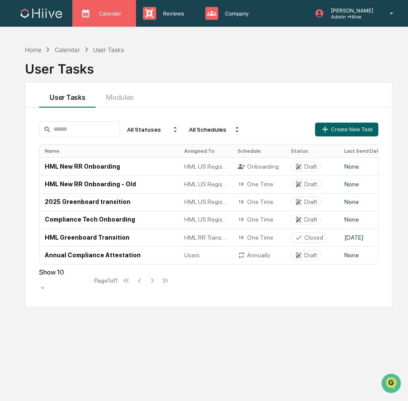
click at [93, 14] on p "Calendar" at bounding box center [109, 13] width 34 height 6
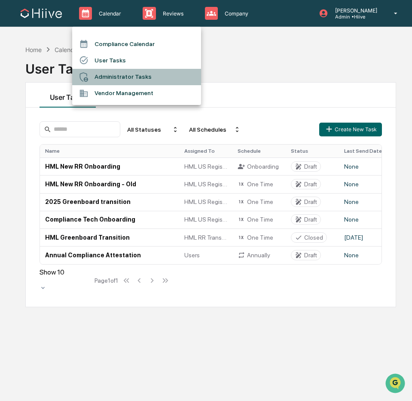
click at [148, 75] on li "Administrator Tasks" at bounding box center [136, 77] width 129 height 16
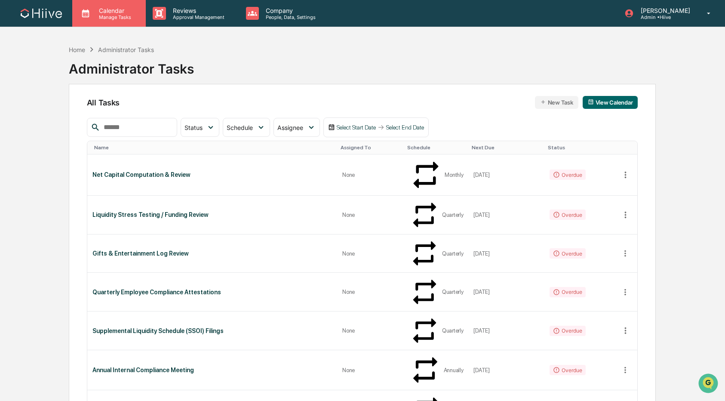
click at [113, 24] on div "Calendar Manage Tasks" at bounding box center [109, 13] width 74 height 27
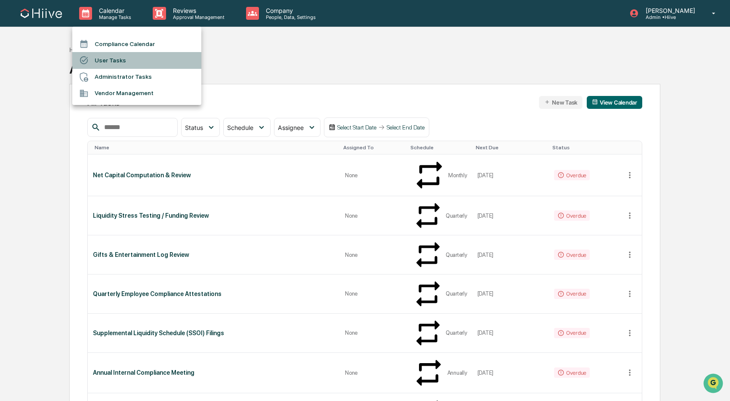
click at [145, 63] on li "User Tasks" at bounding box center [136, 60] width 129 height 16
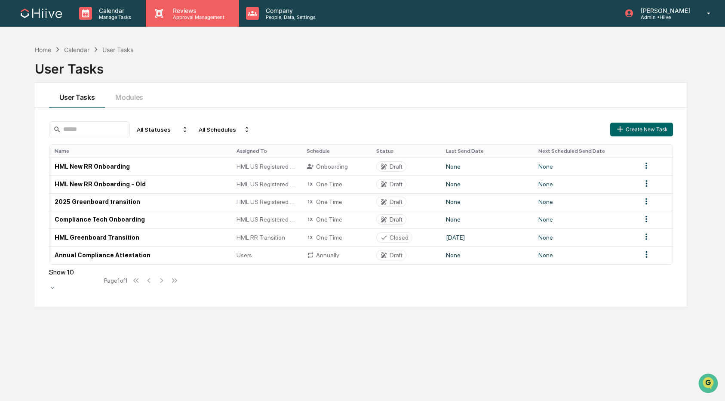
click at [173, 13] on p "Reviews" at bounding box center [197, 10] width 63 height 7
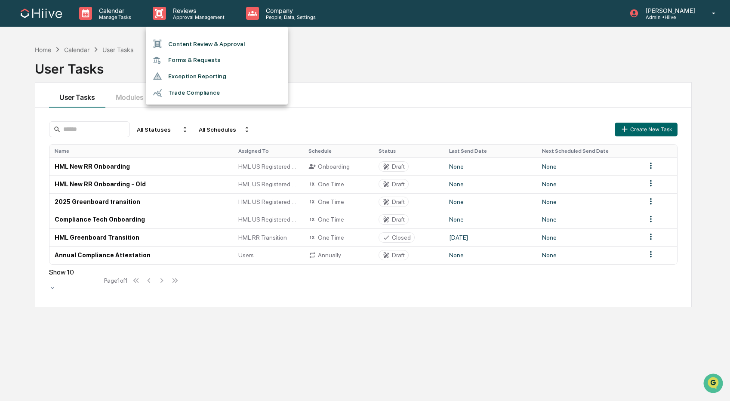
click at [193, 58] on li "Forms & Requests" at bounding box center [217, 60] width 142 height 16
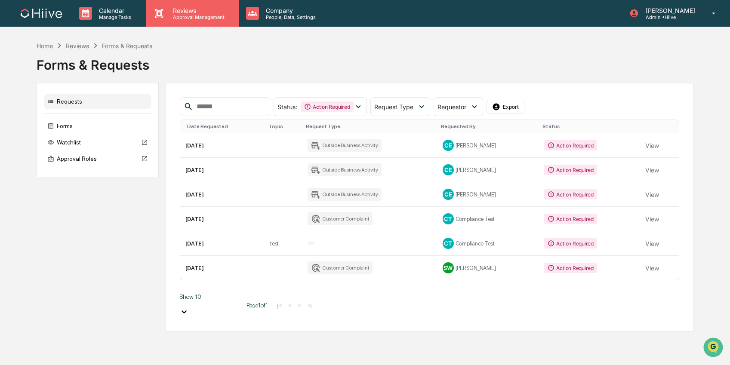
click at [196, 20] on div "Reviews Approval Management" at bounding box center [192, 13] width 93 height 27
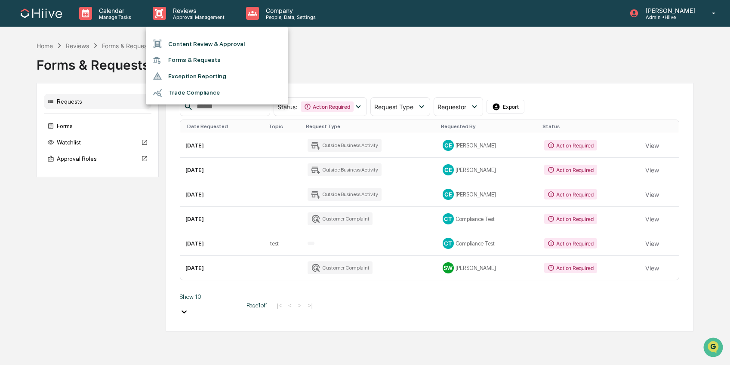
click at [351, 71] on div at bounding box center [365, 182] width 730 height 365
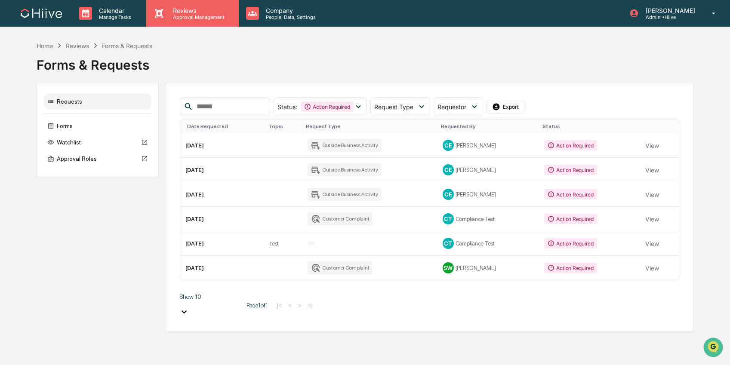
click at [191, 4] on div "Reviews Approval Management" at bounding box center [192, 13] width 93 height 27
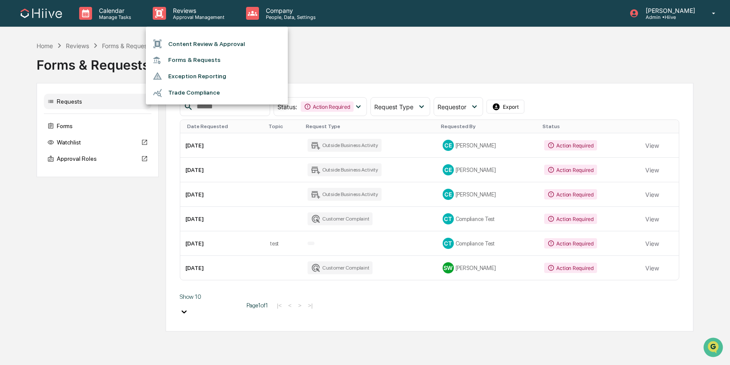
click at [359, 58] on div at bounding box center [365, 182] width 730 height 365
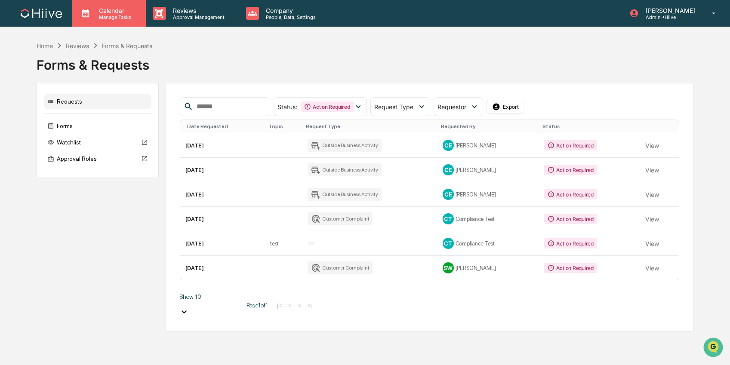
click at [123, 20] on div "Calendar Manage Tasks" at bounding box center [109, 13] width 74 height 27
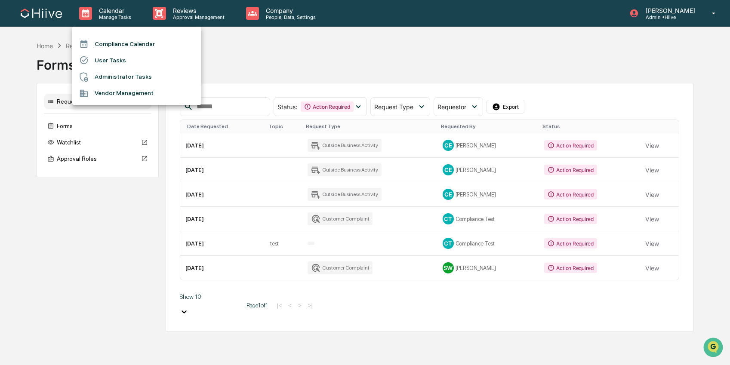
click at [187, 18] on div at bounding box center [365, 182] width 730 height 365
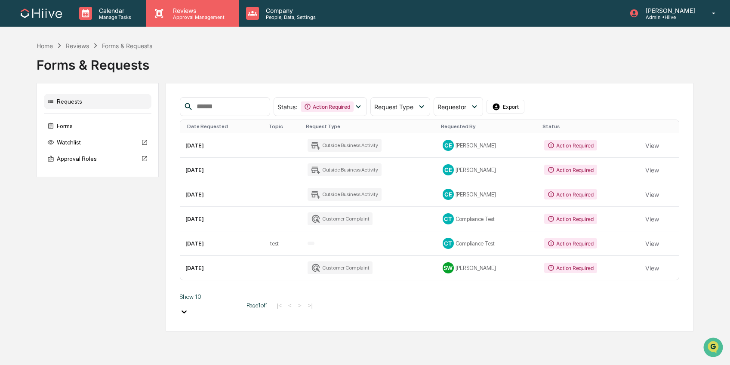
click at [183, 15] on p "Approval Management" at bounding box center [197, 17] width 63 height 6
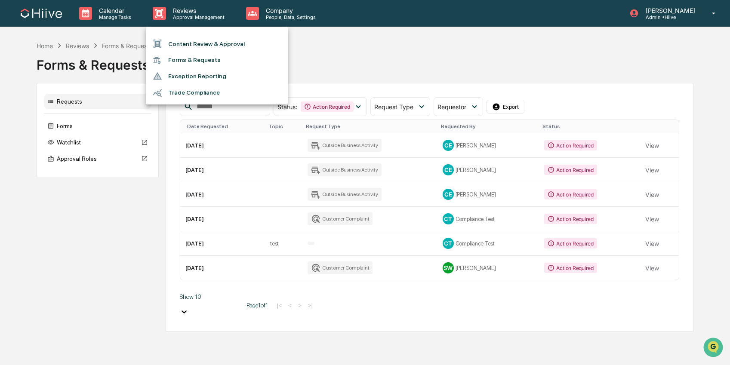
click at [197, 61] on li "Forms & Requests" at bounding box center [217, 60] width 142 height 16
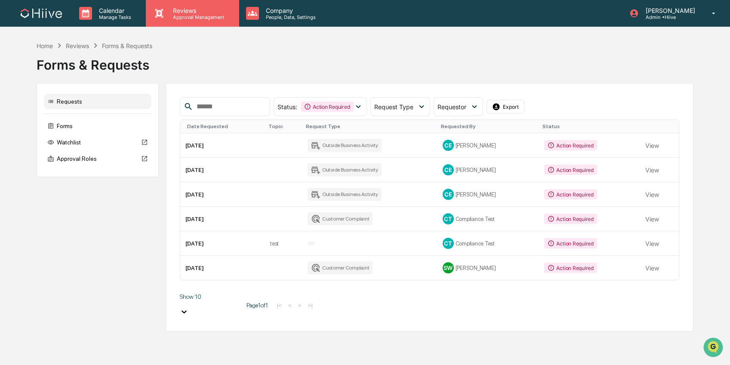
click at [173, 18] on p "Approval Management" at bounding box center [197, 17] width 63 height 6
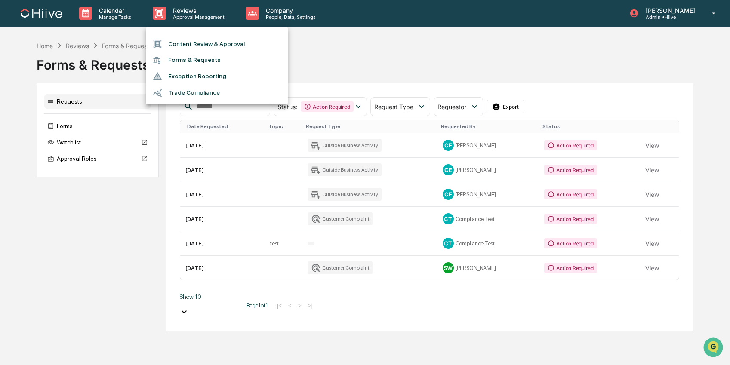
click at [284, 19] on div at bounding box center [365, 182] width 730 height 365
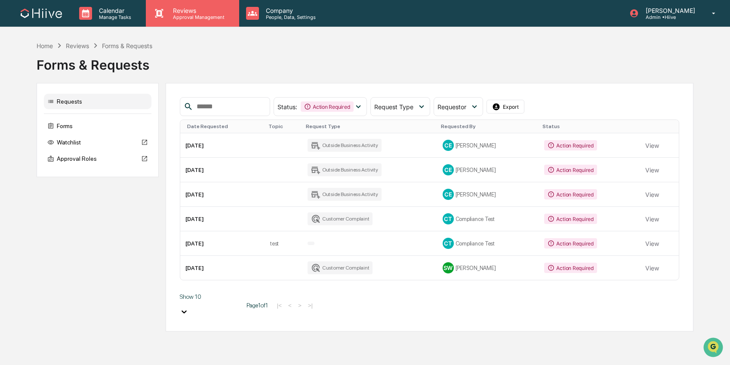
click at [196, 9] on p "Reviews" at bounding box center [197, 10] width 63 height 7
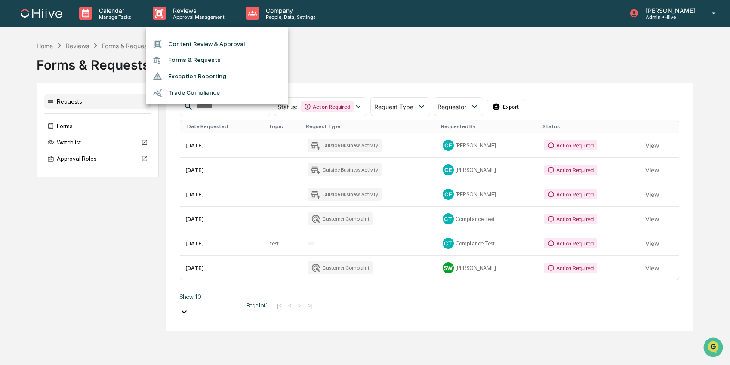
click at [309, 40] on div at bounding box center [365, 182] width 730 height 365
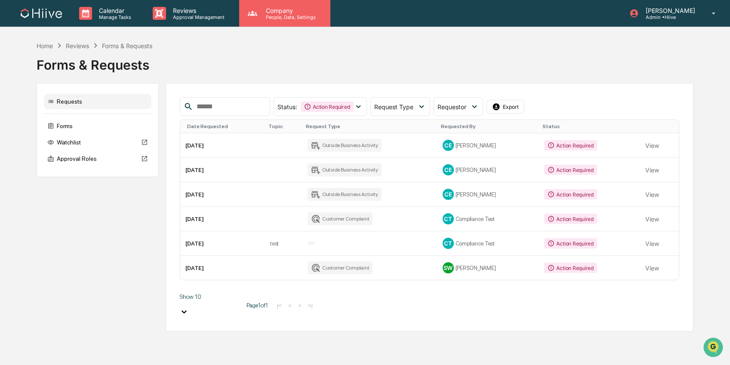
click at [264, 13] on p "Company" at bounding box center [289, 10] width 61 height 7
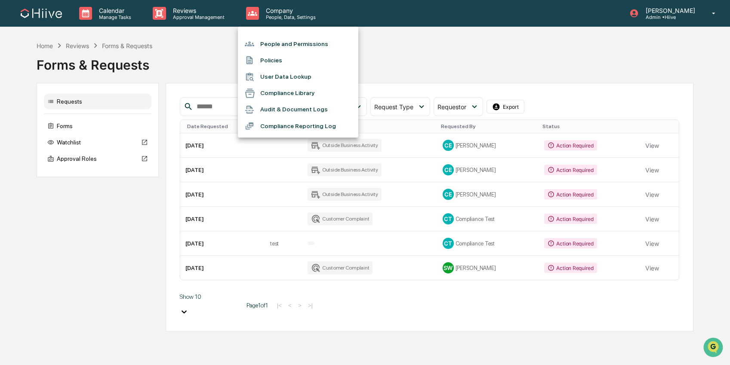
click at [67, 17] on div at bounding box center [365, 182] width 730 height 365
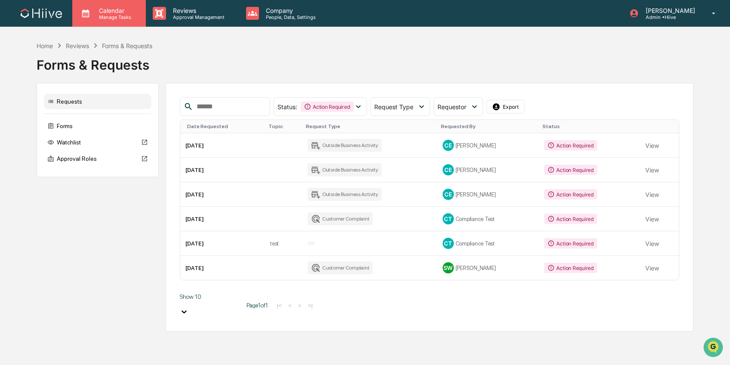
click at [115, 17] on p "Manage Tasks" at bounding box center [113, 17] width 43 height 6
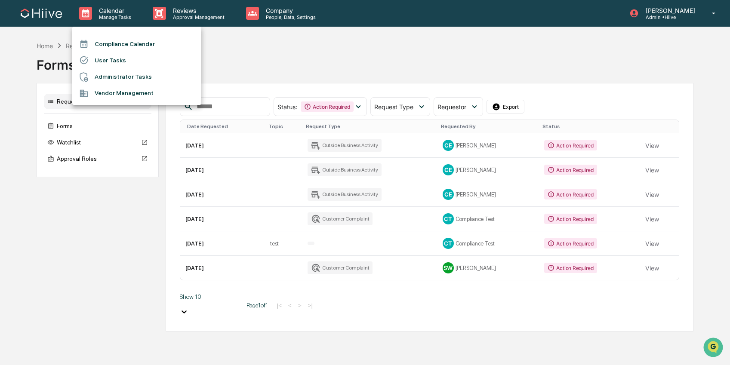
click at [157, 60] on li "User Tasks" at bounding box center [136, 60] width 129 height 16
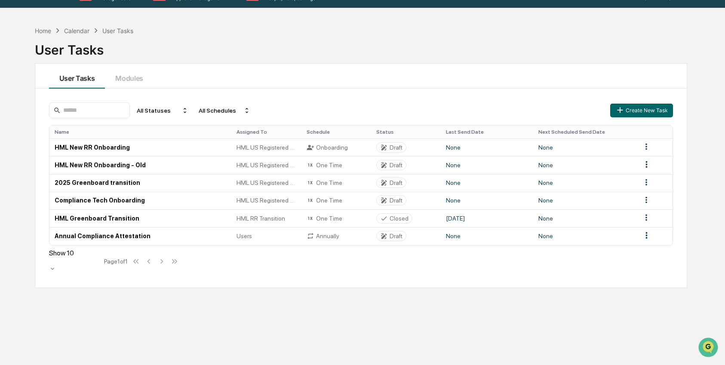
scroll to position [41, 0]
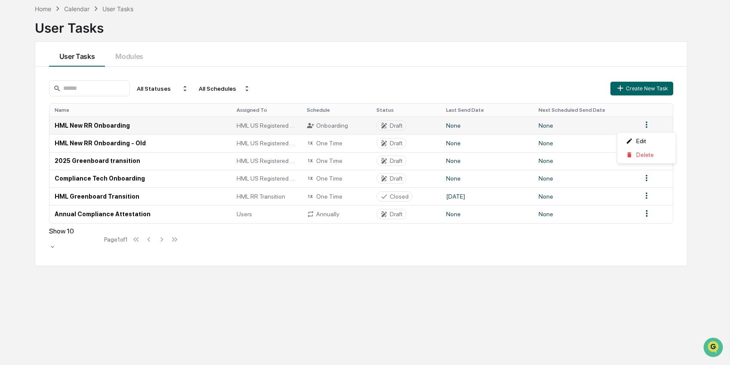
click at [407, 126] on html "Calendar Manage Tasks Reviews Approval Management Company People, Data, Setting…" at bounding box center [365, 141] width 730 height 365
click at [407, 138] on div "Edit" at bounding box center [646, 141] width 55 height 14
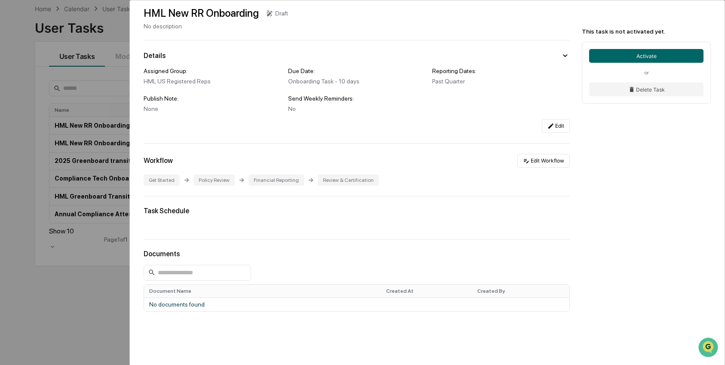
scroll to position [30, 0]
click at [407, 125] on icon at bounding box center [550, 126] width 7 height 7
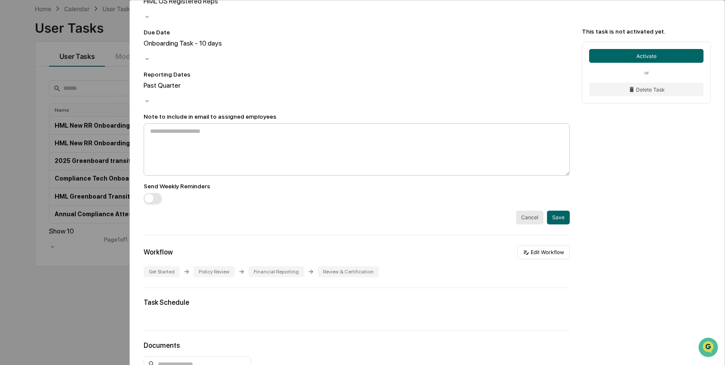
scroll to position [215, 0]
click at [407, 210] on button "Cancel" at bounding box center [530, 217] width 28 height 14
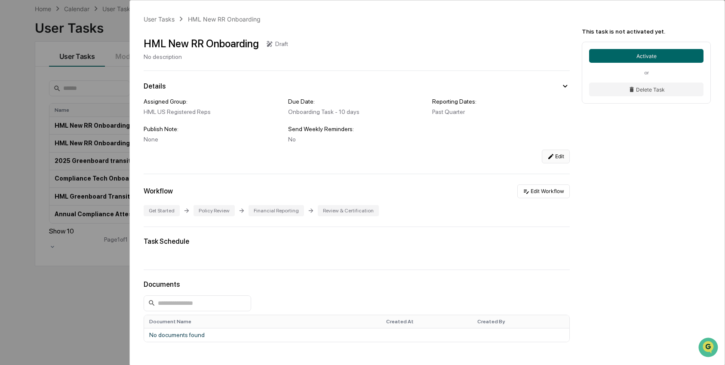
click at [114, 67] on div "User Tasks HML New RR Onboarding HML New RR Onboarding Draft No description Det…" at bounding box center [362, 182] width 725 height 365
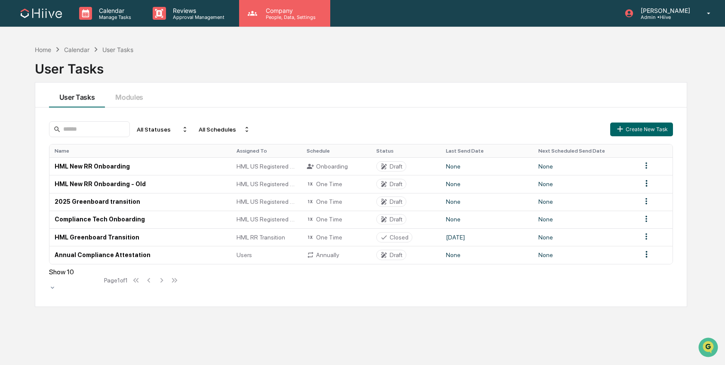
click at [294, 8] on p "Company" at bounding box center [289, 10] width 61 height 7
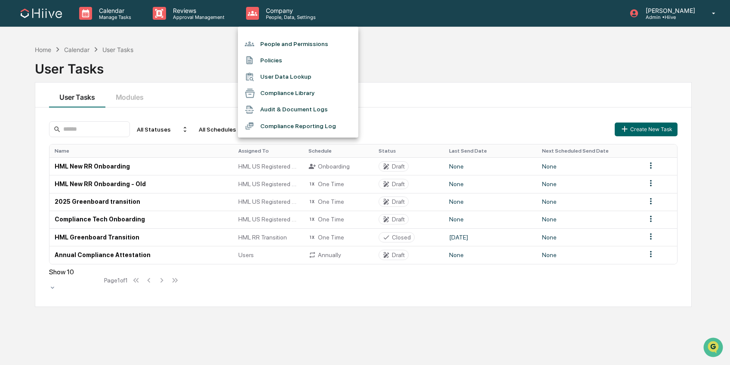
click at [291, 45] on li "People and Permissions" at bounding box center [298, 44] width 120 height 16
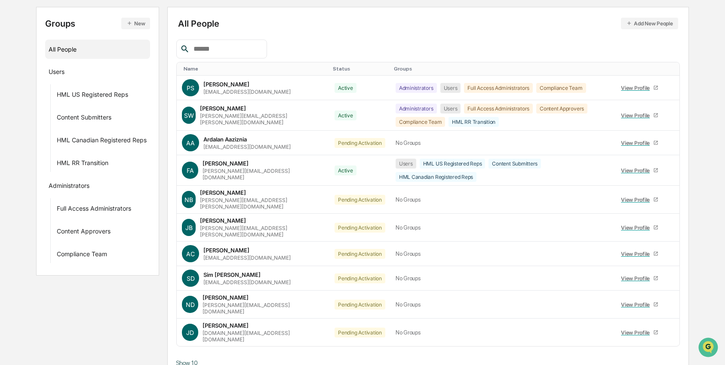
scroll to position [89, 0]
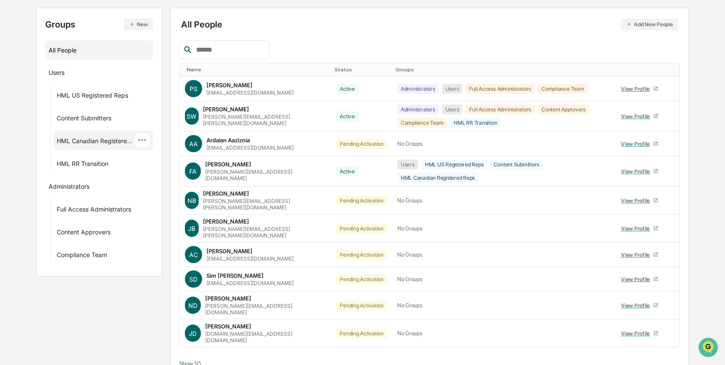
click at [111, 143] on div "HML Canadian Registered Reps" at bounding box center [95, 142] width 77 height 10
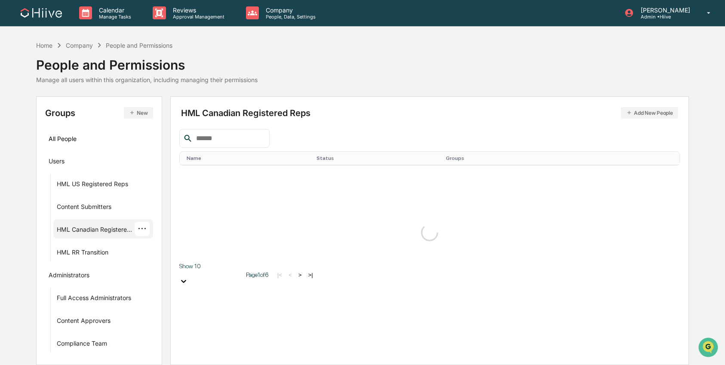
scroll to position [0, 0]
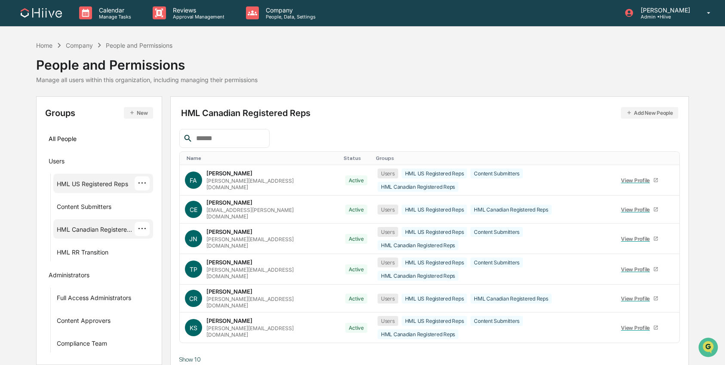
click at [109, 180] on div "HML US Registered Reps" at bounding box center [92, 185] width 71 height 10
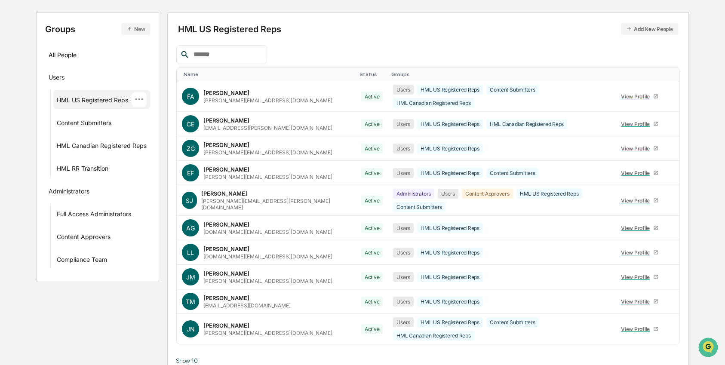
click at [407, 25] on button "Add New People" at bounding box center [649, 29] width 57 height 12
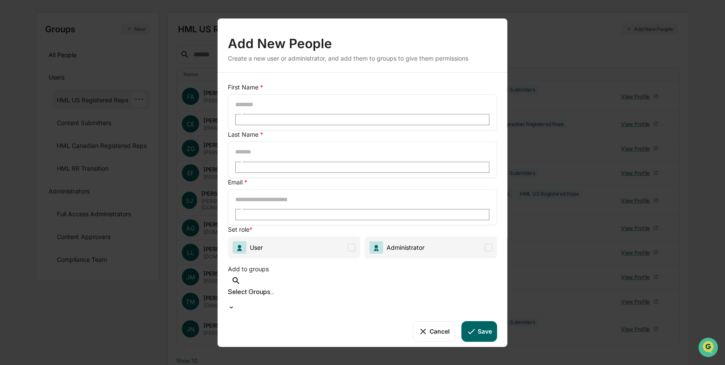
click at [402, 270] on div "First Name * ​ Last Name * ​ Email * ​ Set role * User Administrator Add to gro…" at bounding box center [363, 211] width 290 height 279
click at [403, 296] on div at bounding box center [362, 300] width 269 height 8
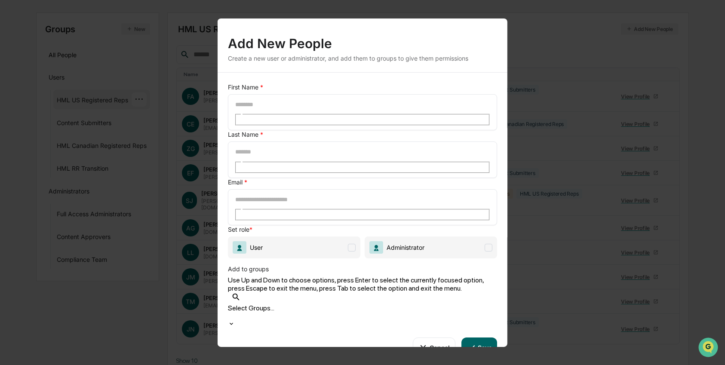
drag, startPoint x: 429, startPoint y: 65, endPoint x: 436, endPoint y: 65, distance: 6.9
click at [407, 65] on div "Add New People Create a new user or administrator, and add them to groups to gi…" at bounding box center [363, 45] width 290 height 54
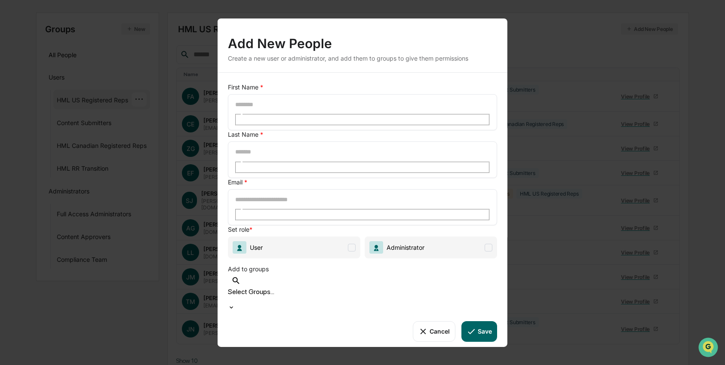
drag, startPoint x: 573, startPoint y: 111, endPoint x: 562, endPoint y: 112, distance: 10.8
click at [407, 111] on div "Add New People Create a new user or administrator, and add them to groups to gi…" at bounding box center [362, 182] width 725 height 365
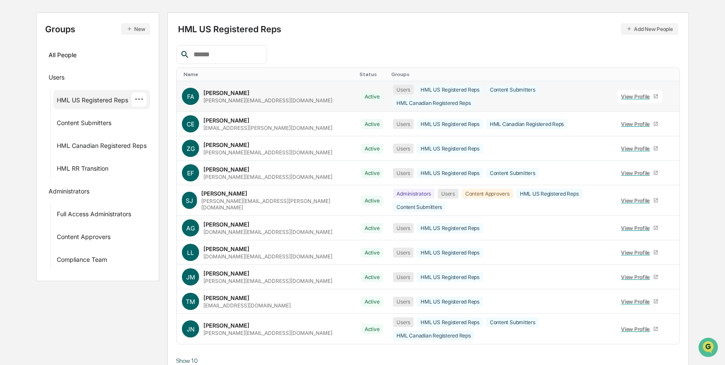
click at [407, 97] on div at bounding box center [672, 96] width 0 height 6
click at [407, 127] on div "Change Status" at bounding box center [629, 125] width 71 height 10
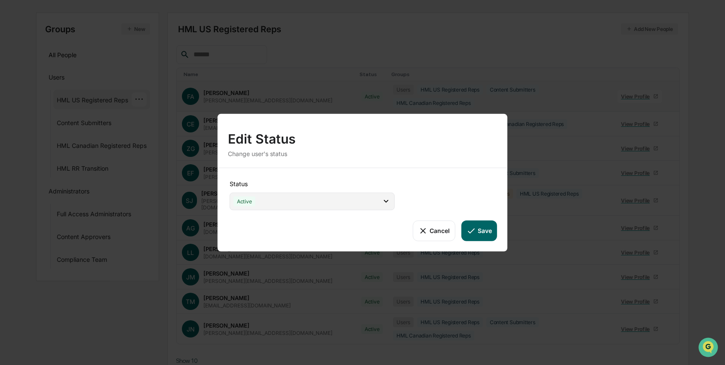
click at [371, 205] on div "Active" at bounding box center [312, 201] width 165 height 18
click at [407, 190] on div "Status Active Active Archive Only Suspended/Leave Terminated Pending Activation…" at bounding box center [363, 209] width 290 height 83
click at [407, 227] on icon at bounding box center [422, 230] width 9 height 9
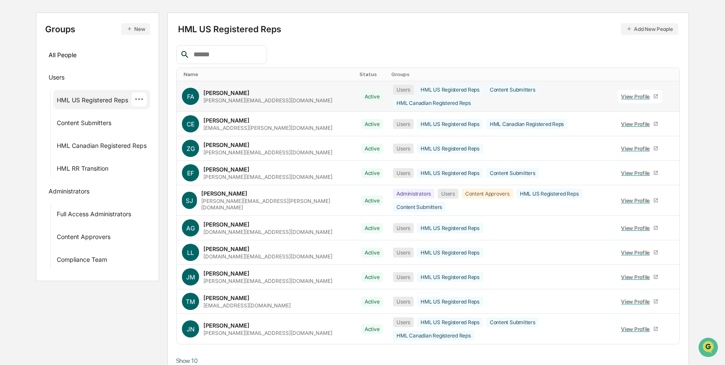
click at [407, 32] on button "Add New People" at bounding box center [649, 29] width 57 height 12
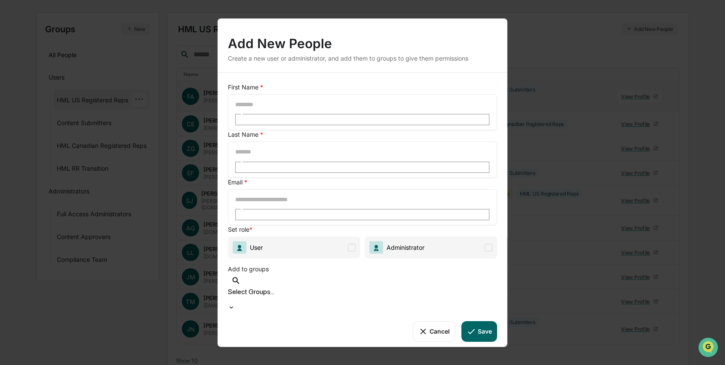
drag, startPoint x: 399, startPoint y: 244, endPoint x: 393, endPoint y: 255, distance: 12.2
click at [397, 258] on div "Add to groups" at bounding box center [362, 267] width 269 height 18
click at [389, 296] on div at bounding box center [362, 300] width 269 height 8
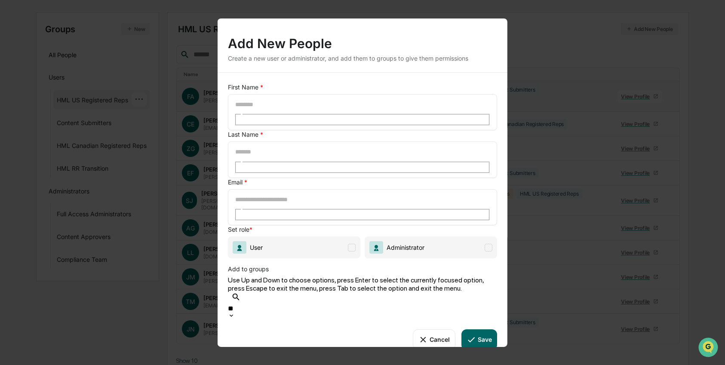
type input "*"
click at [407, 73] on div "Add New People Create a new user or administrator, and add them to groups to gi…" at bounding box center [362, 182] width 725 height 365
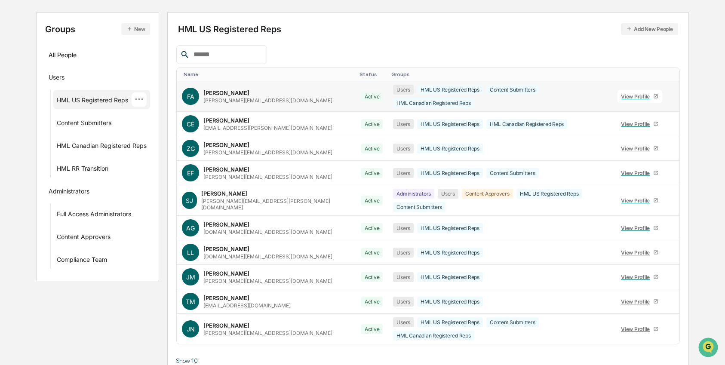
scroll to position [0, 0]
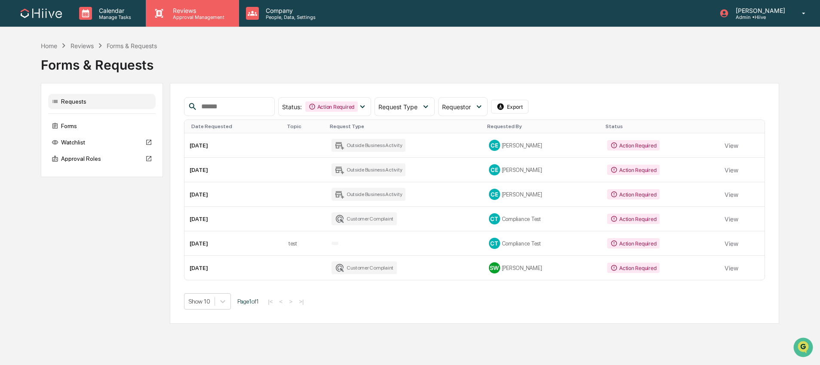
click at [194, 12] on p "Reviews" at bounding box center [197, 10] width 63 height 7
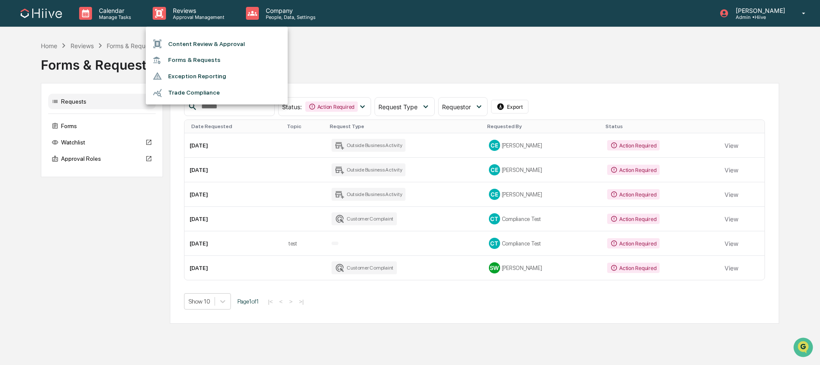
click at [198, 45] on li "Content Review & Approval" at bounding box center [217, 44] width 142 height 16
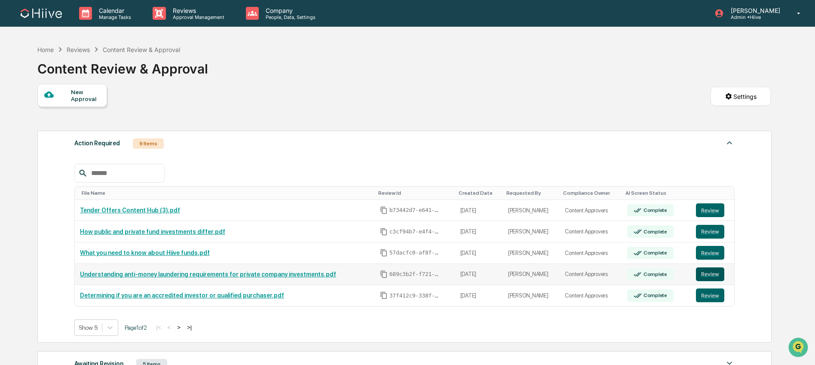
click at [701, 277] on button "Review" at bounding box center [710, 274] width 28 height 14
click at [711, 212] on button "Review" at bounding box center [710, 210] width 28 height 14
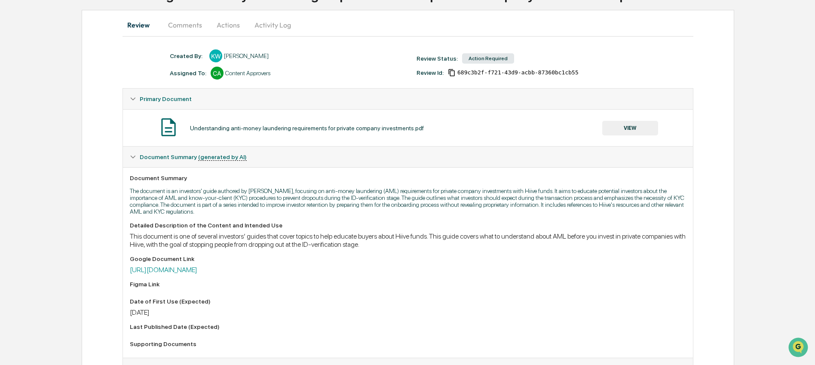
scroll to position [124, 0]
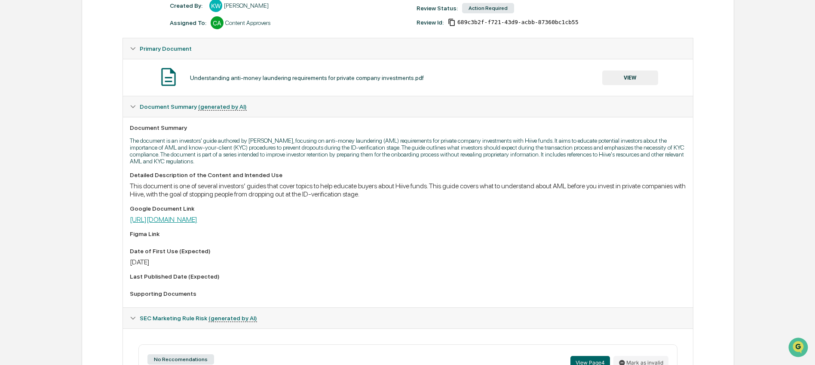
click at [197, 222] on link "[URL][DOMAIN_NAME]" at bounding box center [164, 219] width 68 height 8
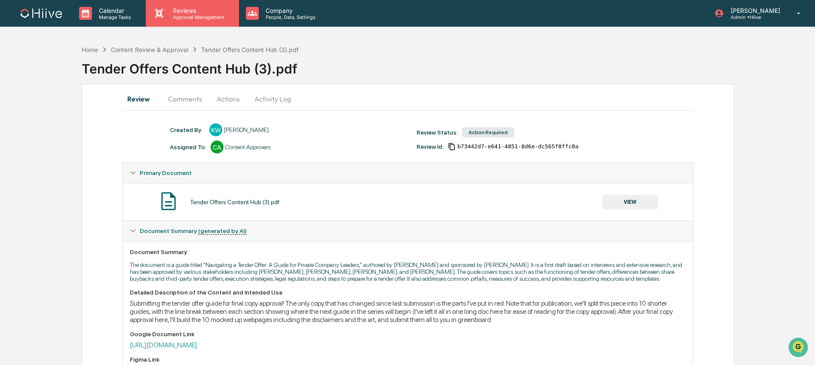
click at [188, 11] on p "Reviews" at bounding box center [197, 10] width 63 height 7
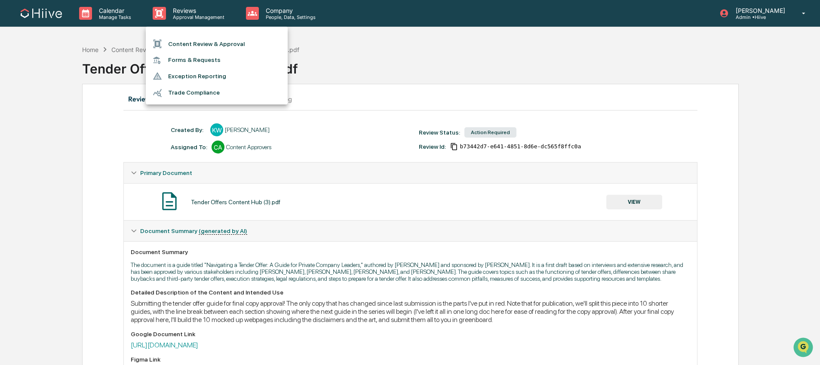
click at [191, 37] on li "Content Review & Approval" at bounding box center [217, 44] width 142 height 16
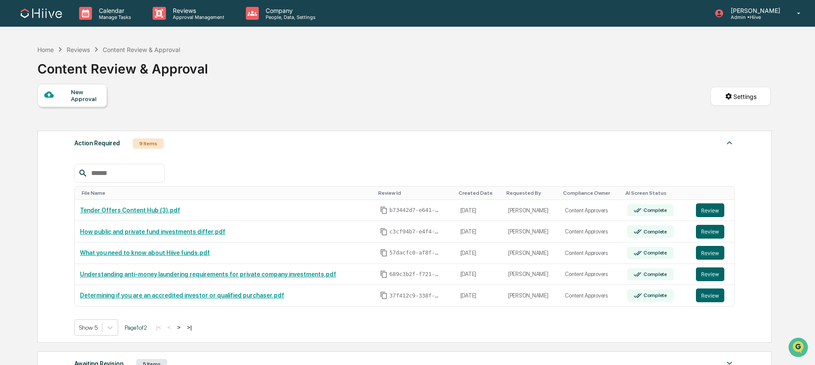
drag, startPoint x: 190, startPoint y: 327, endPoint x: 226, endPoint y: 321, distance: 36.2
click at [183, 327] on button ">" at bounding box center [179, 327] width 9 height 7
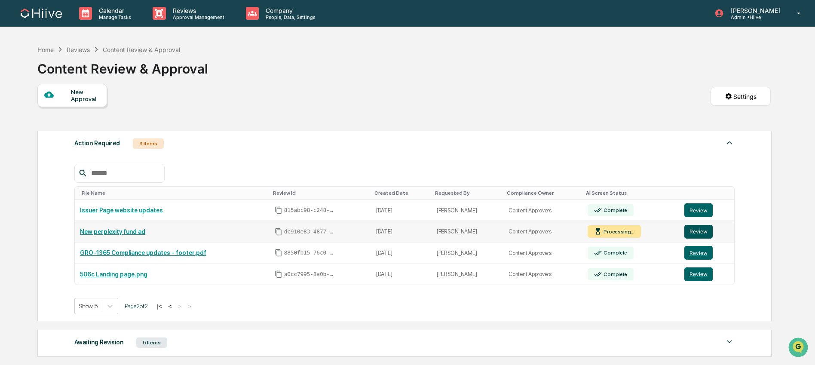
click at [688, 235] on button "Review" at bounding box center [698, 232] width 28 height 14
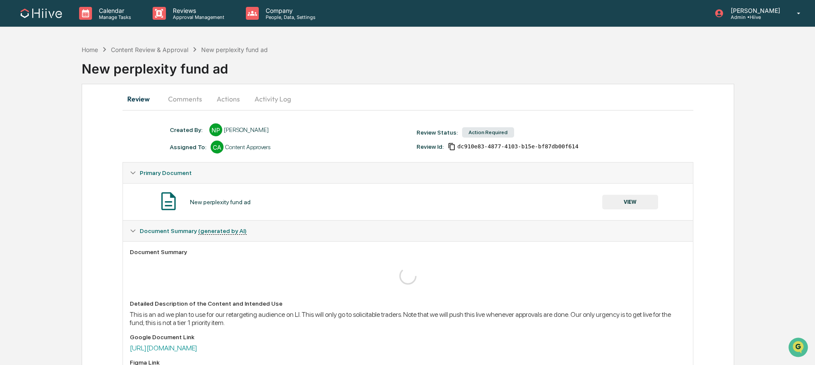
click at [175, 100] on button "Comments" at bounding box center [185, 99] width 48 height 21
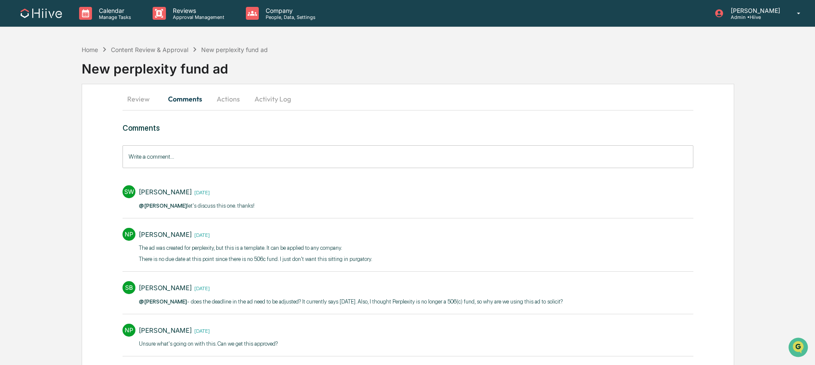
click at [218, 156] on input "Write a comment..." at bounding box center [408, 156] width 571 height 23
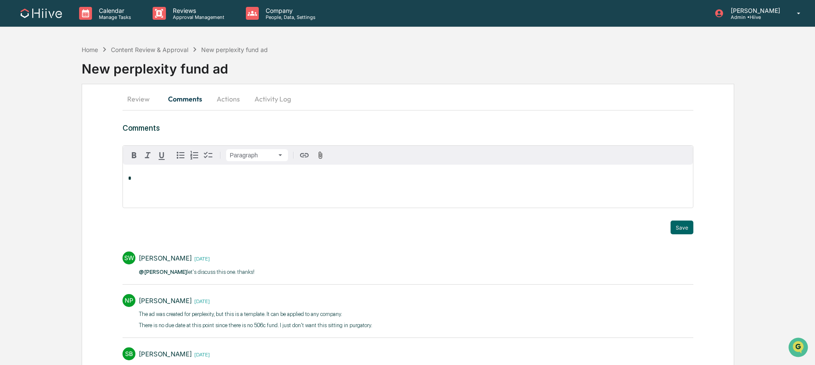
click at [136, 175] on p "*" at bounding box center [407, 178] width 559 height 6
click at [159, 236] on div "[PERSON_NAME]" at bounding box center [156, 235] width 56 height 11
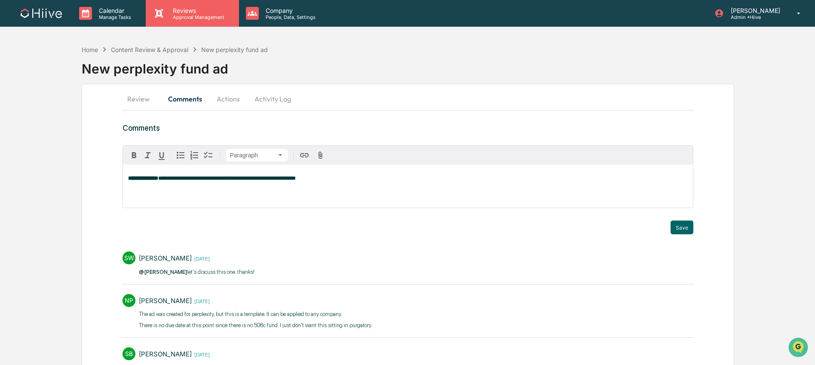
click at [180, 17] on p "Approval Management" at bounding box center [197, 17] width 63 height 6
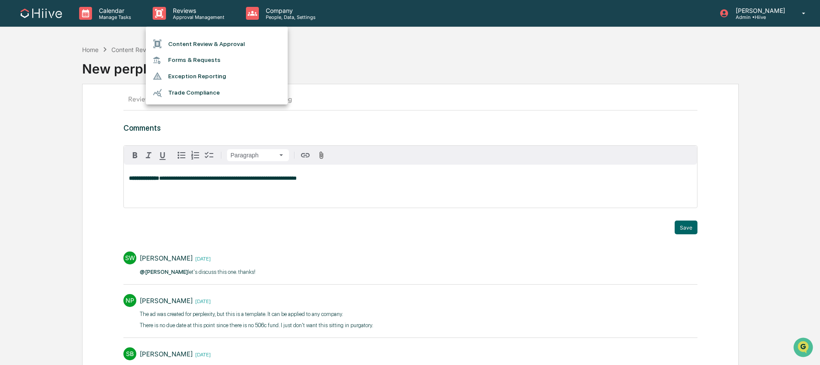
click at [367, 170] on div at bounding box center [410, 182] width 820 height 365
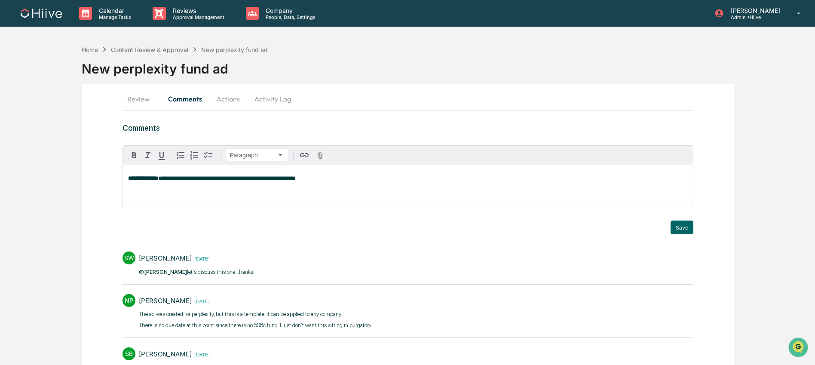
click at [145, 195] on div "**********" at bounding box center [408, 186] width 570 height 43
click at [138, 195] on div "**********" at bounding box center [408, 186] width 570 height 43
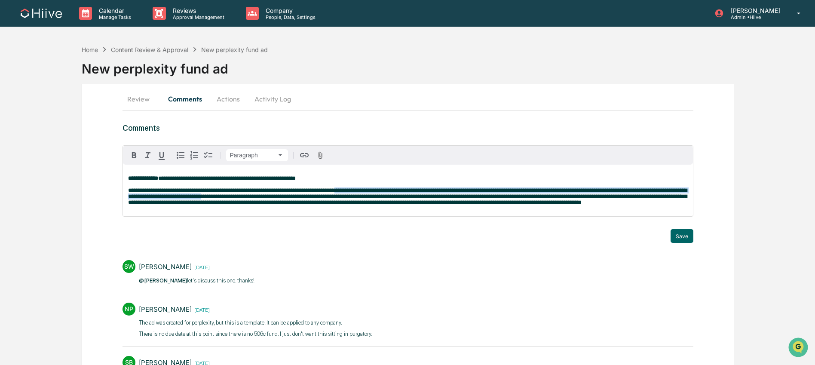
drag, startPoint x: 367, startPoint y: 194, endPoint x: 307, endPoint y: 207, distance: 61.1
click at [305, 201] on span "**********" at bounding box center [407, 196] width 559 height 18
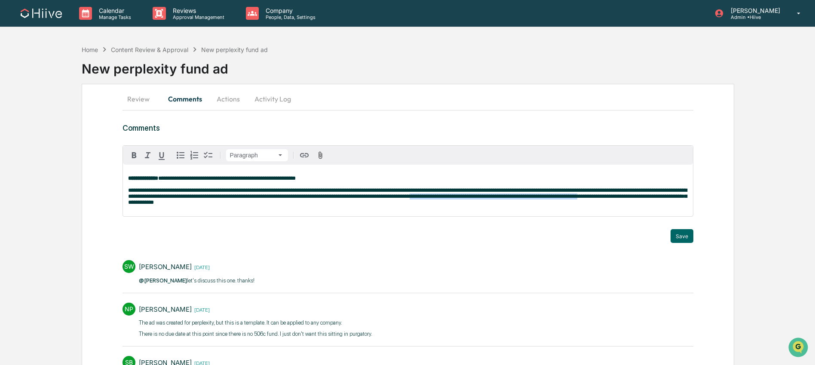
drag, startPoint x: 194, startPoint y: 208, endPoint x: 553, endPoint y: 201, distance: 359.1
click at [553, 201] on span "**********" at bounding box center [407, 196] width 559 height 18
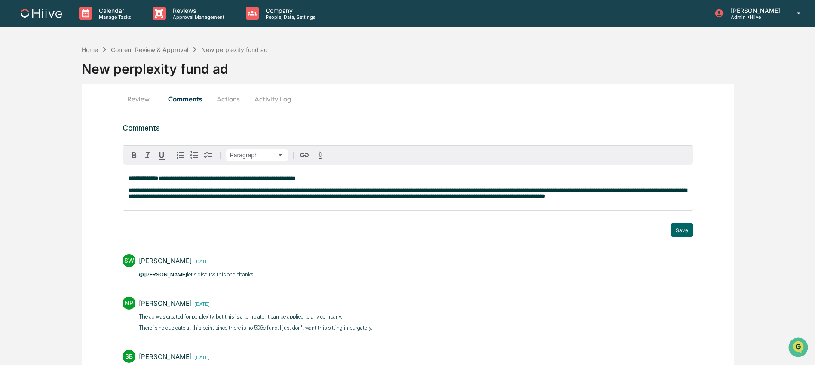
drag, startPoint x: 483, startPoint y: 201, endPoint x: 488, endPoint y: 203, distance: 5.2
click at [484, 199] on span "**********" at bounding box center [407, 193] width 559 height 12
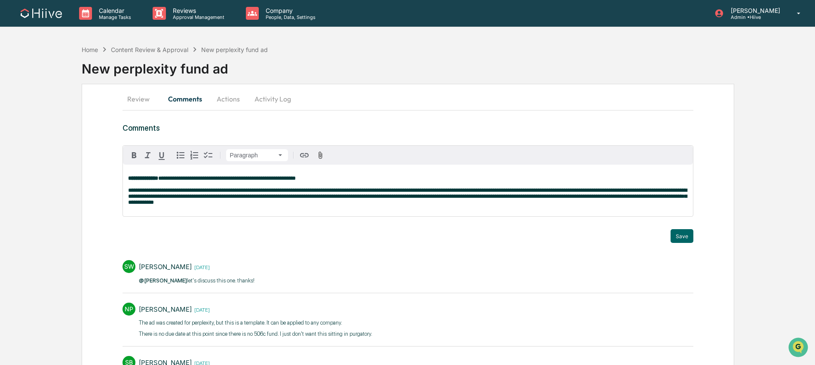
click at [338, 181] on p "**********" at bounding box center [407, 190] width 559 height 30
click at [179, 213] on div "**********" at bounding box center [408, 191] width 570 height 52
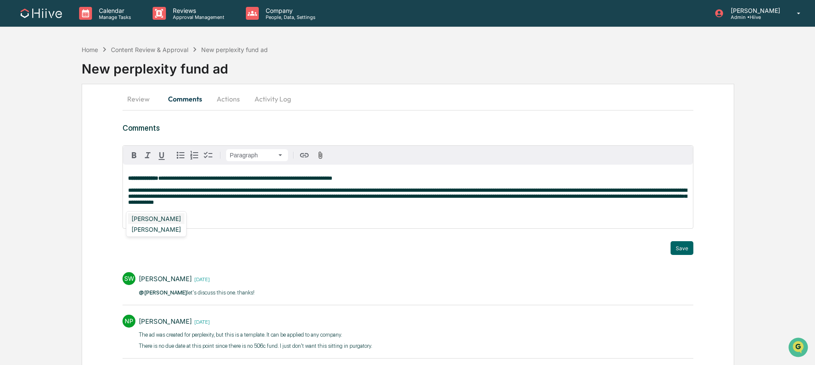
click at [156, 221] on div "[PERSON_NAME]" at bounding box center [156, 218] width 56 height 11
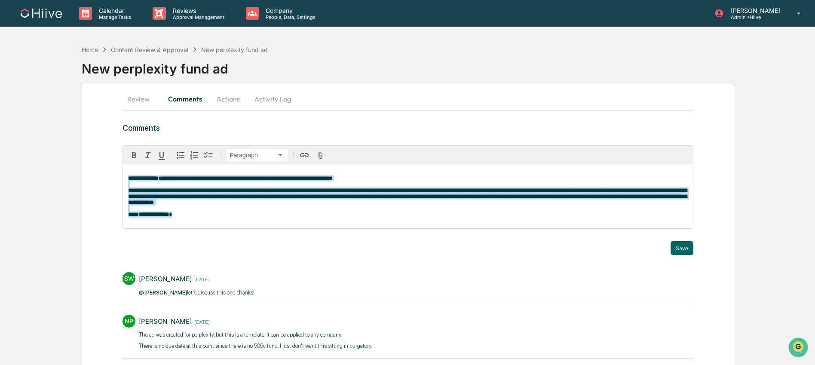
drag, startPoint x: 188, startPoint y: 220, endPoint x: 120, endPoint y: 182, distance: 78.1
click at [120, 182] on div "**********" at bounding box center [408, 335] width 653 height 503
click at [209, 217] on p "**********" at bounding box center [407, 196] width 559 height 42
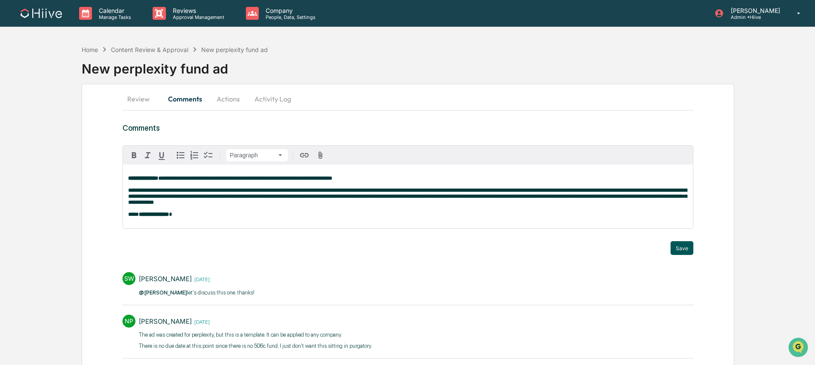
click at [689, 253] on button "Save" at bounding box center [682, 248] width 23 height 14
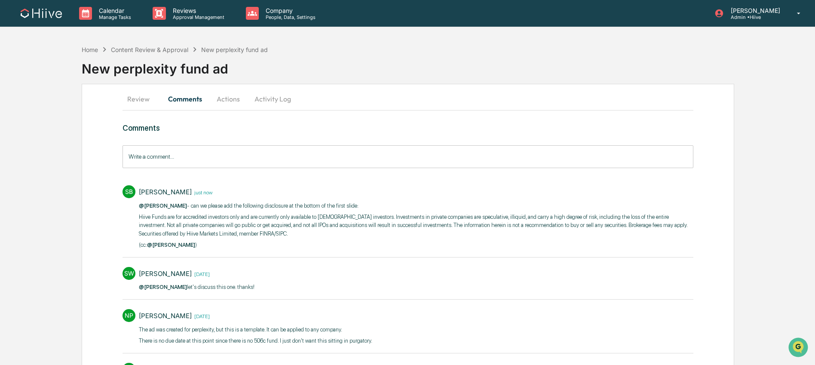
click at [270, 101] on button "Activity Log" at bounding box center [273, 99] width 50 height 21
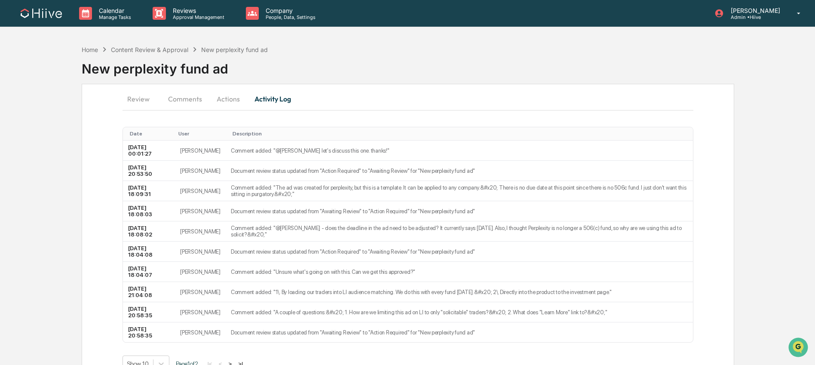
click at [229, 98] on button "Actions" at bounding box center [228, 99] width 39 height 21
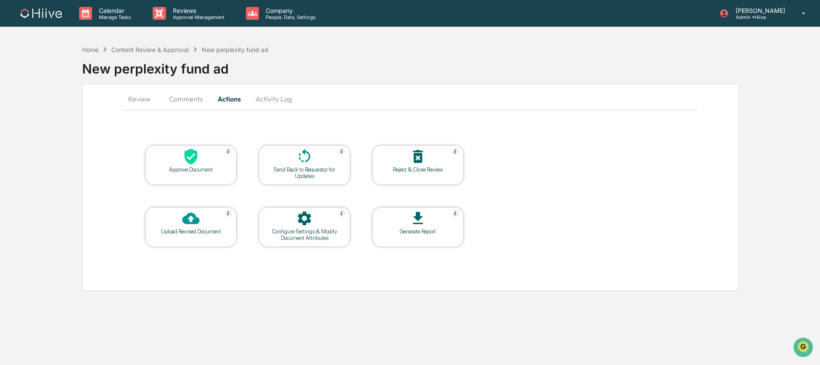
click at [303, 156] on icon at bounding box center [304, 156] width 17 height 17
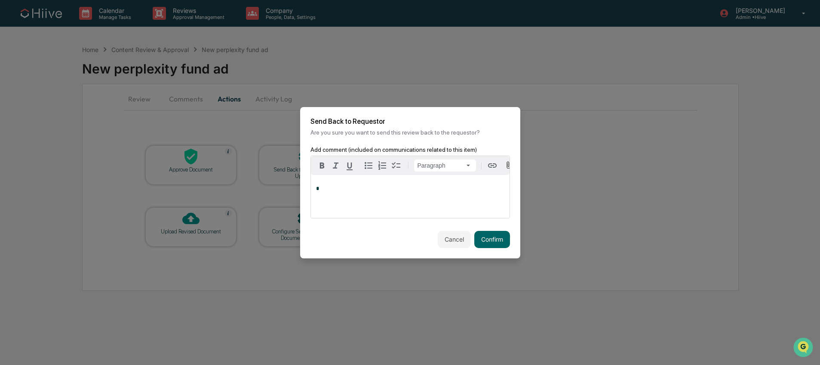
drag, startPoint x: 492, startPoint y: 244, endPoint x: 423, endPoint y: 233, distance: 70.0
click at [491, 244] on button "Confirm" at bounding box center [492, 239] width 36 height 17
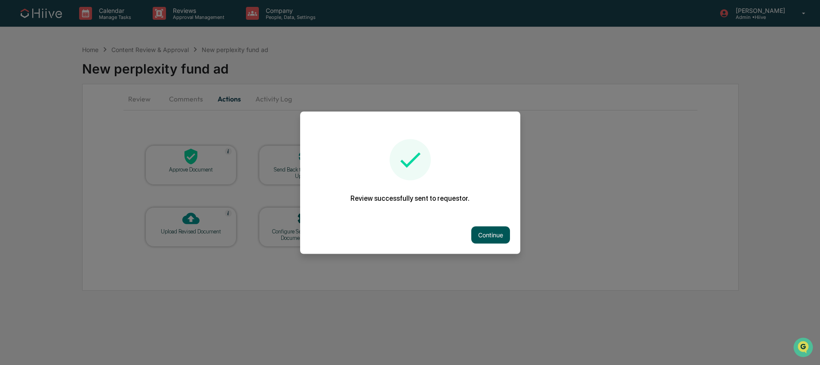
click at [482, 235] on button "Continue" at bounding box center [490, 234] width 39 height 17
